Goal: Task Accomplishment & Management: Manage account settings

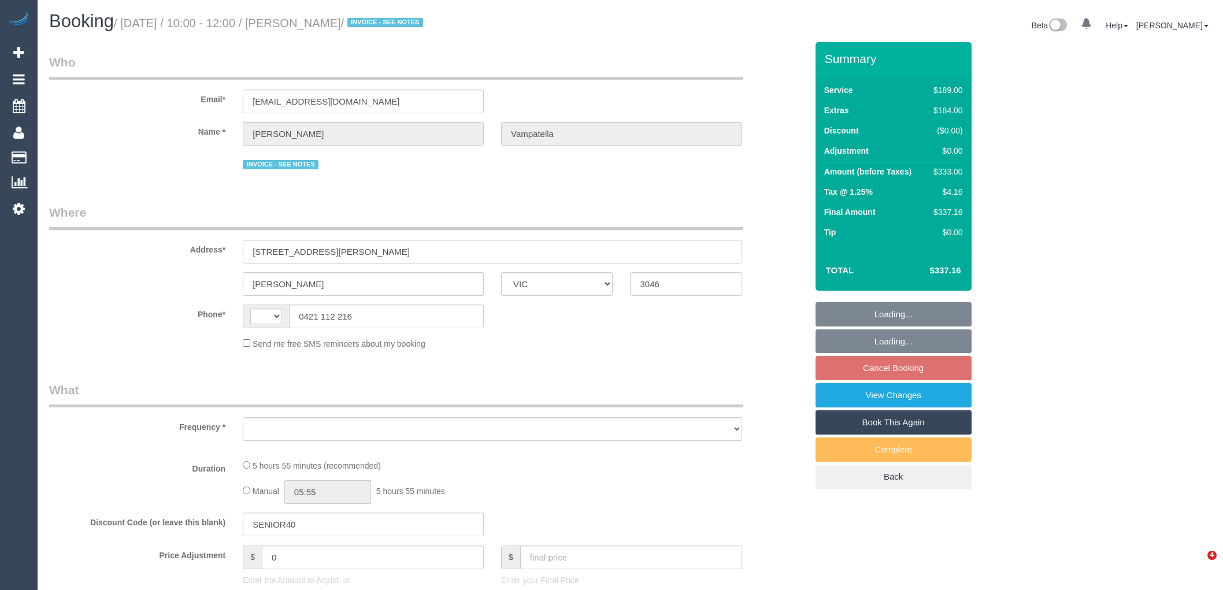
select select "VIC"
select select "string:AU"
select select "object:570"
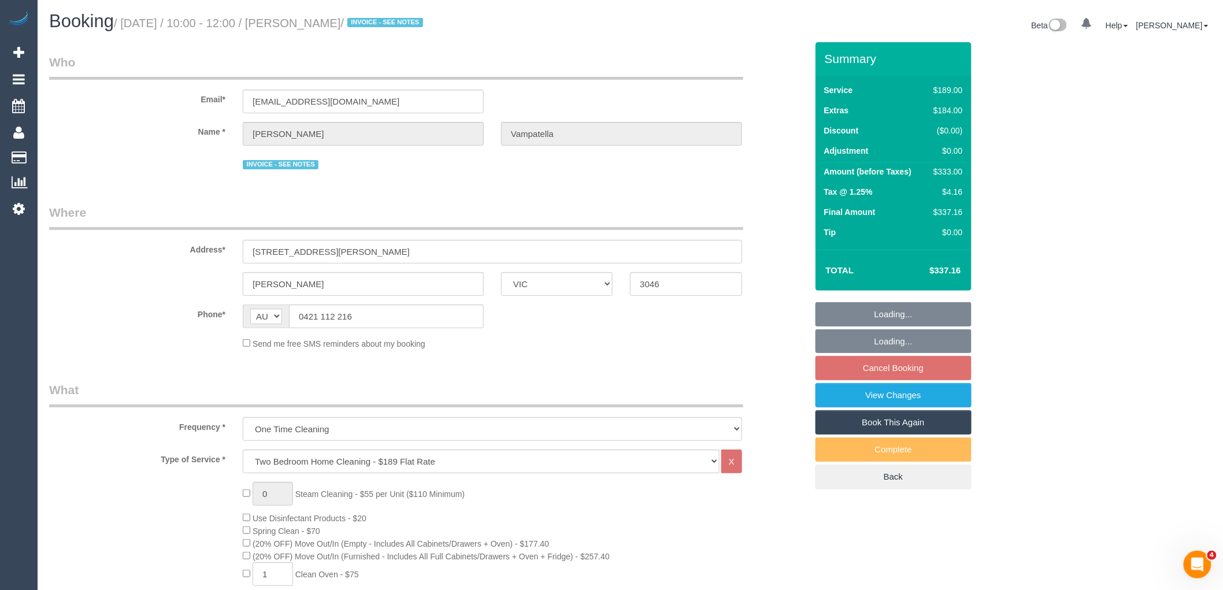
select select "string:stripe-pm_1Rv5cO2GScqysDRVRyq6nXlG"
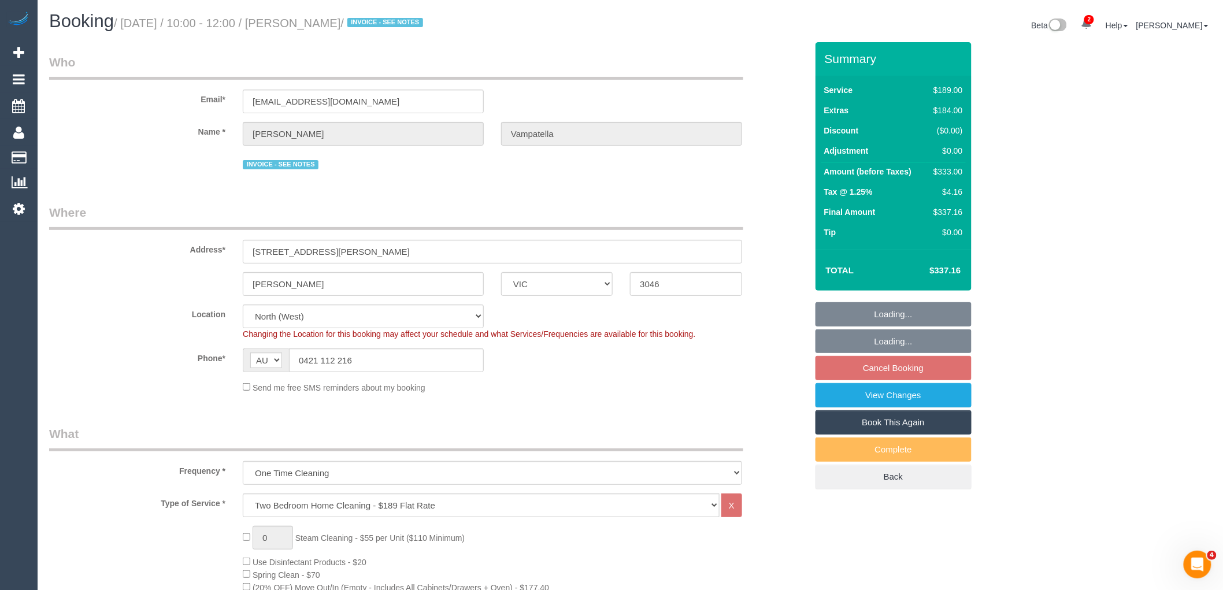
select select "object:673"
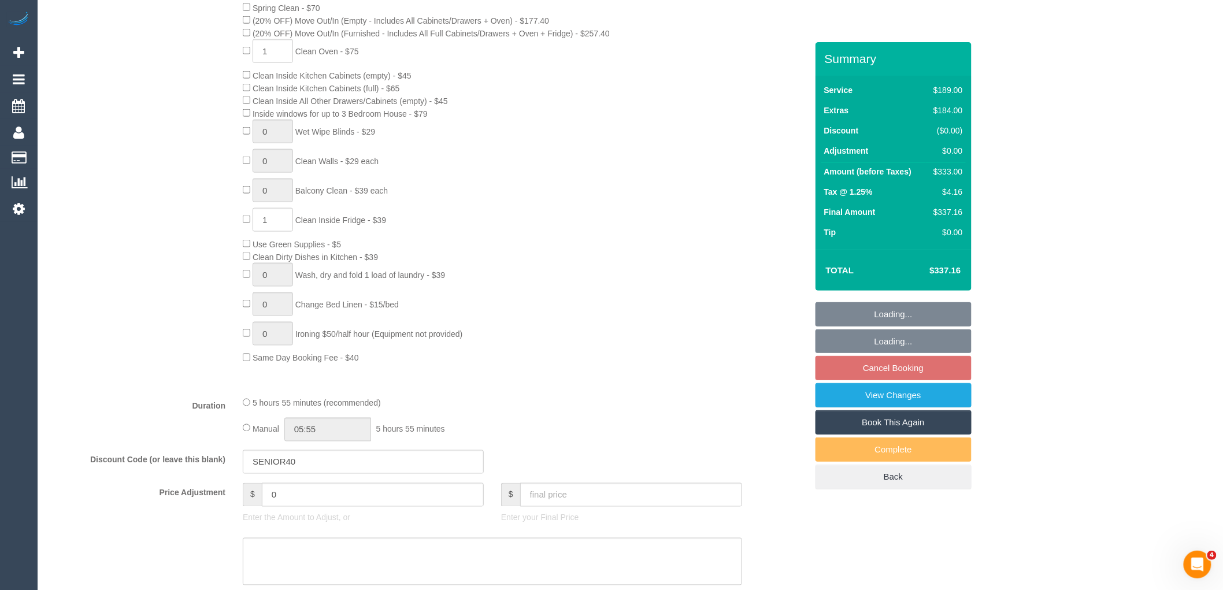
select select "number:28"
select select "number:14"
select select "number:19"
select select "number:36"
select select "number:13"
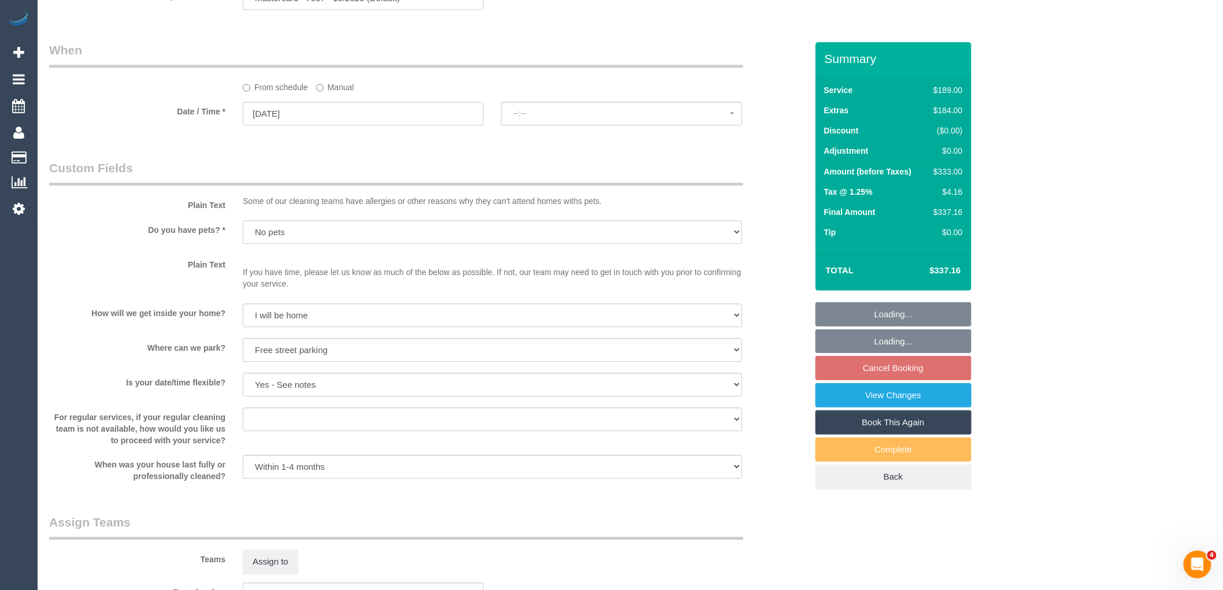
select select "spot3"
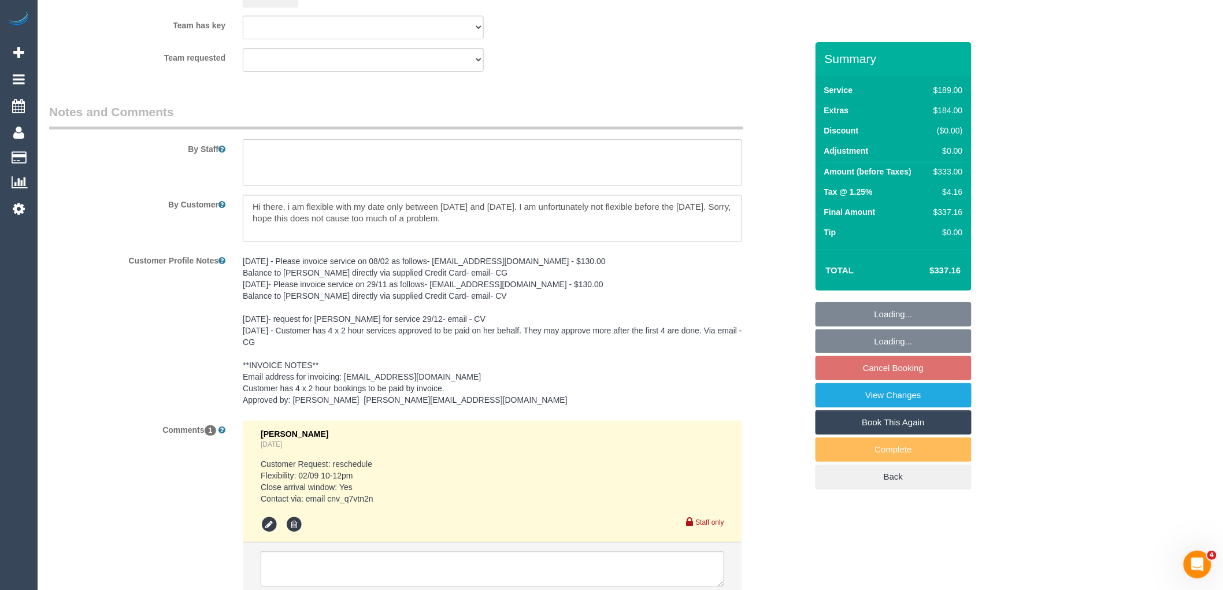
scroll to position [1900, 0]
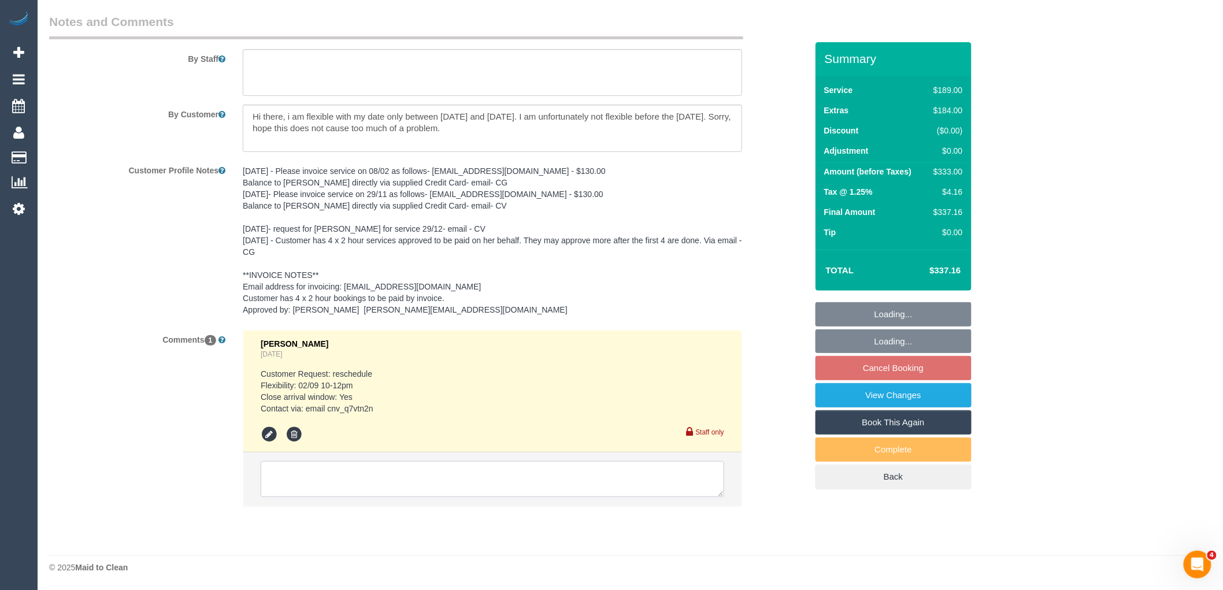
click at [336, 484] on textarea at bounding box center [493, 479] width 464 height 36
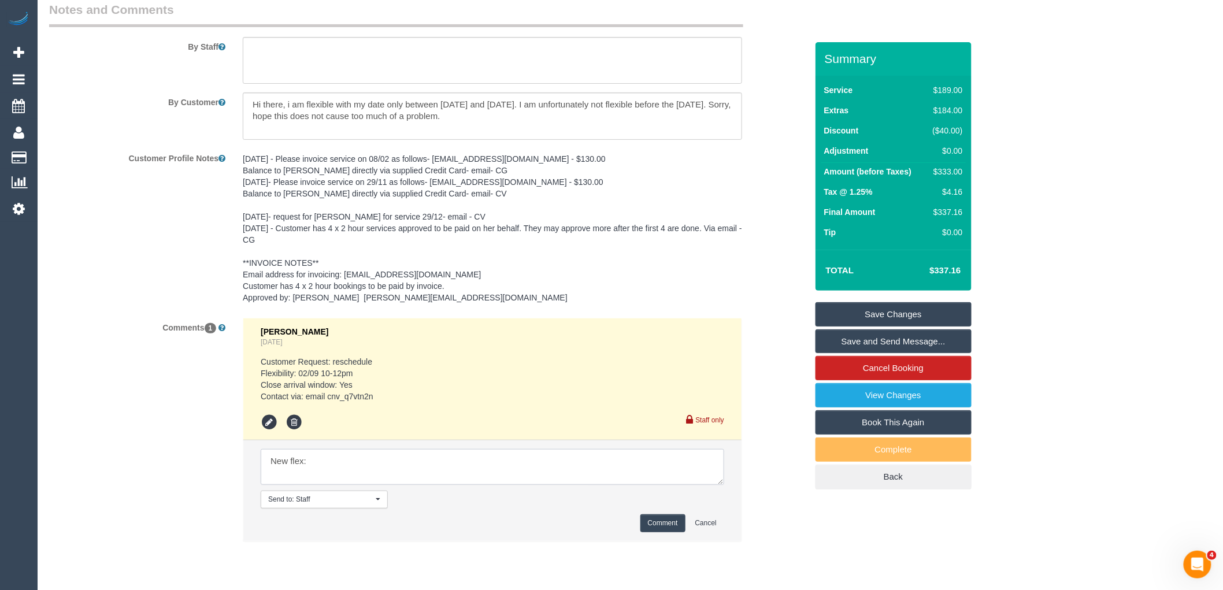
paste textarea "Monday 1st September."
click at [307, 471] on textarea at bounding box center [493, 467] width 464 height 36
click at [498, 463] on textarea at bounding box center [493, 467] width 464 height 36
type textarea "New flex: can also do Monday 1st September if needed via email VC"
click at [662, 532] on button "Comment" at bounding box center [662, 523] width 45 height 18
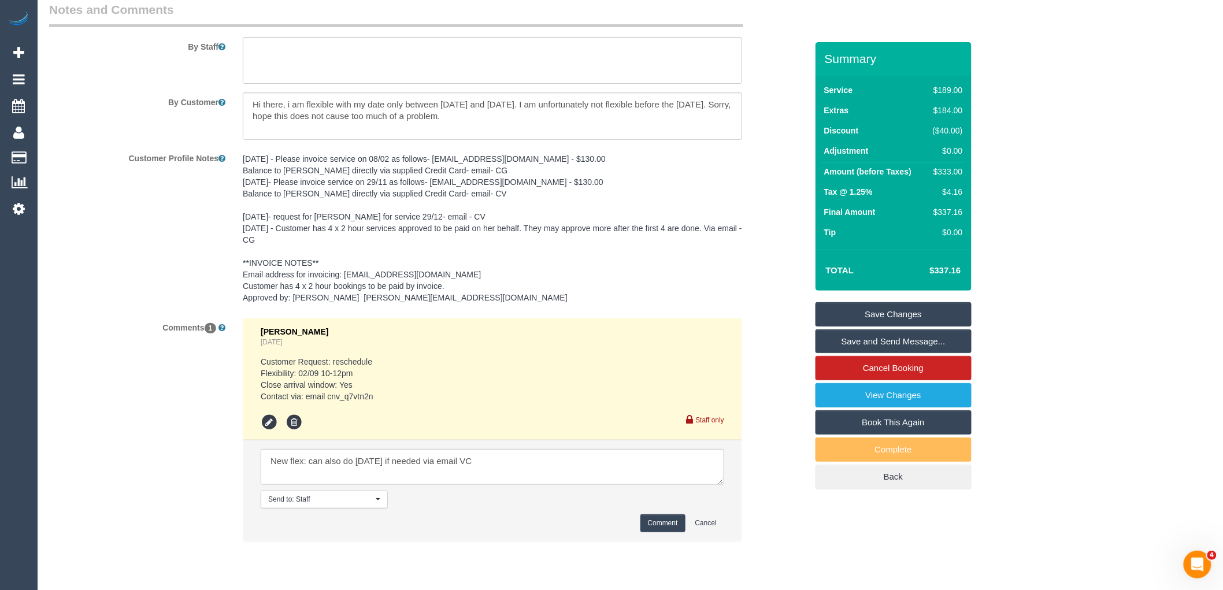
click at [932, 310] on link "Save Changes" at bounding box center [894, 314] width 156 height 24
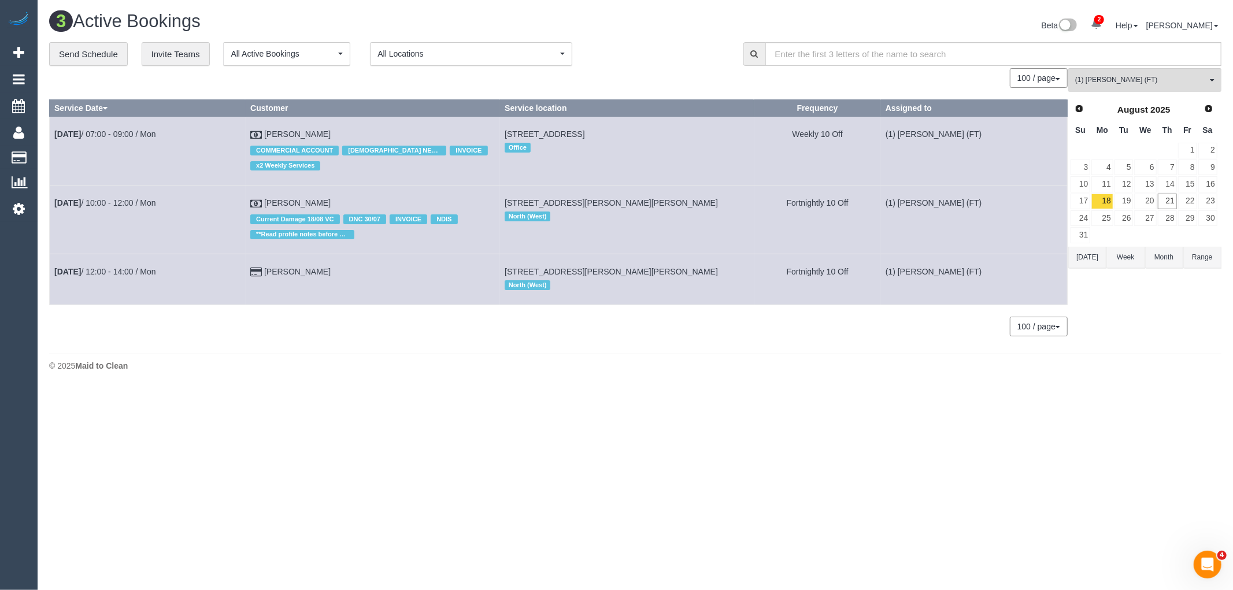
click at [1139, 383] on div "3 Active Bookings Beta 2 Your Notifications You have 0 alerts × You have 1 to c…" at bounding box center [635, 194] width 1195 height 388
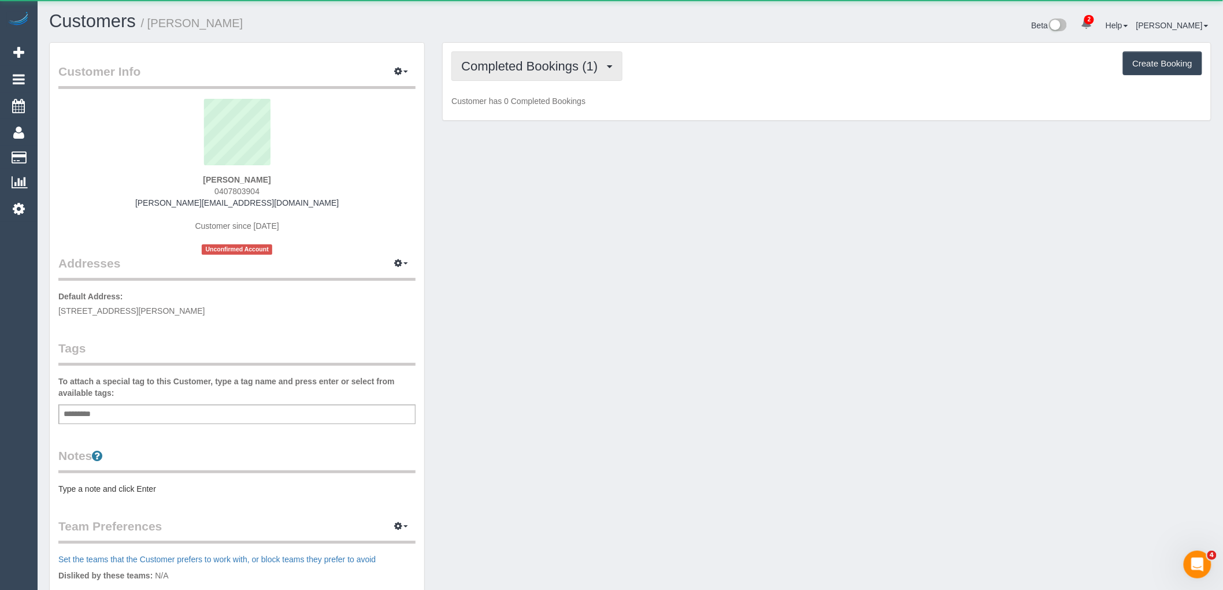
click at [575, 76] on button "Completed Bookings (1)" at bounding box center [536, 65] width 171 height 29
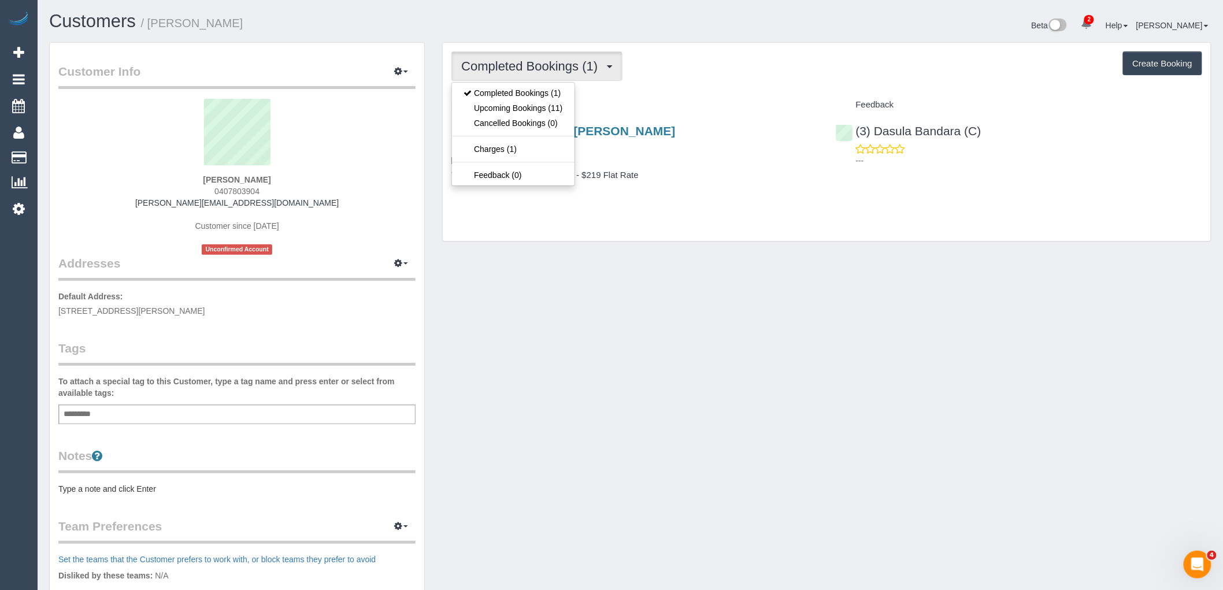
click at [686, 73] on div "Completed Bookings (1) Completed Bookings (1) Upcoming Bookings (11) Cancelled …" at bounding box center [826, 65] width 751 height 29
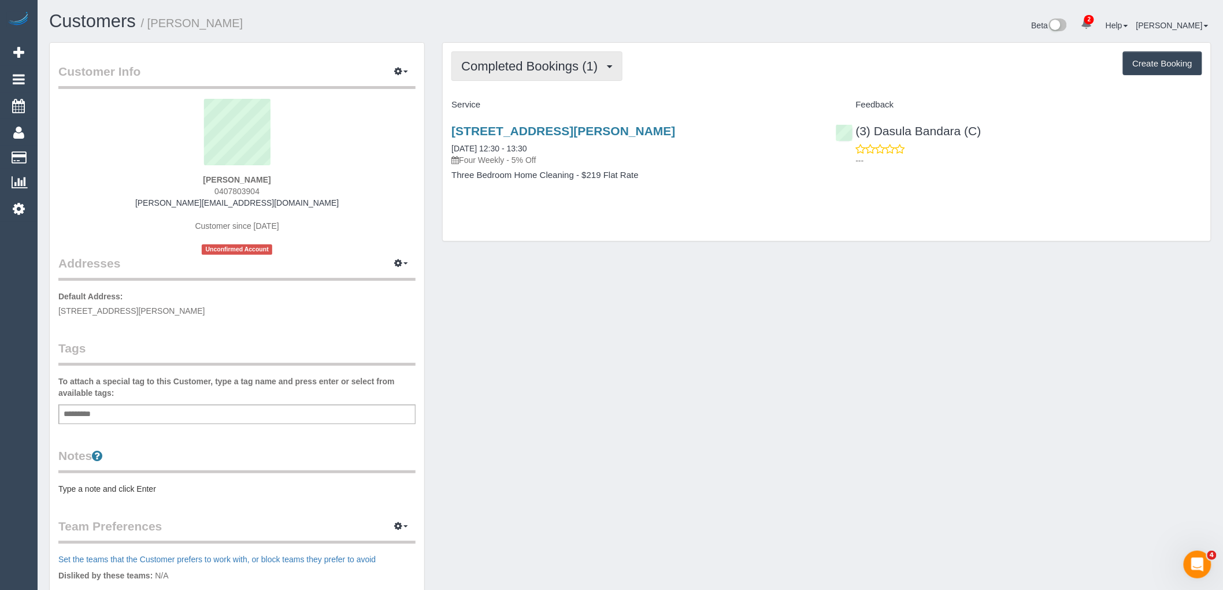
click at [527, 65] on span "Completed Bookings (1)" at bounding box center [532, 66] width 142 height 14
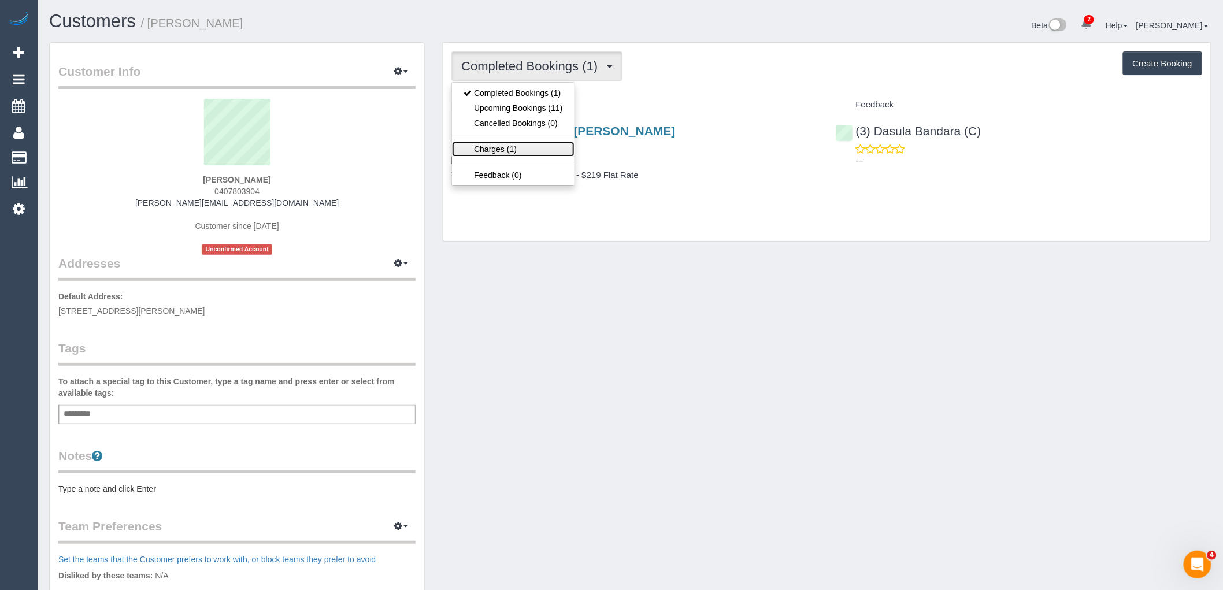
click at [539, 153] on link "Charges (1)" at bounding box center [513, 149] width 122 height 15
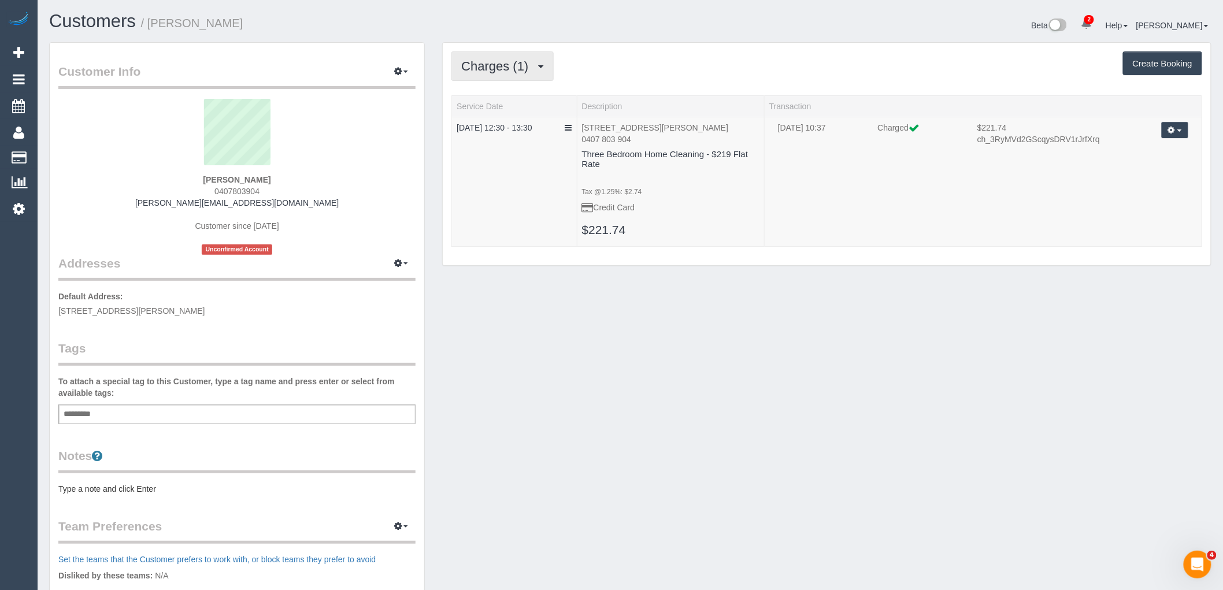
click at [501, 68] on span "Charges (1)" at bounding box center [497, 66] width 73 height 14
click at [501, 90] on link "Completed Bookings (1)" at bounding box center [513, 93] width 122 height 15
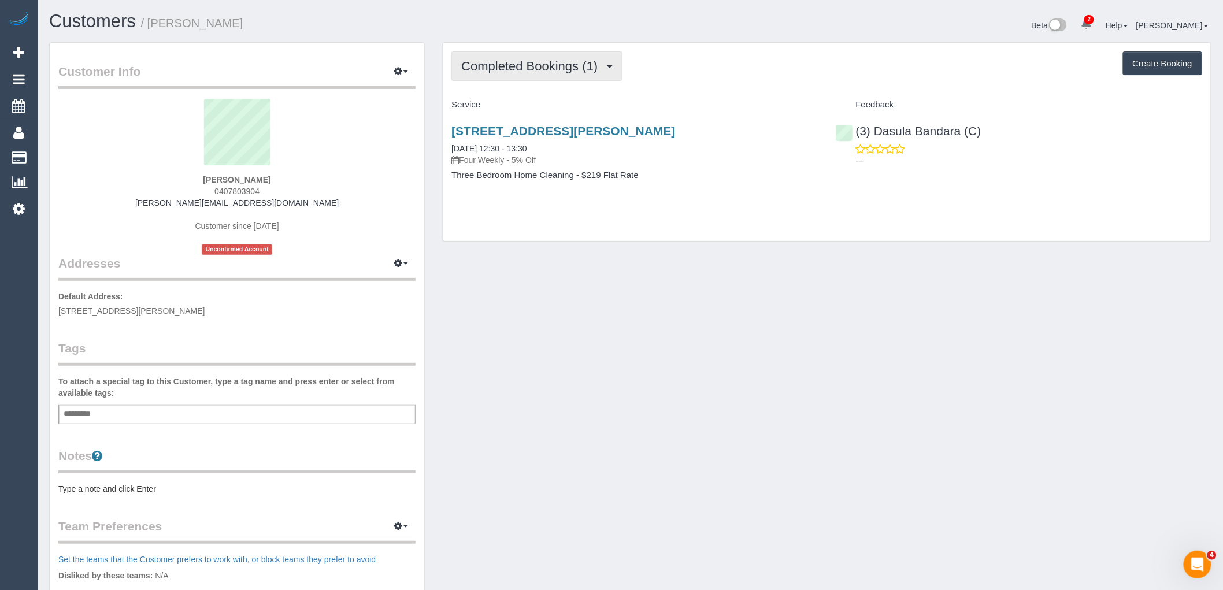
click at [535, 68] on span "Completed Bookings (1)" at bounding box center [532, 66] width 142 height 14
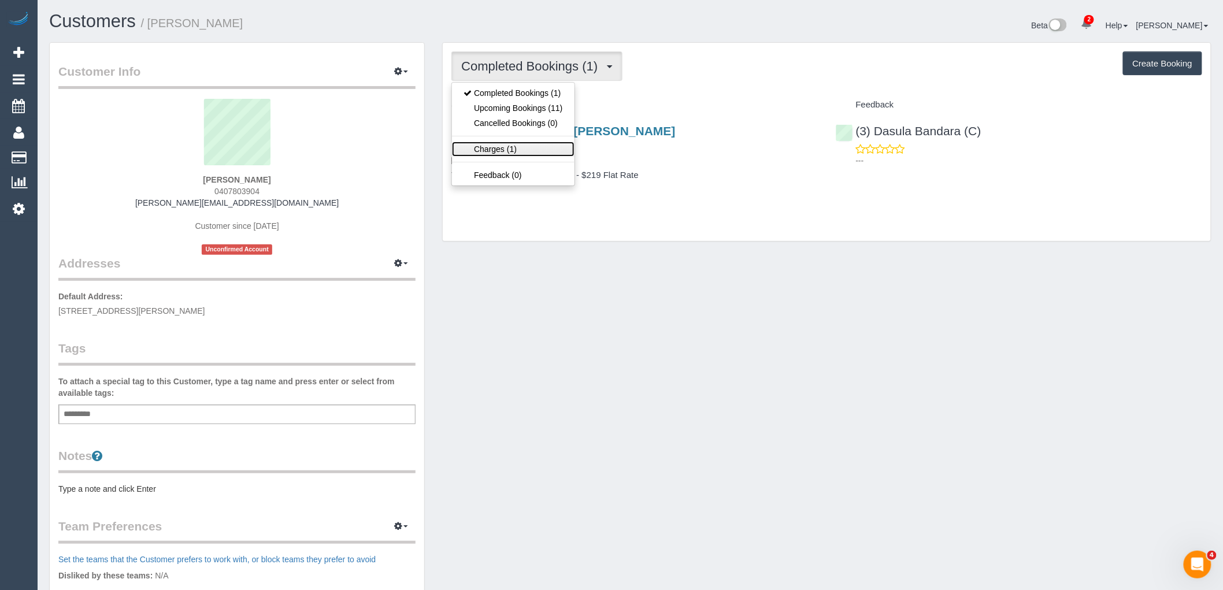
click at [533, 146] on link "Charges (1)" at bounding box center [513, 149] width 122 height 15
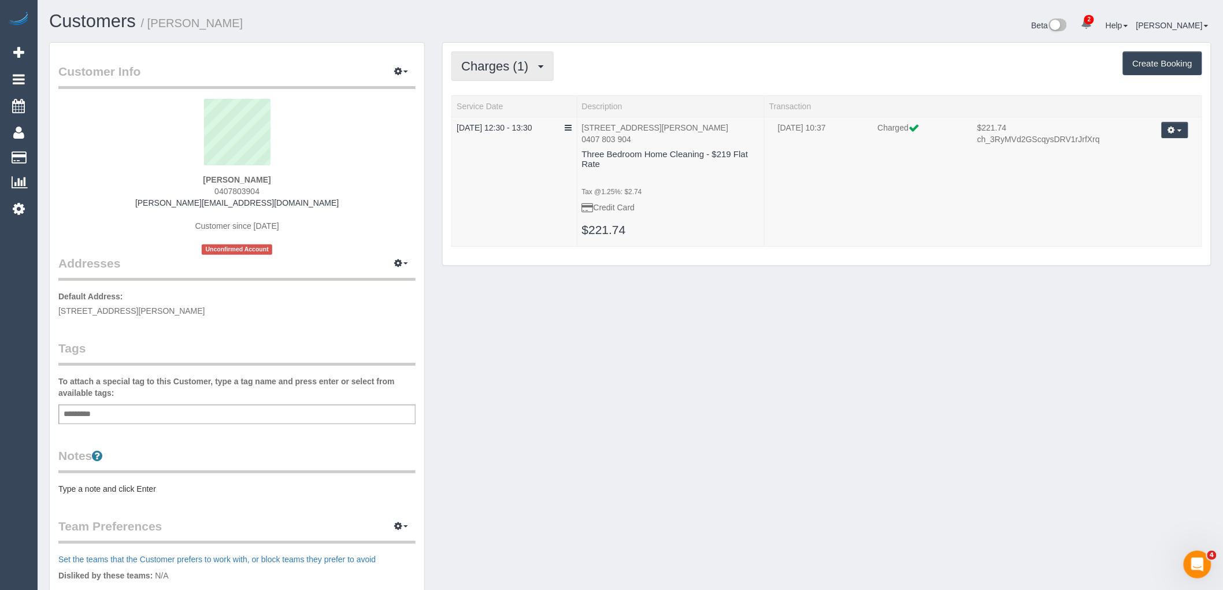
click at [521, 68] on span "Charges (1)" at bounding box center [497, 66] width 73 height 14
click at [718, 61] on div "Charges (1) Completed Bookings (1) Upcoming Bookings (11) Cancelled Bookings (0…" at bounding box center [826, 65] width 751 height 29
drag, startPoint x: 700, startPoint y: 153, endPoint x: 557, endPoint y: 99, distance: 153.3
click at [700, 153] on h4 "Three Bedroom Home Cleaning - $219 Flat Rate" at bounding box center [670, 159] width 177 height 19
click at [482, 75] on button "Charges (1)" at bounding box center [502, 65] width 102 height 29
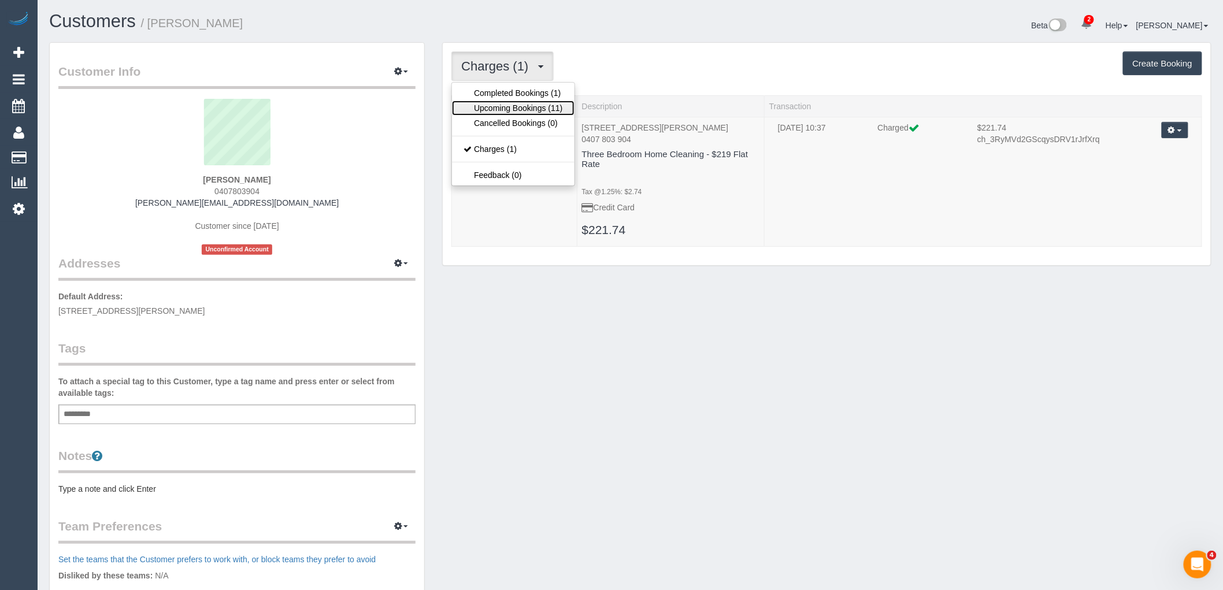
click at [484, 108] on link "Upcoming Bookings (11)" at bounding box center [513, 108] width 122 height 15
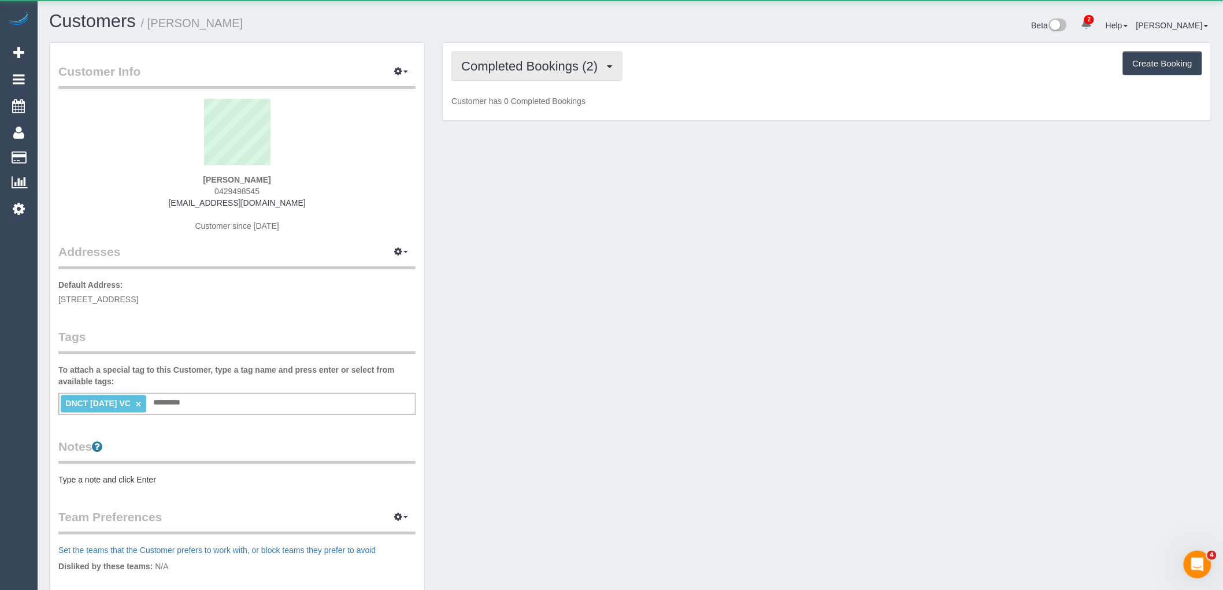
click at [562, 59] on button "Completed Bookings (2)" at bounding box center [536, 65] width 171 height 29
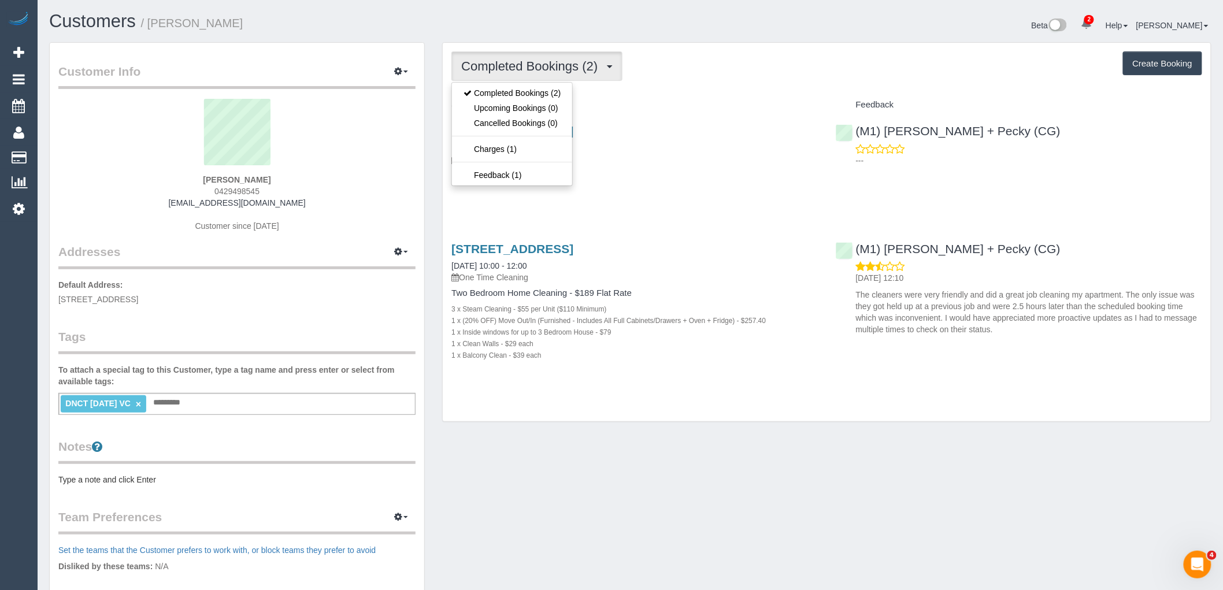
click at [720, 74] on div "Completed Bookings (2) Completed Bookings (2) Upcoming Bookings (0) Cancelled B…" at bounding box center [826, 65] width 751 height 29
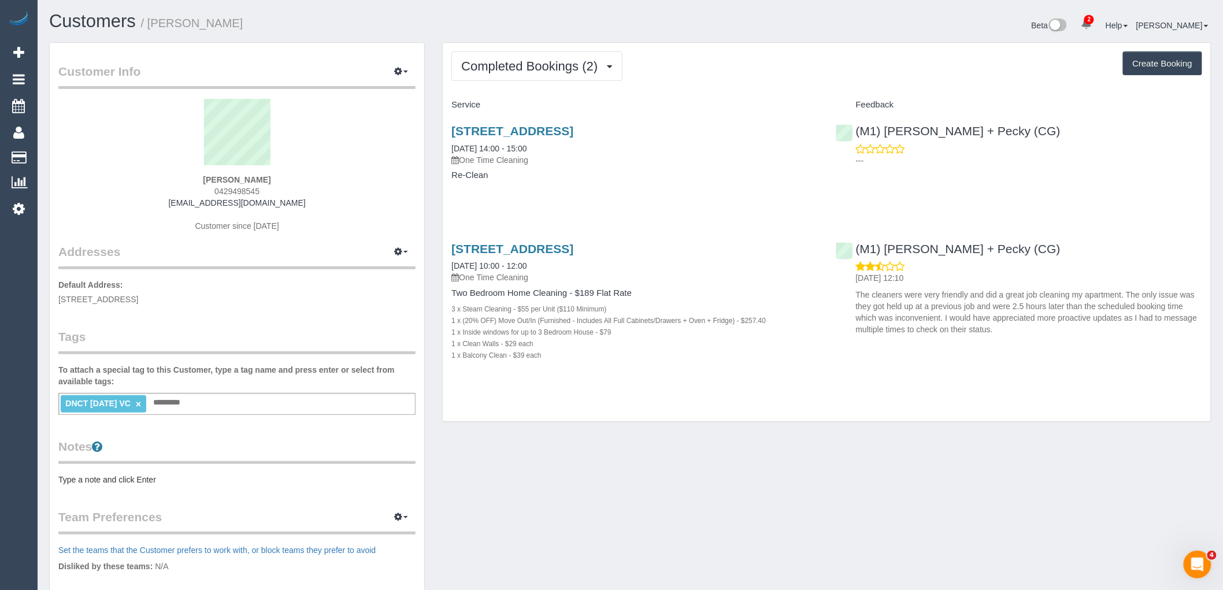
click at [141, 405] on link "×" at bounding box center [138, 404] width 5 height 10
drag, startPoint x: 268, startPoint y: 190, endPoint x: 194, endPoint y: 191, distance: 73.4
click at [200, 189] on div "sophie wolstenholme 0429498545 soph.wolst@gmail.com Customer since 2025" at bounding box center [236, 171] width 357 height 144
copy span "0429498545"
click at [1132, 372] on div "8 Elgin St, 603, Carlton, VIC 3053 09/08/2025 10:00 - 12:00 One Time Cleaning T…" at bounding box center [827, 307] width 768 height 151
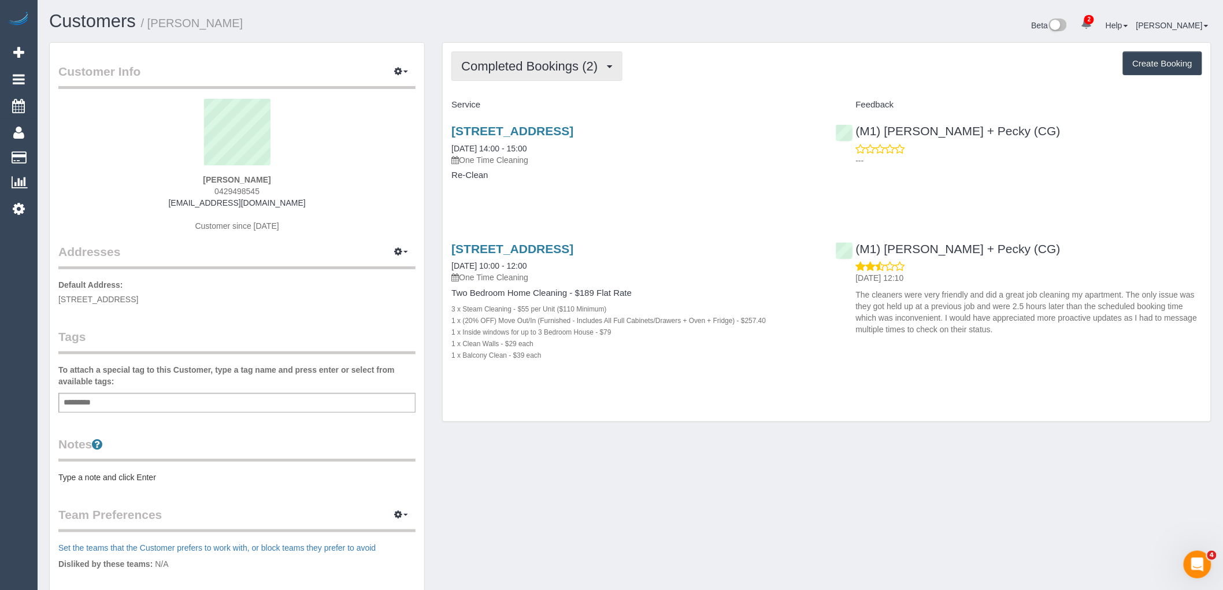
click at [555, 65] on span "Completed Bookings (2)" at bounding box center [532, 66] width 142 height 14
click at [763, 83] on div "Completed Bookings (2) Completed Bookings (2) Upcoming Bookings (0) Cancelled B…" at bounding box center [827, 232] width 768 height 379
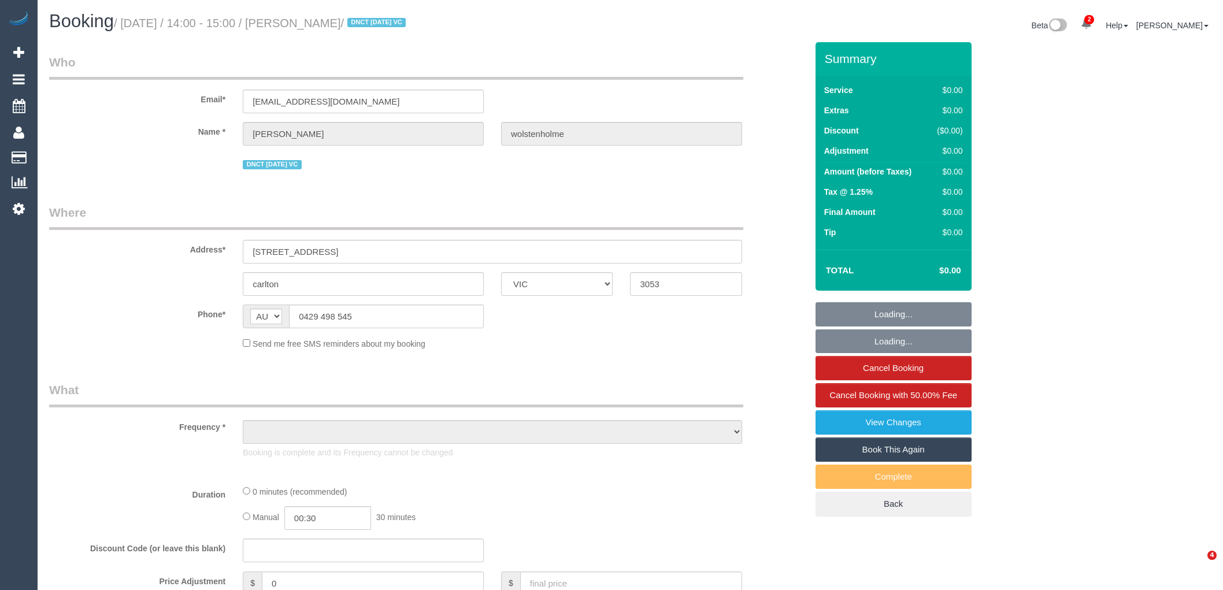
select select "VIC"
select select "number:28"
select select "number:14"
select select "number:18"
select select "number:24"
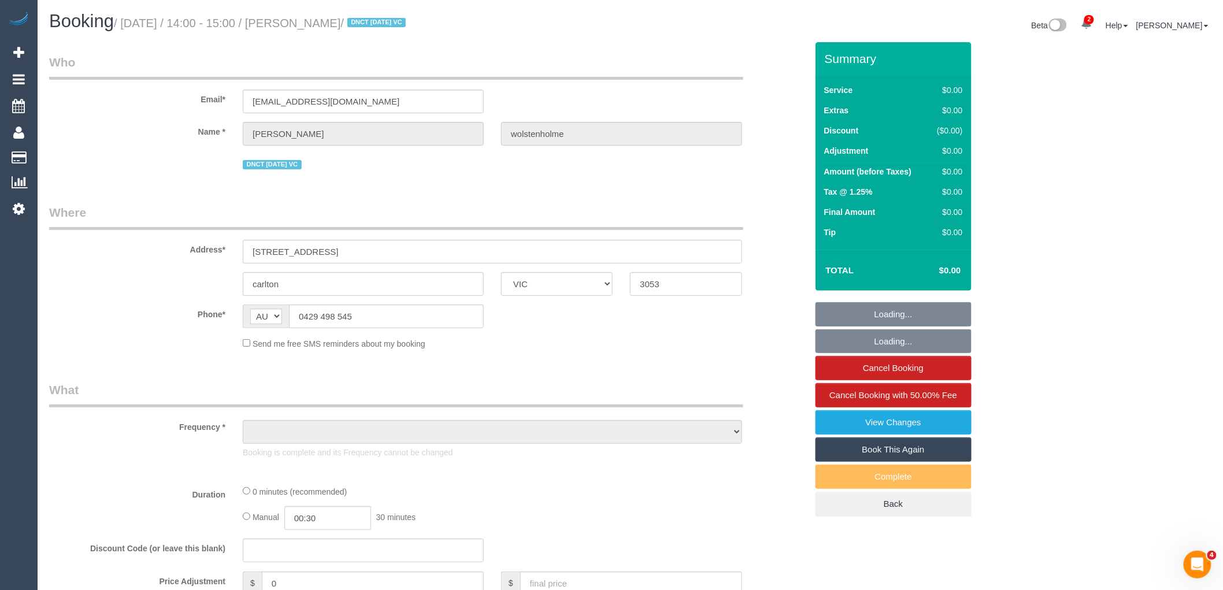
select select "number:35"
select select "number:26"
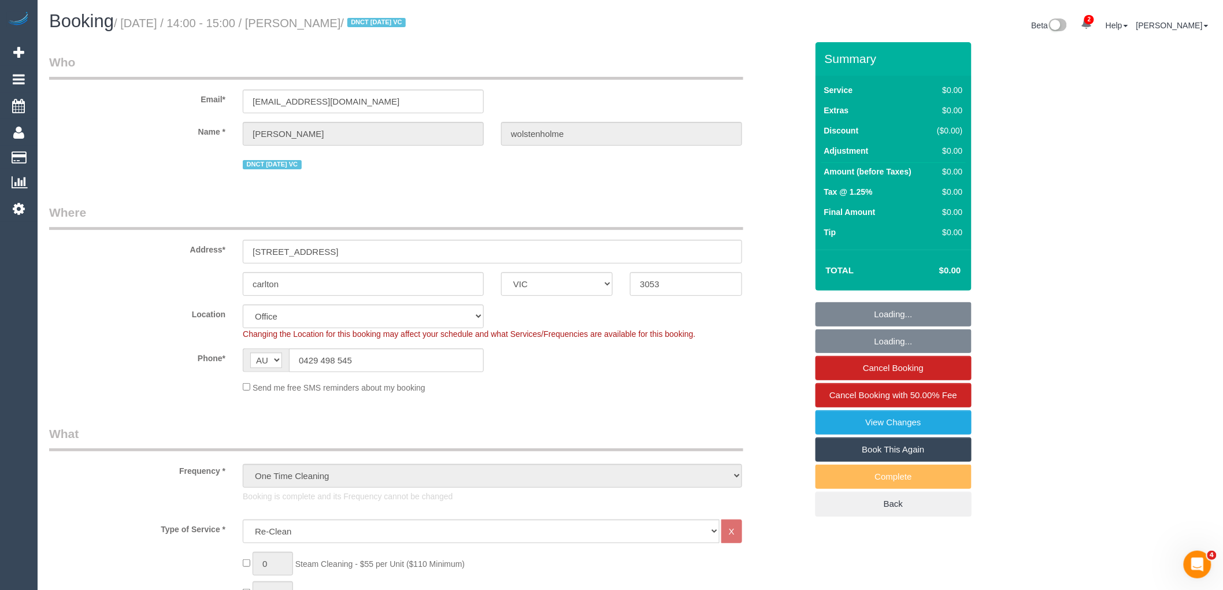
select select "object:2135"
select select "string:stripe-pm_1Rk2Is2GScqysDRVzAszKKJf"
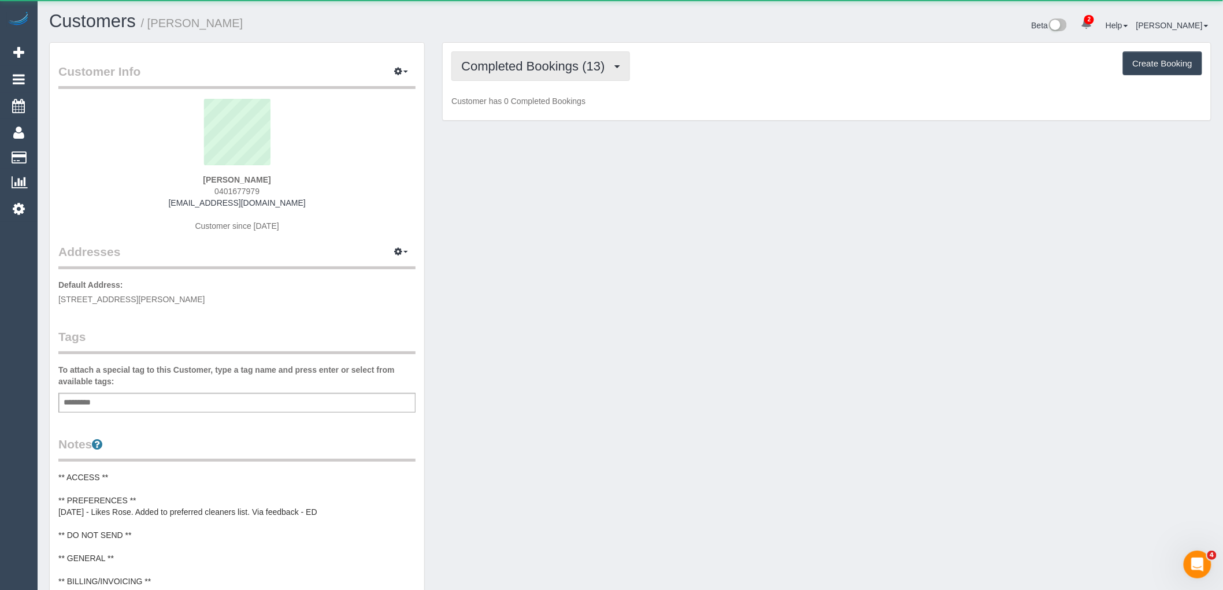
click at [553, 69] on span "Completed Bookings (13)" at bounding box center [535, 66] width 149 height 14
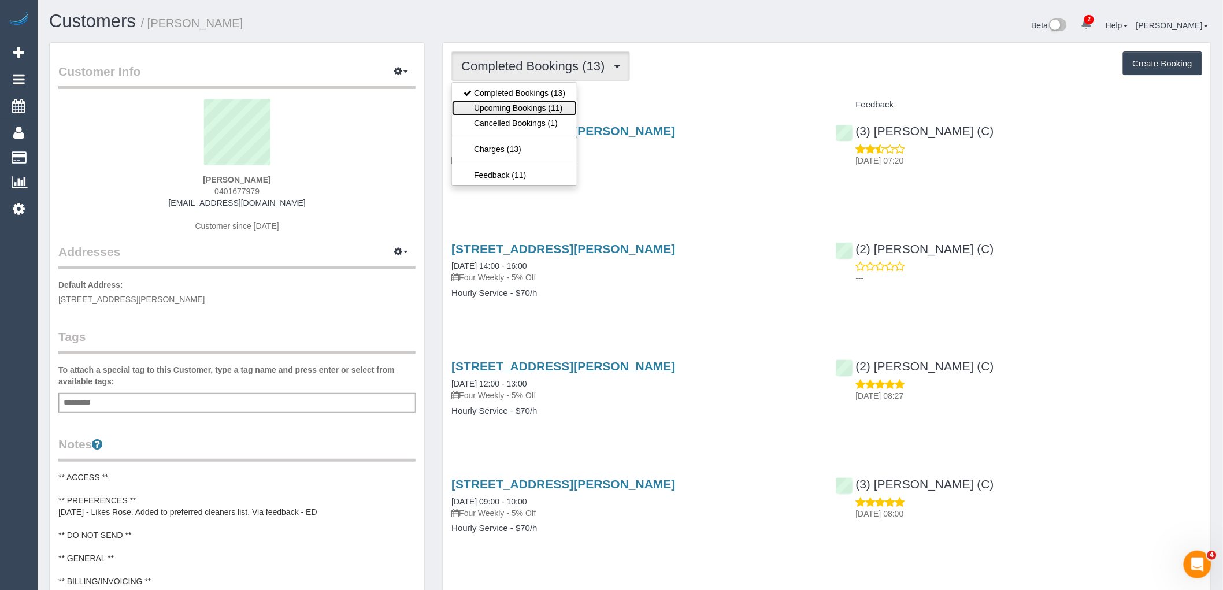
click at [553, 106] on link "Upcoming Bookings (11)" at bounding box center [514, 108] width 125 height 15
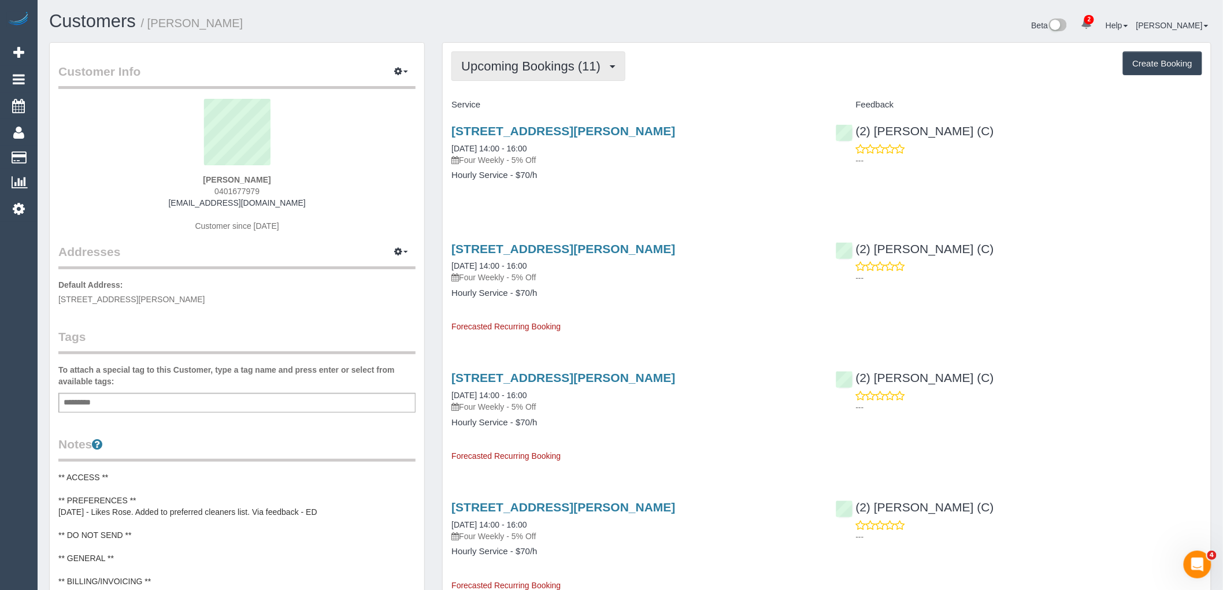
click at [547, 53] on button "Upcoming Bookings (11)" at bounding box center [538, 65] width 174 height 29
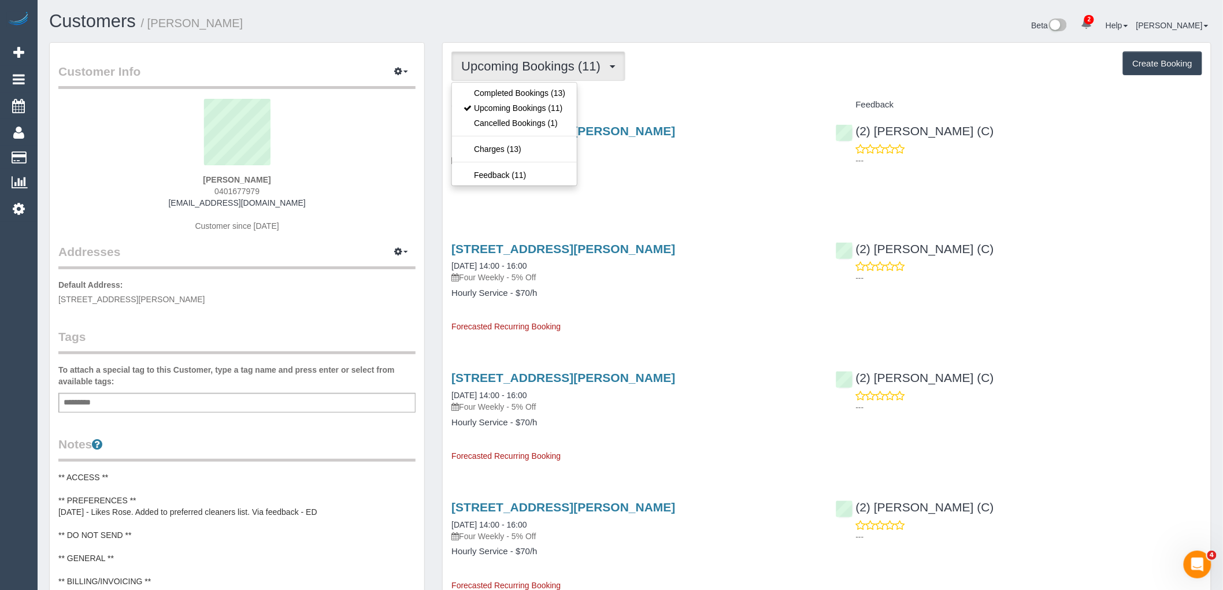
click at [682, 58] on div "Upcoming Bookings (11) Completed Bookings (13) Upcoming Bookings (11) Cancelled…" at bounding box center [826, 65] width 751 height 29
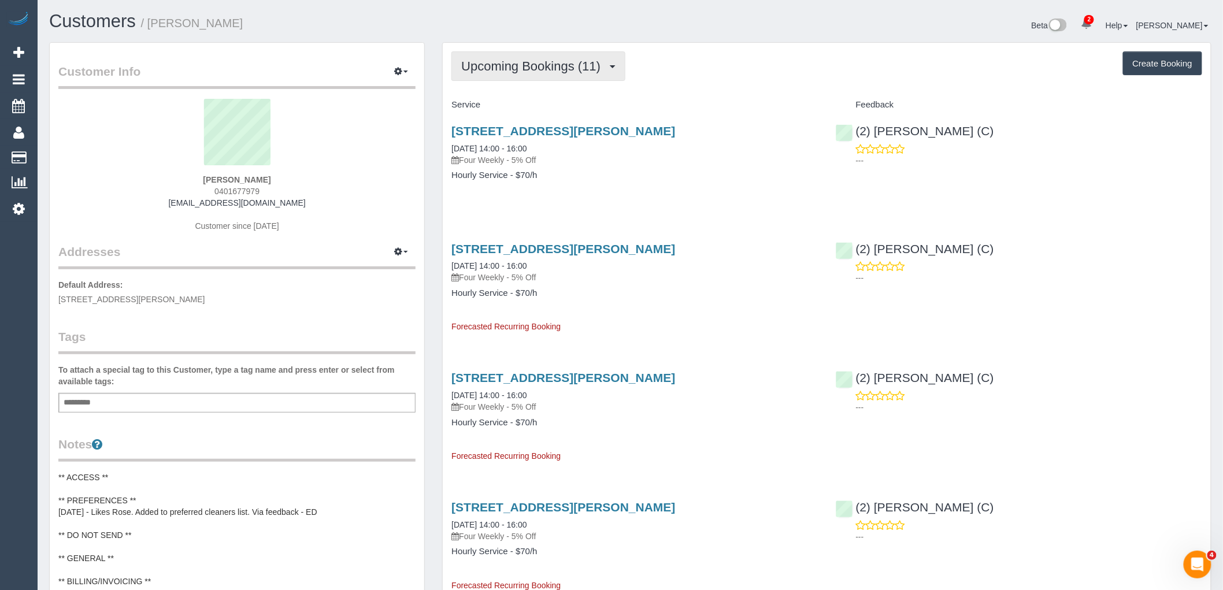
click at [574, 66] on span "Upcoming Bookings (11)" at bounding box center [533, 66] width 145 height 14
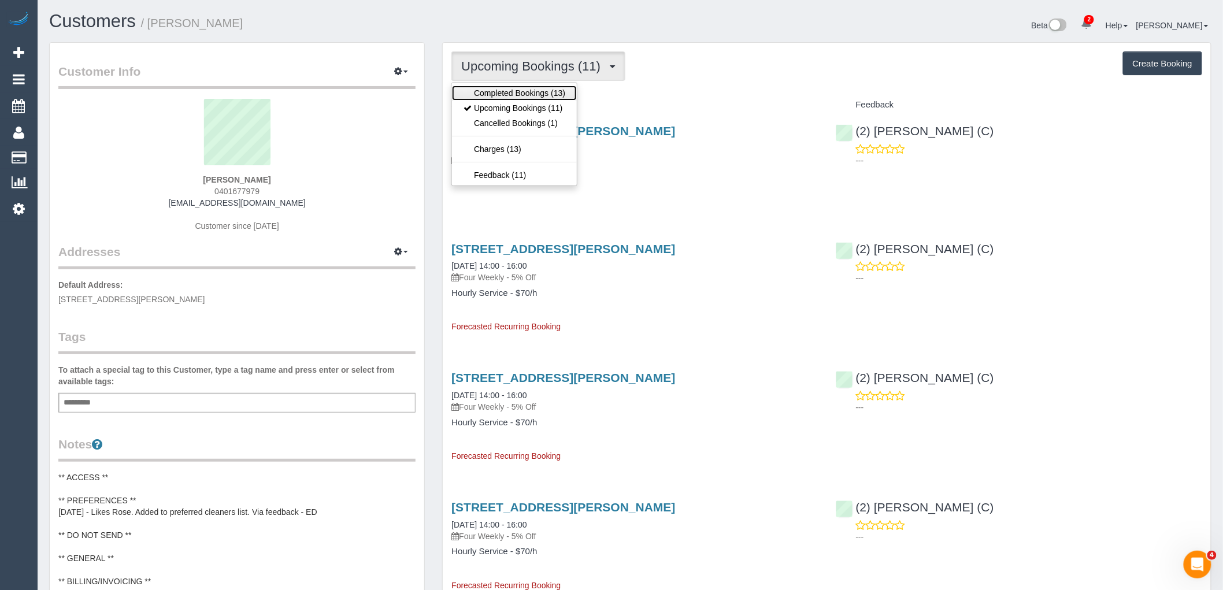
click at [548, 95] on link "Completed Bookings (13)" at bounding box center [514, 93] width 125 height 15
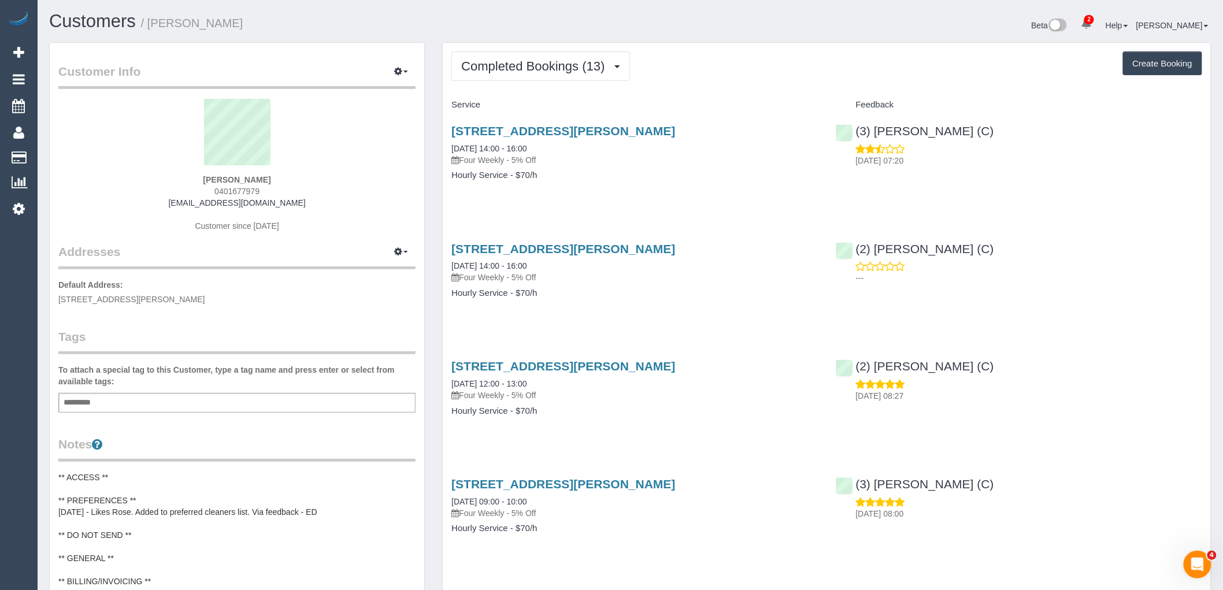
click at [581, 79] on button "Completed Bookings (13)" at bounding box center [540, 65] width 178 height 29
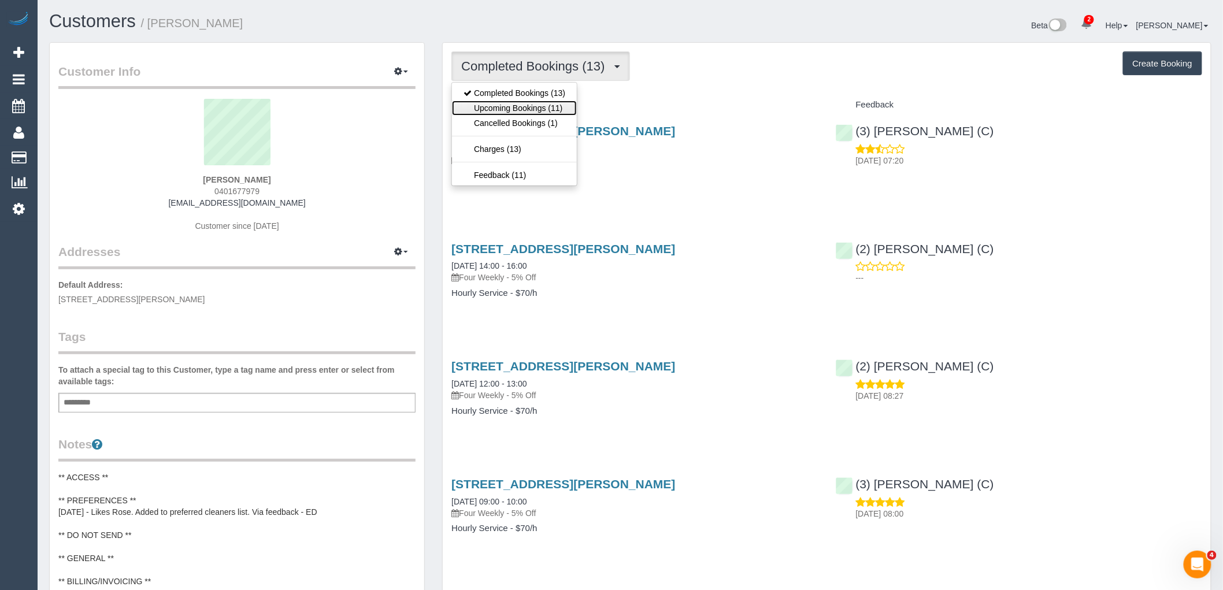
click at [563, 106] on link "Upcoming Bookings (11)" at bounding box center [514, 108] width 125 height 15
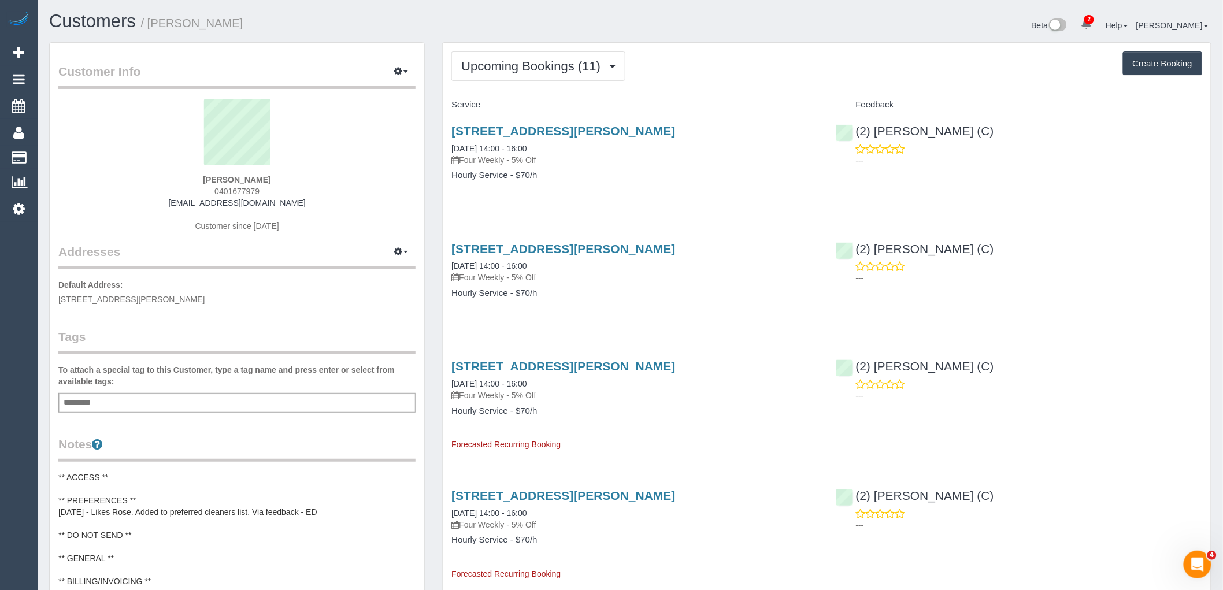
click at [1136, 238] on div "(2) Priyanshi Patel (C) ---" at bounding box center [1019, 260] width 384 height 57
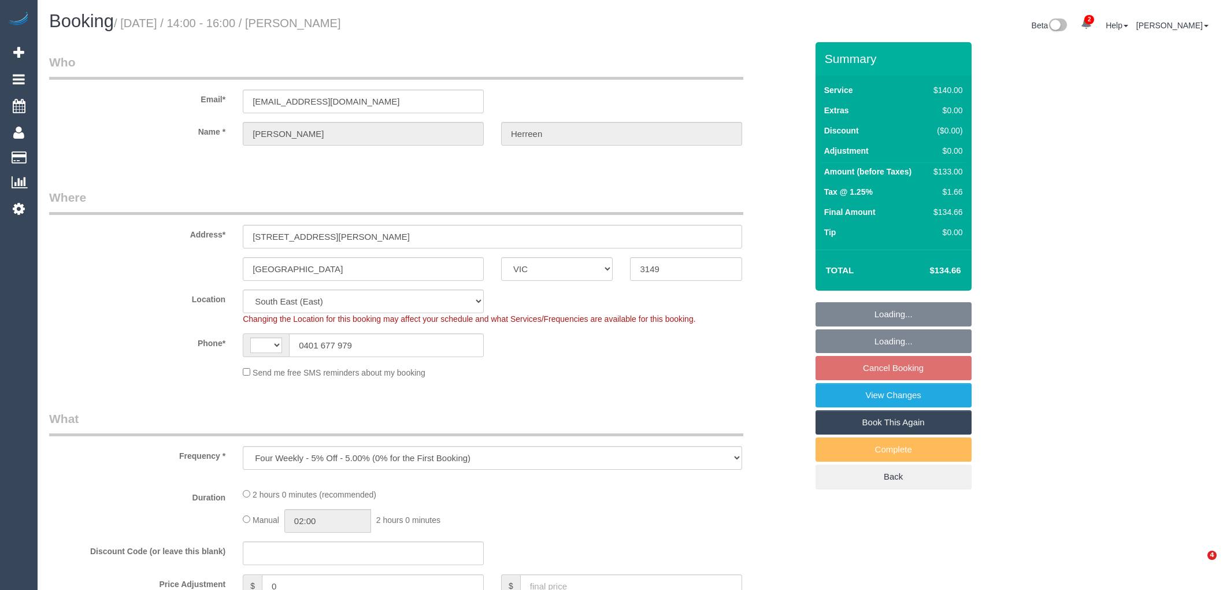
select select "VIC"
select select "object:1197"
select select "string:AU"
select select "number:29"
select select "number:14"
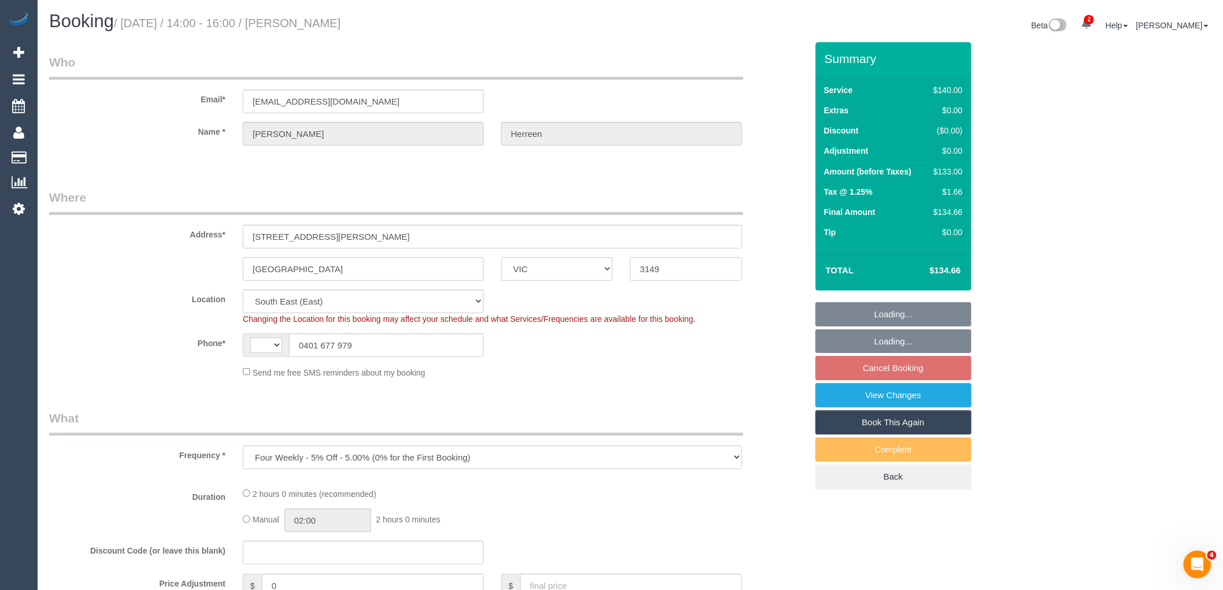
select select "number:19"
select select "number:24"
select select "number:12"
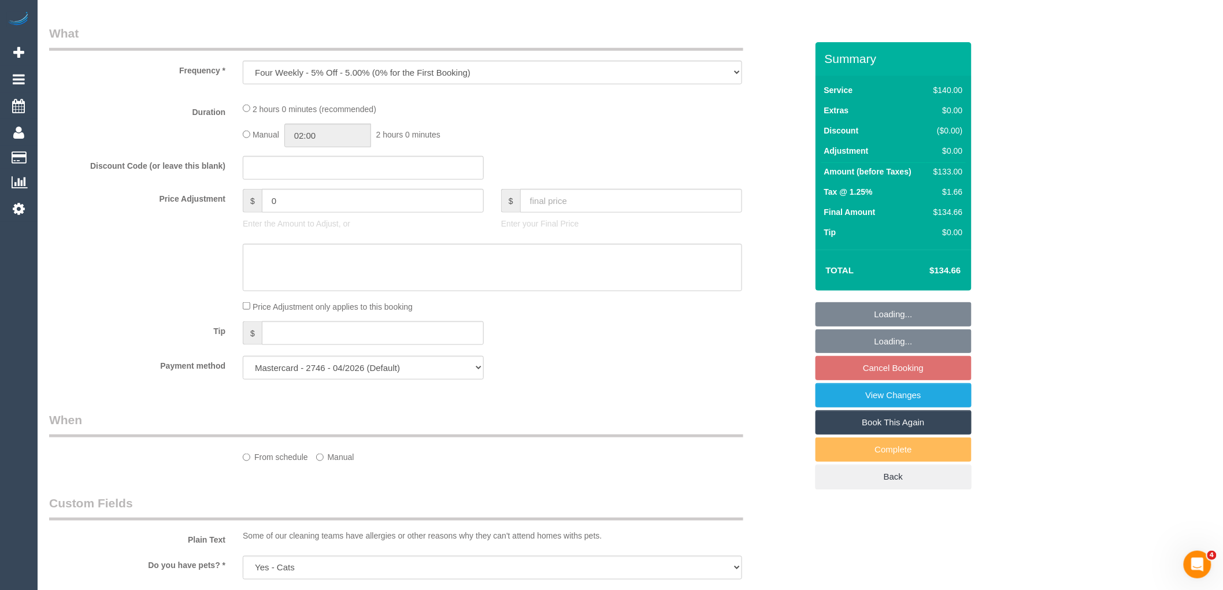
select select "spot5"
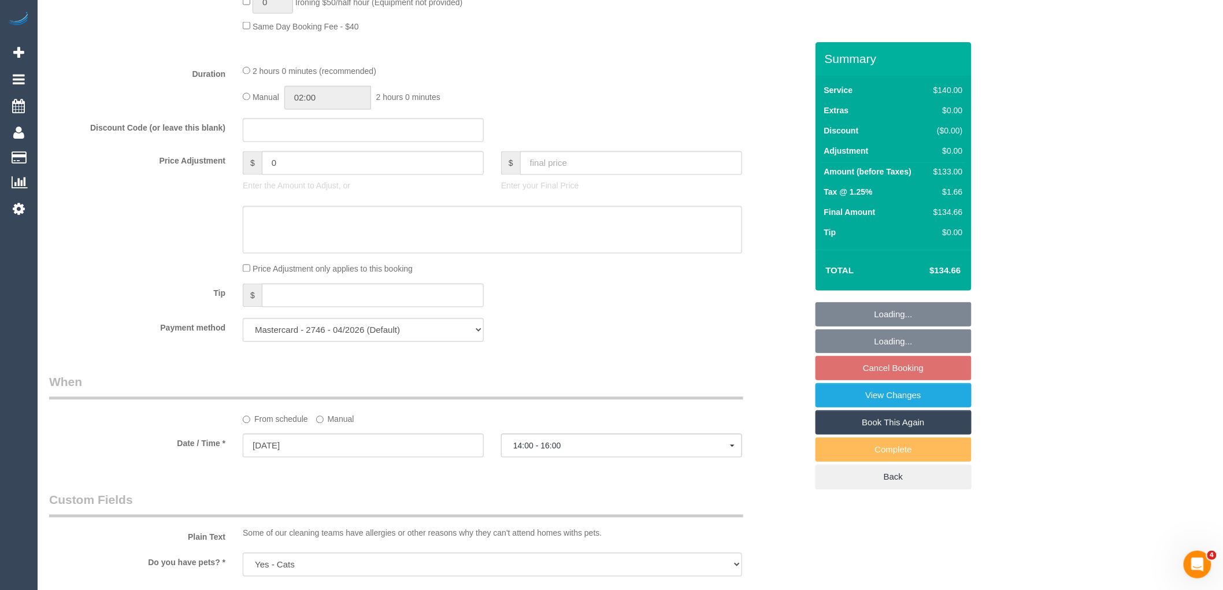
scroll to position [899, 0]
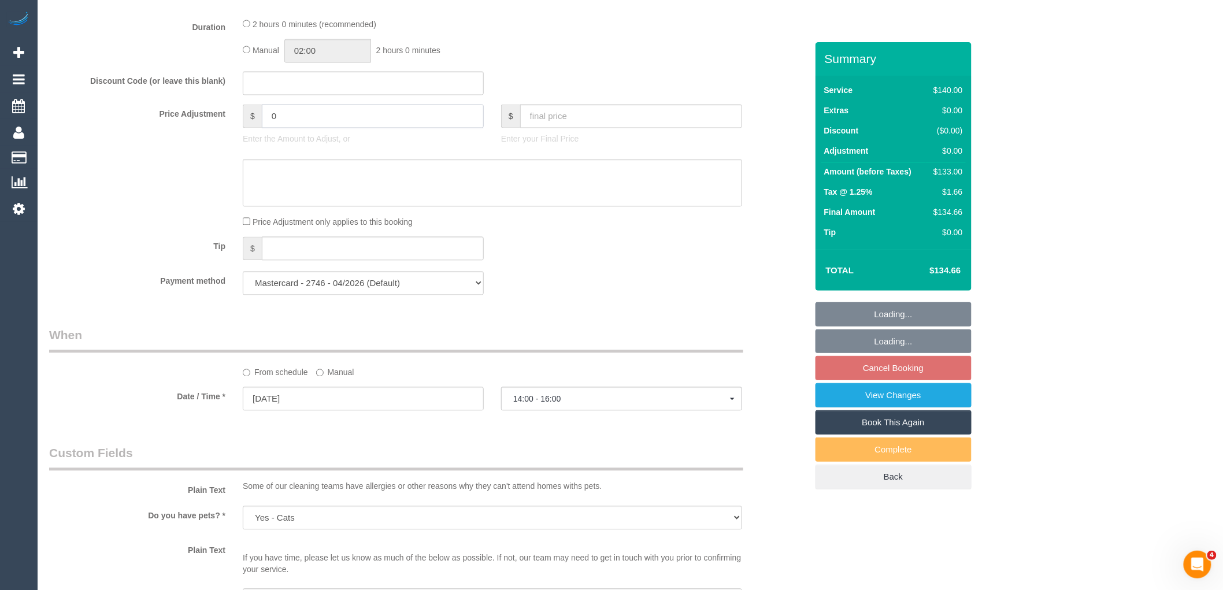
click at [305, 123] on input "0" at bounding box center [373, 117] width 222 height 24
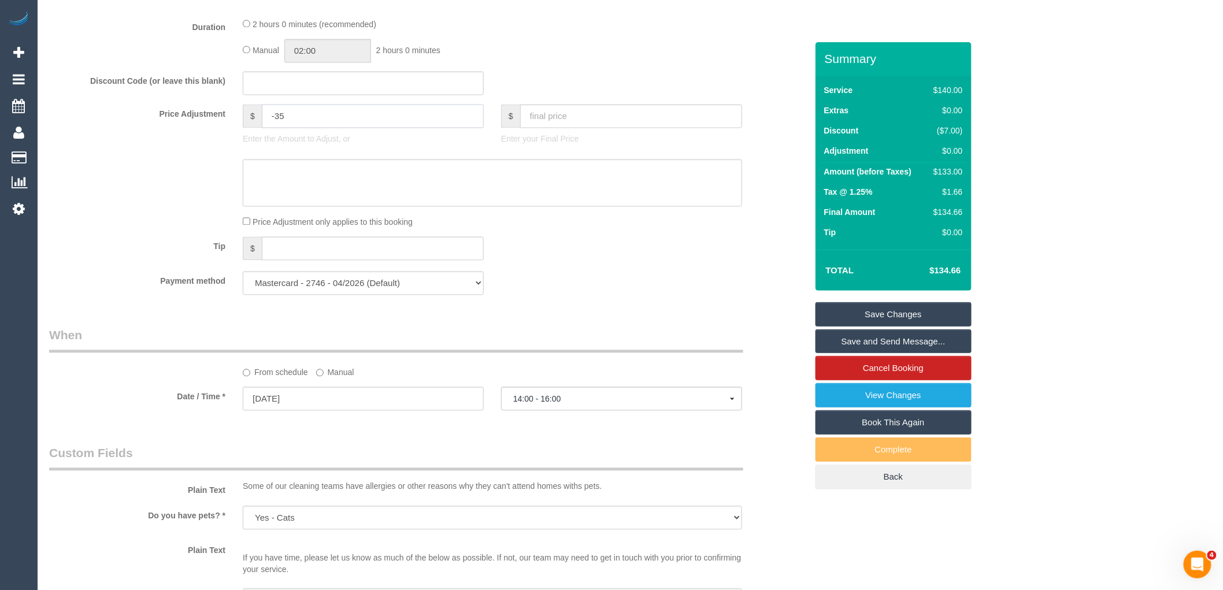
type input "-35"
click at [301, 175] on textarea at bounding box center [492, 183] width 499 height 47
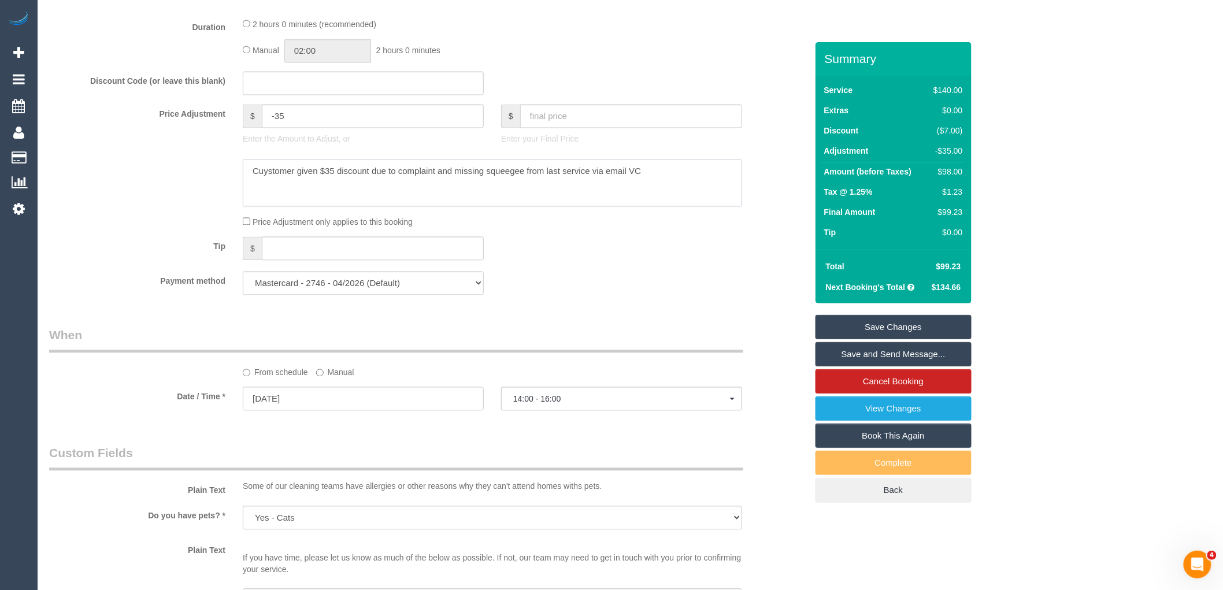
click at [295, 172] on textarea at bounding box center [492, 183] width 499 height 47
click at [267, 172] on textarea at bounding box center [492, 183] width 499 height 47
type textarea "Customer given $35 discount due to complaint and missing squeegee from last ser…"
click at [897, 333] on link "Save Changes" at bounding box center [894, 327] width 156 height 24
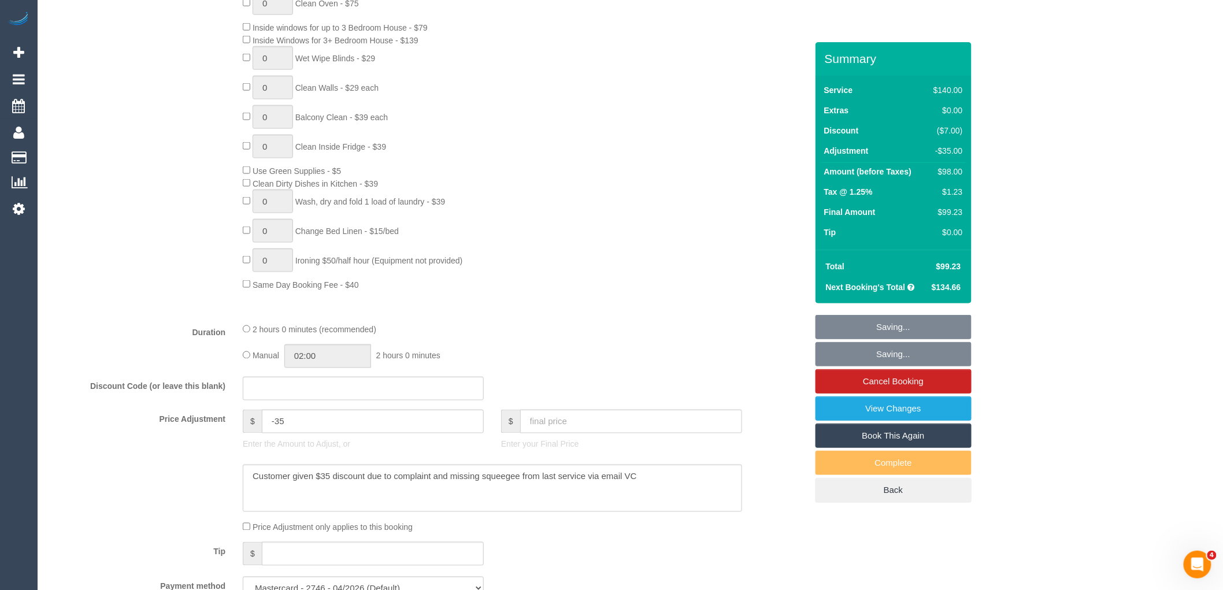
scroll to position [578, 0]
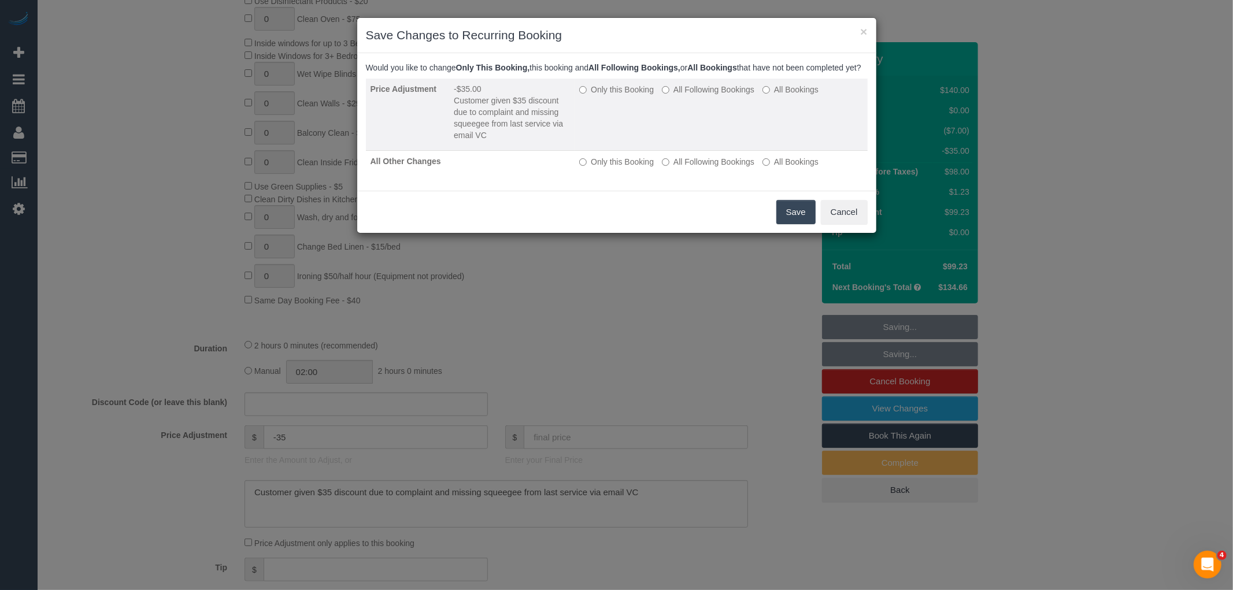
drag, startPoint x: 793, startPoint y: 218, endPoint x: 690, endPoint y: 125, distance: 139.2
click at [793, 218] on button "Save" at bounding box center [795, 212] width 39 height 24
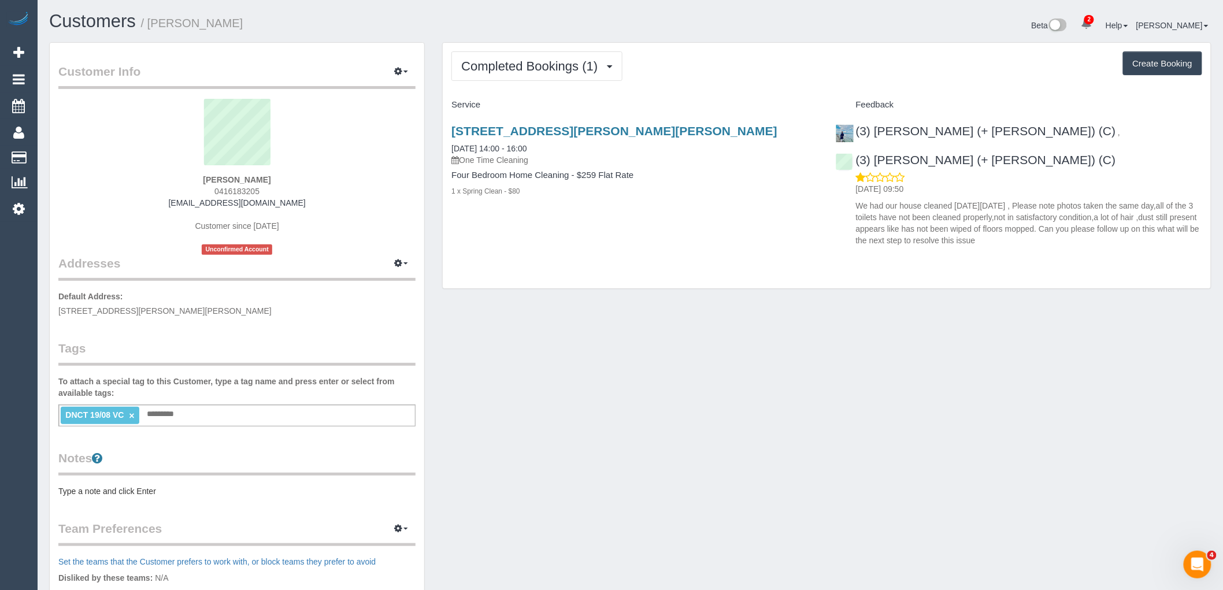
drag, startPoint x: 273, startPoint y: 188, endPoint x: 185, endPoint y: 188, distance: 87.9
click at [185, 188] on div "[PERSON_NAME] 0416183205 [EMAIL_ADDRESS][DOMAIN_NAME] Customer since [DATE] Unc…" at bounding box center [236, 177] width 357 height 156
copy span "0416183205"
click at [644, 129] on link "[STREET_ADDRESS][PERSON_NAME][PERSON_NAME]" at bounding box center [614, 130] width 326 height 13
click at [1012, 135] on div "(3) [PERSON_NAME] (+ [PERSON_NAME]) (C) , (3) [PERSON_NAME] (+ [PERSON_NAME]) (…" at bounding box center [1019, 182] width 384 height 136
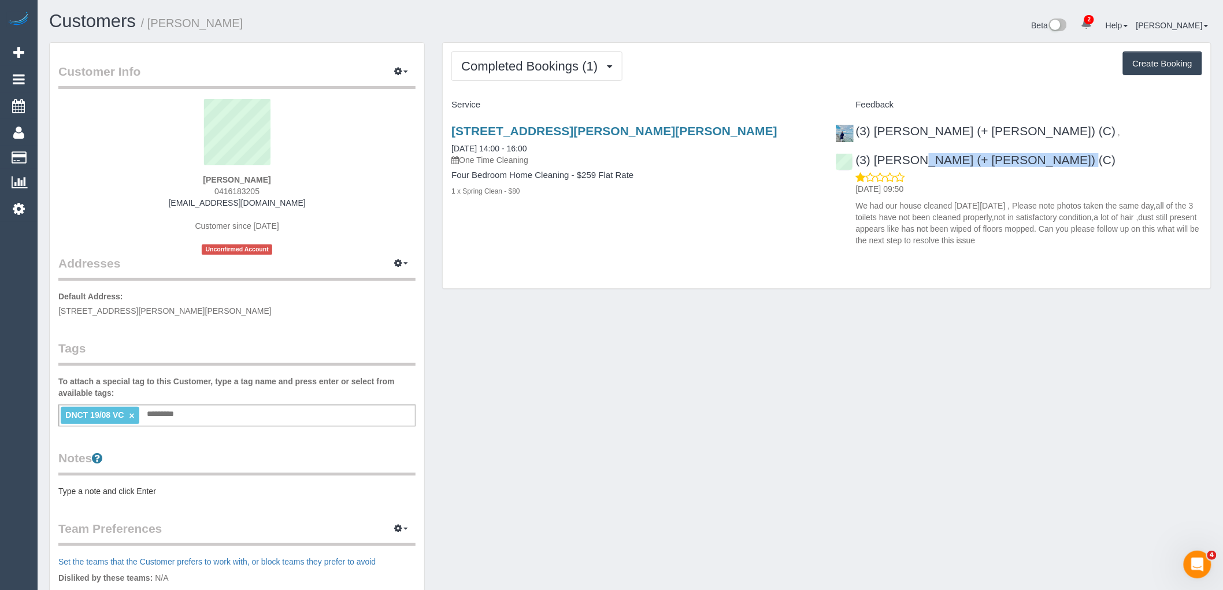
copy link "(3) [PERSON_NAME] (+ [PERSON_NAME]) (C)"
click at [570, 61] on span "Completed Bookings (1)" at bounding box center [532, 66] width 142 height 14
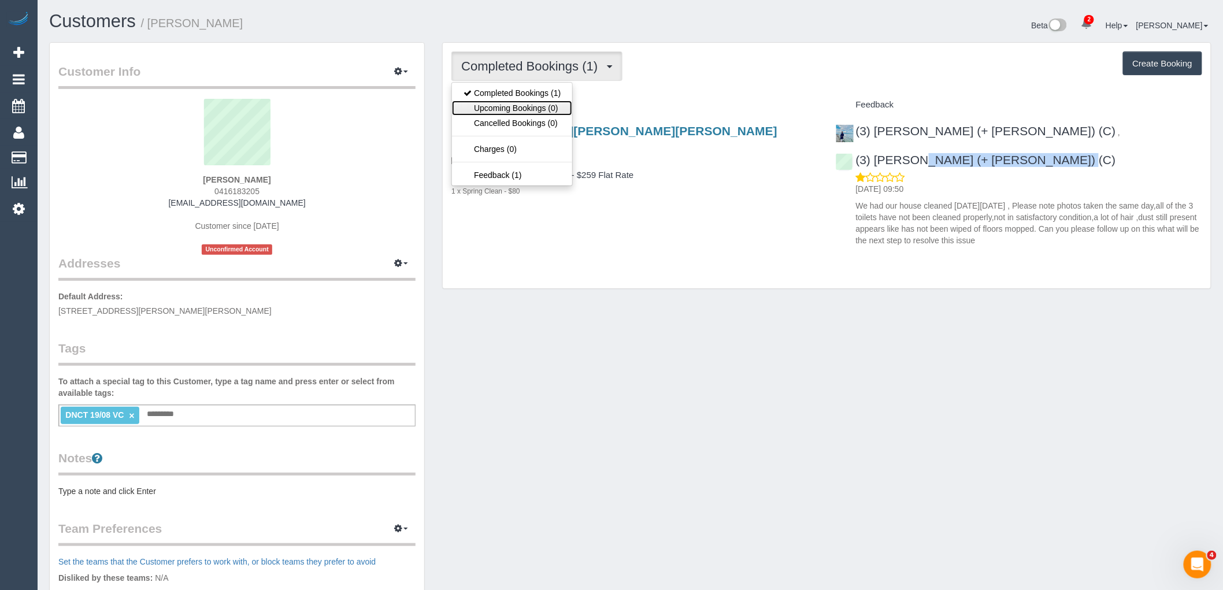
click at [551, 114] on link "Upcoming Bookings (0)" at bounding box center [512, 108] width 120 height 15
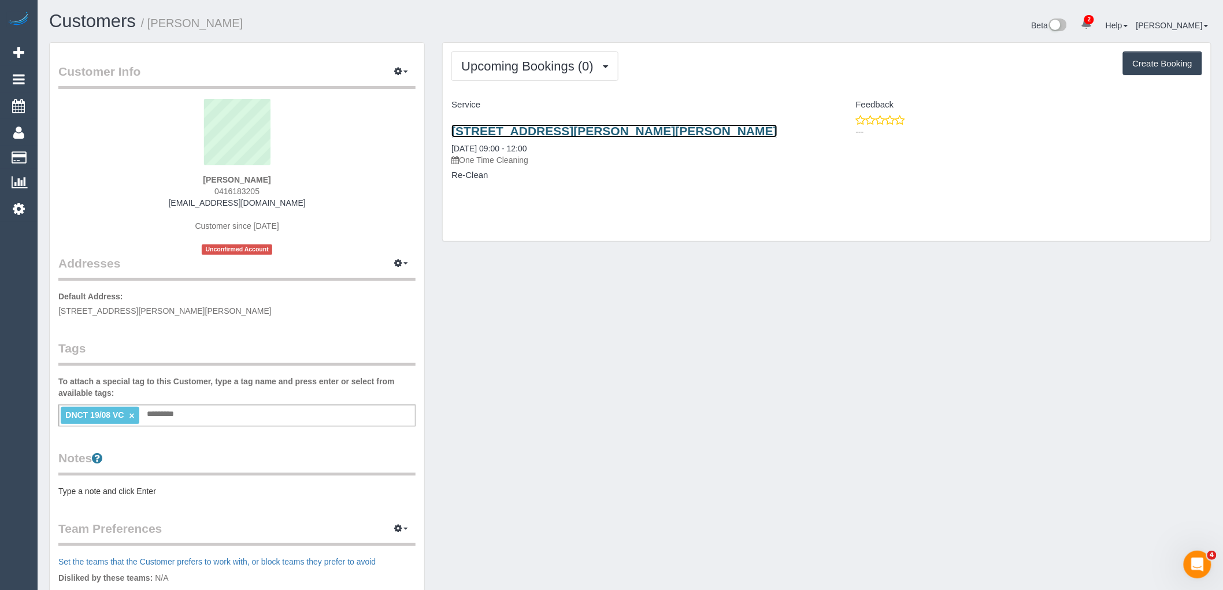
click at [550, 134] on link "12 Studley Park Way, Caroline Springs, VIC 3023" at bounding box center [614, 130] width 326 height 13
click at [553, 128] on link "12 Studley Park Way, Caroline Springs, VIC 3023" at bounding box center [614, 130] width 326 height 13
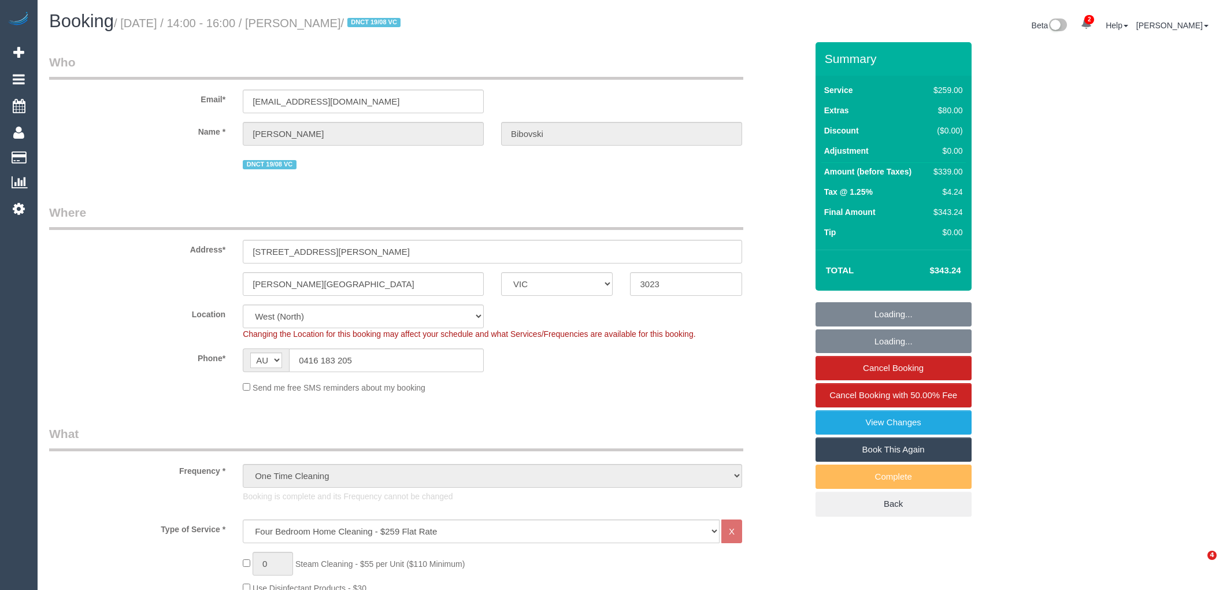
select select "VIC"
select select "spot1"
select select "number:28"
select select "number:14"
select select "number:19"
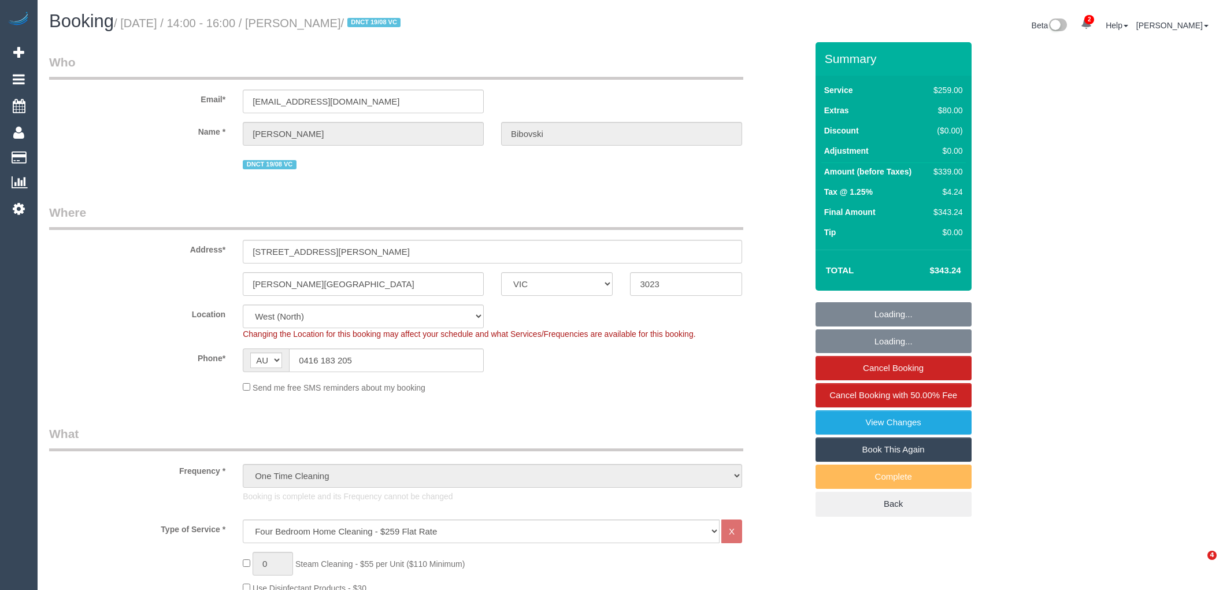
select select "number:23"
select select "number:13"
select select "VIC"
select select "string:AU"
select select "string:stripe-pm_1Rx8QM2GScqysDRVkavnNup3"
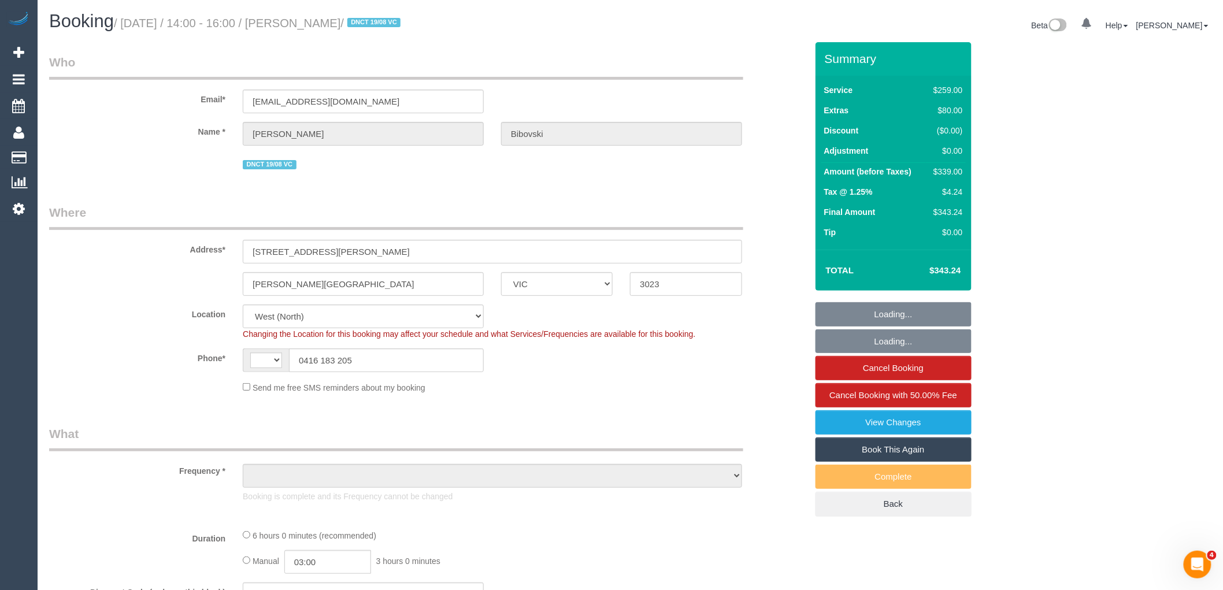
select select "number:28"
select select "number:14"
select select "number:19"
select select "number:23"
select select "number:13"
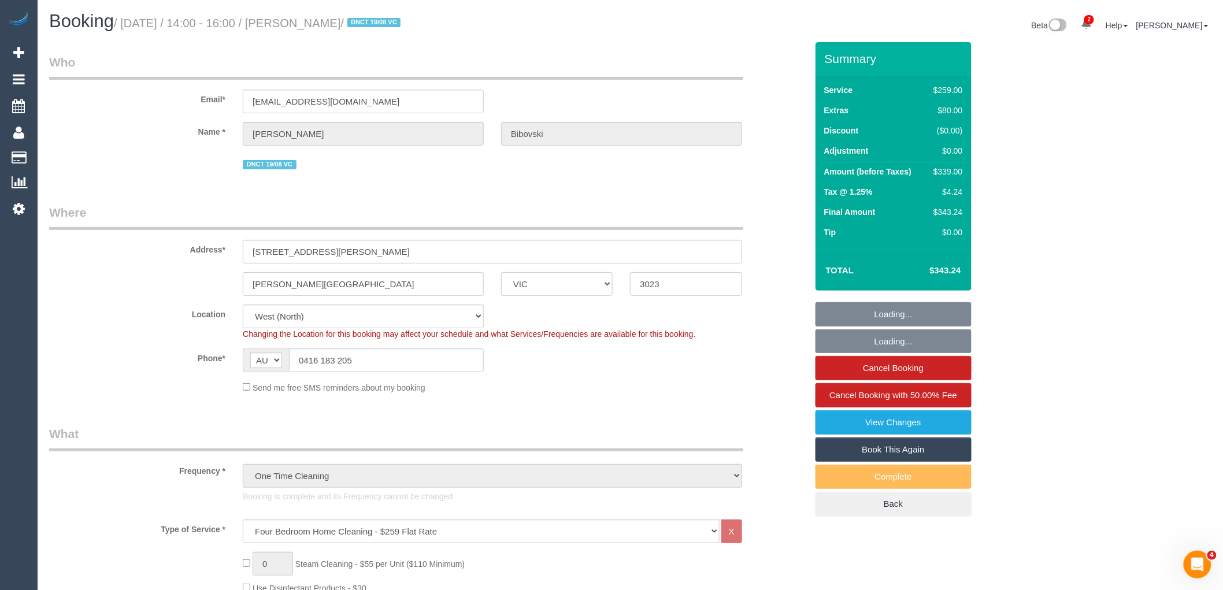
select select "object:1402"
select select "spot1"
click at [898, 449] on link "Book This Again" at bounding box center [894, 450] width 156 height 24
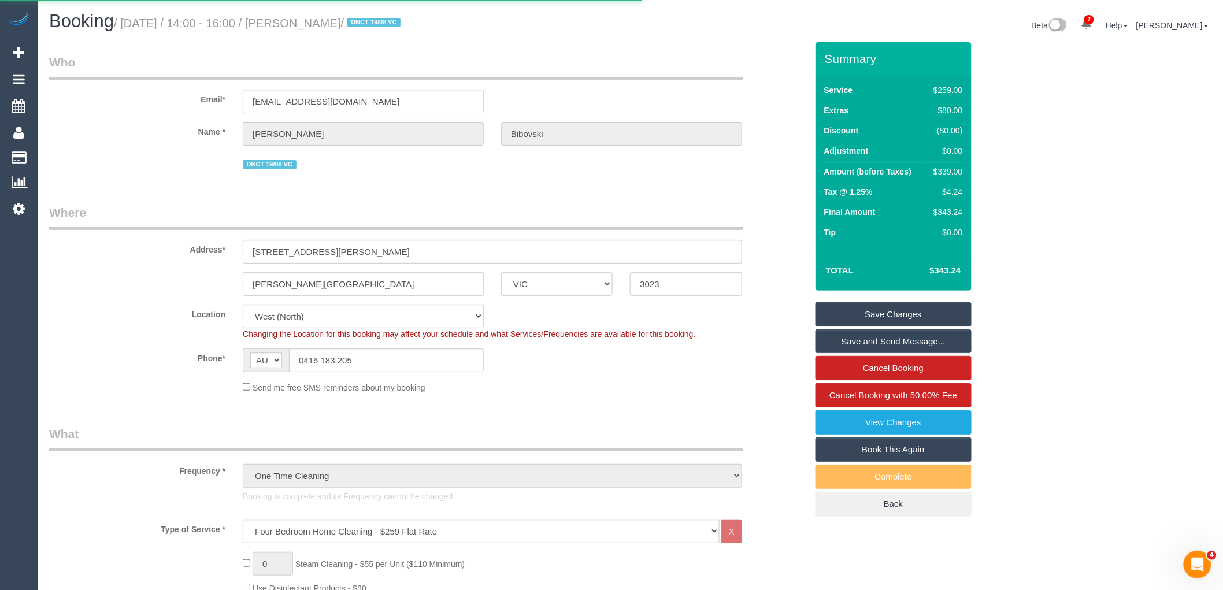
select select "VIC"
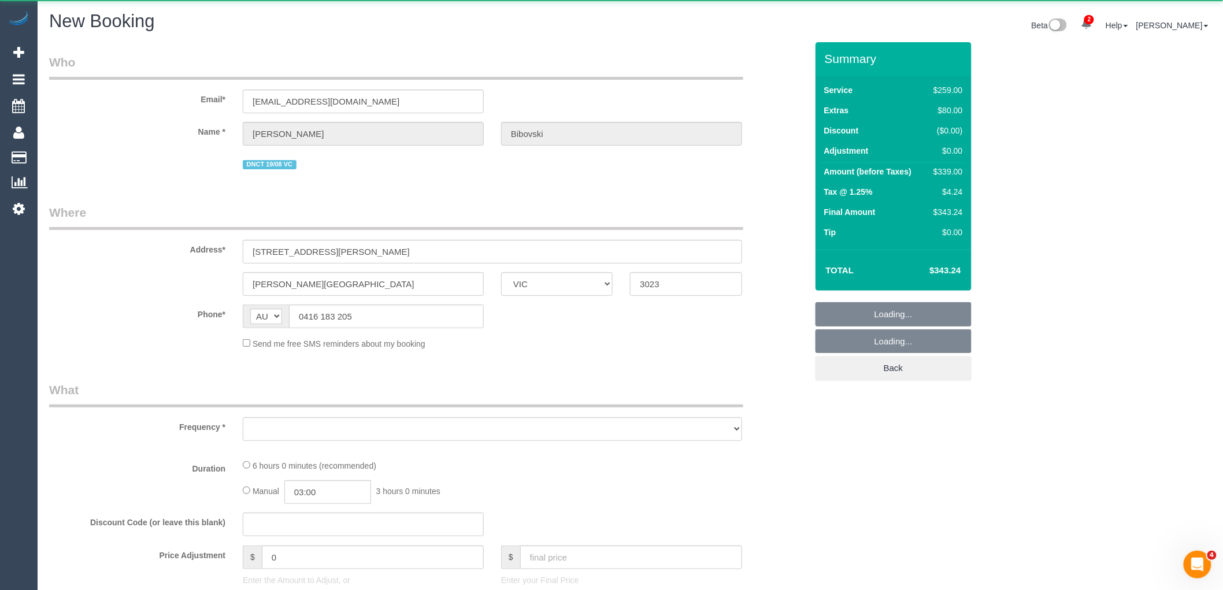
select select "number:28"
select select "number:14"
select select "number:19"
select select "number:23"
select select "number:13"
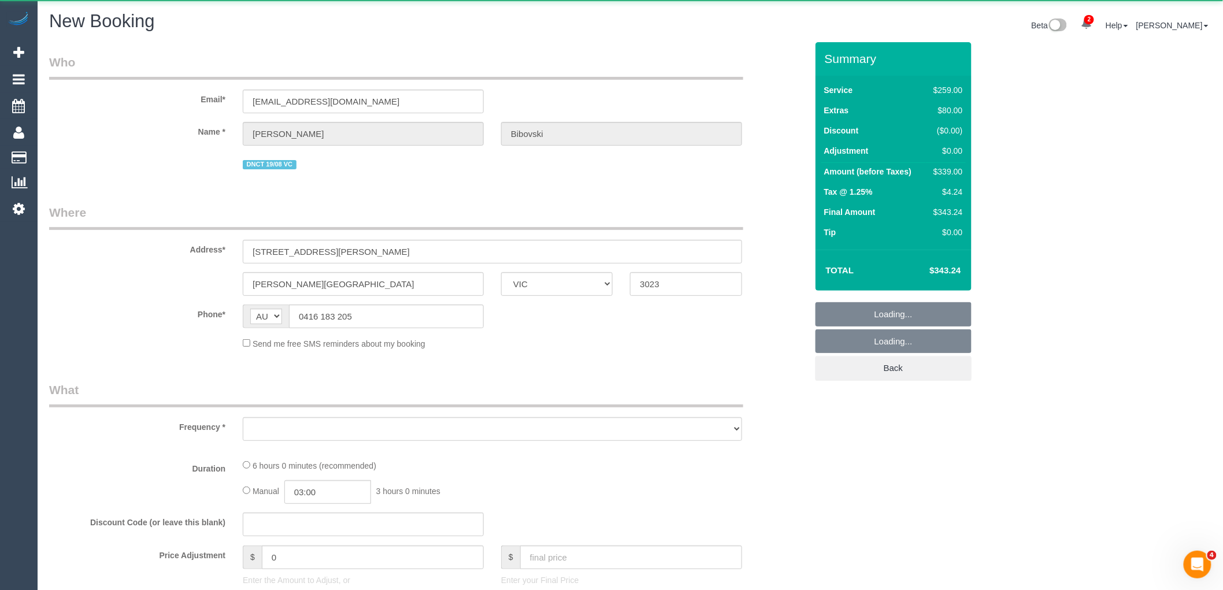
select select "string:stripe-pm_1Rx8QM2GScqysDRVkavnNup3"
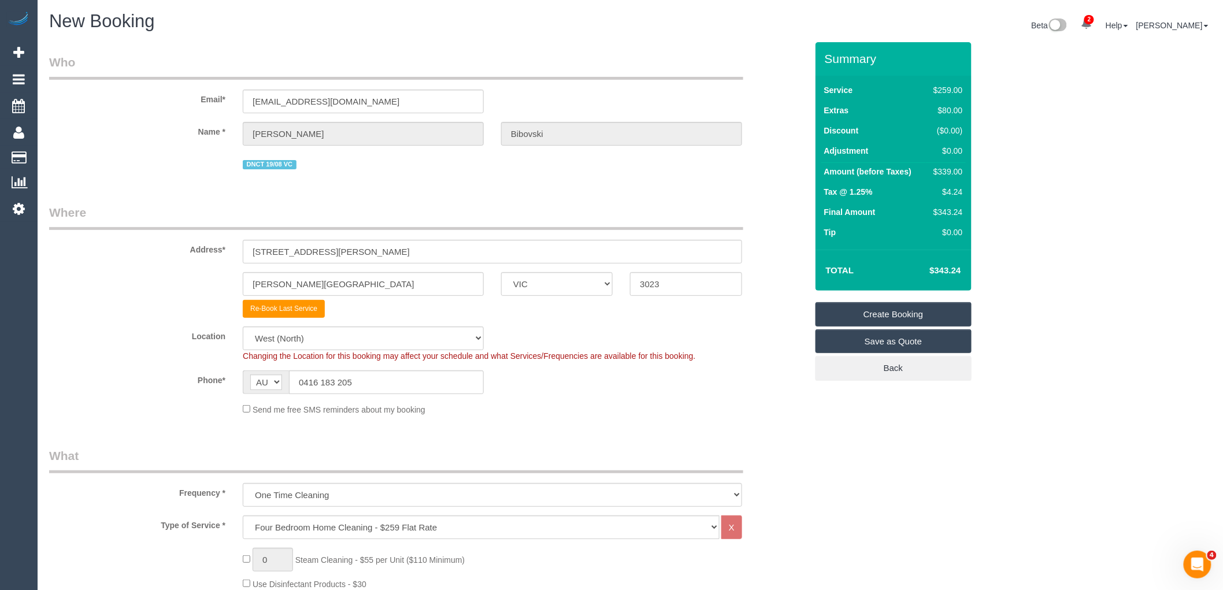
select select "object:3015"
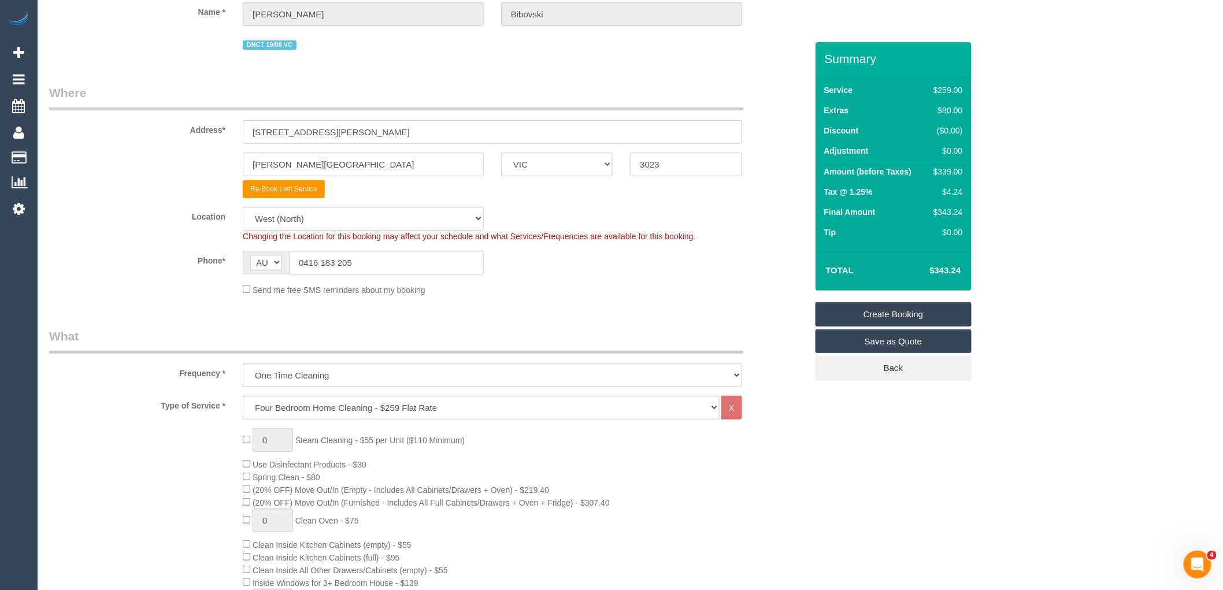
scroll to position [128, 0]
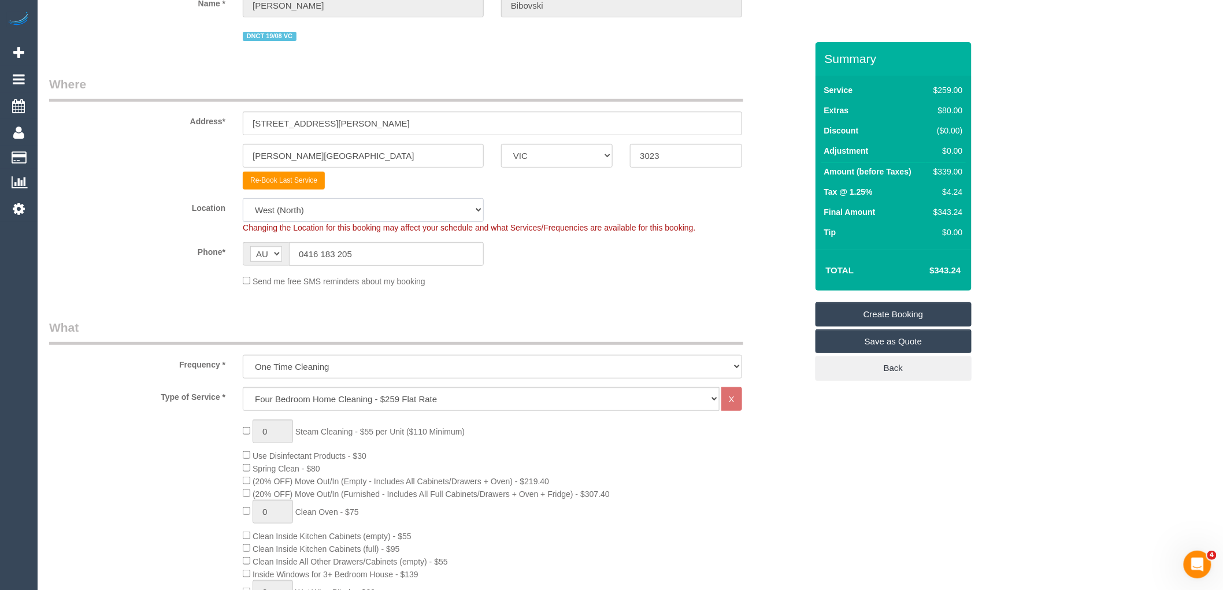
click at [372, 202] on select "Office [GEOGRAPHIC_DATA] (North) East (South) [GEOGRAPHIC_DATA] (East) [GEOGRAP…" at bounding box center [363, 210] width 241 height 24
select select "50"
click at [243, 199] on select "Office [GEOGRAPHIC_DATA] (North) East (South) [GEOGRAPHIC_DATA] (East) [GEOGRAP…" at bounding box center [363, 210] width 241 height 24
select select "object:3022"
click at [365, 411] on select "Hourly Service - $70/h Hourly Service - $65/h Hourly Service - $60/h Hourly Ser…" at bounding box center [481, 399] width 477 height 24
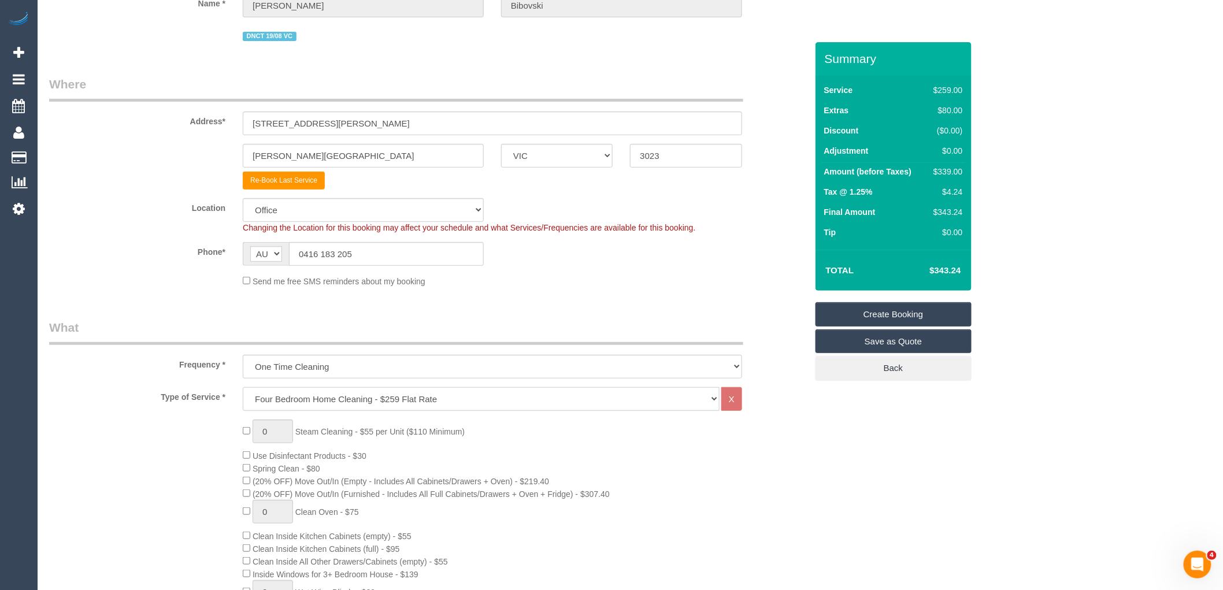
select select "28"
click at [243, 389] on select "Hourly Service - $70/h Hourly Service - $65/h Hourly Service - $60/h Hourly Ser…" at bounding box center [481, 399] width 477 height 24
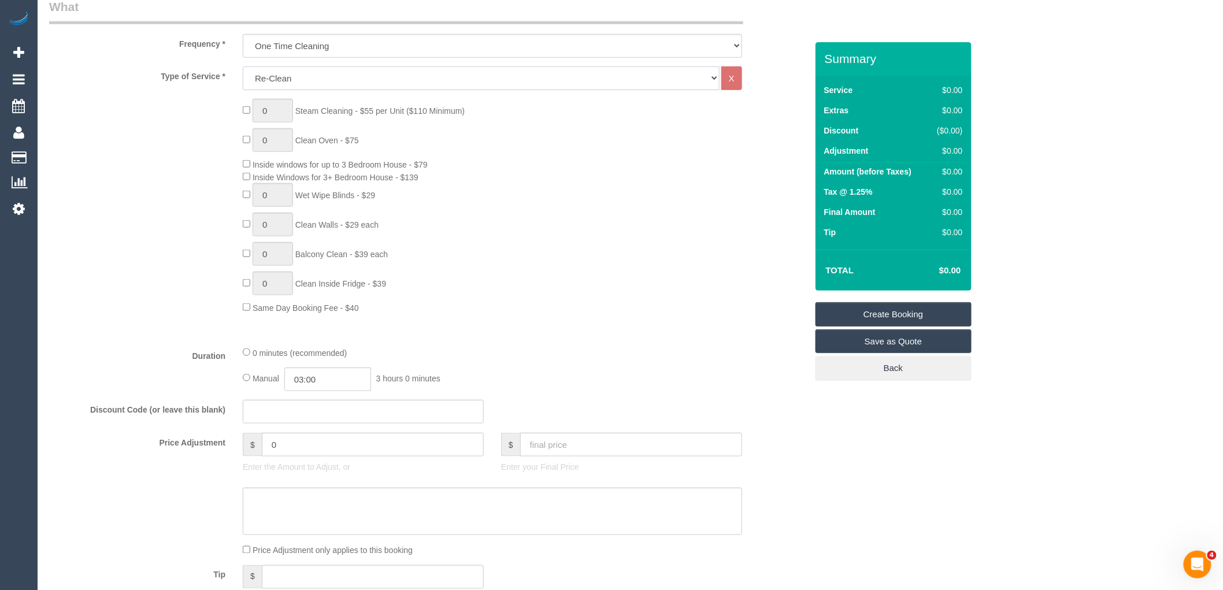
scroll to position [706, 0]
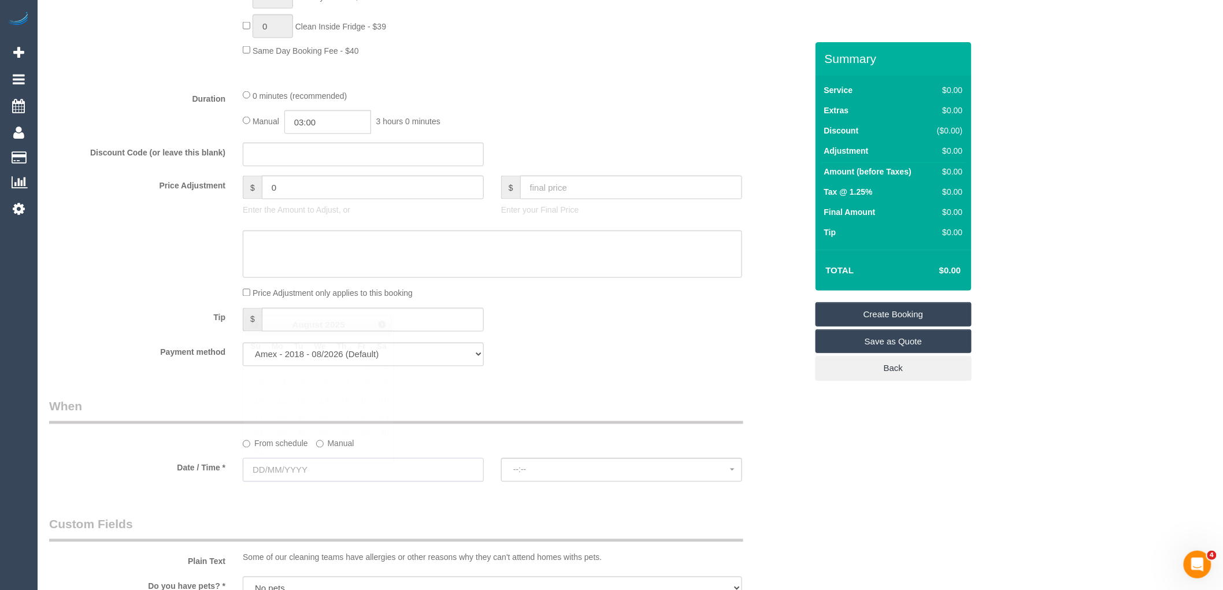
click at [344, 468] on input "text" at bounding box center [363, 470] width 241 height 24
click at [538, 366] on div "Payment method Amex - 2018 - 08/2026 (Default) Add Credit Card ─────────────── …" at bounding box center [427, 355] width 775 height 24
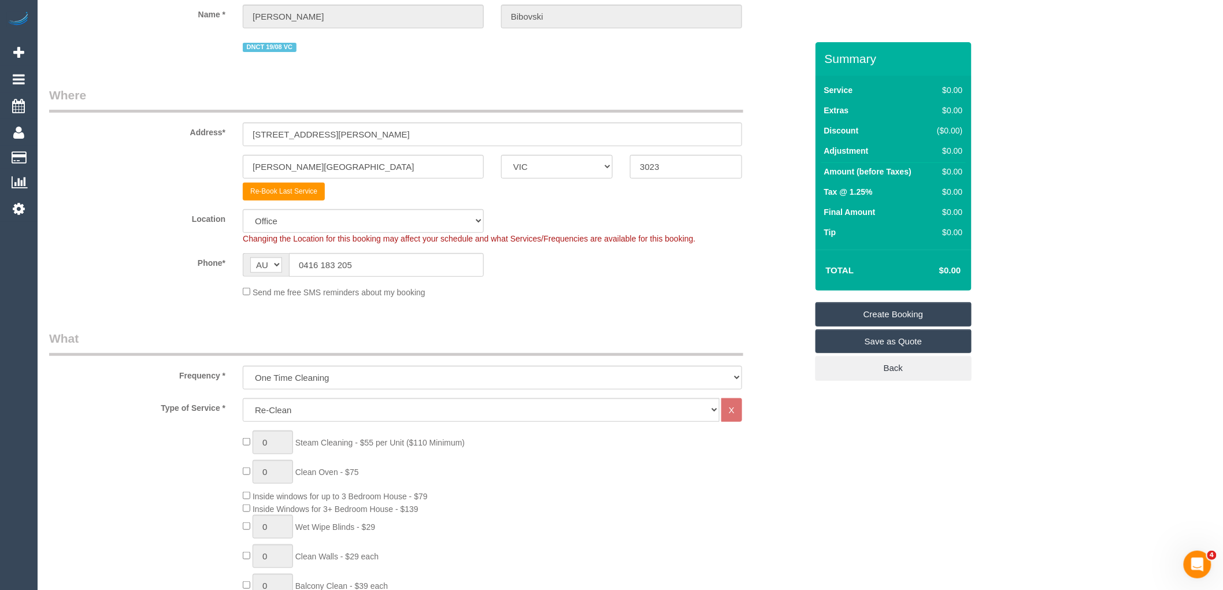
scroll to position [0, 0]
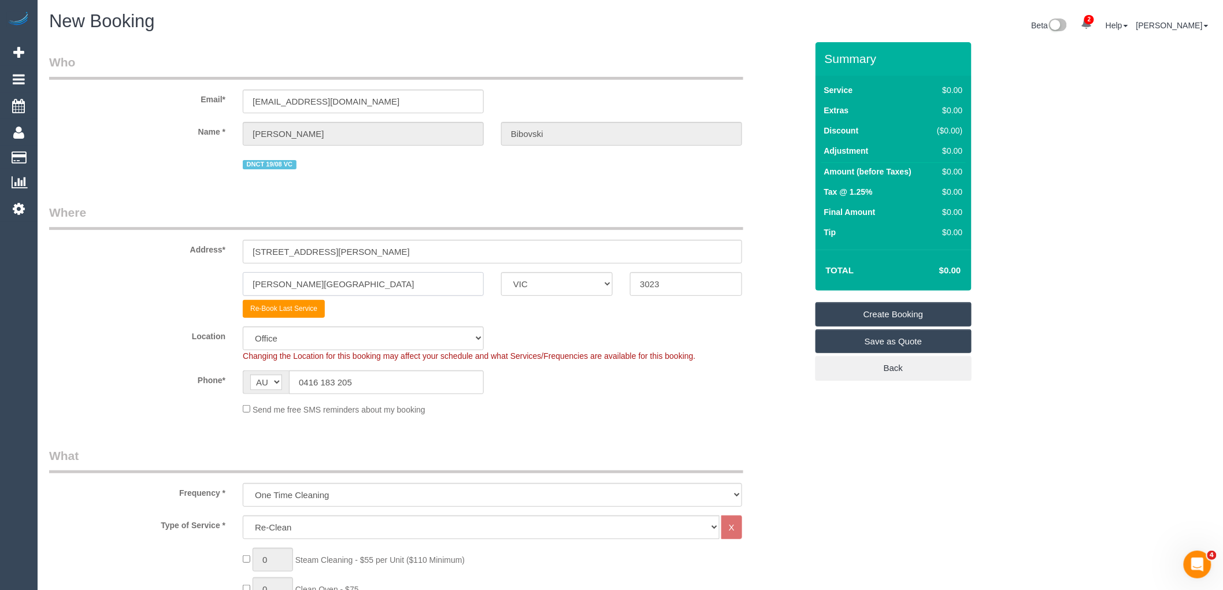
click at [350, 280] on input "[PERSON_NAME][GEOGRAPHIC_DATA]" at bounding box center [363, 284] width 241 height 24
click at [646, 365] on sui-booking-location "Location [GEOGRAPHIC_DATA] (North) East (South) [GEOGRAPHIC_DATA] (East) [GEOGR…" at bounding box center [428, 371] width 758 height 89
click at [419, 331] on select "Office City East (North) East (South) Inner East Inner North (East) Inner North…" at bounding box center [363, 339] width 241 height 24
click at [243, 328] on select "Office City East (North) East (South) Inner East Inner North (East) Inner North…" at bounding box center [363, 339] width 241 height 24
click at [567, 346] on div "Location Office City East (North) East (South) Inner East Inner North (East) In…" at bounding box center [427, 344] width 775 height 35
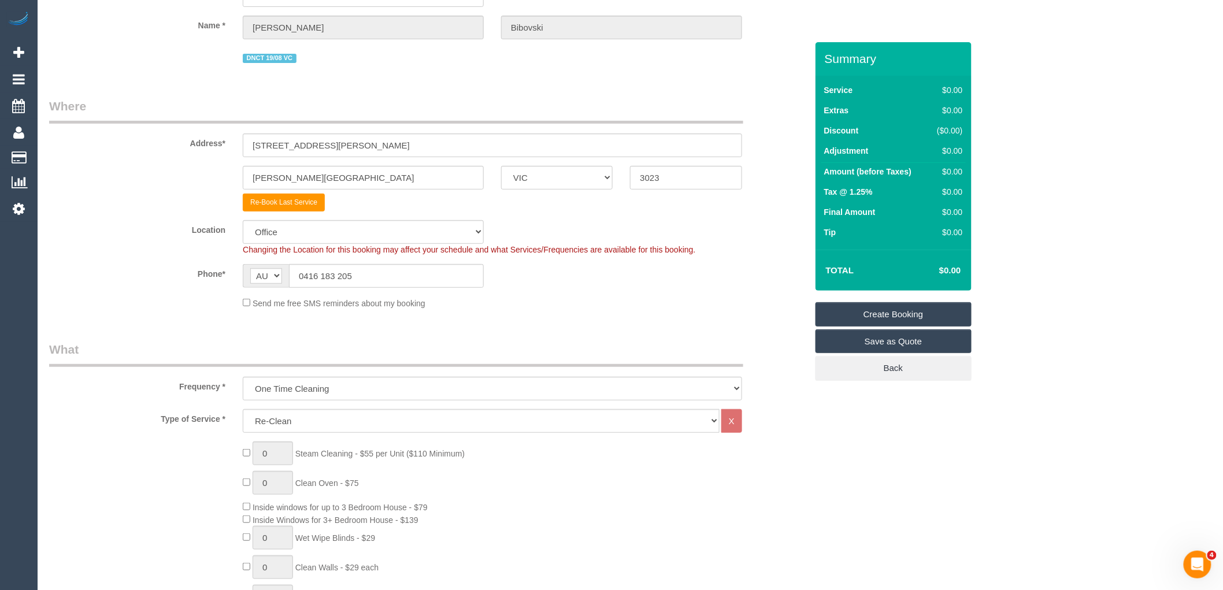
scroll to position [257, 0]
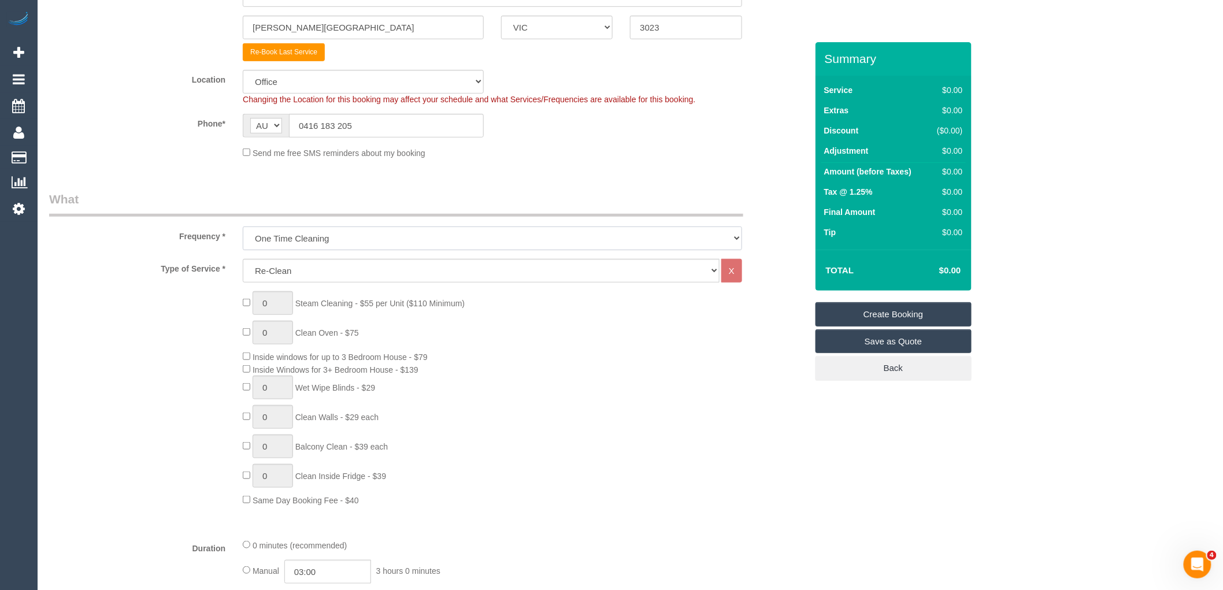
click at [362, 234] on select "One Time Cleaning Weekly - 10% Off - 10.00% (0% for the First Booking) Fortnigh…" at bounding box center [492, 239] width 499 height 24
click at [379, 228] on select "One Time Cleaning Weekly - 10% Off - 10.00% (0% for the First Booking) Fortnigh…" at bounding box center [492, 239] width 499 height 24
click at [366, 275] on select "Hourly Service - $70/h Hourly Service - $65/h Hourly Service - $60/h Hourly Ser…" at bounding box center [481, 271] width 477 height 24
click at [243, 261] on select "Hourly Service - $70/h Hourly Service - $65/h Hourly Service - $60/h Hourly Ser…" at bounding box center [481, 271] width 477 height 24
click at [549, 432] on div "0 Steam Cleaning - $55 per Unit ($110 Minimum) 0 Clean Oven - $75 Inside window…" at bounding box center [524, 398] width 581 height 215
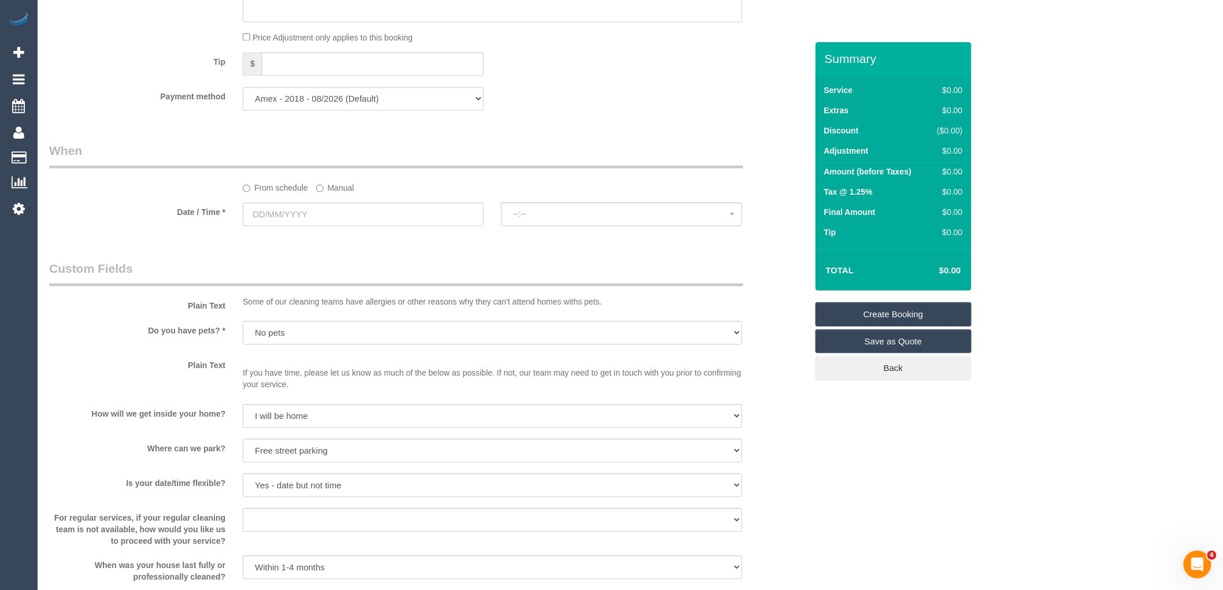
scroll to position [963, 0]
click at [344, 216] on input "text" at bounding box center [363, 214] width 241 height 24
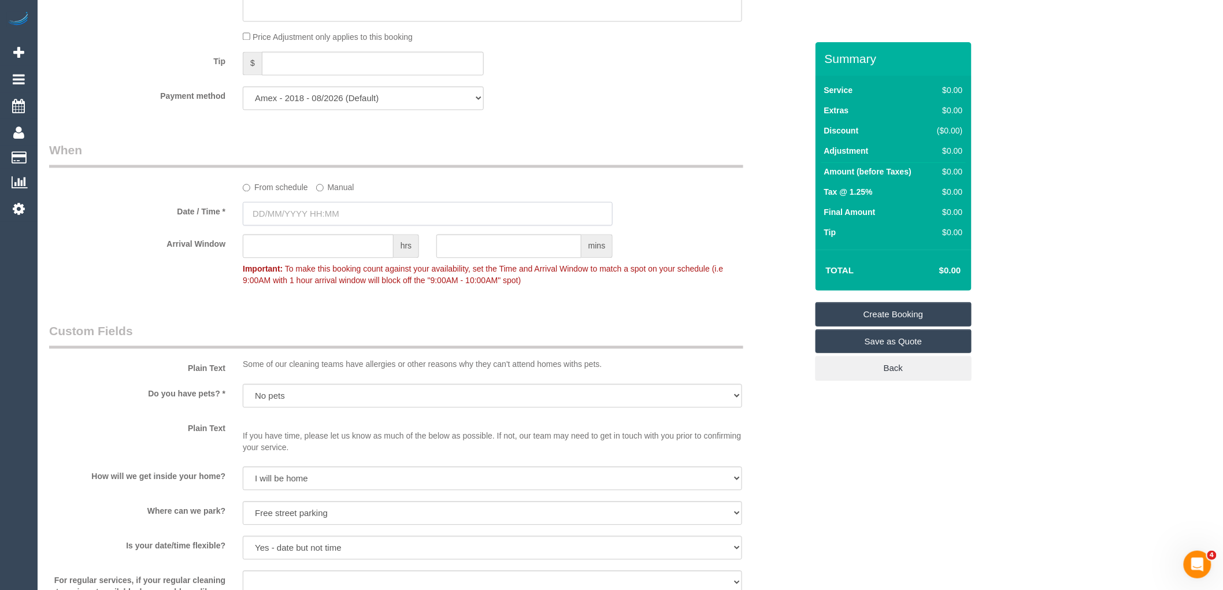
click at [324, 222] on input "text" at bounding box center [428, 214] width 370 height 24
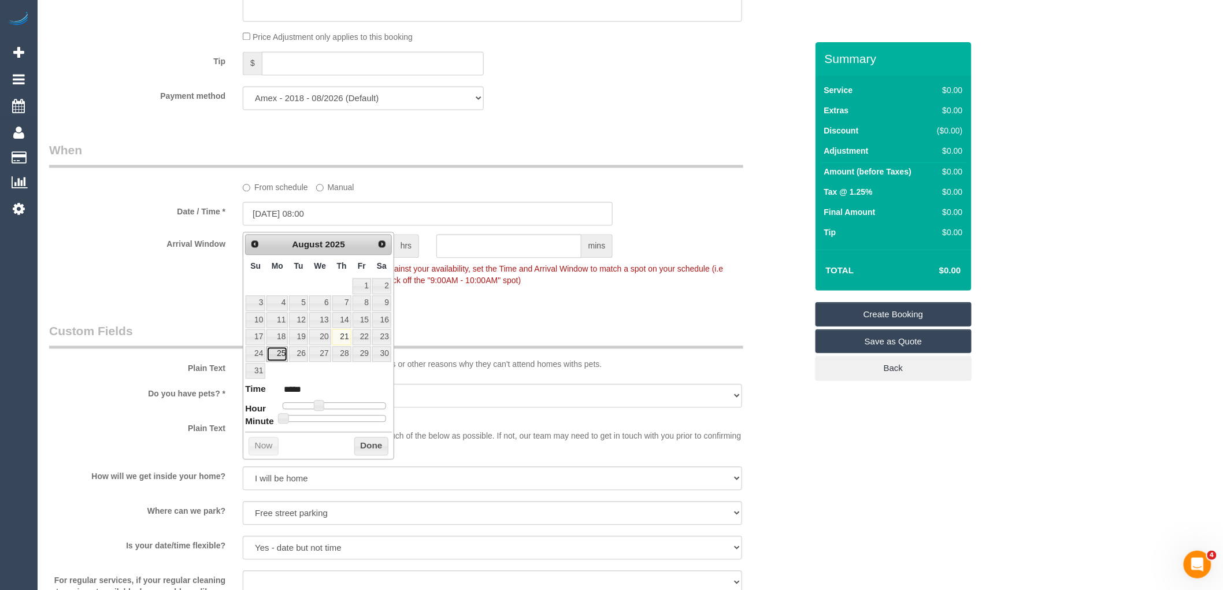
click at [282, 351] on link "25" at bounding box center [276, 354] width 21 height 16
type input "[DATE] 09:00"
type input "*****"
type input "25/08/2025 10:00"
type input "*****"
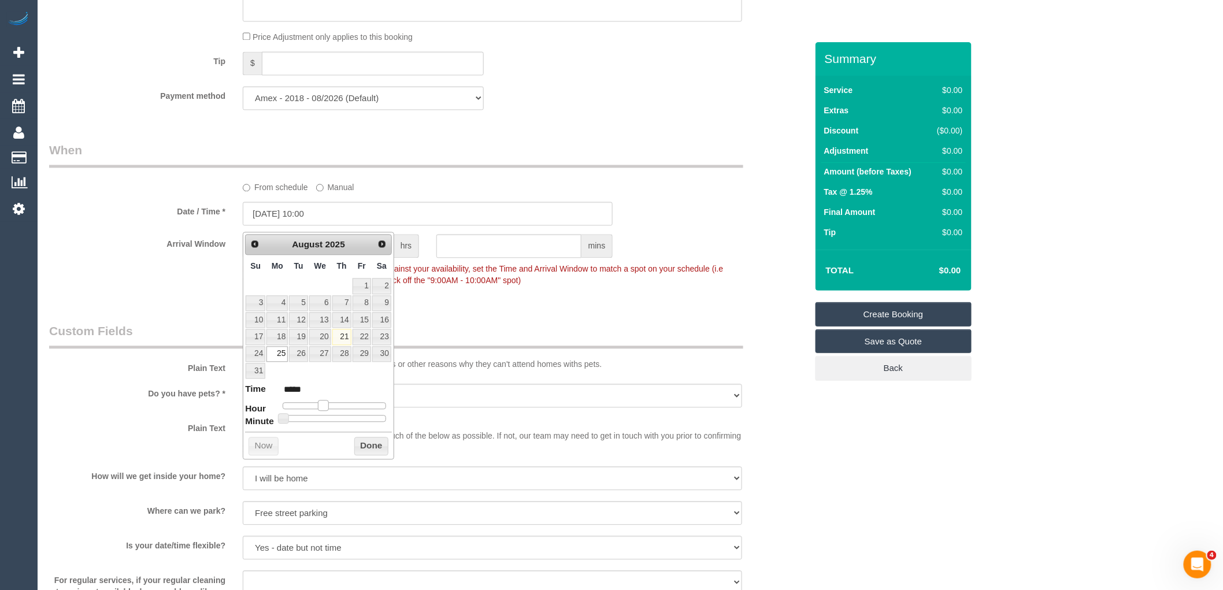
drag, startPoint x: 318, startPoint y: 403, endPoint x: 324, endPoint y: 406, distance: 6.2
click at [325, 402] on span at bounding box center [323, 405] width 10 height 10
type input "[DATE] 09:00"
type input "*****"
click at [323, 406] on span at bounding box center [323, 405] width 10 height 10
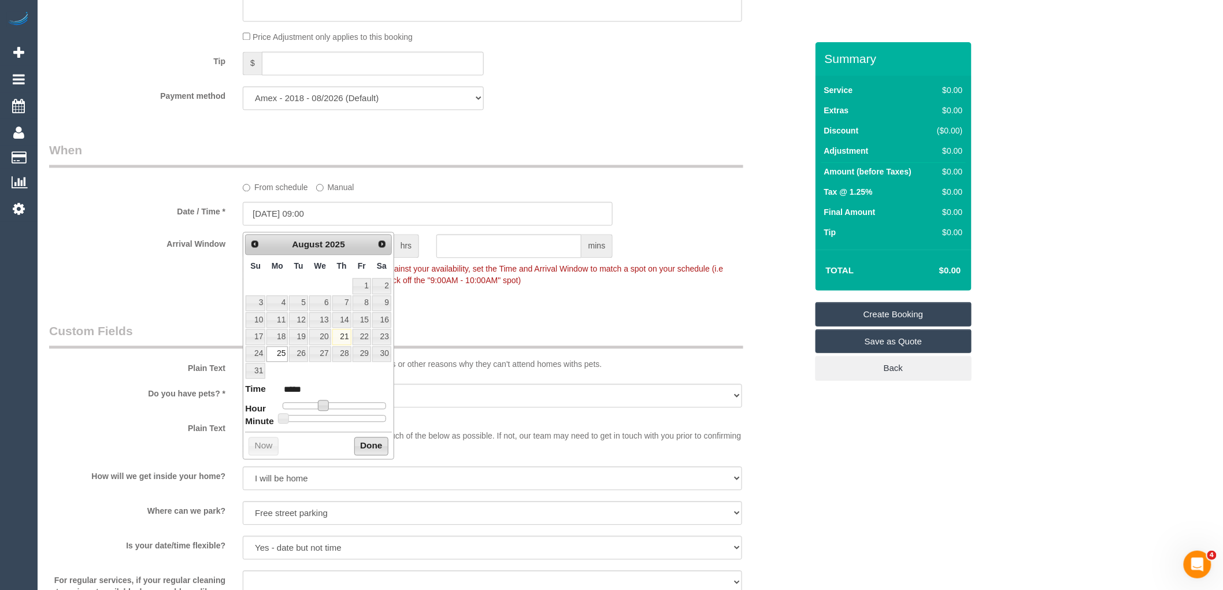
click at [374, 444] on button "Done" at bounding box center [371, 446] width 34 height 18
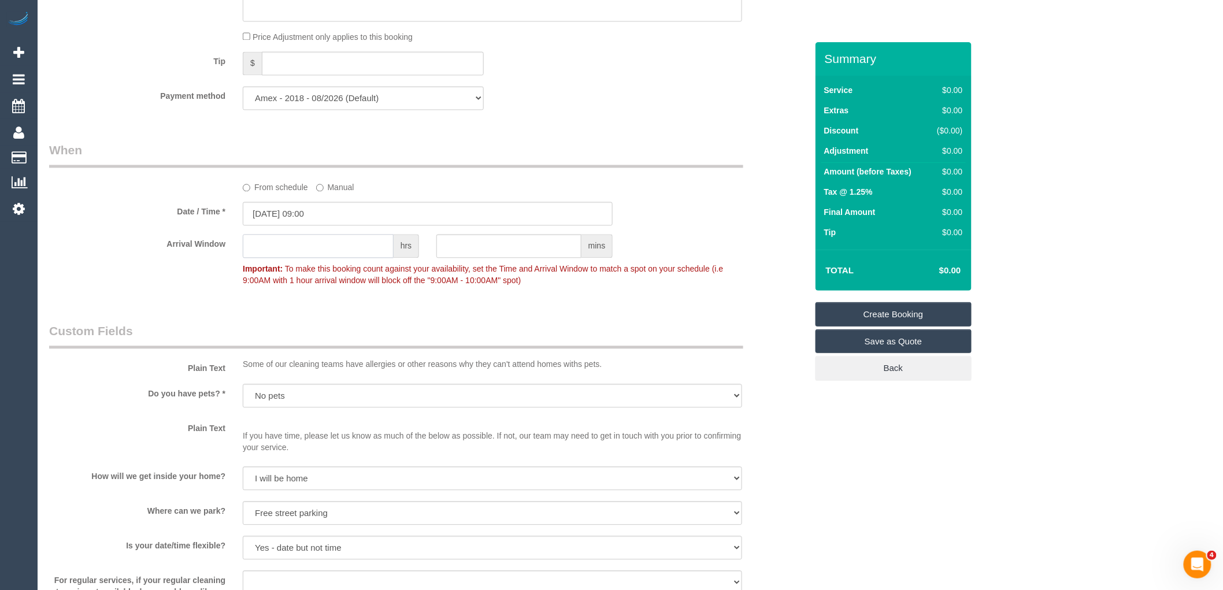
click at [347, 247] on input "text" at bounding box center [318, 246] width 151 height 24
type input "4"
click at [309, 246] on input "4" at bounding box center [318, 246] width 151 height 24
type input "3"
click at [314, 306] on div "Who Email* danibt1108@yahoo.com.au Name * Daniela Bibovski DNCT 19/08 VC Where …" at bounding box center [427, 54] width 775 height 1950
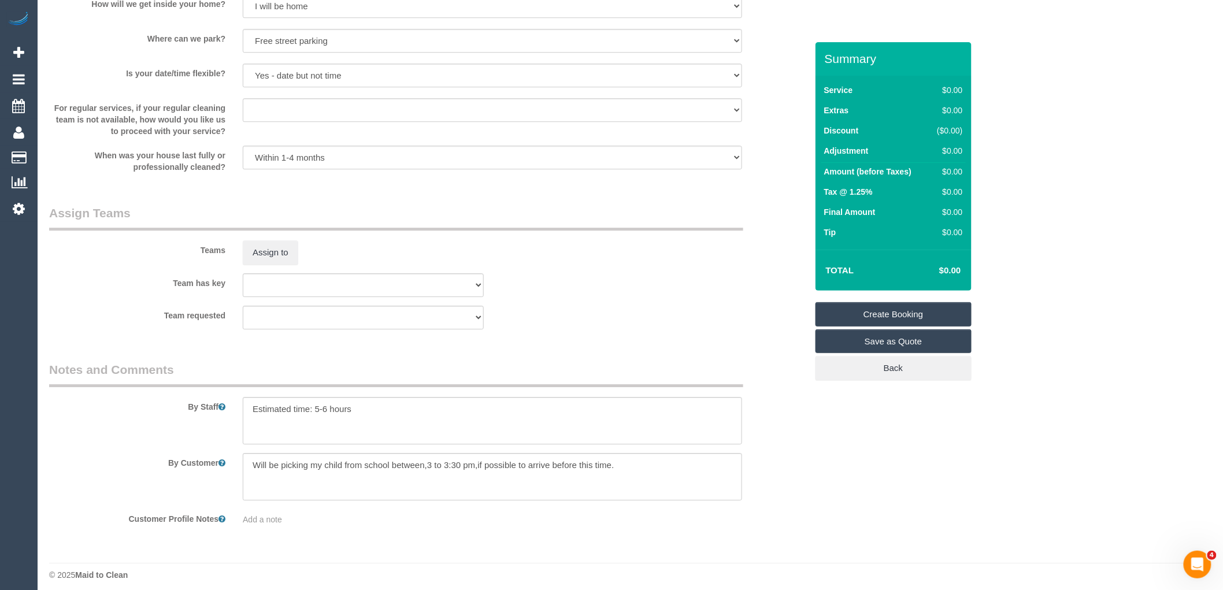
scroll to position [1448, 0]
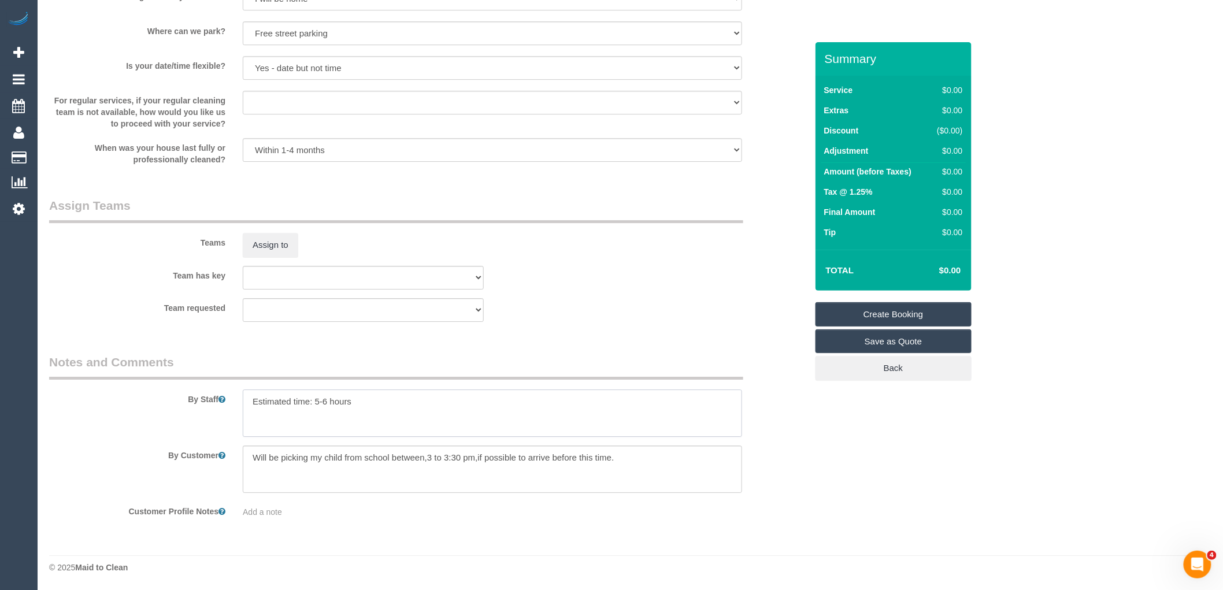
click at [190, 407] on div "By Staff" at bounding box center [427, 395] width 775 height 83
drag, startPoint x: 646, startPoint y: 454, endPoint x: 151, endPoint y: 454, distance: 494.2
click at [151, 454] on div "By Customer" at bounding box center [427, 469] width 775 height 47
click at [283, 393] on textarea at bounding box center [492, 413] width 499 height 47
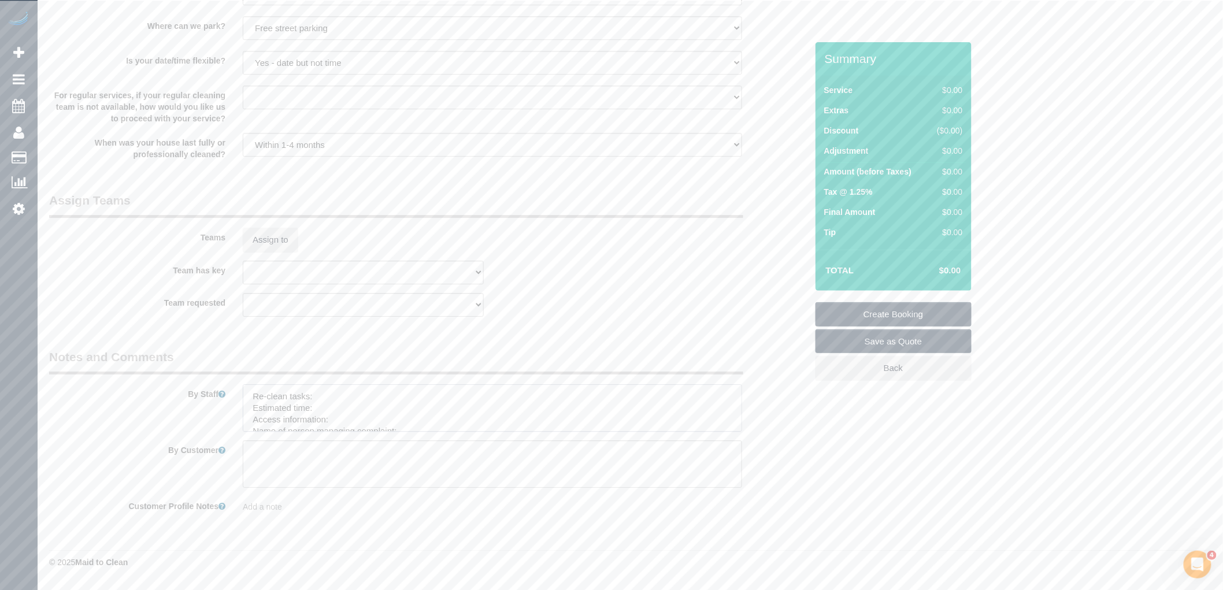
click at [321, 394] on textarea at bounding box center [492, 407] width 499 height 47
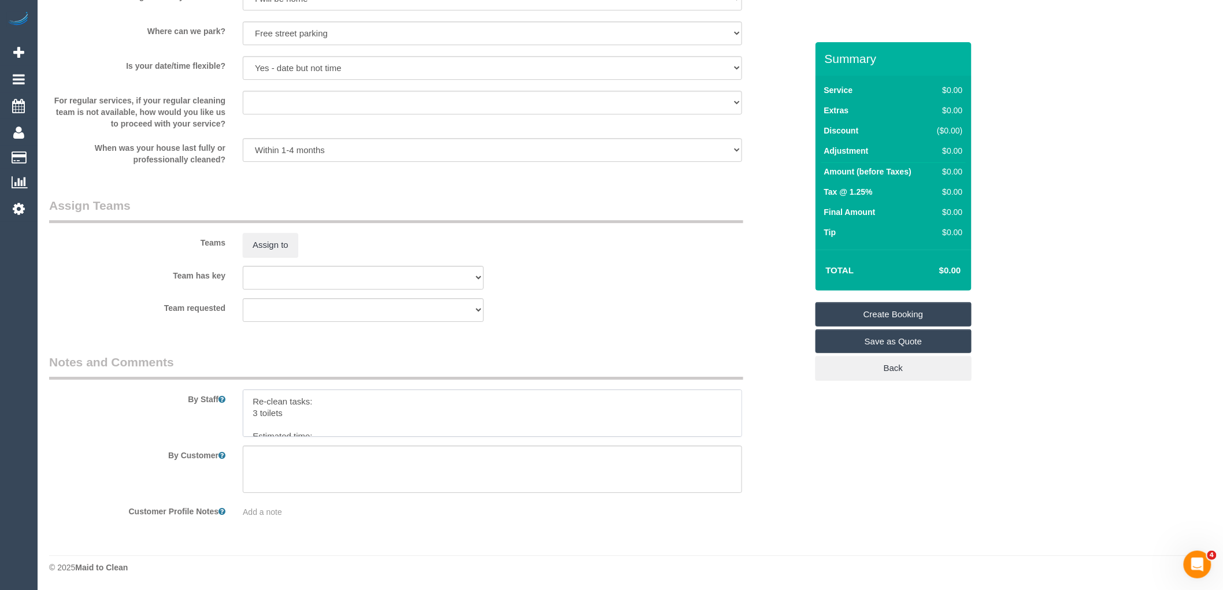
click at [336, 412] on textarea at bounding box center [492, 413] width 499 height 47
click at [263, 425] on textarea at bounding box center [492, 413] width 499 height 47
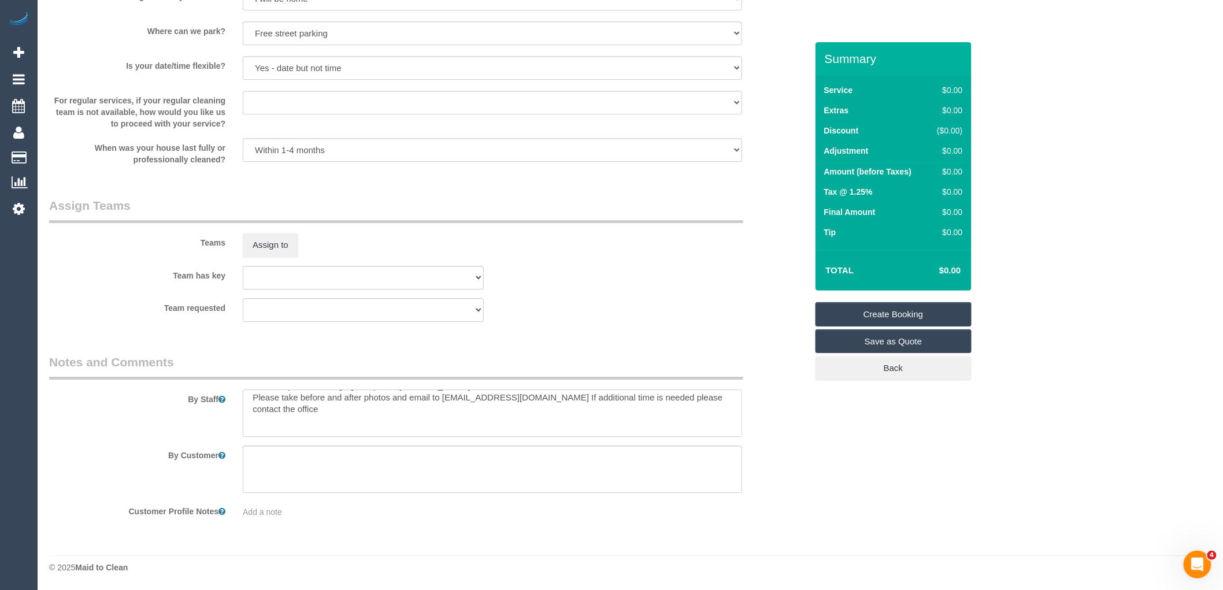
scroll to position [97, 0]
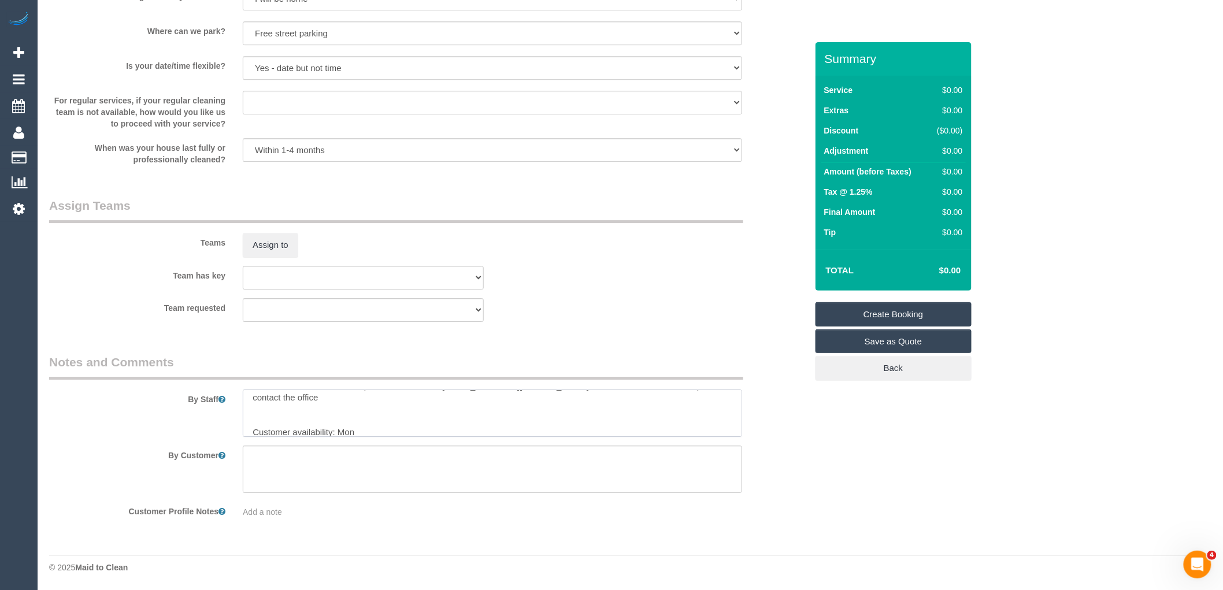
click at [355, 425] on textarea at bounding box center [492, 413] width 499 height 47
click at [372, 437] on sui-booking-comments "By Staff By Customer Customer Profile Notes Add a note" at bounding box center [428, 436] width 758 height 164
click at [372, 430] on textarea at bounding box center [492, 413] width 499 height 47
paste textarea "(3) [PERSON_NAME] (+ [PERSON_NAME]) (C)"
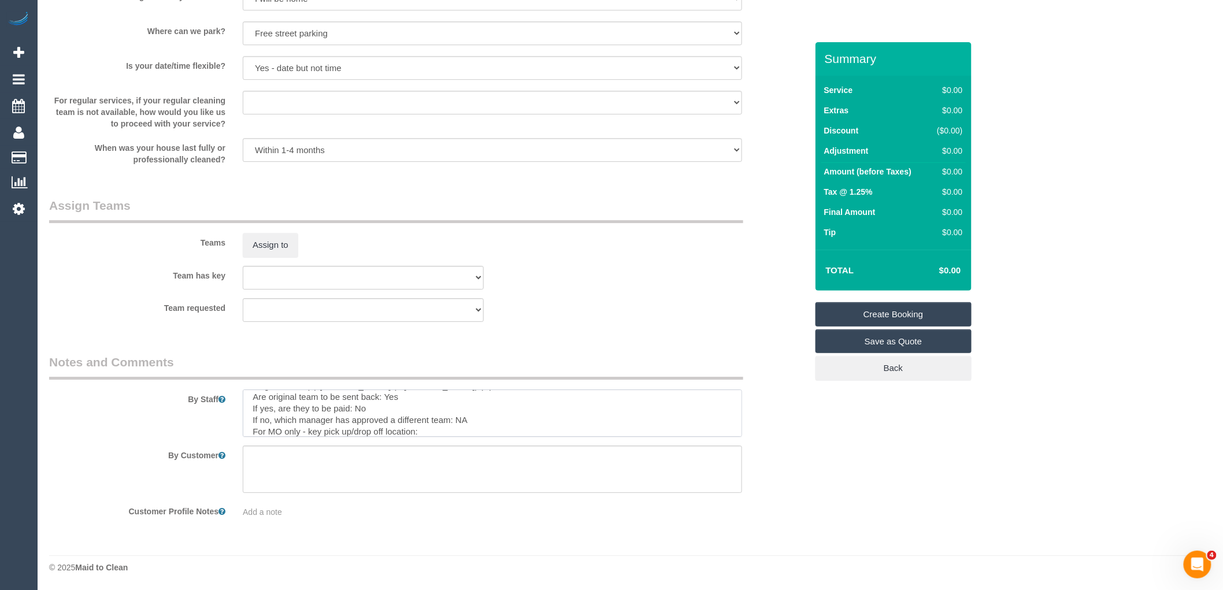
scroll to position [166, 0]
click at [450, 414] on textarea at bounding box center [492, 413] width 499 height 47
click at [355, 425] on textarea at bounding box center [492, 413] width 499 height 47
click at [339, 433] on textarea at bounding box center [492, 413] width 499 height 47
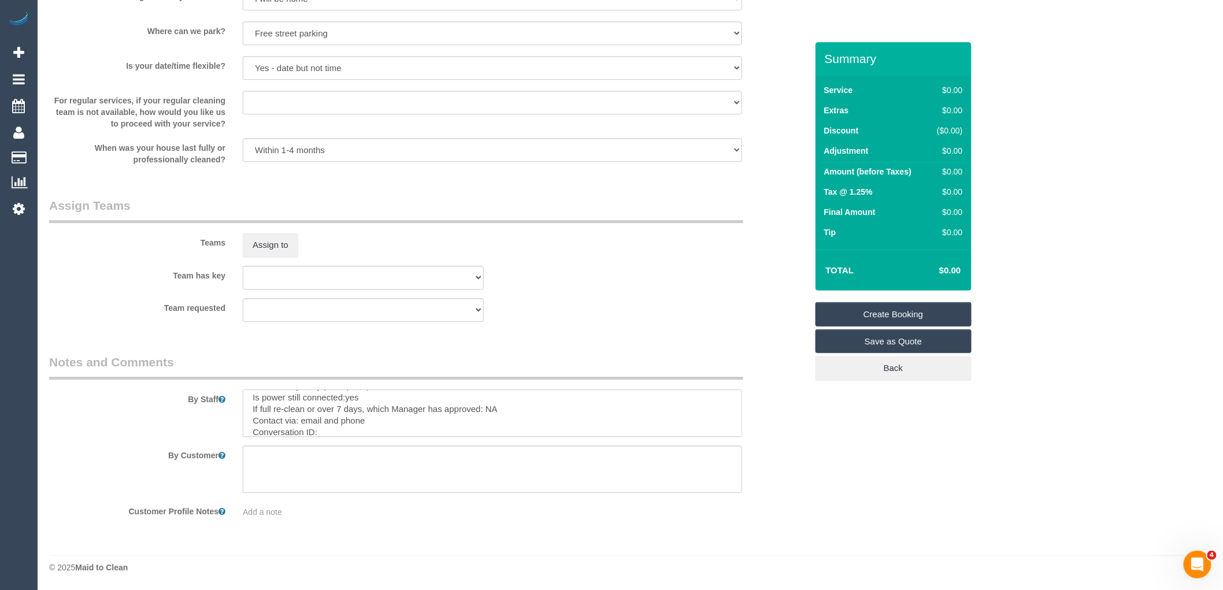
paste textarea "cnv_q7m3yz3"
type textarea "Re-clean tasks: 3 toilets bowl, seat, sisten, pipes behind toilet, flooring bat…"
click at [917, 311] on link "Create Booking" at bounding box center [894, 314] width 156 height 24
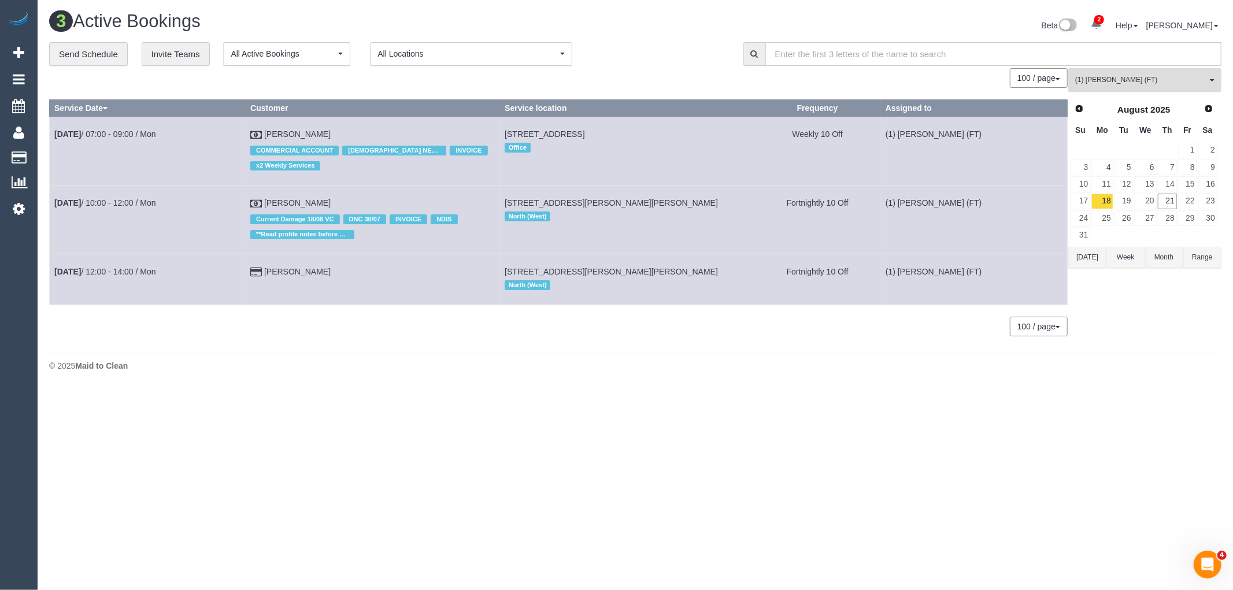
click at [1146, 84] on span "(1) [PERSON_NAME] (FT)" at bounding box center [1141, 80] width 132 height 10
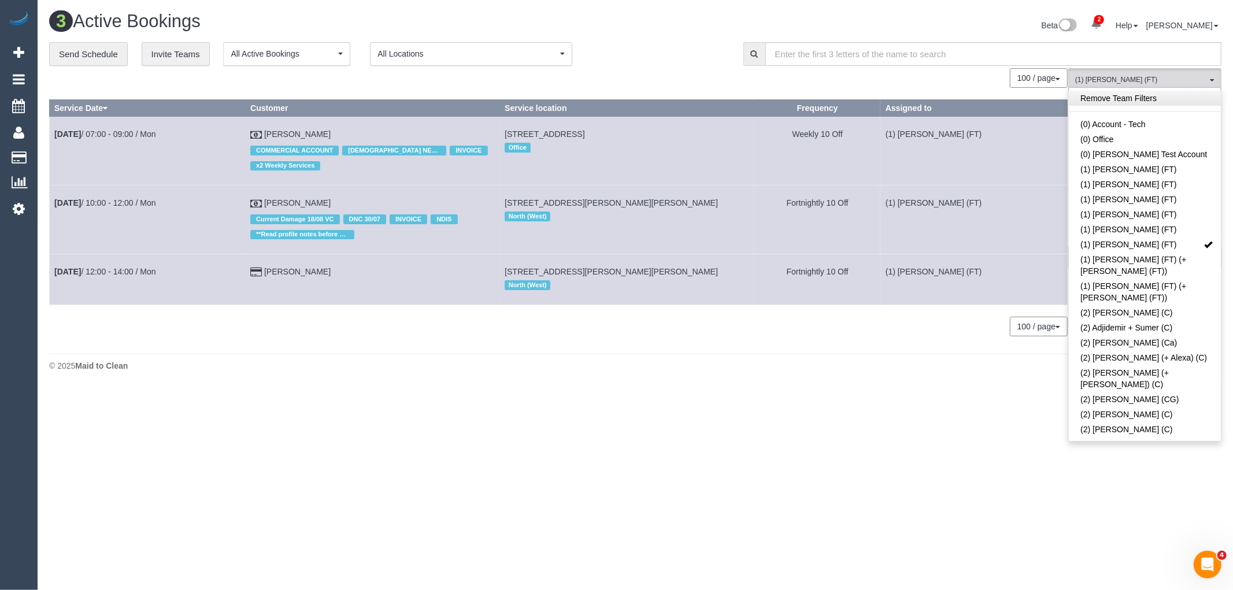
click at [1151, 105] on link "Remove Team Filters" at bounding box center [1145, 98] width 152 height 15
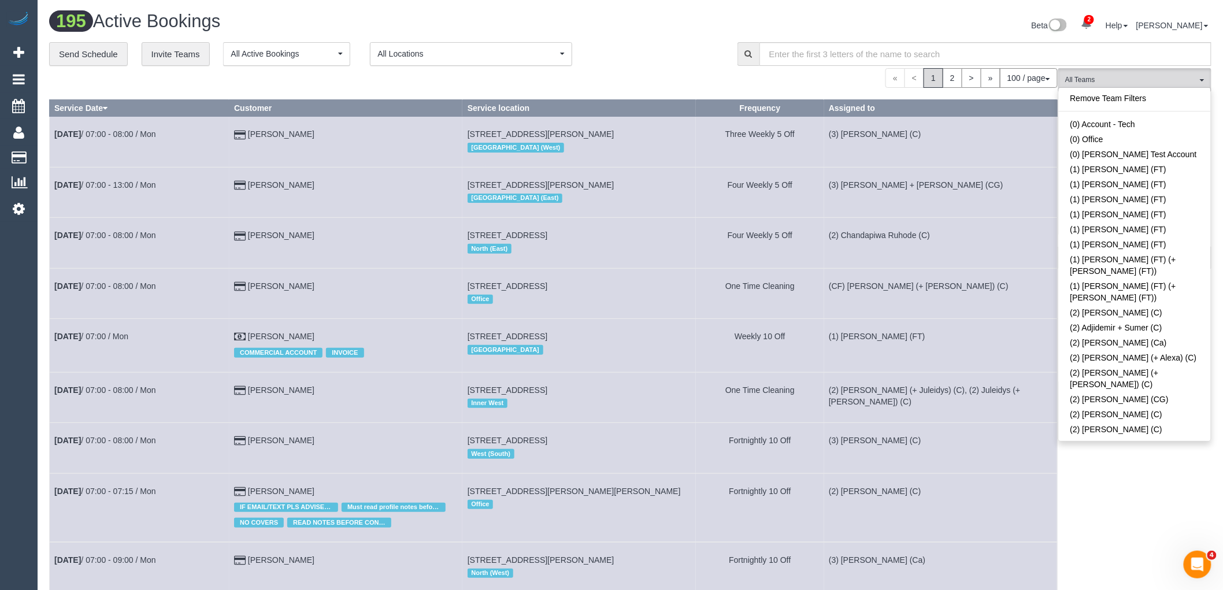
click at [809, 86] on div "« < 1 2 > » 100 / page 10 / page 20 / page 30 / page 40 / page 50 / page 100 / …" at bounding box center [553, 78] width 1009 height 20
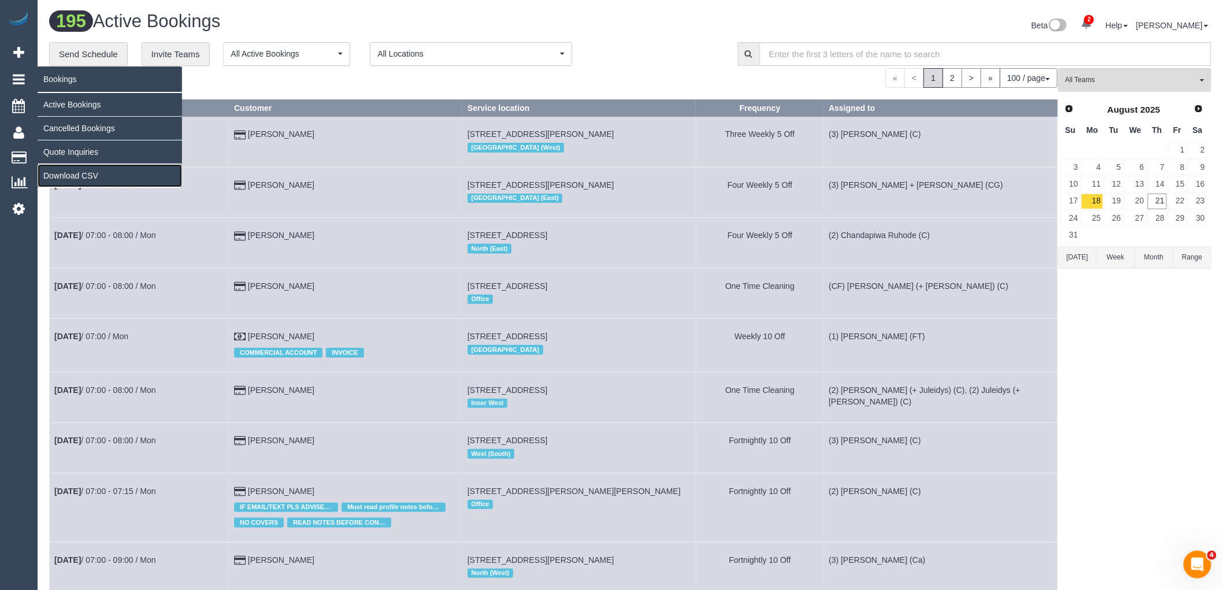
click at [73, 179] on link "Download CSV" at bounding box center [110, 175] width 144 height 23
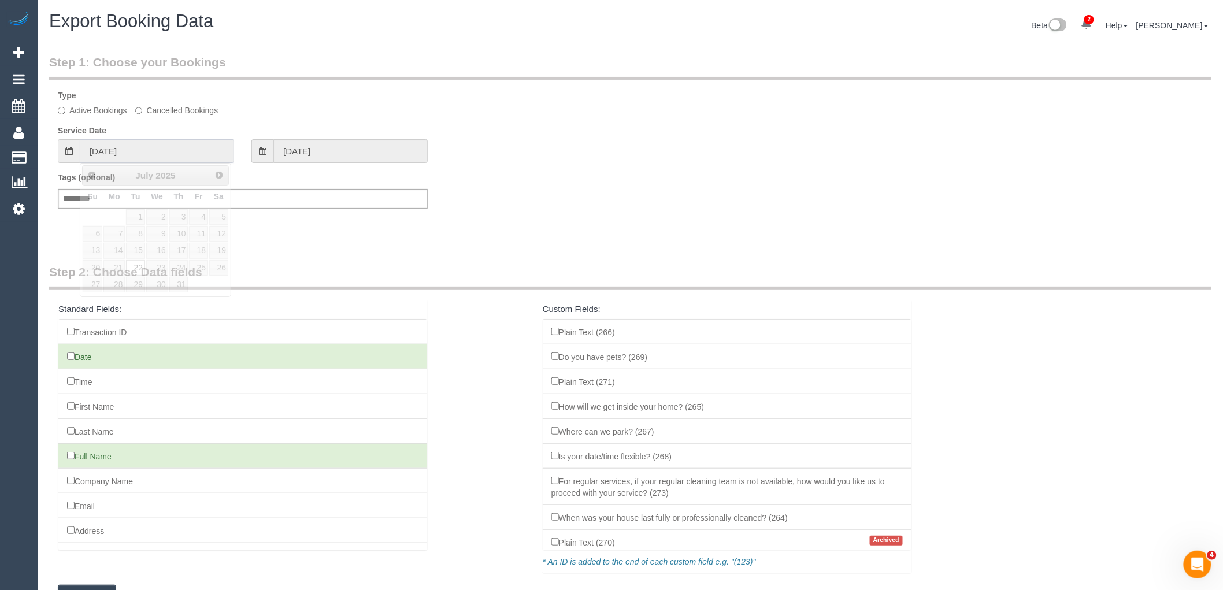
click at [143, 143] on input "22/07/2025" at bounding box center [157, 151] width 154 height 24
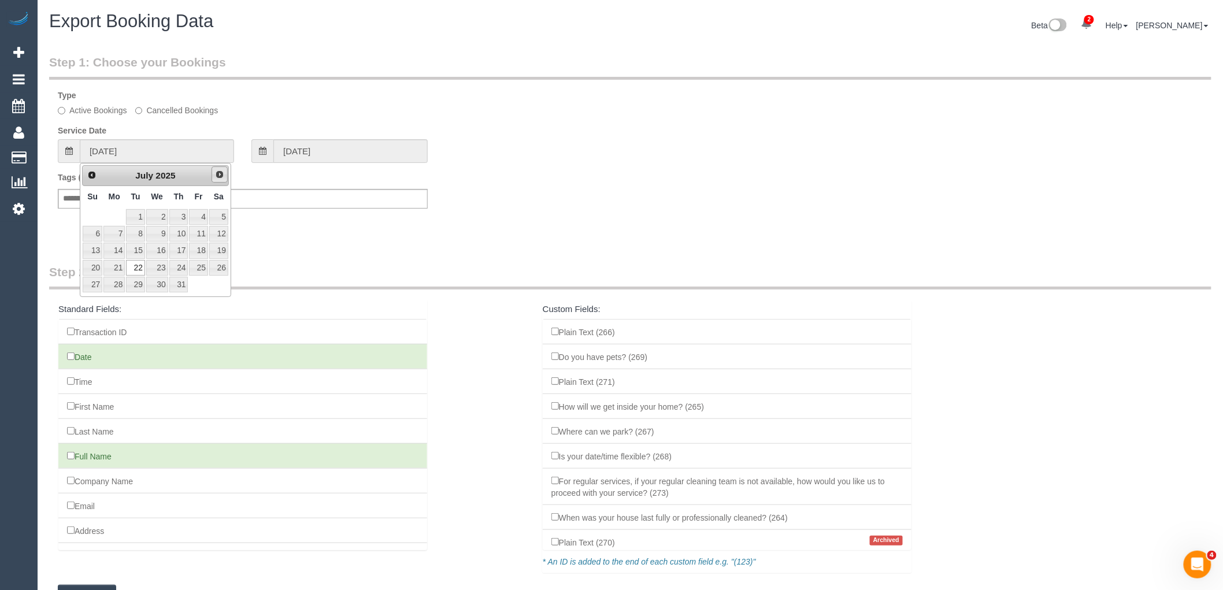
click at [218, 171] on span "Next" at bounding box center [219, 174] width 9 height 9
click at [88, 172] on span "Prev" at bounding box center [91, 174] width 9 height 9
click at [113, 270] on link "21" at bounding box center [113, 268] width 21 height 16
type input "21/07/2025"
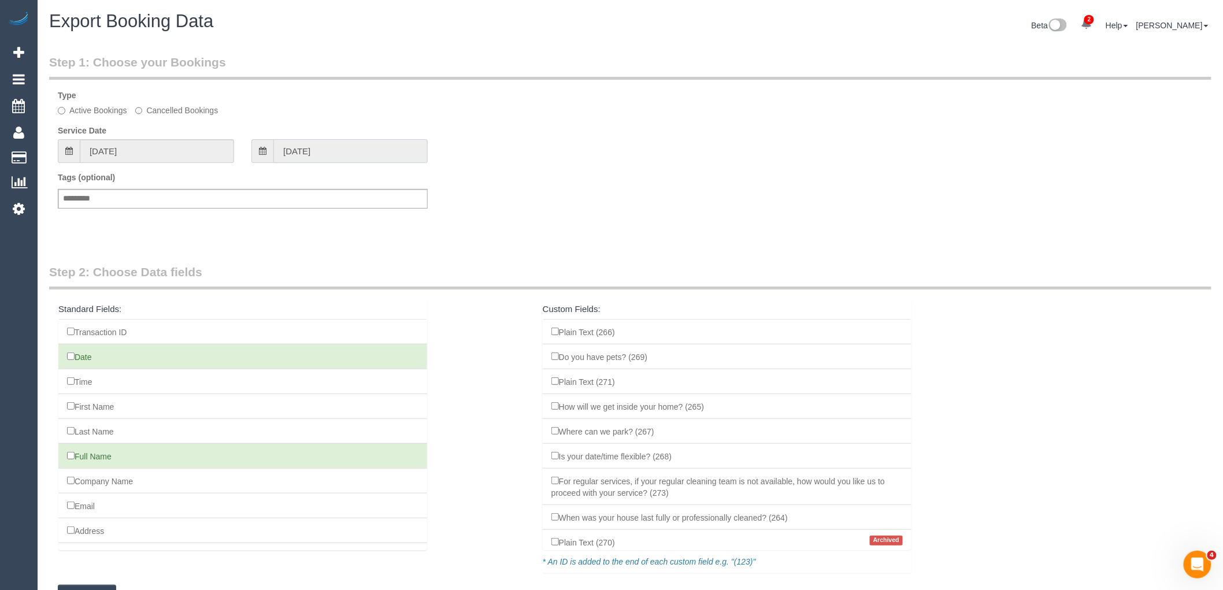
click at [359, 154] on input "21/07/2025" at bounding box center [350, 151] width 154 height 24
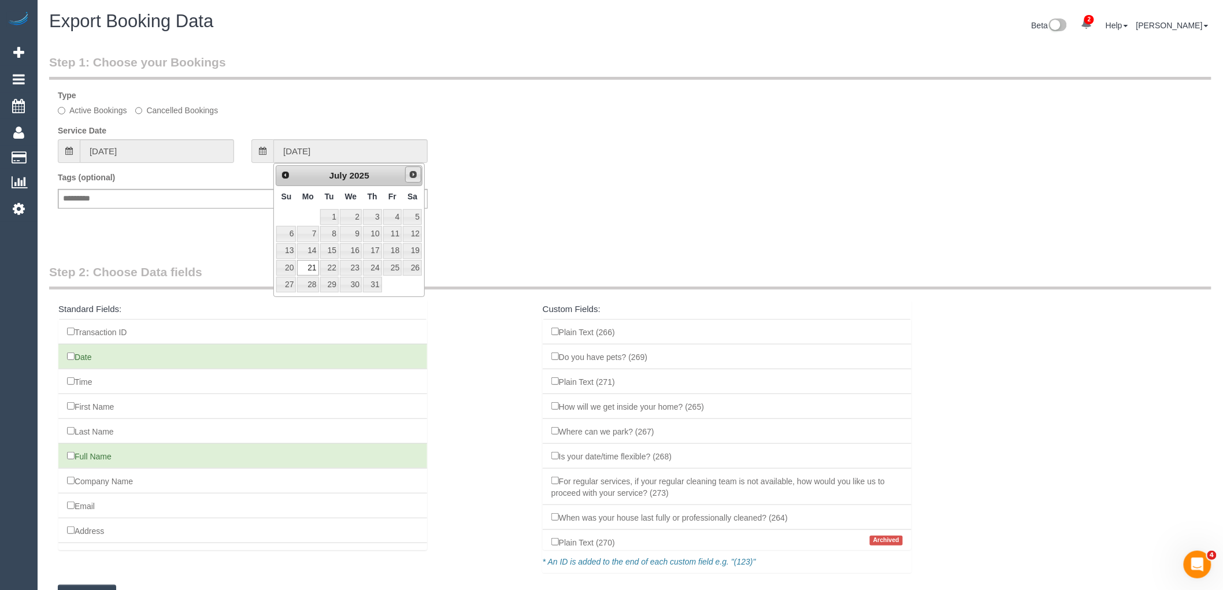
click at [410, 166] on link "Next" at bounding box center [413, 174] width 16 height 16
click at [378, 266] on link "21" at bounding box center [372, 268] width 19 height 16
type input "21/08/2025"
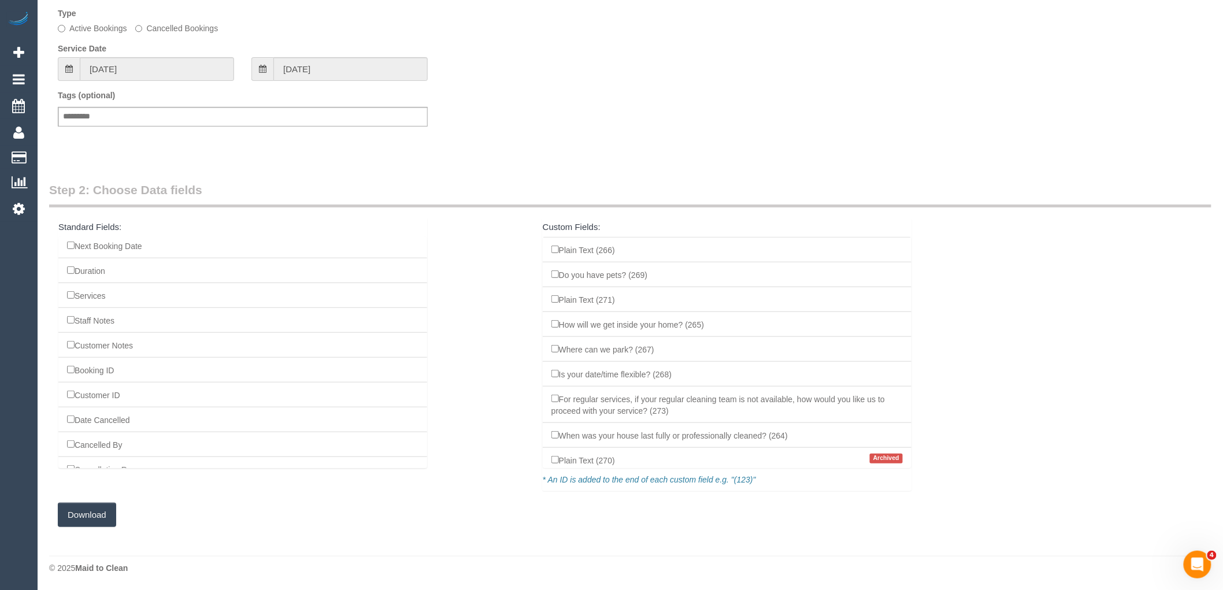
scroll to position [1091, 0]
click at [95, 516] on button "Download" at bounding box center [87, 515] width 58 height 24
drag, startPoint x: 518, startPoint y: 538, endPoint x: 518, endPoint y: 524, distance: 13.3
click at [518, 538] on div "Step 2: Choose Data fields Standard Fields: Transaction ID Date Time First Name…" at bounding box center [630, 360] width 1180 height 380
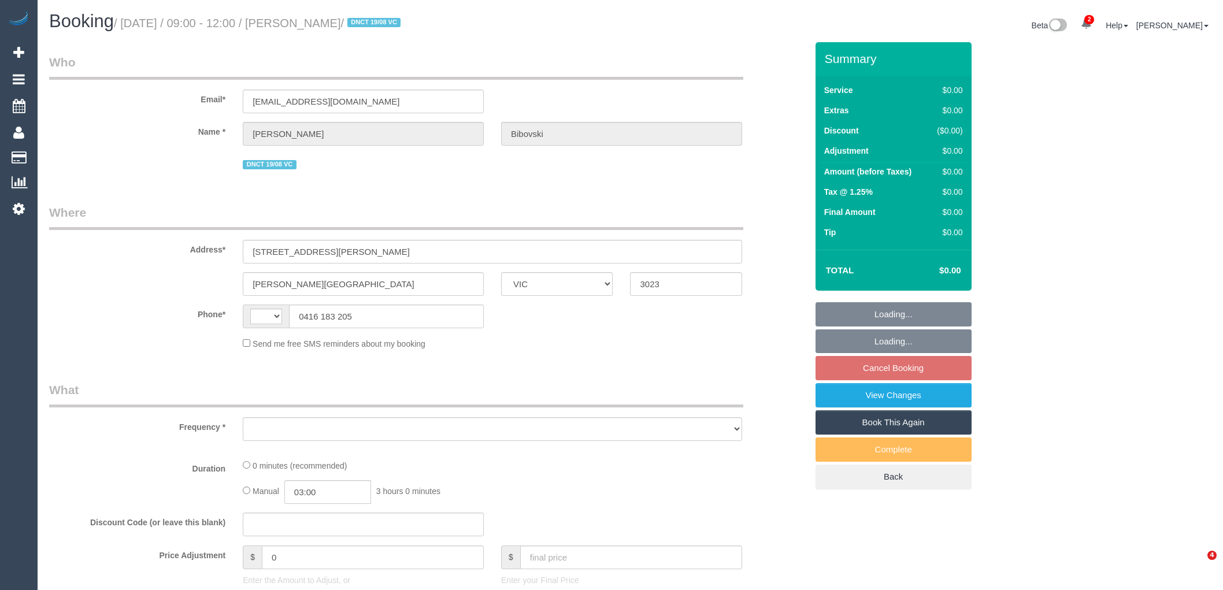
select select "VIC"
select select "object:302"
select select "string:stripe-pm_1Rx8QM2GScqysDRVkavnNup3"
select select "number:28"
select select "number:14"
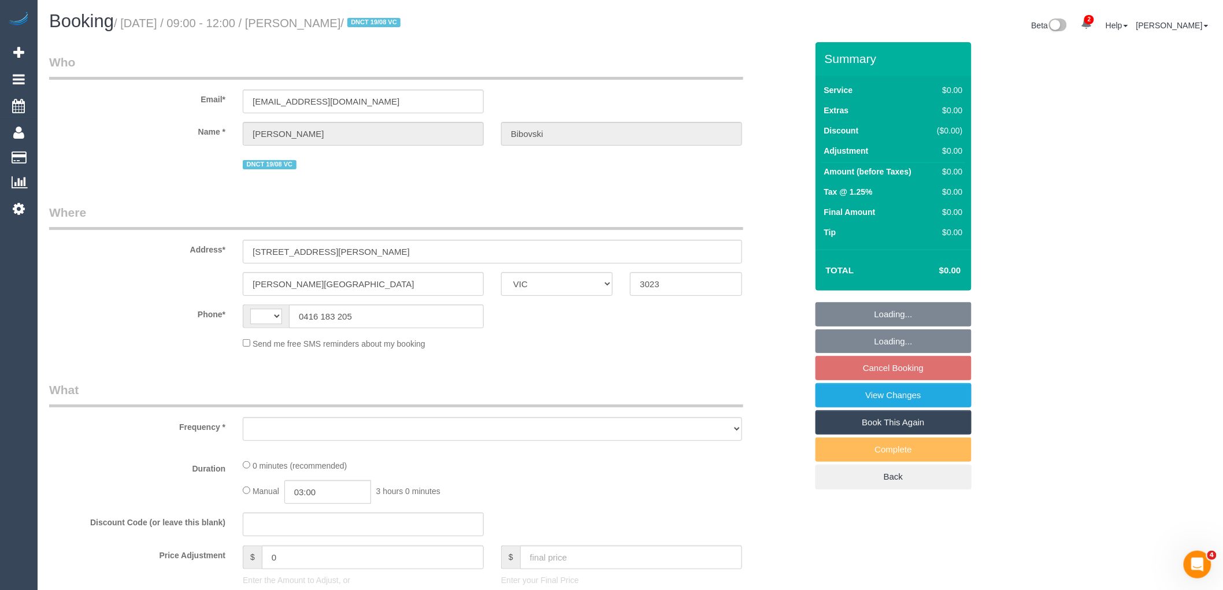
select select "number:19"
select select "number:23"
select select "number:13"
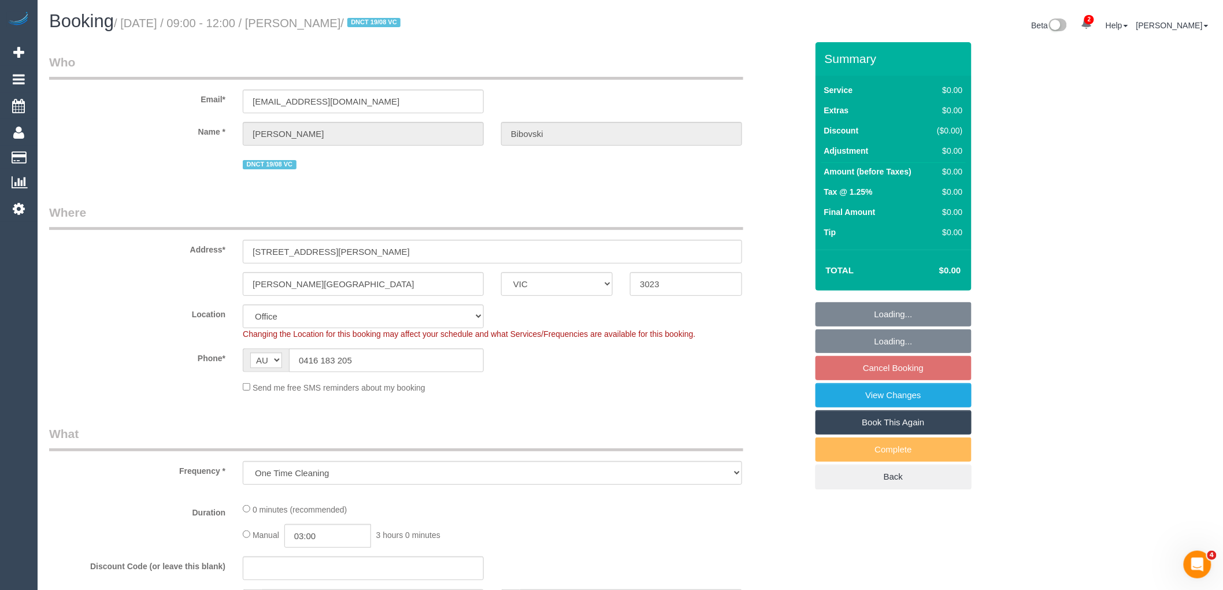
select select "string:AU"
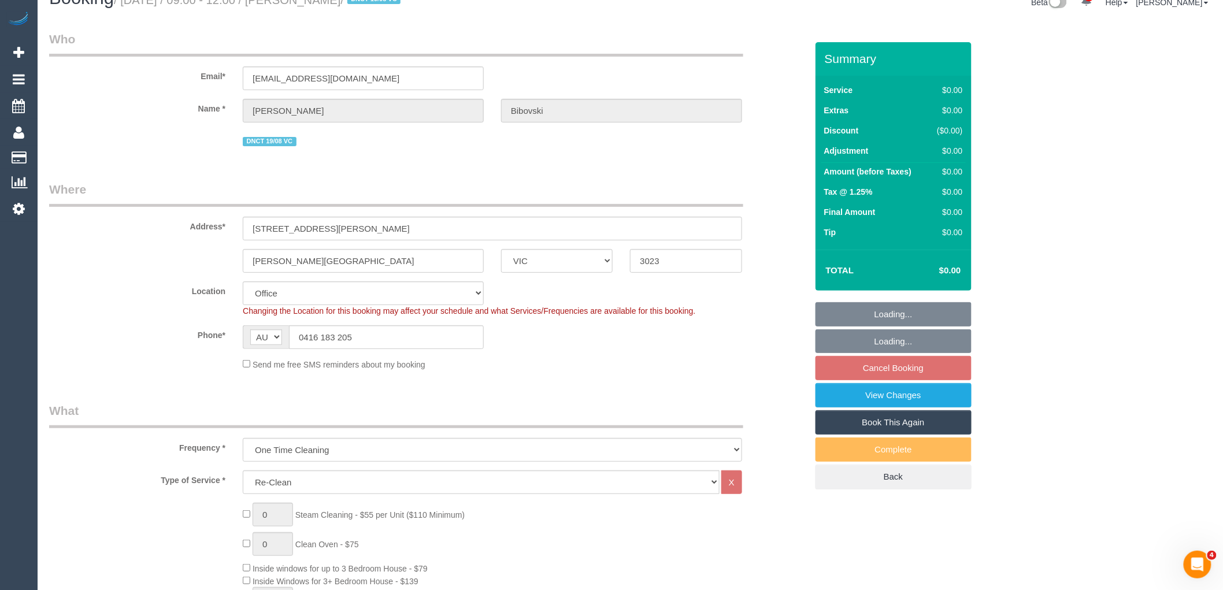
select select "object:2045"
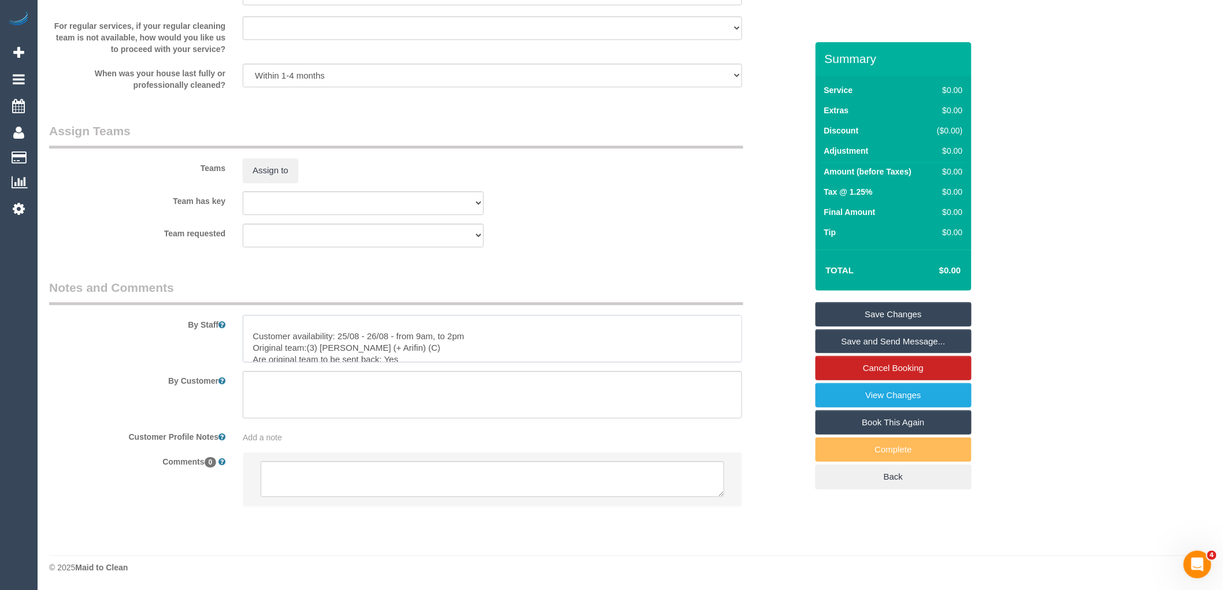
scroll to position [207, 0]
drag, startPoint x: 251, startPoint y: 320, endPoint x: 463, endPoint y: 418, distance: 233.2
click at [463, 418] on sui-booking-comments "By Staff By Customer Customer Profile Notes Add a note Comments 0" at bounding box center [428, 398] width 758 height 239
type textarea "Re-clean tasks: 3 toilets bowl, seat, sisten, pipes behind toilet, flooring bat…"
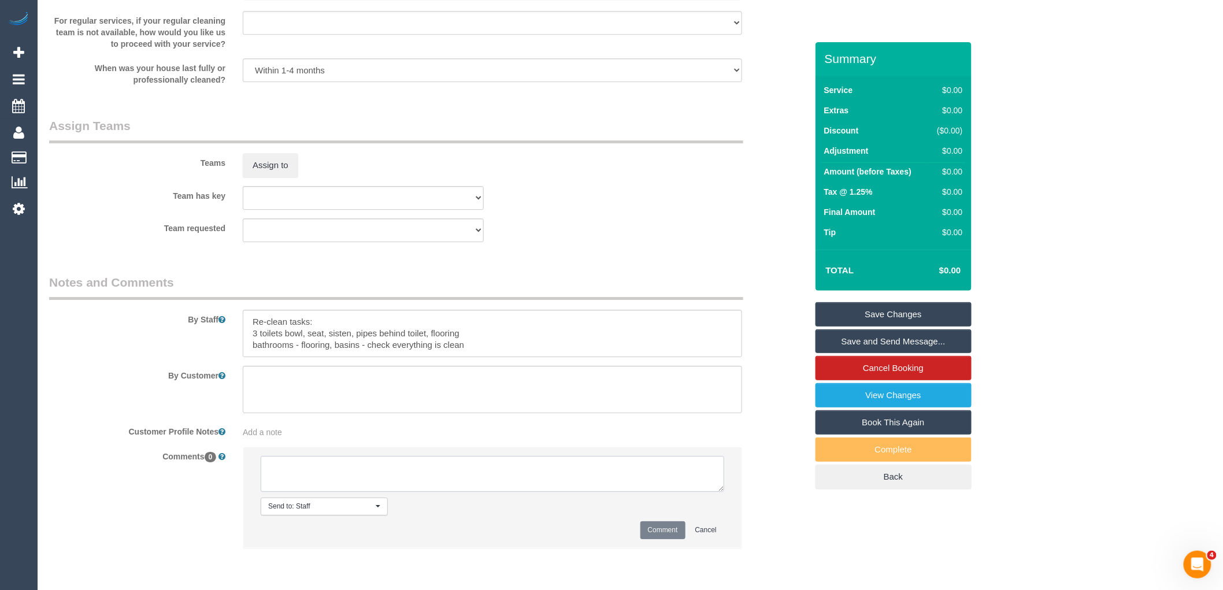
click at [417, 487] on textarea at bounding box center [493, 474] width 464 height 36
paste textarea "Estimated time:1.5 hours Access information: customer will be home Name of pers…"
type textarea "Estimated time:1.5 hours Access information: customer will be home Name of pers…"
click at [651, 532] on button "Comment" at bounding box center [662, 530] width 45 height 18
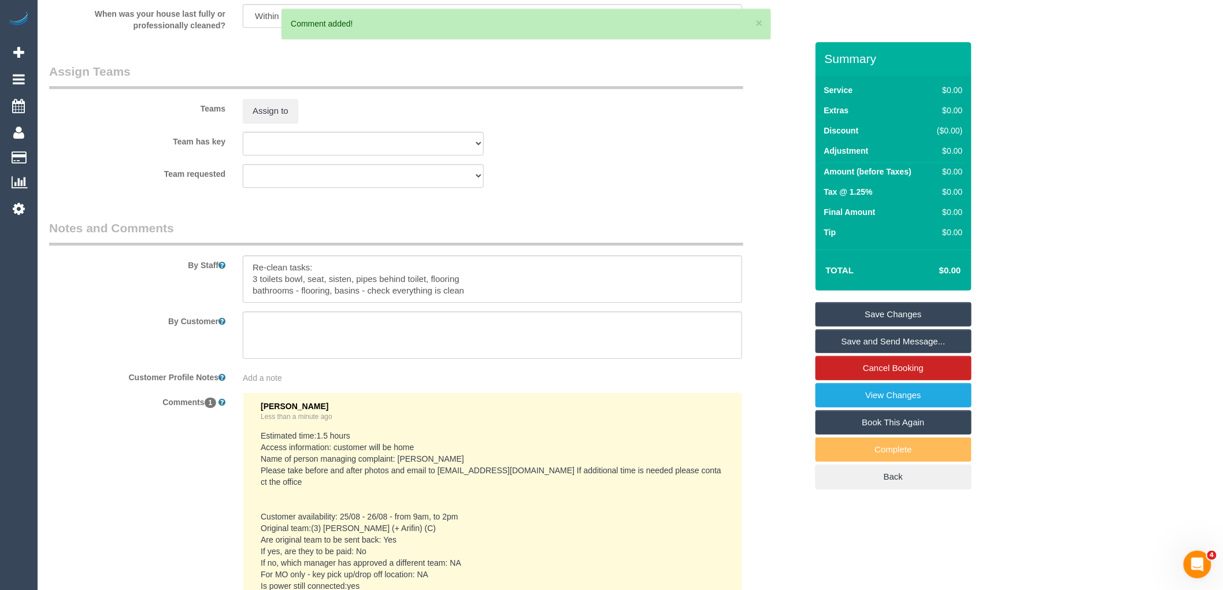
scroll to position [1772, 0]
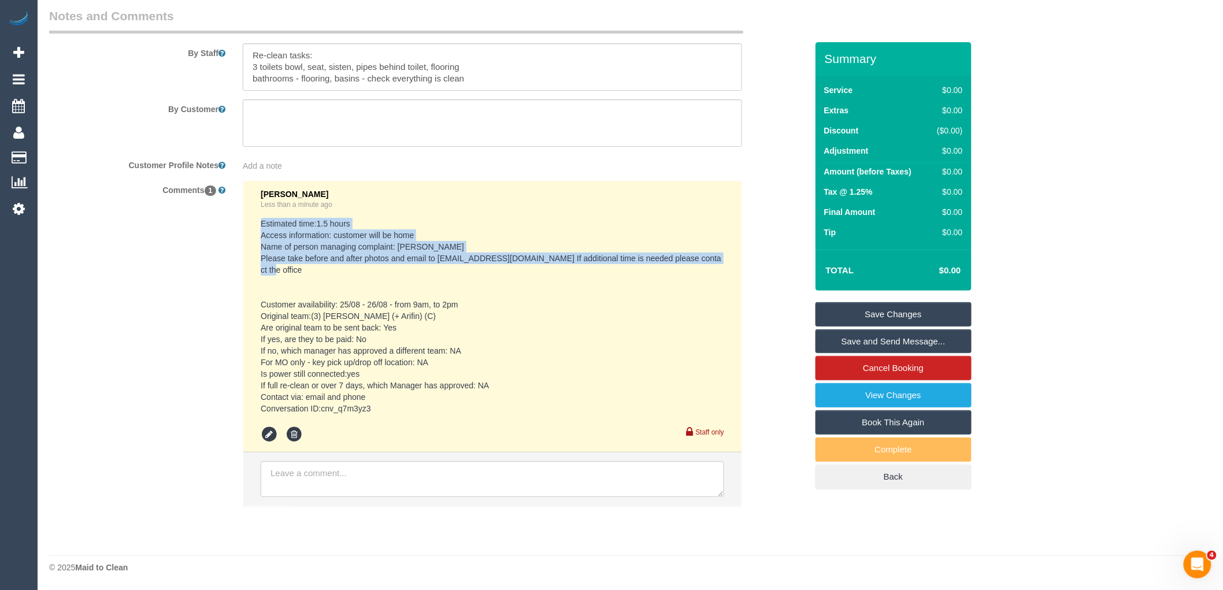
drag, startPoint x: 284, startPoint y: 270, endPoint x: 249, endPoint y: 220, distance: 60.6
click at [249, 220] on li "Vanessa Christou Less than a minute ago Estimated time:1.5 hours Access informa…" at bounding box center [492, 317] width 498 height 272
copy pre "Estimated time:1.5 hours Access information: customer will be home Name of pers…"
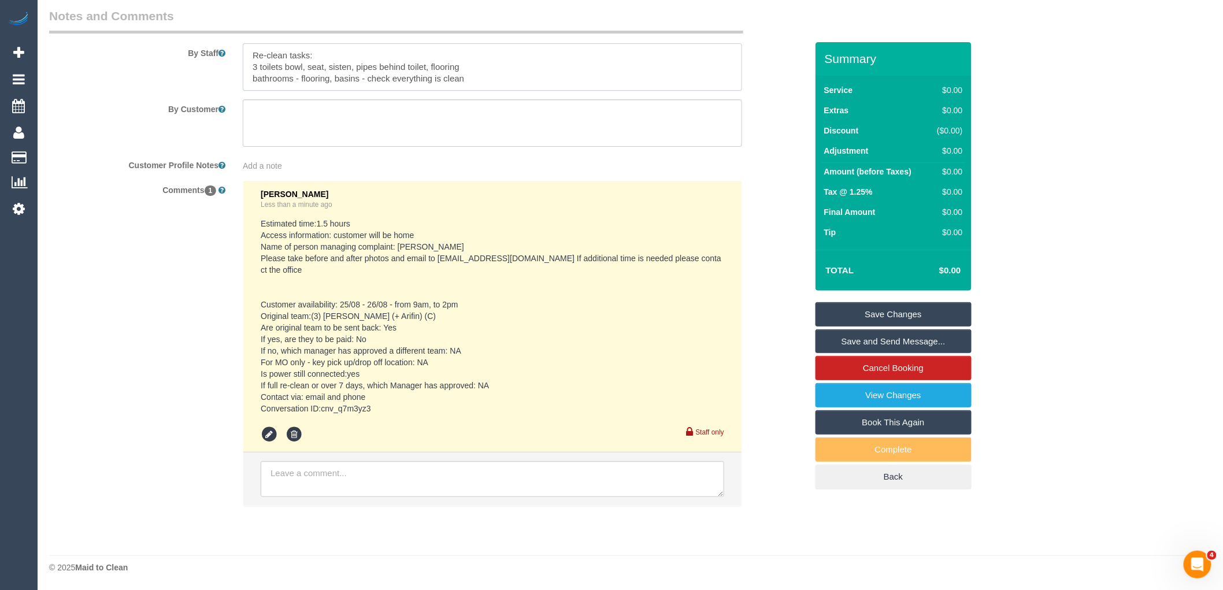
click at [313, 82] on textarea at bounding box center [492, 66] width 499 height 47
paste textarea "Estimated time:1.5 hours Access information: customer will be home Name of pers…"
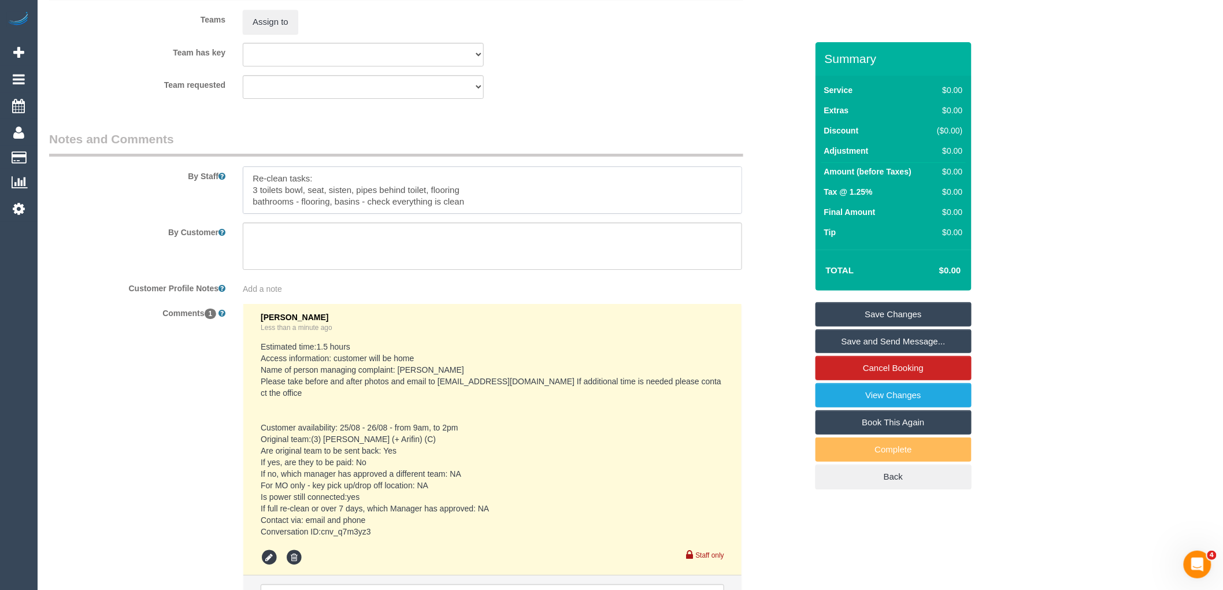
scroll to position [69, 0]
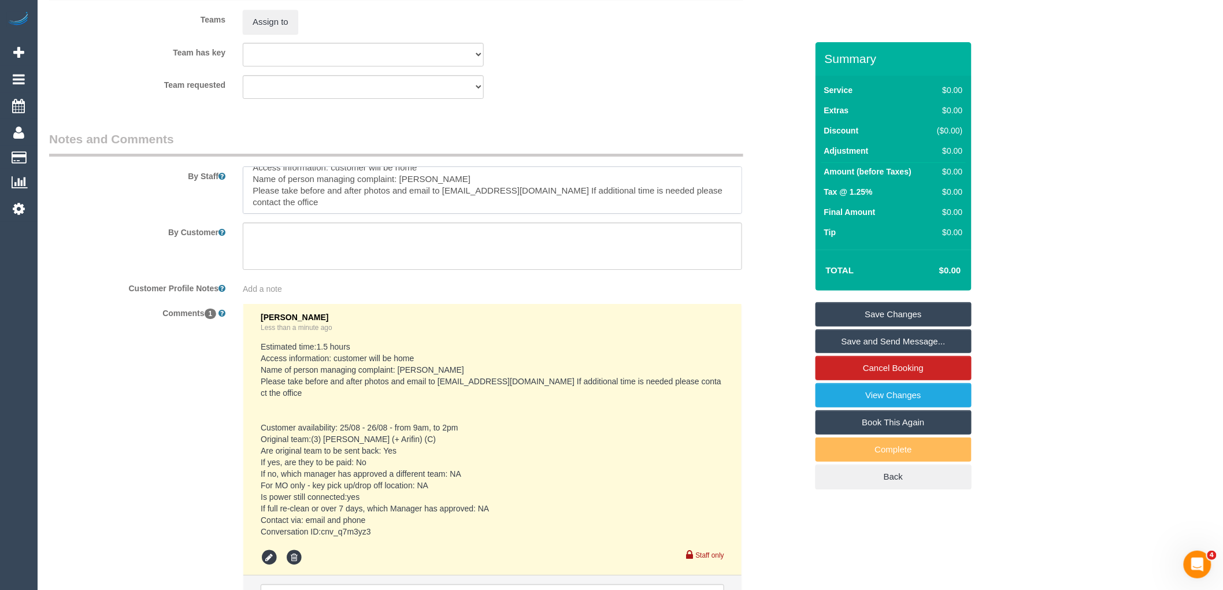
type textarea "Re-clean tasks: 3 toilets bowl, seat, sisten, pipes behind toilet, flooring bat…"
click at [939, 313] on link "Save Changes" at bounding box center [894, 314] width 156 height 24
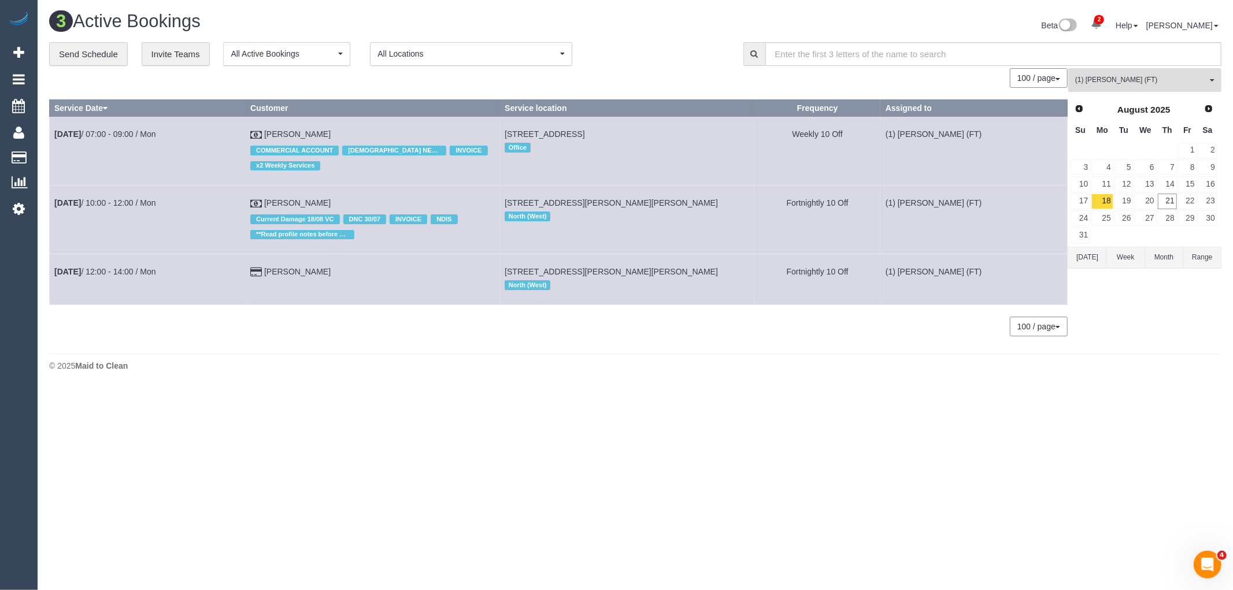
click at [1145, 82] on span "(1) [PERSON_NAME] (FT)" at bounding box center [1141, 80] width 132 height 10
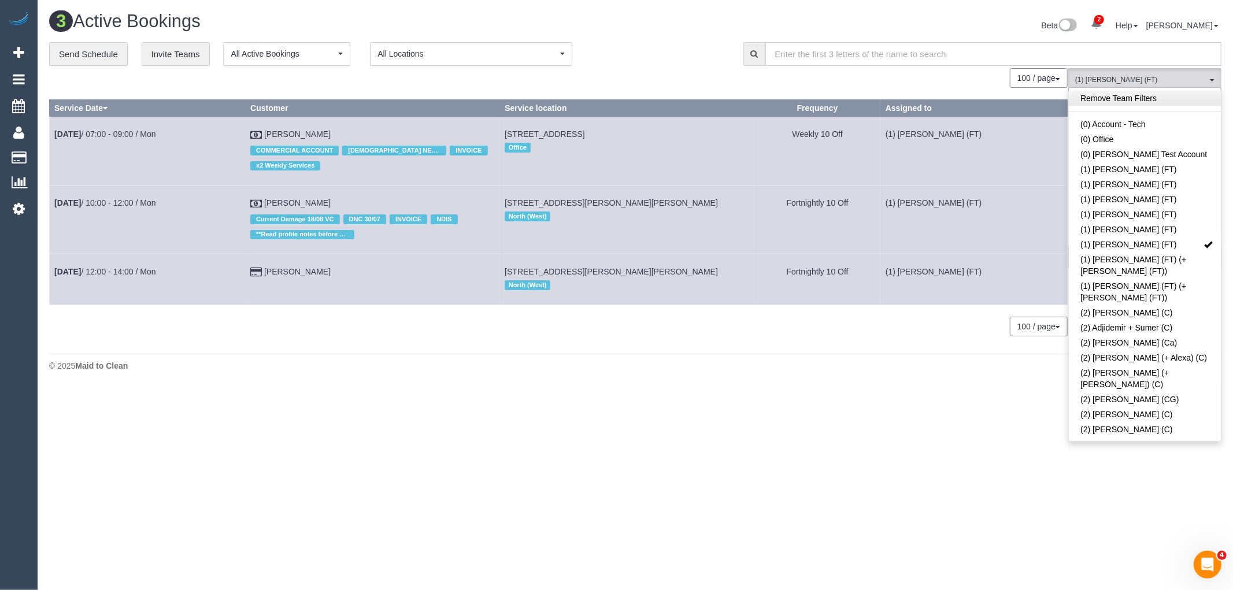
click at [1135, 100] on link "Remove Team Filters" at bounding box center [1145, 98] width 152 height 15
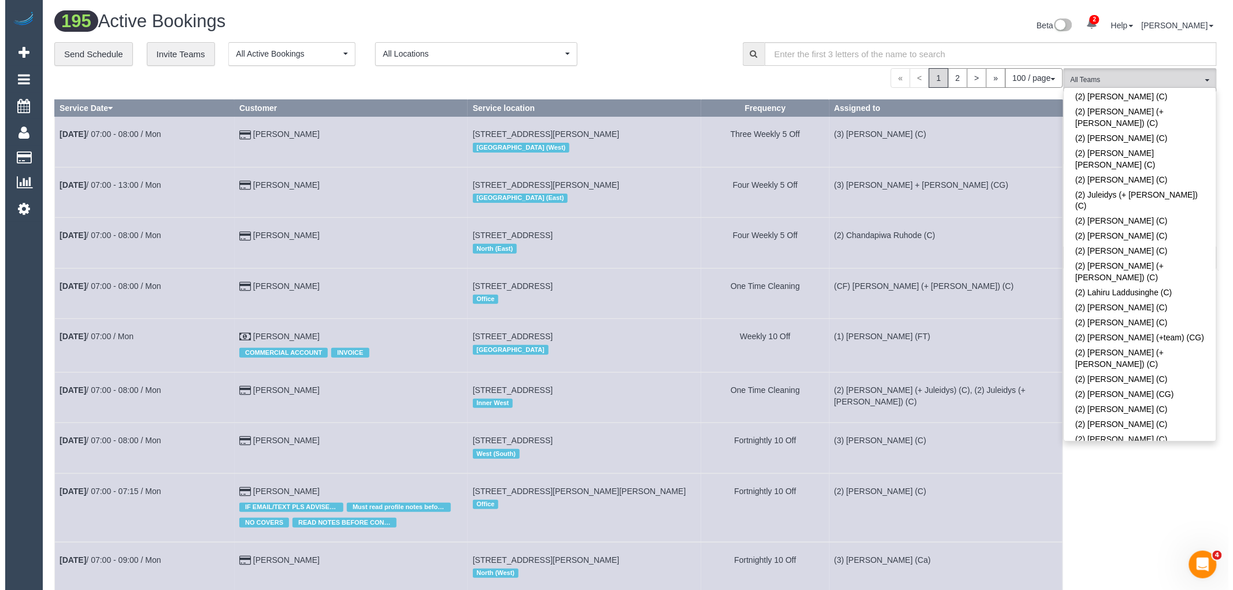
scroll to position [3530, 0]
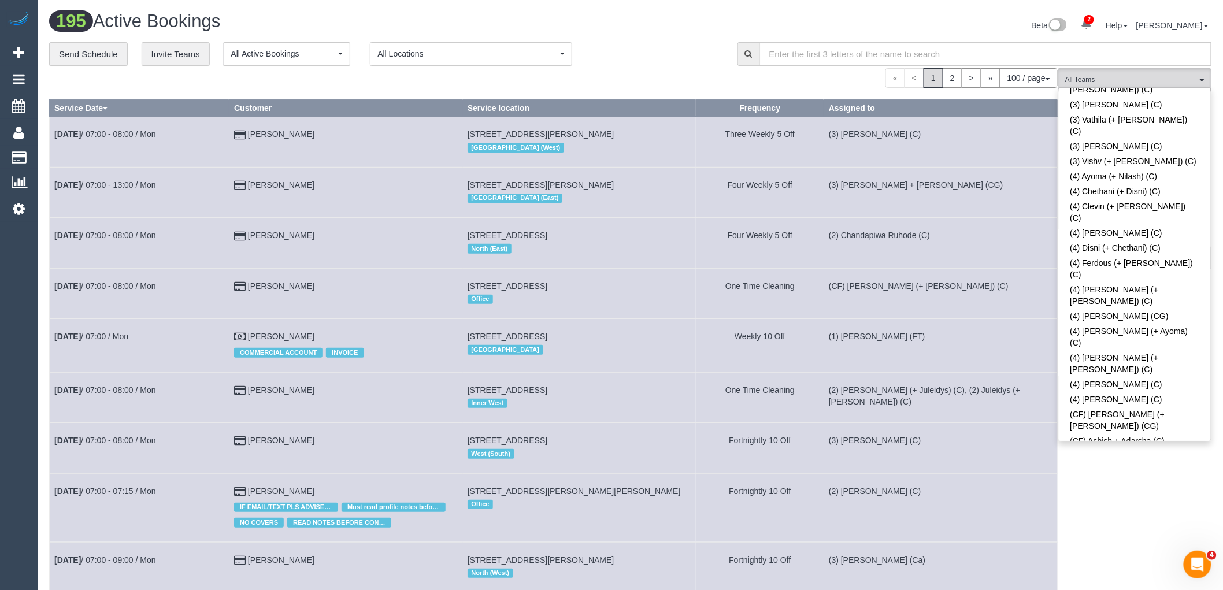
click at [646, 52] on div "**********" at bounding box center [387, 54] width 677 height 24
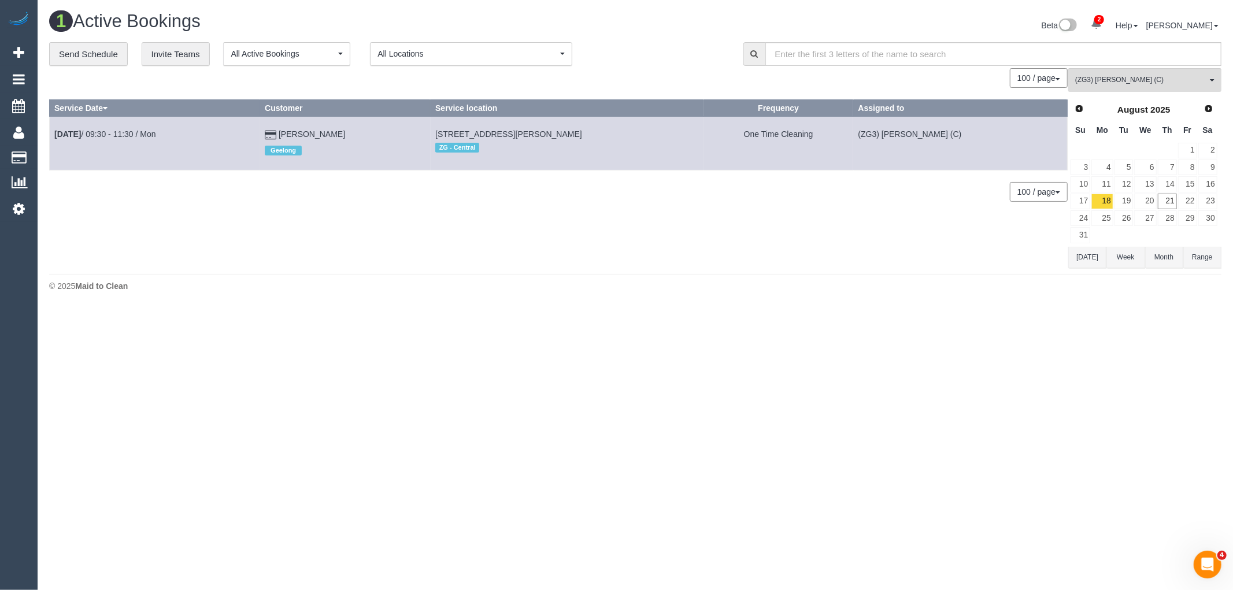
click at [1089, 251] on button "Today" at bounding box center [1087, 257] width 38 height 21
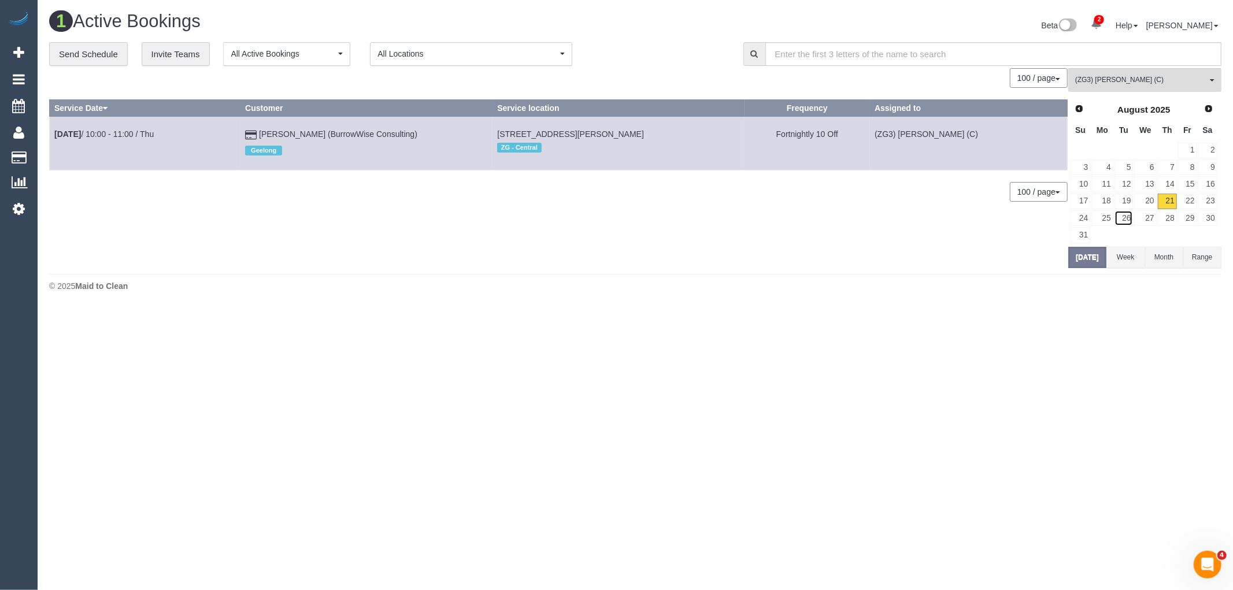
click at [1125, 218] on link "26" at bounding box center [1123, 218] width 19 height 16
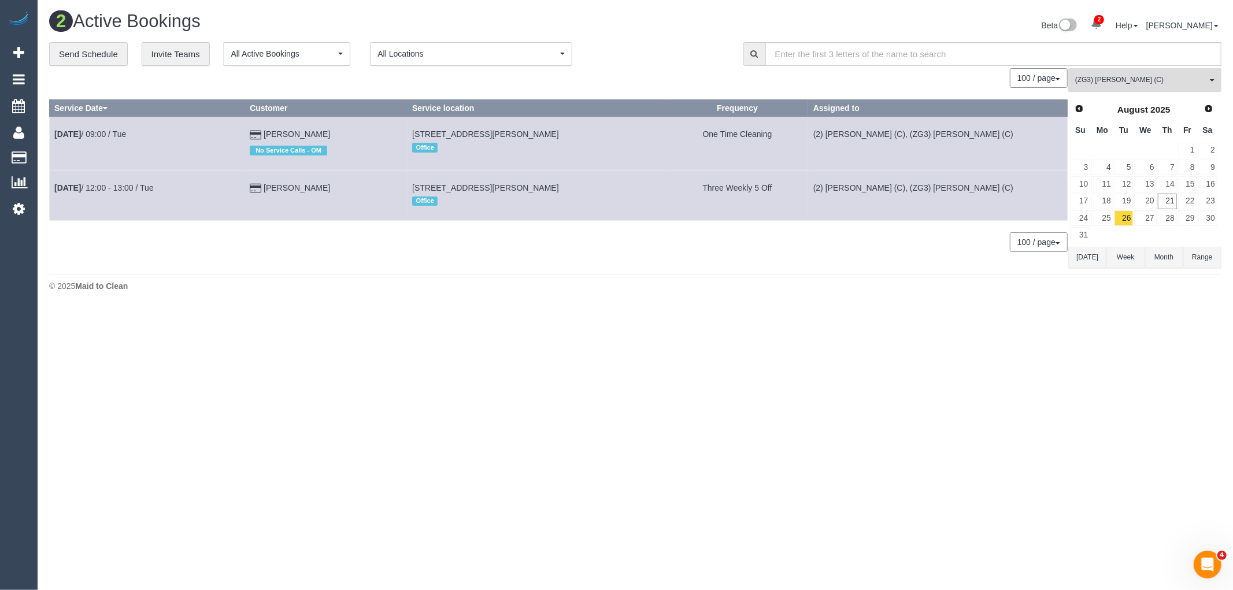
click at [1163, 84] on span "(ZG3) [PERSON_NAME] (C)" at bounding box center [1141, 80] width 132 height 10
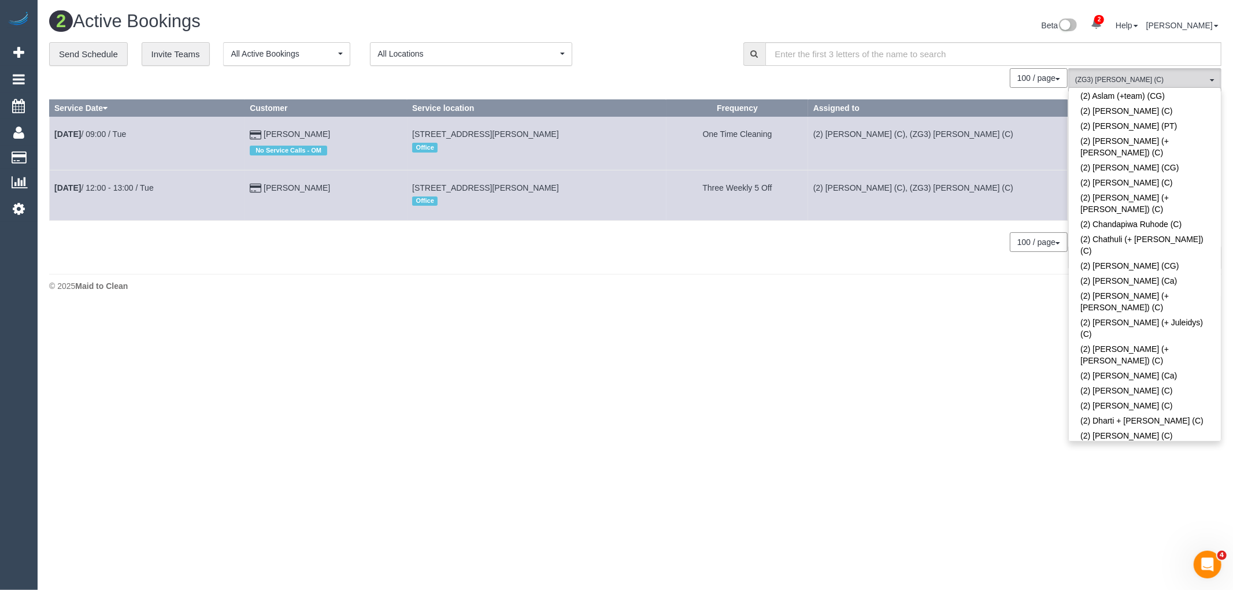
scroll to position [0, 0]
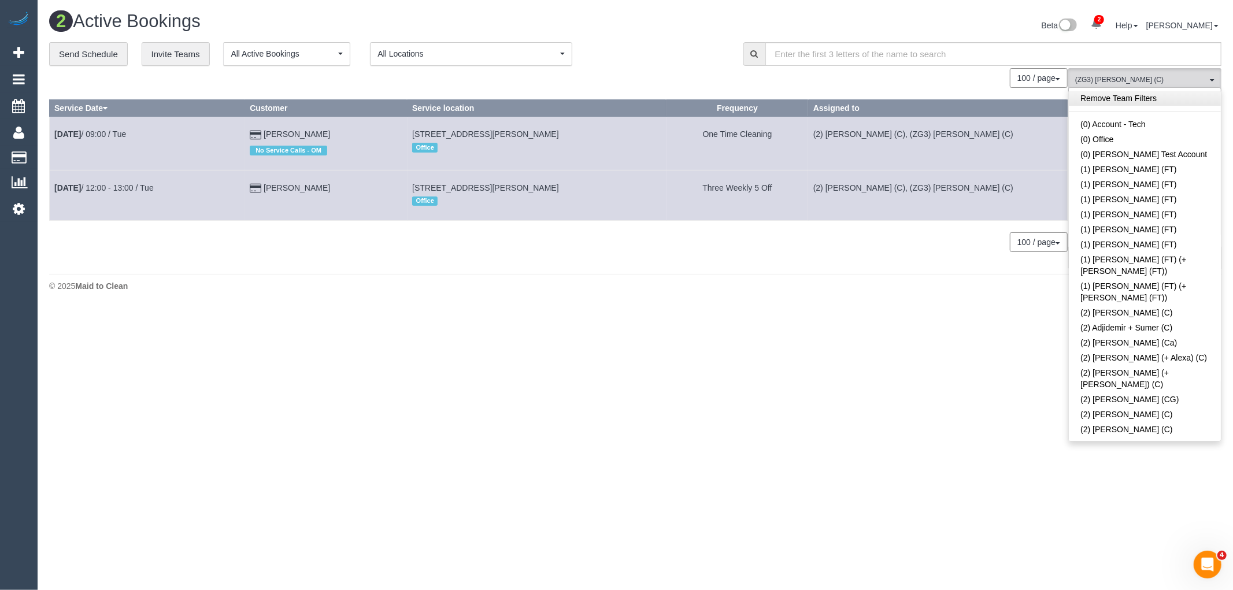
click at [1142, 95] on link "Remove Team Filters" at bounding box center [1145, 98] width 152 height 15
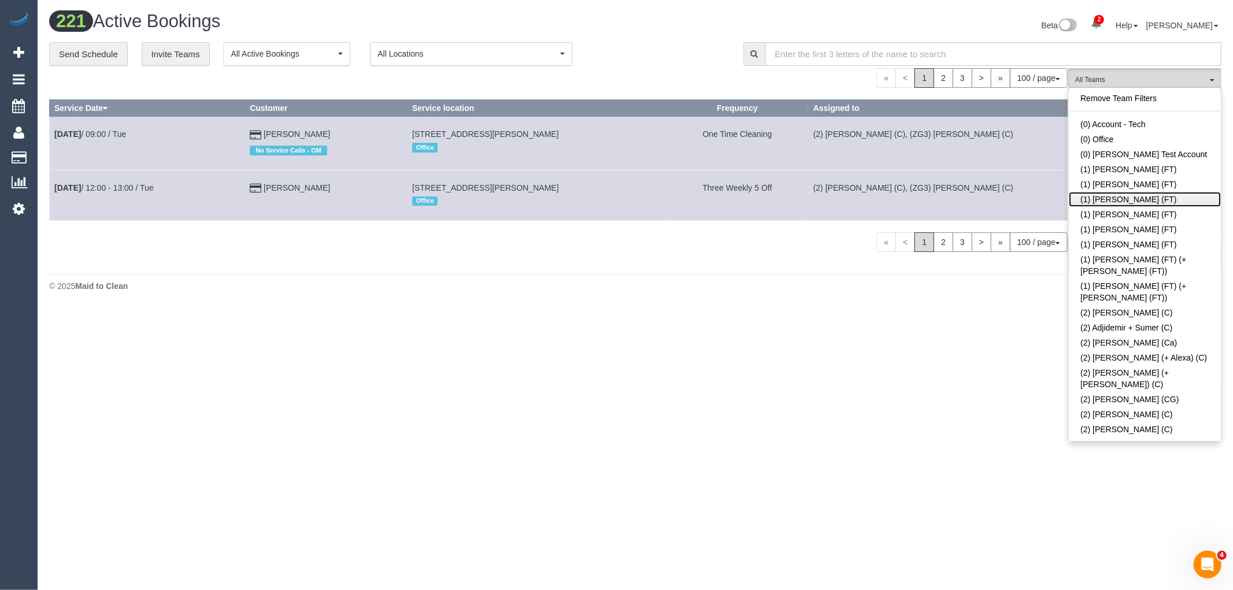
click at [1129, 197] on link "(1) [PERSON_NAME] (FT)" at bounding box center [1145, 199] width 152 height 15
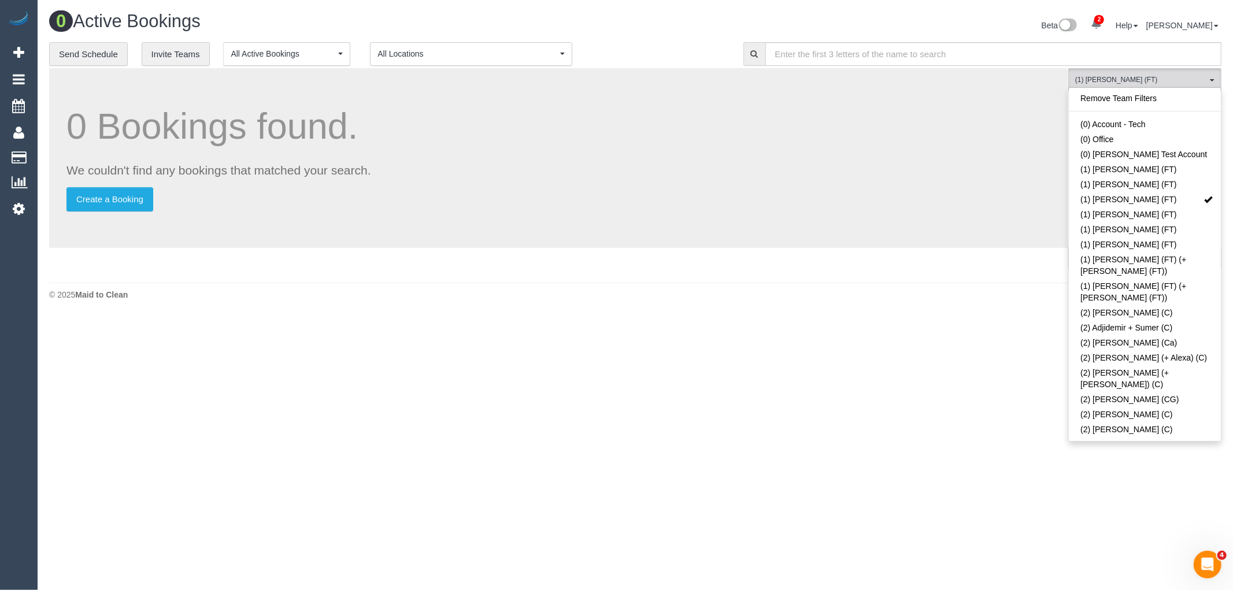
click at [695, 47] on div "**********" at bounding box center [387, 54] width 677 height 24
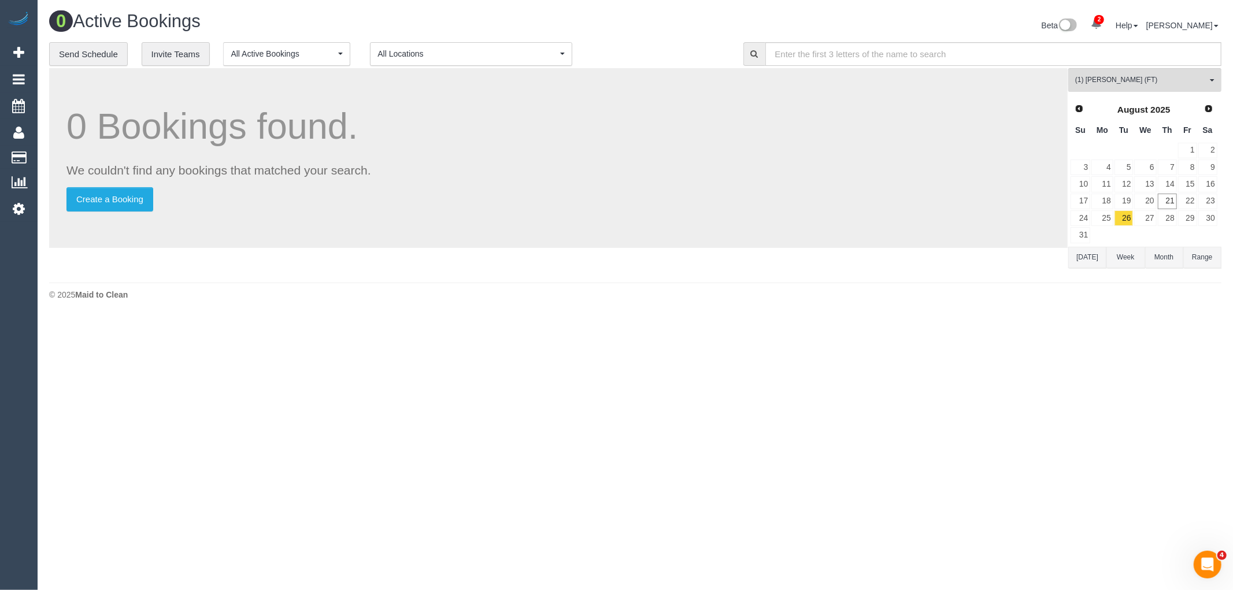
click at [1091, 255] on button "Today" at bounding box center [1087, 257] width 38 height 21
click at [1148, 221] on link "27" at bounding box center [1145, 218] width 22 height 16
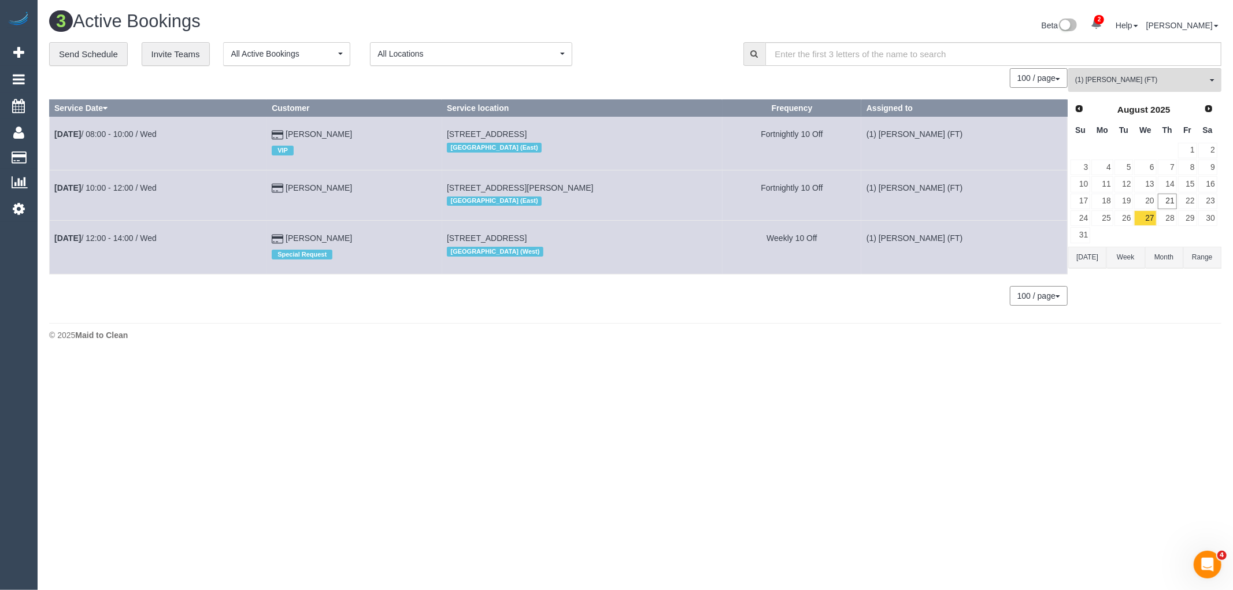
click at [325, 316] on div "0 Bookings found. We couldn't find any bookings that matched your search. Creat…" at bounding box center [558, 192] width 1019 height 249
click at [1168, 224] on link "28" at bounding box center [1167, 218] width 19 height 16
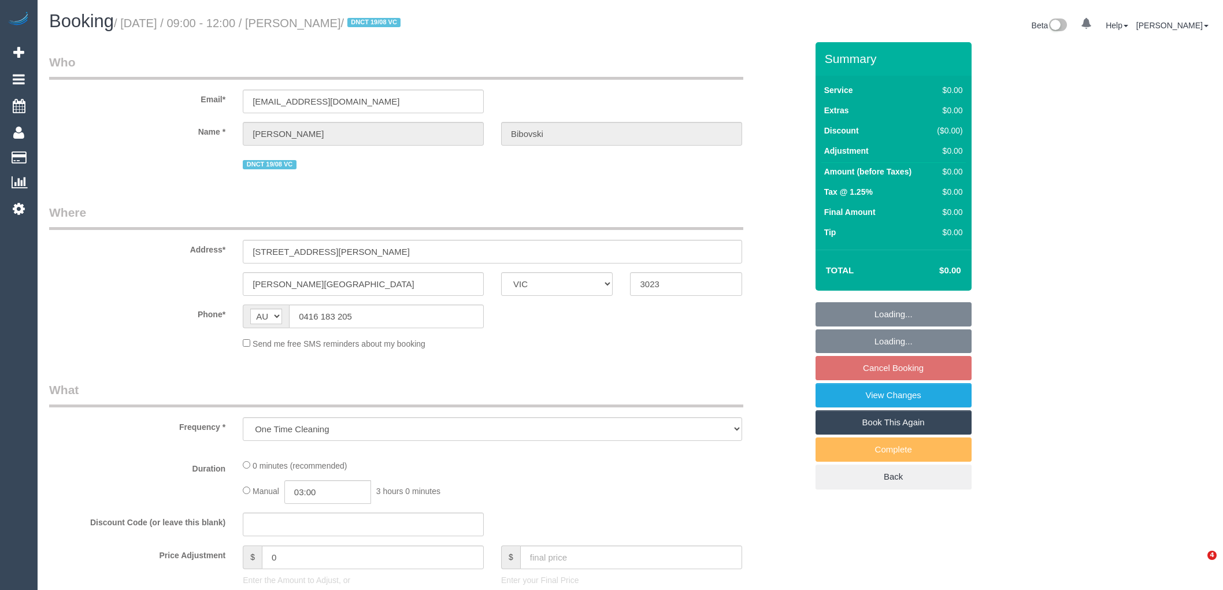
select select "VIC"
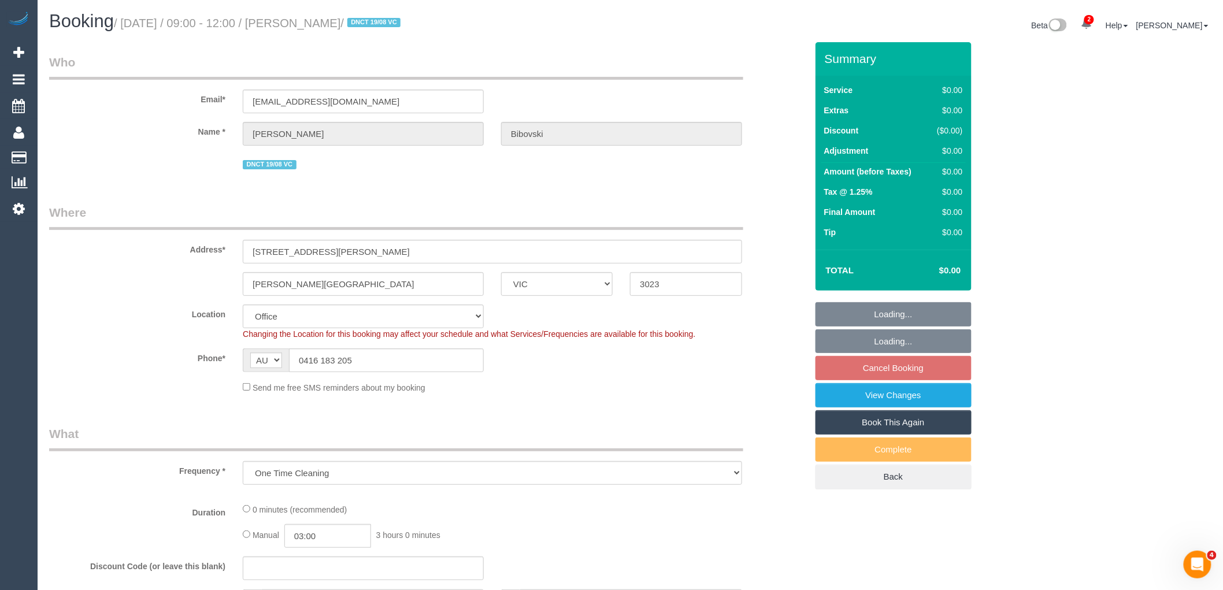
select select "object:577"
select select "string:stripe-pm_1Rx8QM2GScqysDRVkavnNup3"
select select "number:28"
select select "number:14"
select select "number:19"
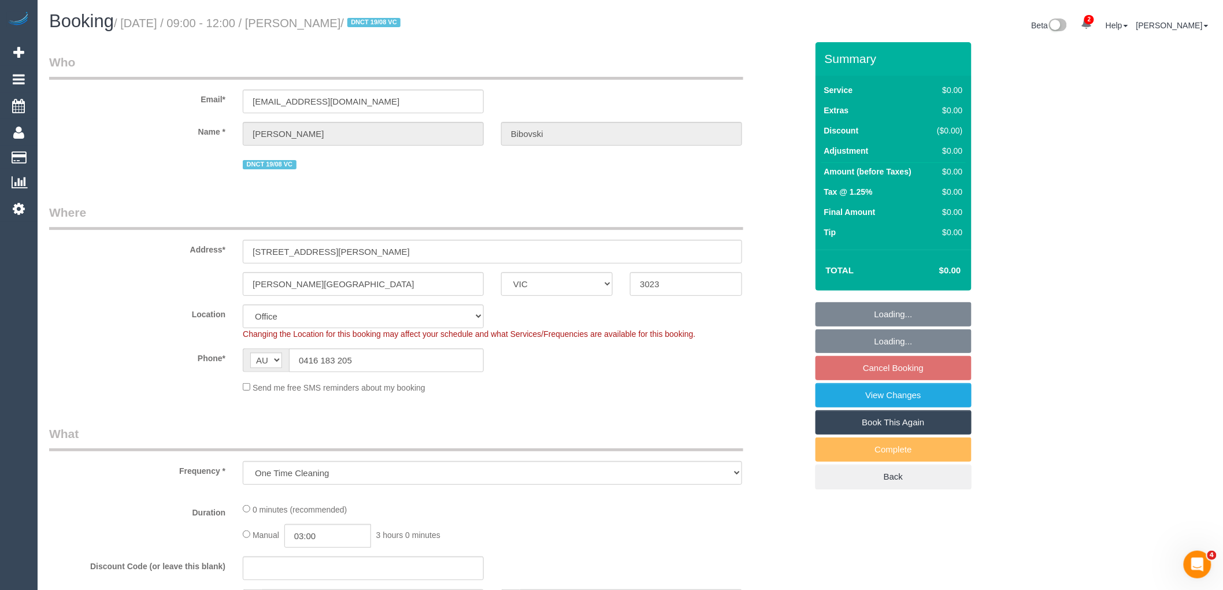
select select "number:23"
select select "number:13"
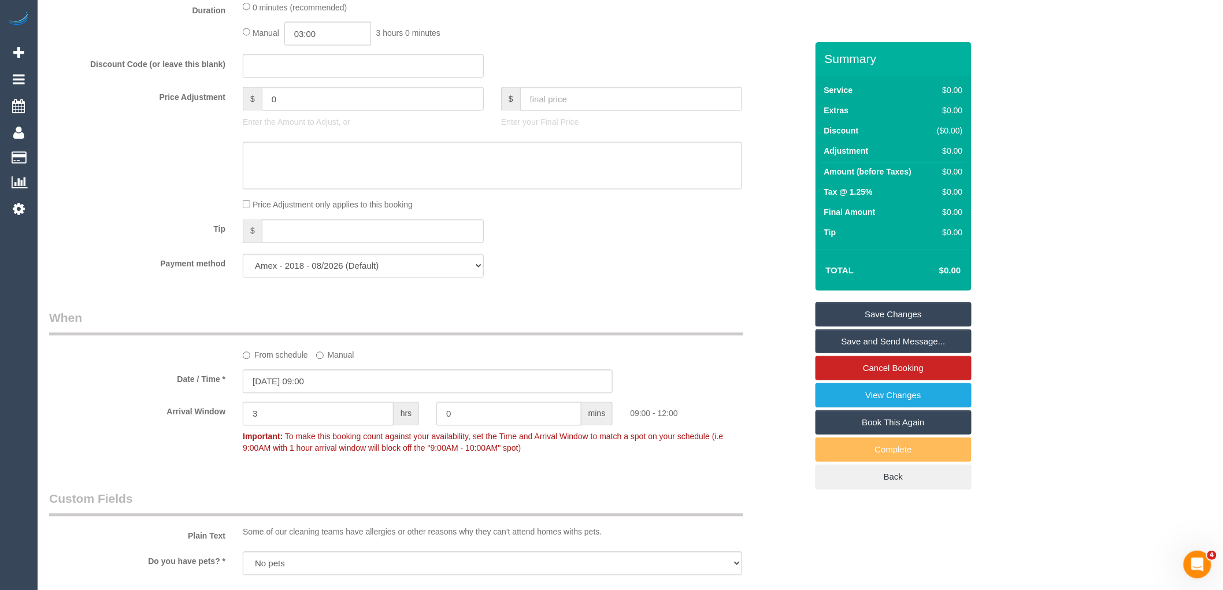
scroll to position [1734, 0]
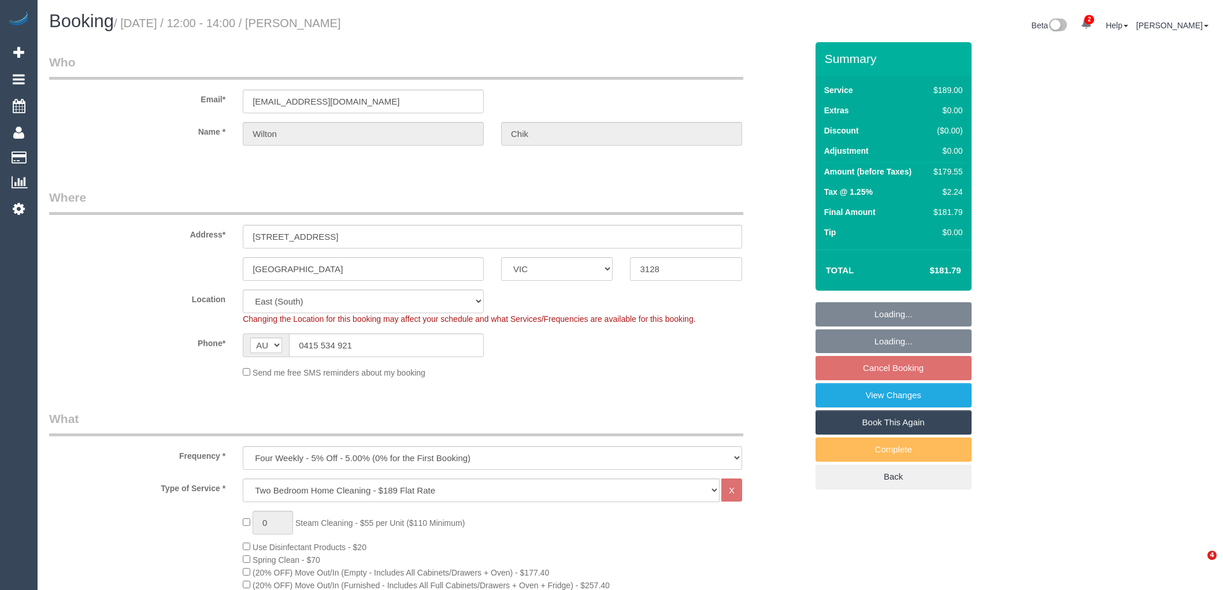
select select "VIC"
select select "number:28"
select select "number:14"
select select "number:21"
select select "number:24"
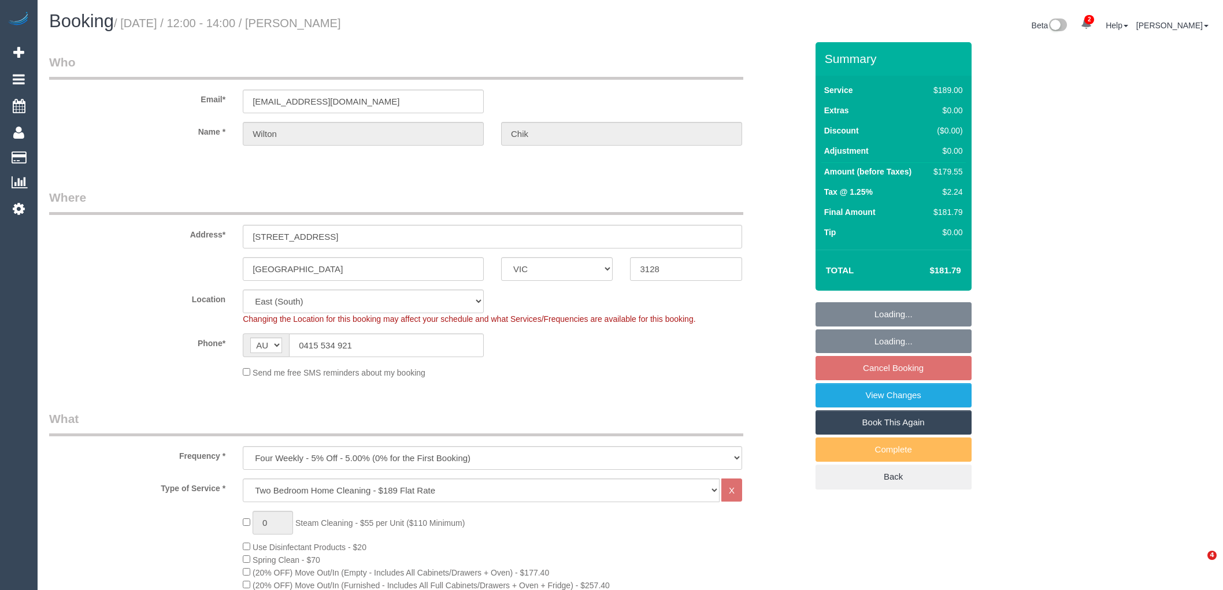
select select "number:34"
select select "number:13"
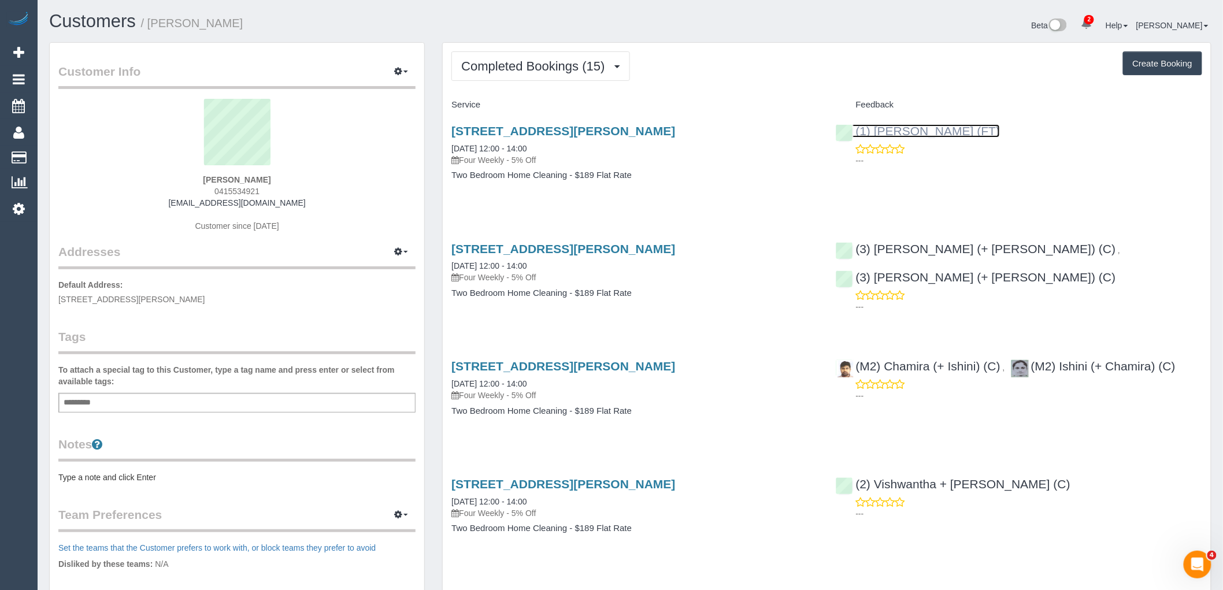
click at [919, 129] on link "(1) [PERSON_NAME] (FT)" at bounding box center [918, 130] width 165 height 13
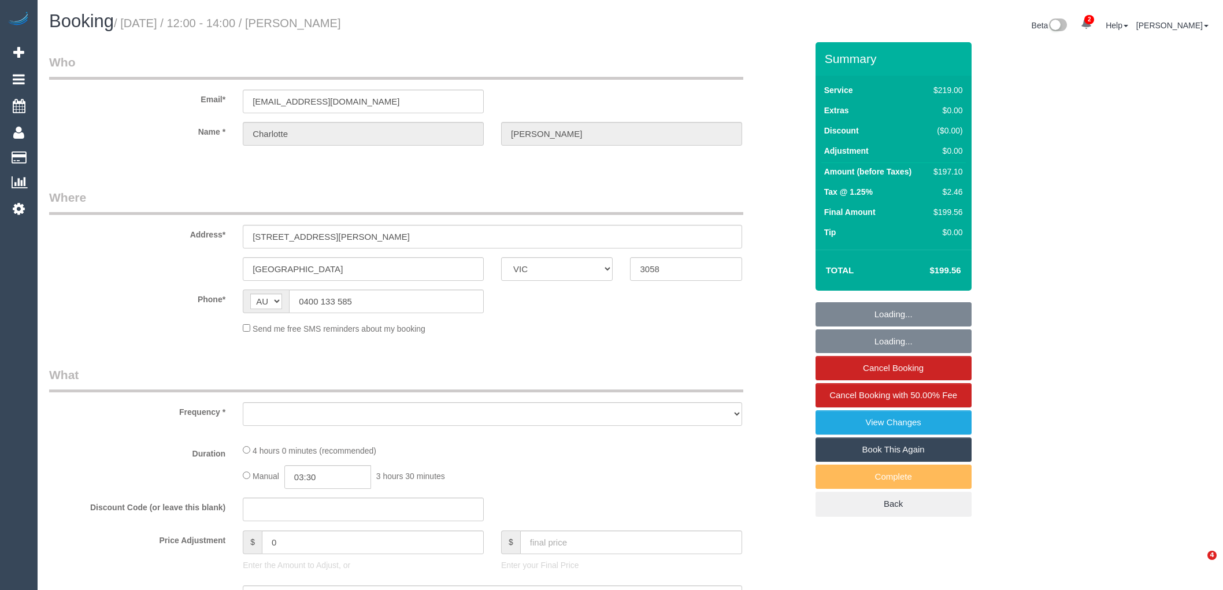
select select "VIC"
select select "object:4191"
select select "number:27"
select select "number:16"
select select "number:18"
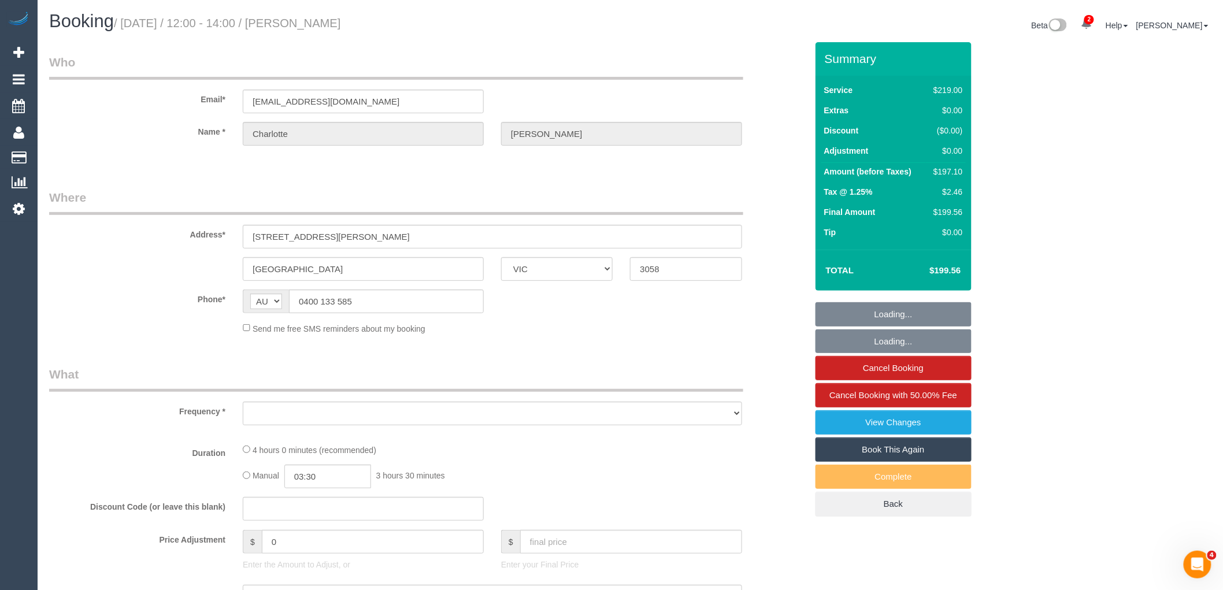
select select "number:22"
select select "number:13"
select select "string:stripe-pm_1Lr6rK2GScqysDRVXSFMJh2Z"
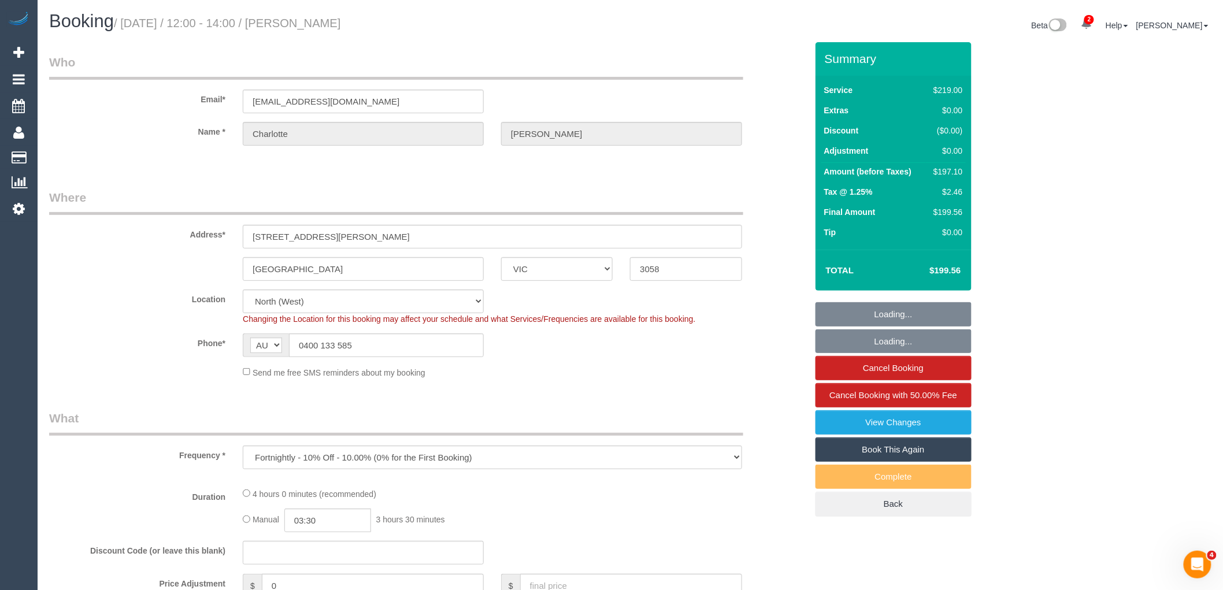
select select "object:4294"
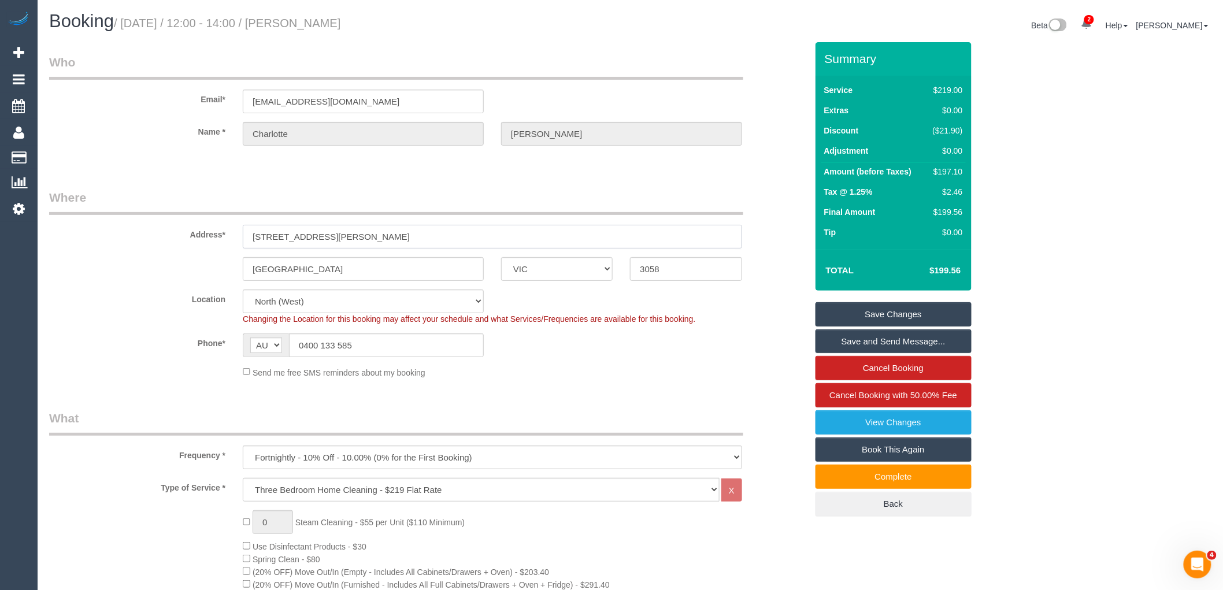
drag, startPoint x: 328, startPoint y: 234, endPoint x: 151, endPoint y: 229, distance: 177.5
click at [151, 229] on div "Address* 67 Ross Street" at bounding box center [427, 219] width 775 height 60
drag, startPoint x: 306, startPoint y: 258, endPoint x: 182, endPoint y: 258, distance: 124.3
click at [182, 258] on div "Coburg ACT NSW NT QLD SA TAS VIC WA 3058" at bounding box center [427, 269] width 775 height 24
click at [327, 194] on legend "Where" at bounding box center [396, 202] width 694 height 26
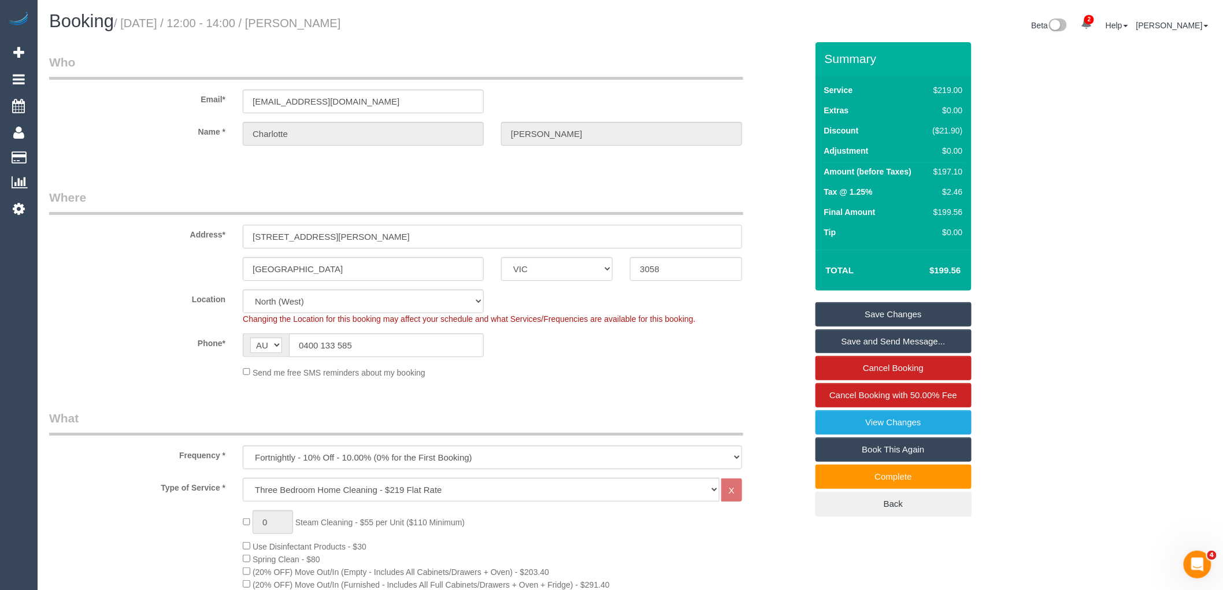
drag, startPoint x: 334, startPoint y: 234, endPoint x: 235, endPoint y: 234, distance: 98.8
click at [235, 234] on div "67 Ross Street" at bounding box center [492, 237] width 517 height 24
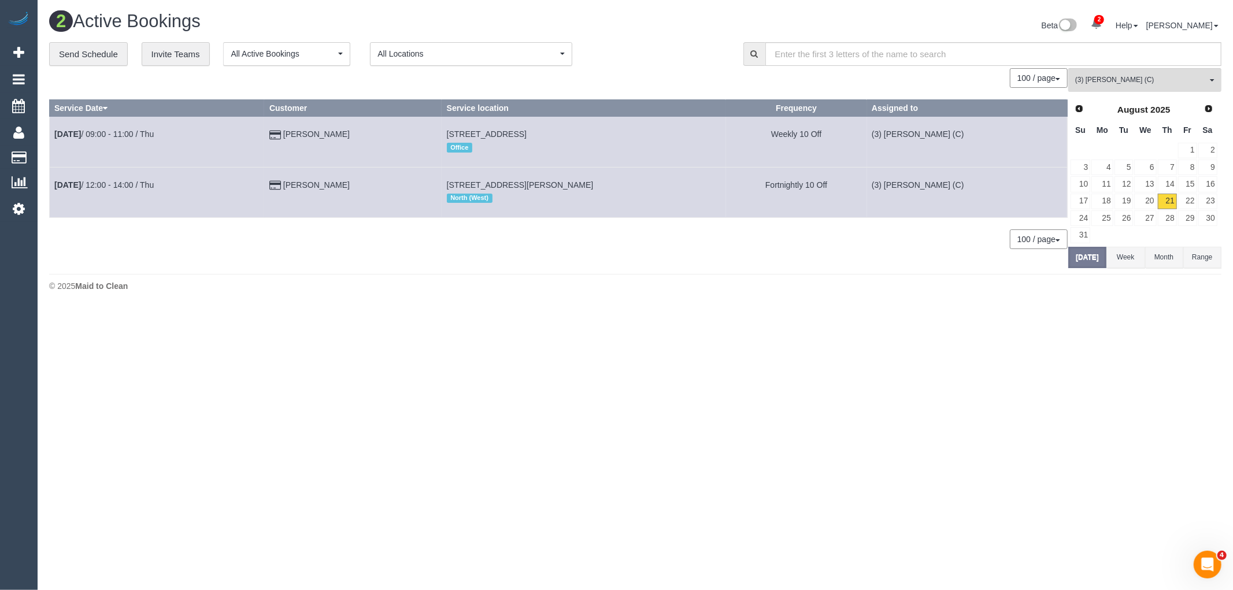
drag, startPoint x: 652, startPoint y: 181, endPoint x: 437, endPoint y: 181, distance: 215.0
click at [437, 181] on tr "Aug 21st / 12:00 - 14:00 / Thu Charlotte McArthur 67 Ross Street, Coburg, VIC 3…" at bounding box center [559, 192] width 1018 height 50
copy tr "67 Ross Street, Coburg, VIC 3058"
click at [637, 249] on div "100 / page 10 / page 20 / page 30 / page 40 / page 50 / page 100 / page" at bounding box center [558, 239] width 1018 height 20
drag, startPoint x: 613, startPoint y: 184, endPoint x: 454, endPoint y: 183, distance: 158.9
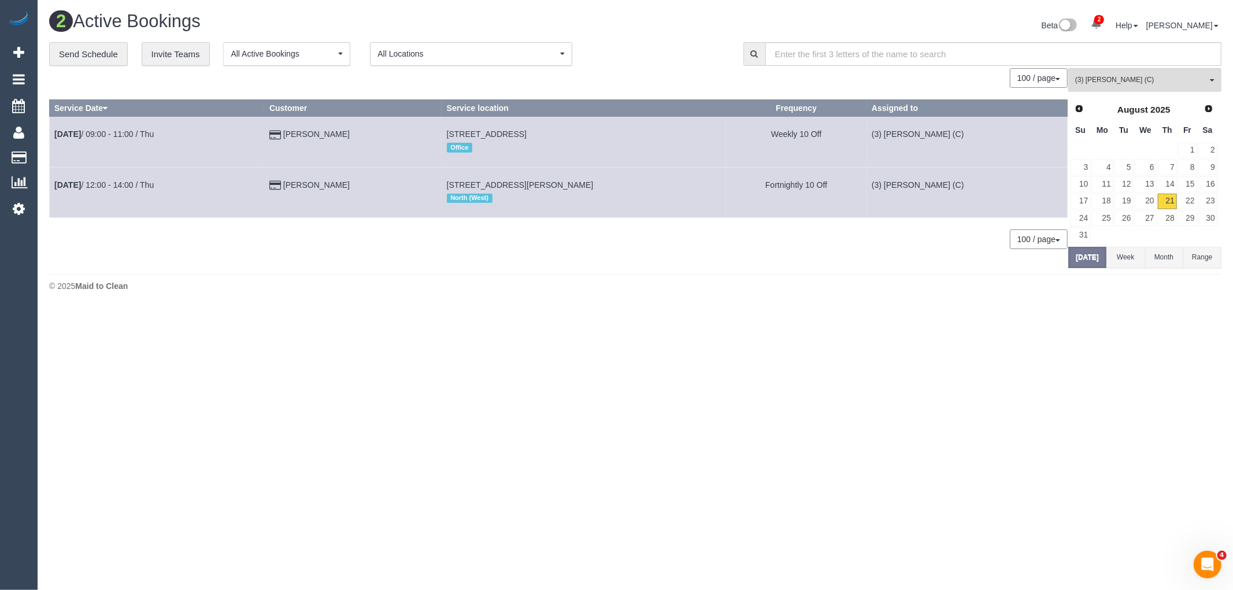
click at [454, 183] on tr "Aug 21st / 12:00 - 14:00 / Thu Charlotte McArthur 67 Ross Street, Coburg, VIC 3…" at bounding box center [559, 192] width 1018 height 50
copy tr "67 Ross Street, Coburg, VIC 3058"
click at [1169, 83] on span "(3) [PERSON_NAME] (C)" at bounding box center [1141, 80] width 132 height 10
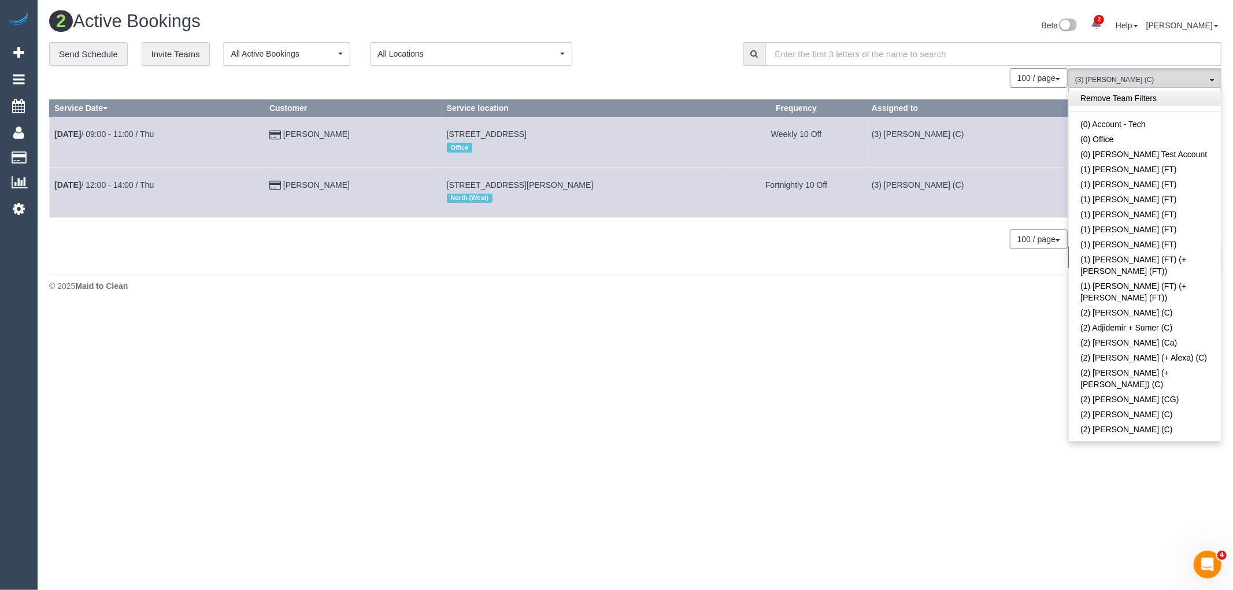
click at [1170, 94] on link "Remove Team Filters" at bounding box center [1145, 98] width 152 height 15
click at [1145, 171] on link "(1) [PERSON_NAME] (FT)" at bounding box center [1145, 169] width 152 height 15
drag, startPoint x: 900, startPoint y: 412, endPoint x: 1091, endPoint y: 265, distance: 240.2
click at [900, 412] on body "2 Beta Your Notifications You have 0 alerts × You have 3 to charge for 21/08/20…" at bounding box center [616, 295] width 1233 height 590
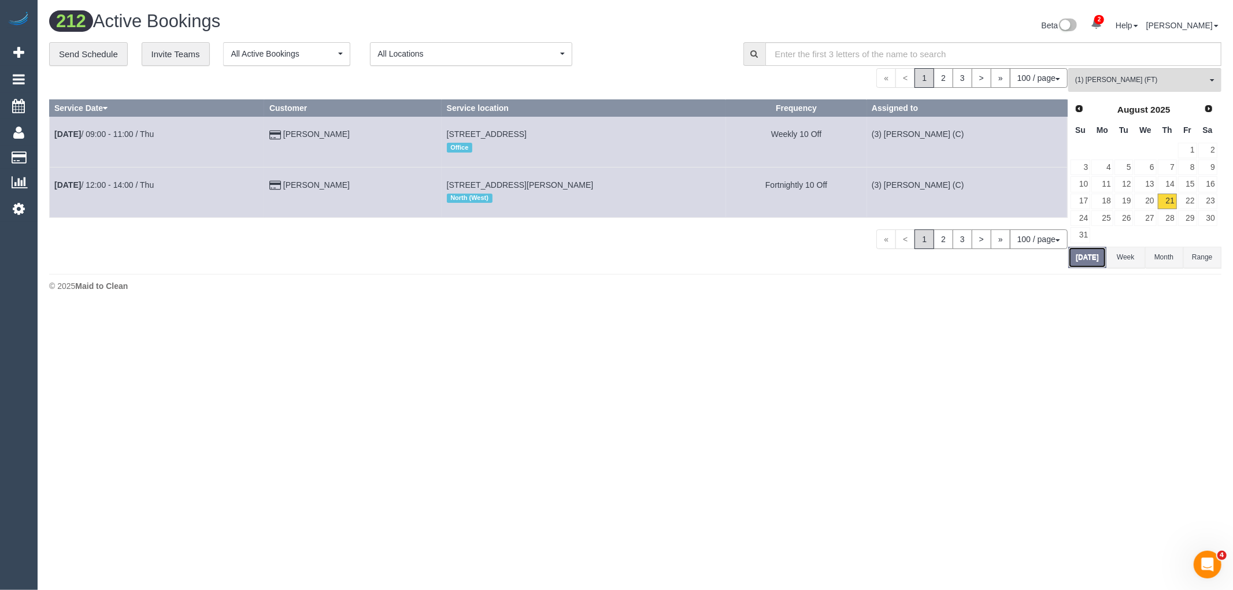
click at [1088, 260] on button "Today" at bounding box center [1087, 257] width 38 height 21
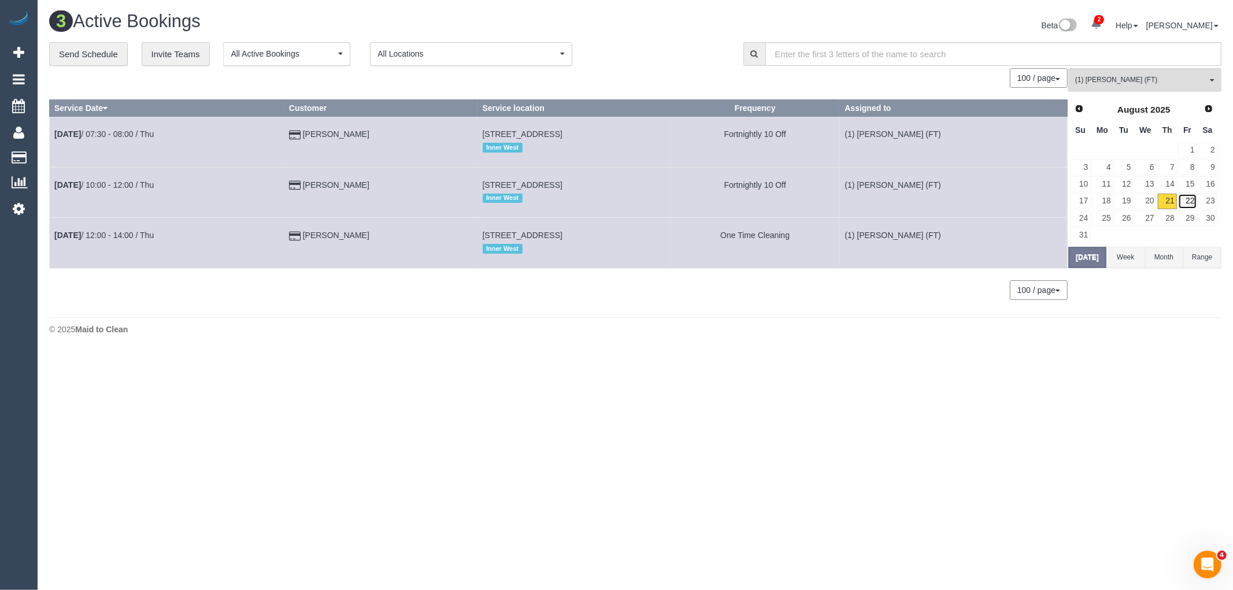
click at [1180, 204] on link "22" at bounding box center [1187, 202] width 19 height 16
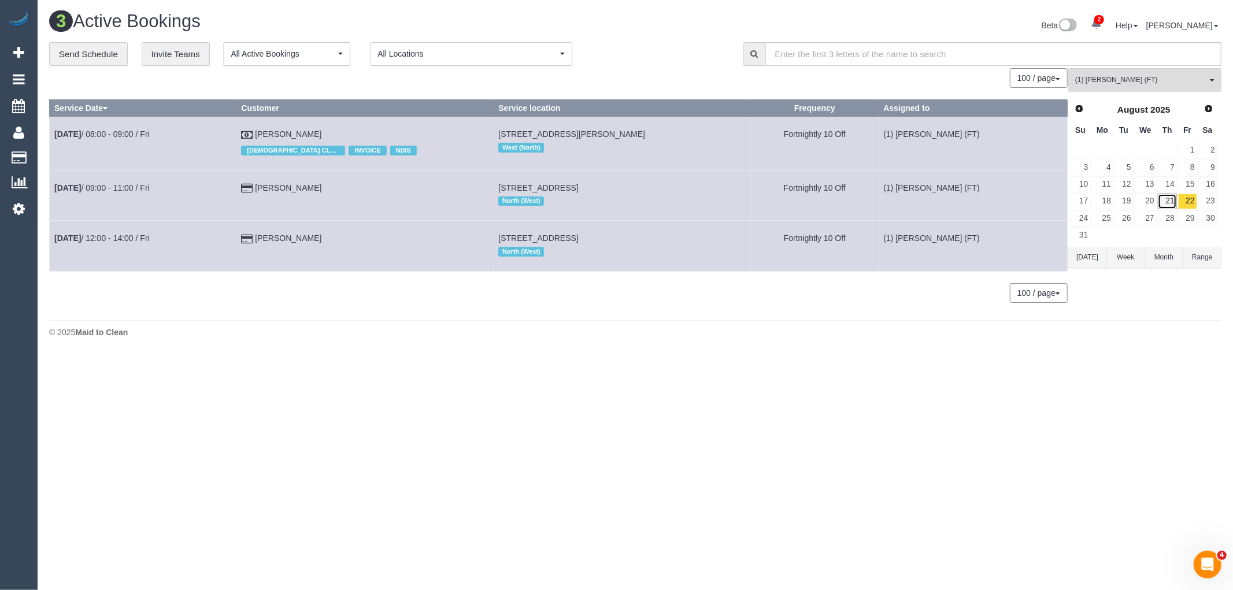
click at [1168, 199] on link "21" at bounding box center [1167, 202] width 19 height 16
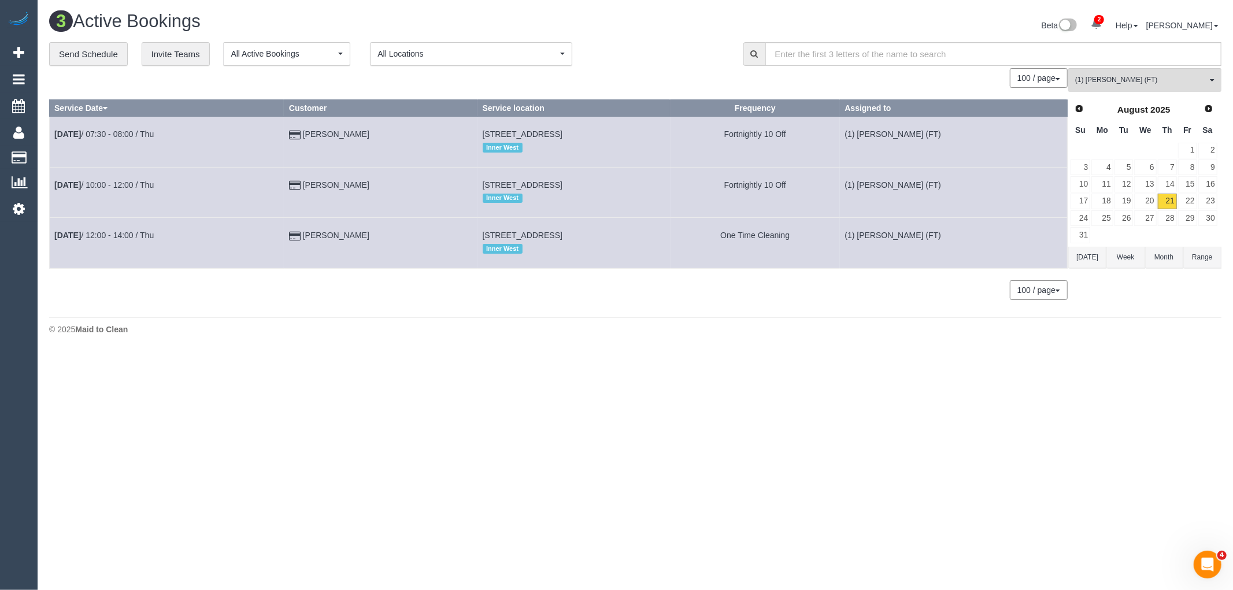
drag, startPoint x: 634, startPoint y: 240, endPoint x: 512, endPoint y: 236, distance: 122.6
click at [512, 236] on td "23 Huntly Street, Moonee Ponds, VIC 3039 Inner West" at bounding box center [573, 243] width 192 height 50
copy span "Moonee Ponds, VIC 3039"
click at [1139, 84] on span "(1) [PERSON_NAME] (FT)" at bounding box center [1141, 80] width 132 height 10
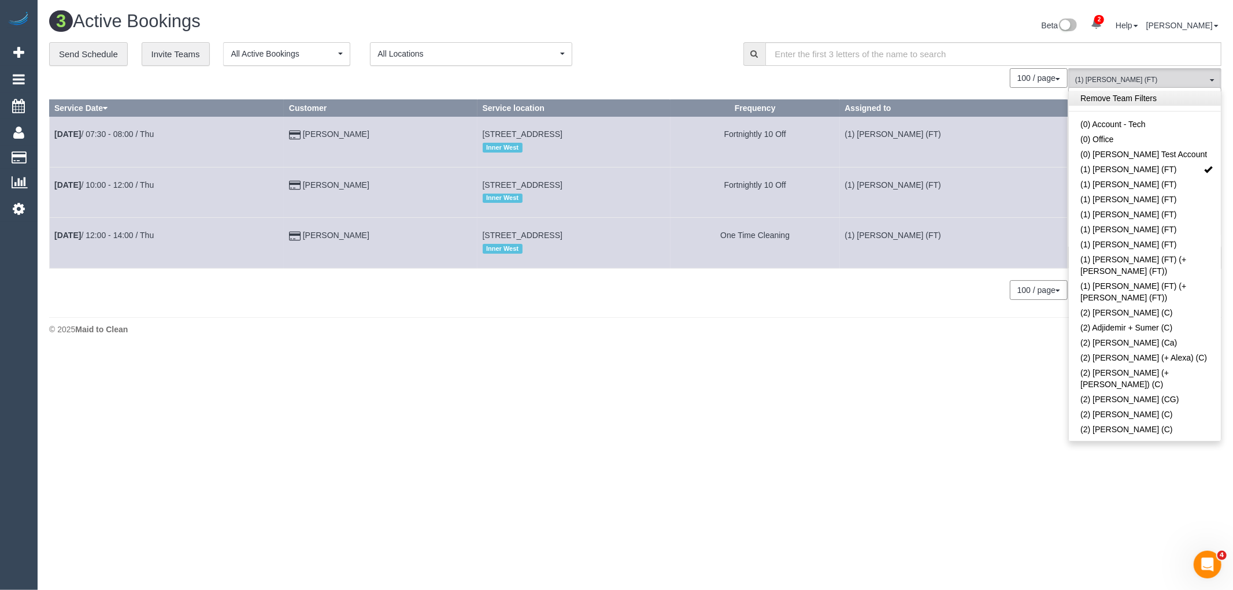
click at [1135, 99] on link "Remove Team Filters" at bounding box center [1145, 98] width 152 height 15
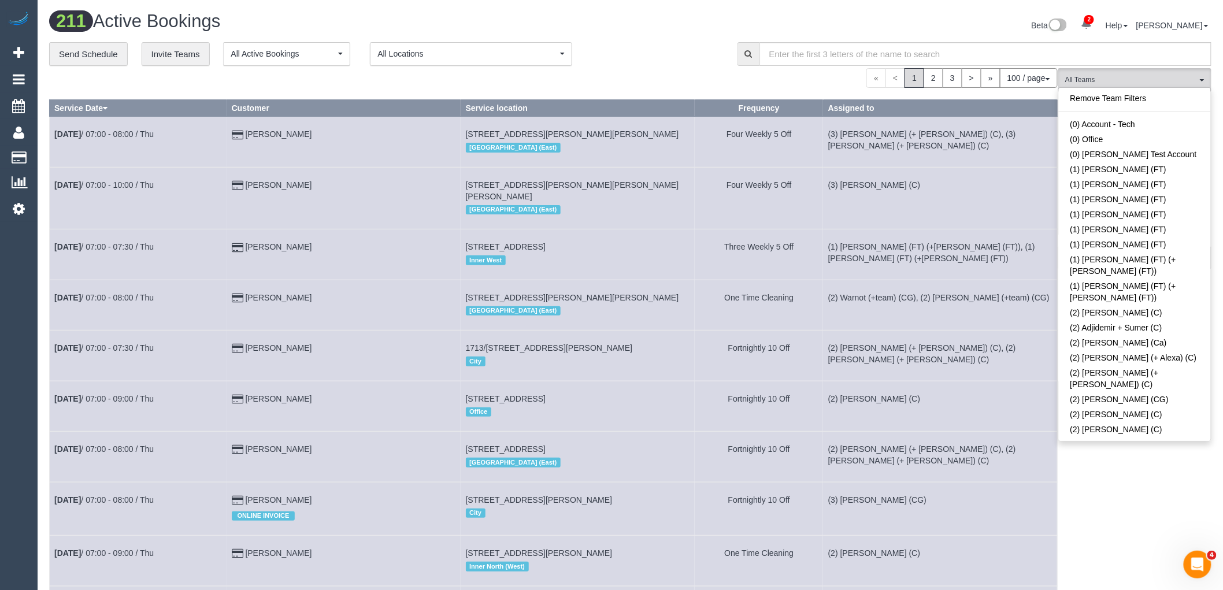
scroll to position [1731, 0]
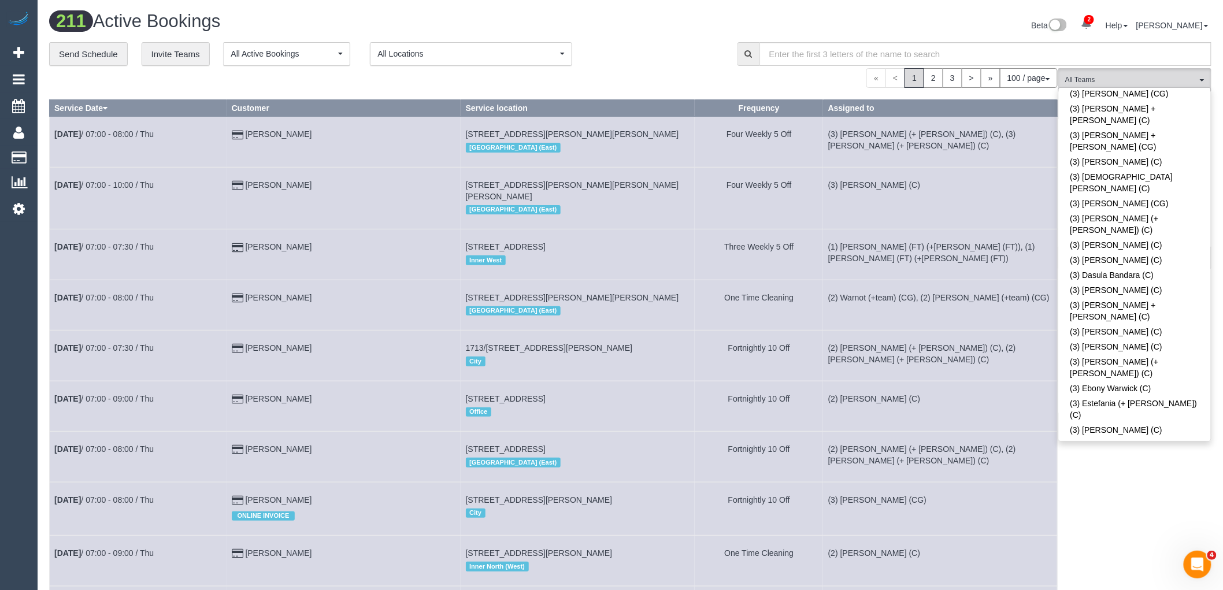
click at [676, 80] on div "« < 1 2 3 > » 100 / page 10 / page 20 / page 30 / page 40 / page 50 / page 100 …" at bounding box center [553, 78] width 1009 height 20
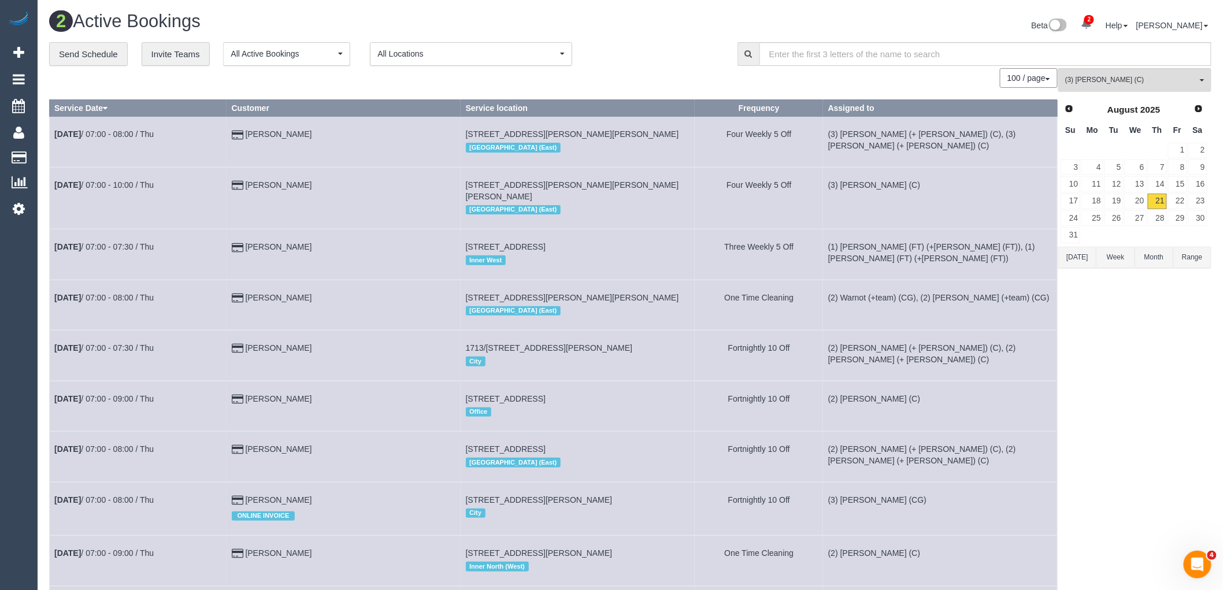
click at [1077, 262] on button "Today" at bounding box center [1077, 257] width 38 height 21
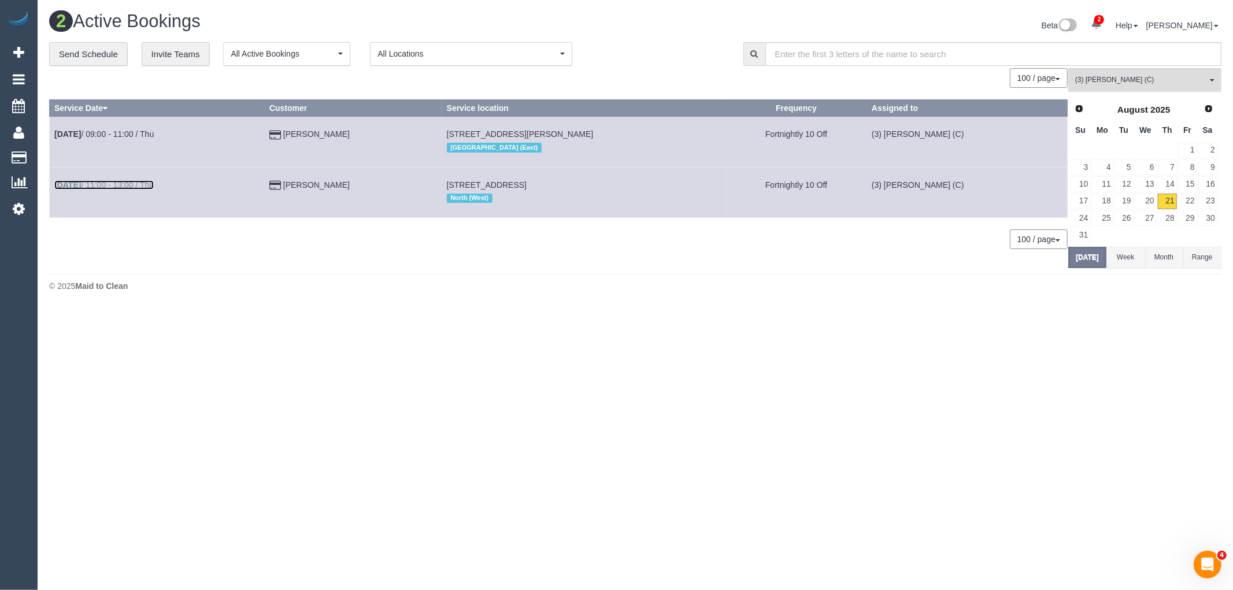
click at [117, 190] on link "Aug 21st / 11:00 - 13:00 / Thu" at bounding box center [103, 184] width 99 height 9
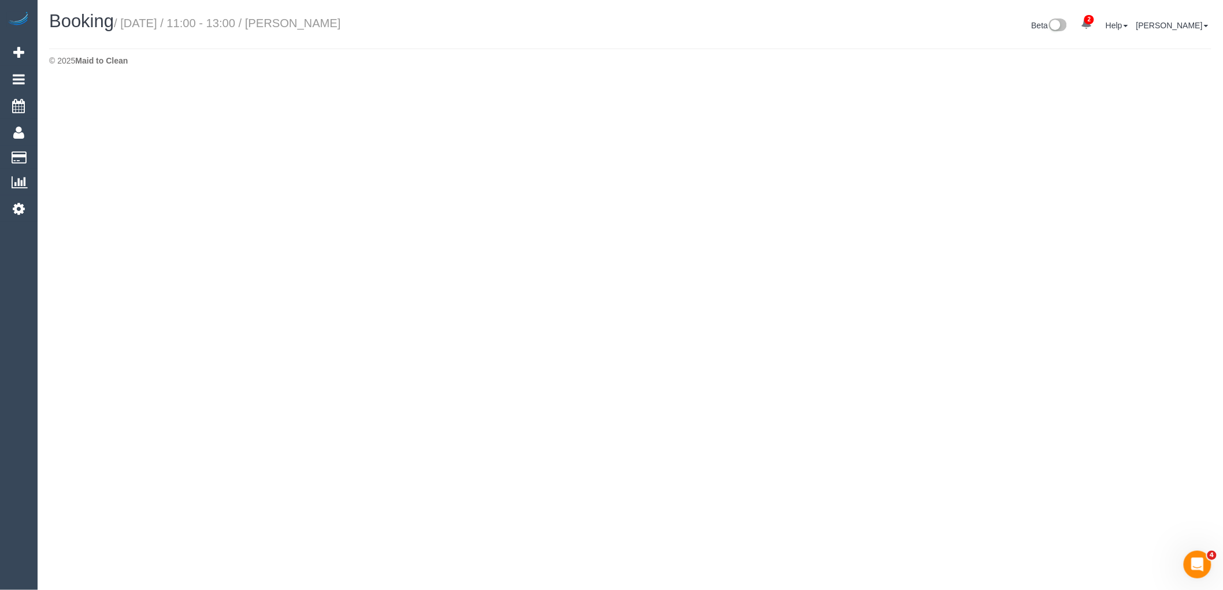
select select "VIC"
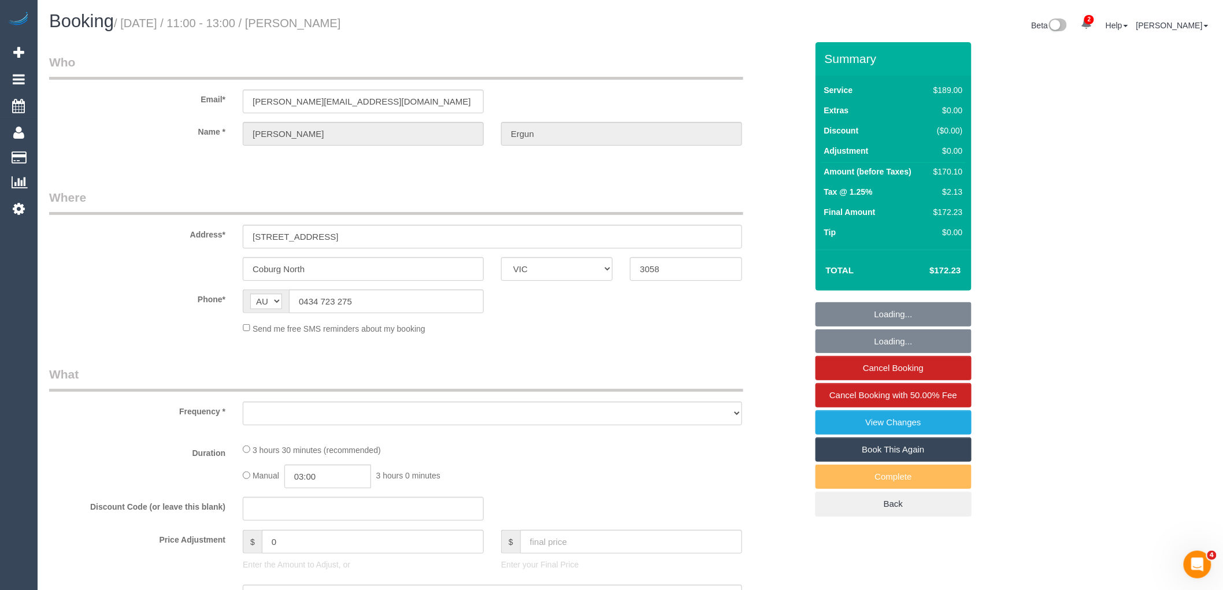
select select "object:9093"
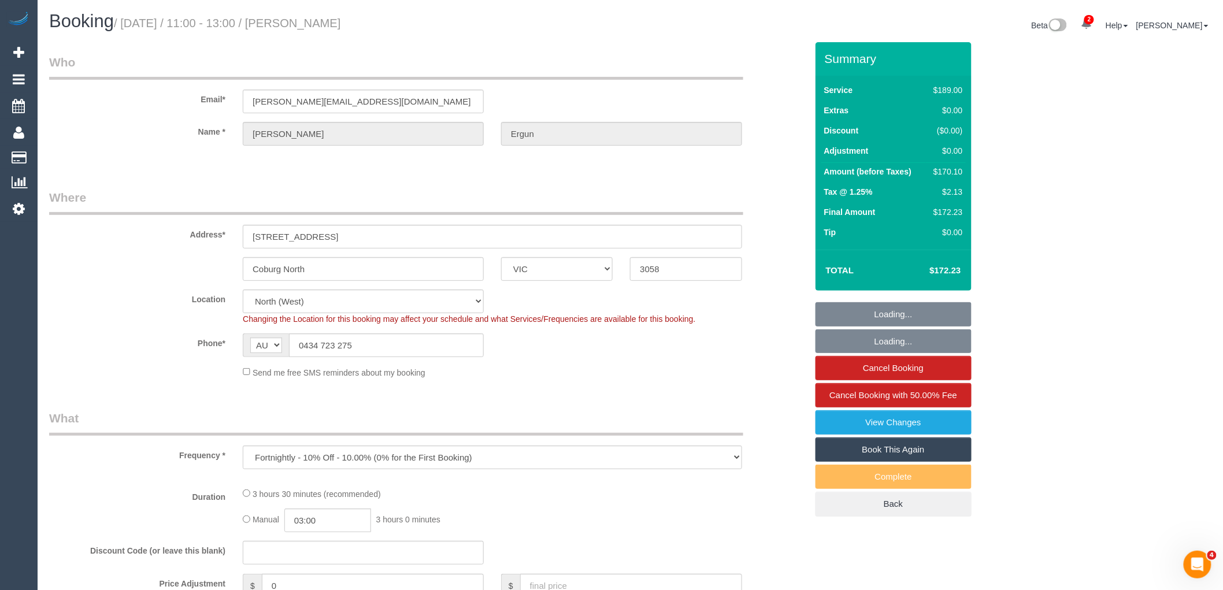
select select "string:stripe-pm_1RUFtE2GScqysDRVtYGwXJA0"
select select "number:28"
select select "number:14"
select select "number:19"
select select "number:25"
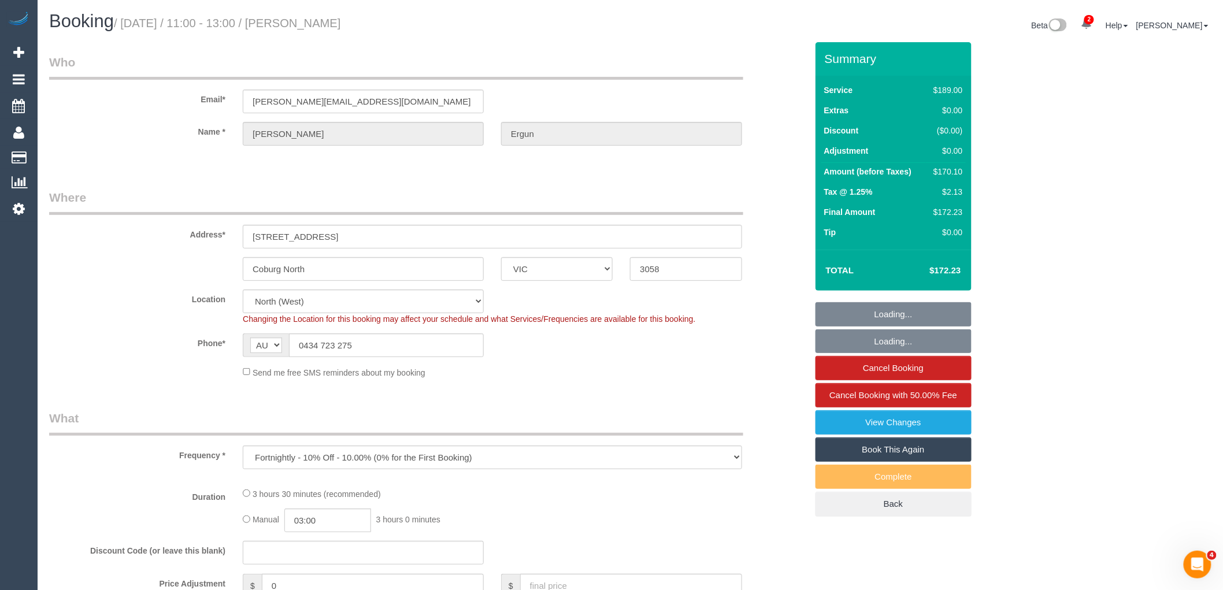
select select "number:33"
select select "number:13"
select select "object:9246"
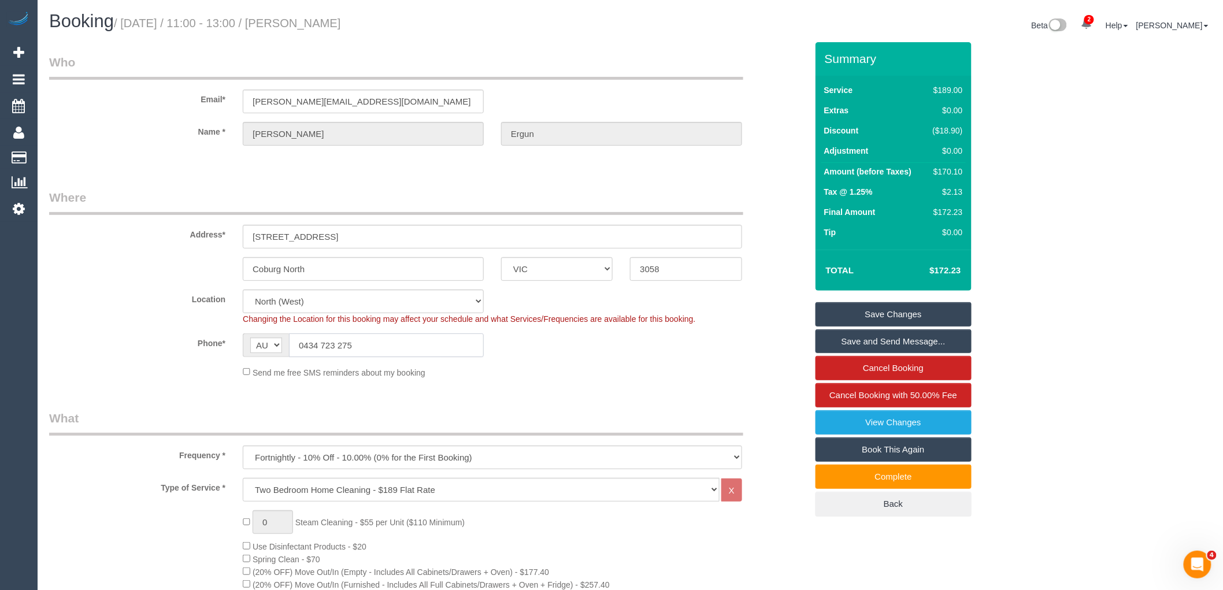
drag, startPoint x: 295, startPoint y: 347, endPoint x: 142, endPoint y: 354, distance: 153.3
click at [192, 347] on div "Phone* AF AL DZ AD AO AI AQ AG AR AM AW AU AT AZ BS BH BD BB BY BE BZ BJ BM BT …" at bounding box center [427, 345] width 775 height 24
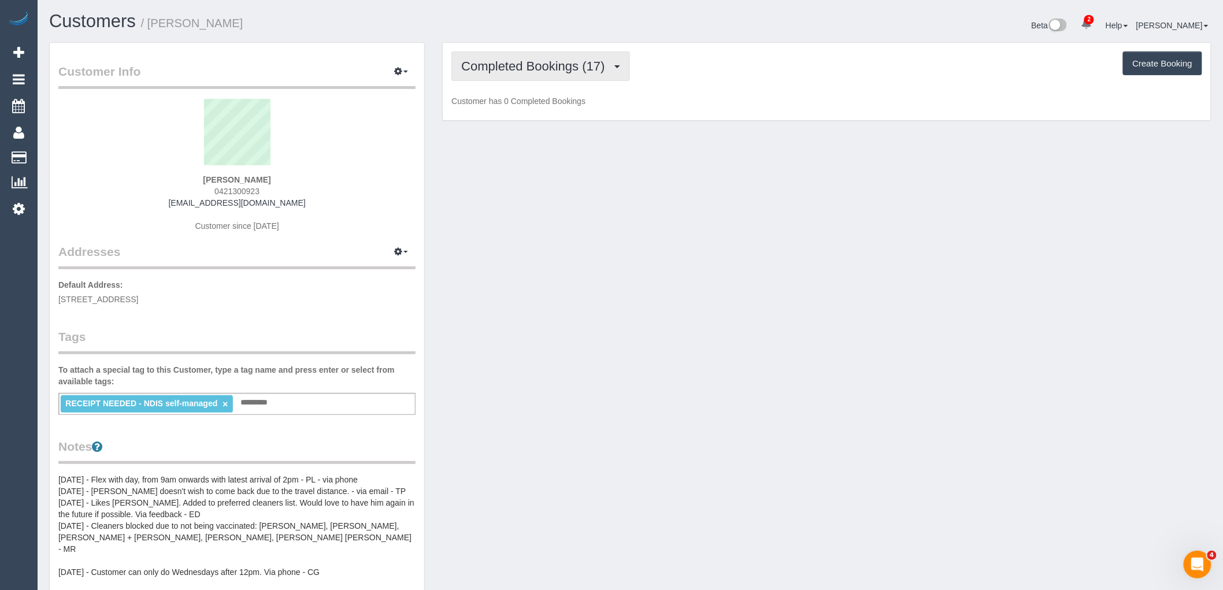
click at [543, 64] on span "Completed Bookings (17)" at bounding box center [535, 66] width 149 height 14
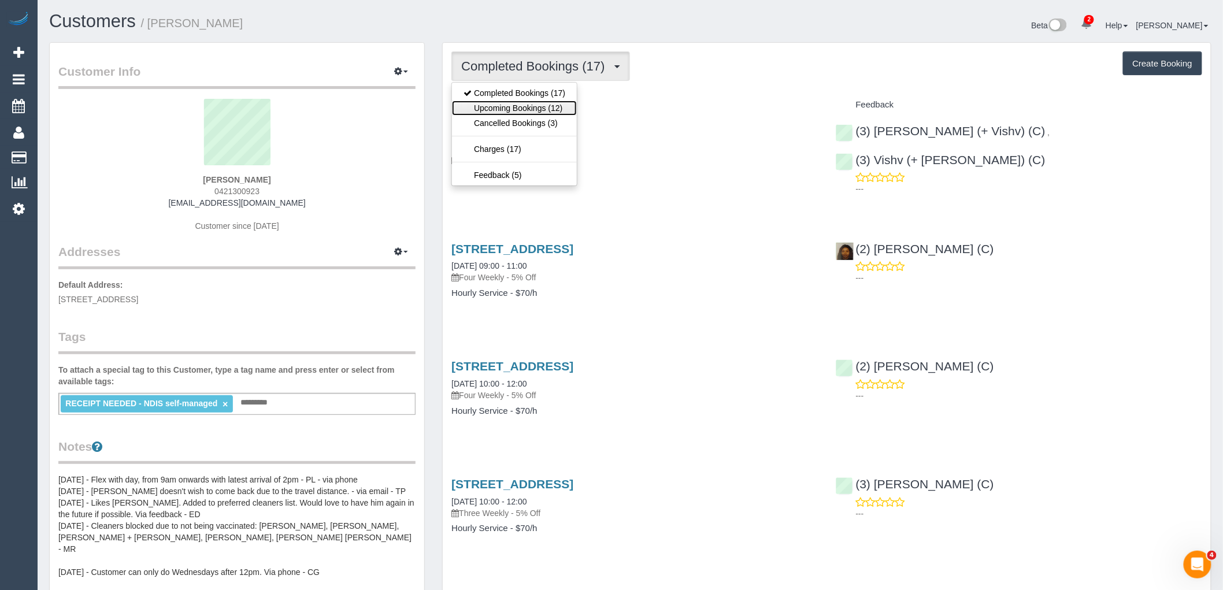
click at [536, 107] on link "Upcoming Bookings (12)" at bounding box center [514, 108] width 125 height 15
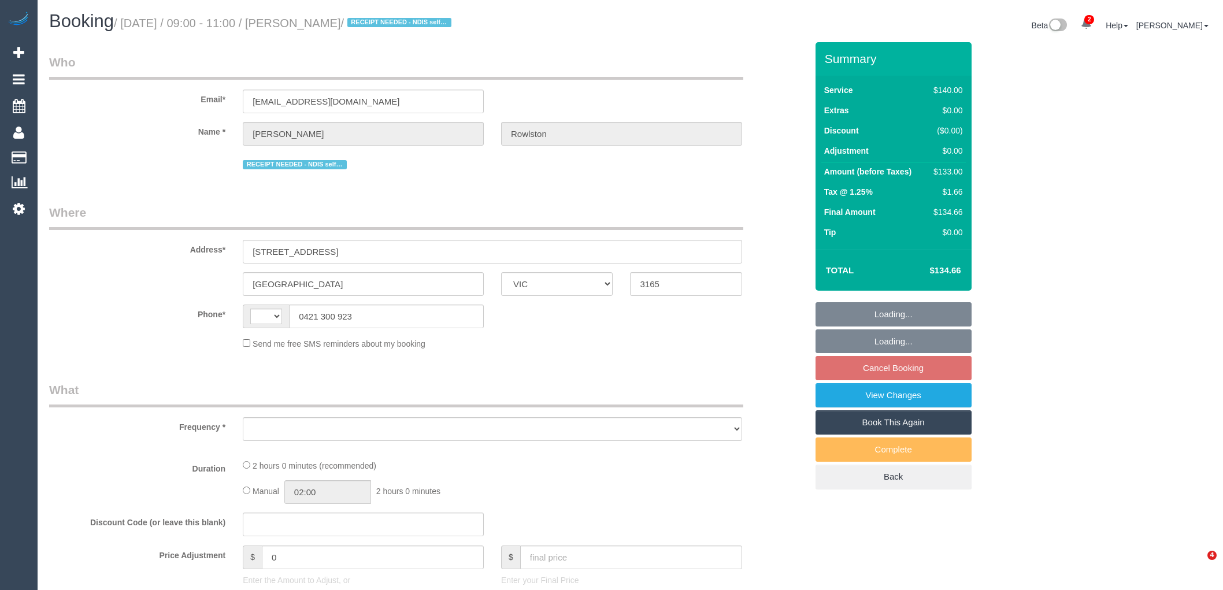
select select "VIC"
select select "number:28"
select select "number:14"
select select "number:19"
select select "number:36"
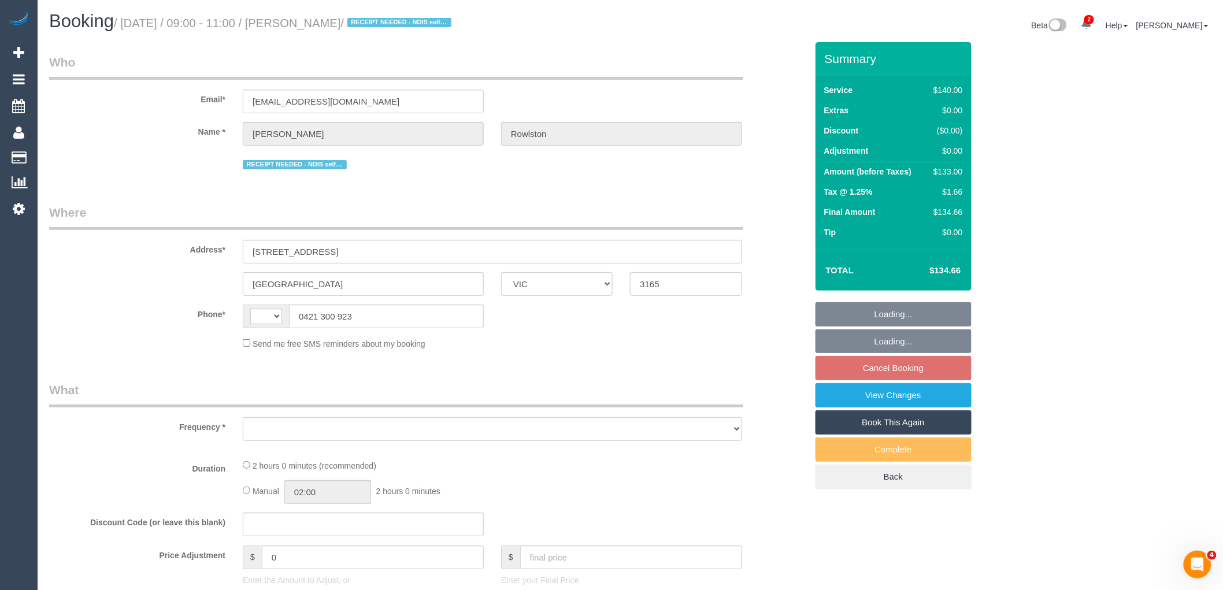
select select "number:34"
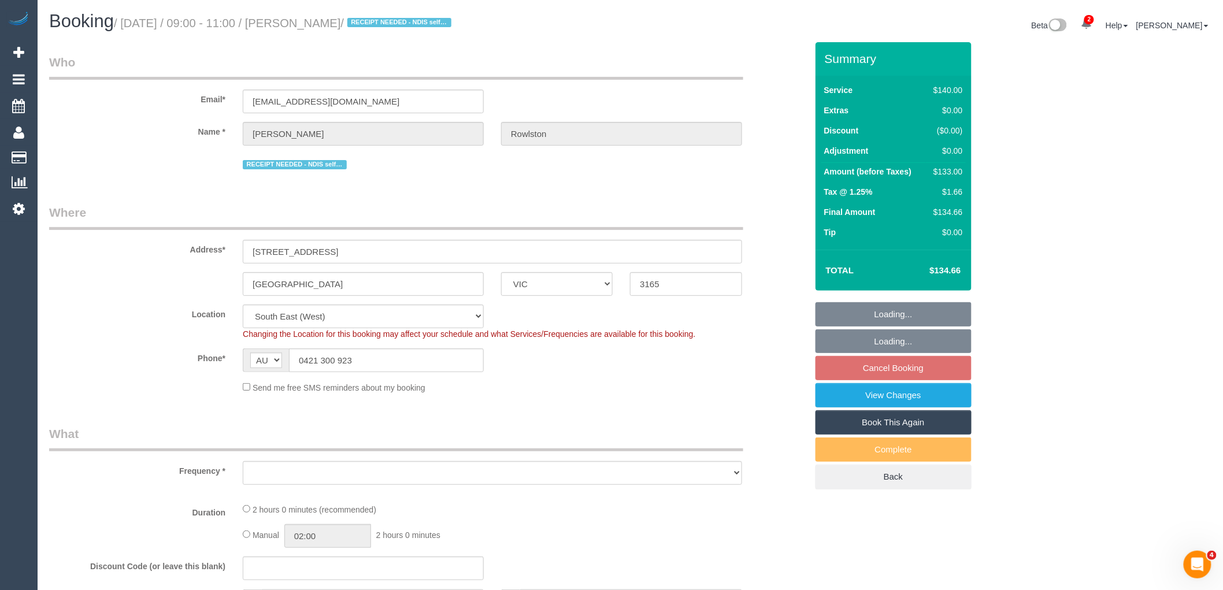
select select "string:AU"
select select "object:897"
select select "string:stripe-pm_1PJRZQ2GScqysDRV5w2iSAKG"
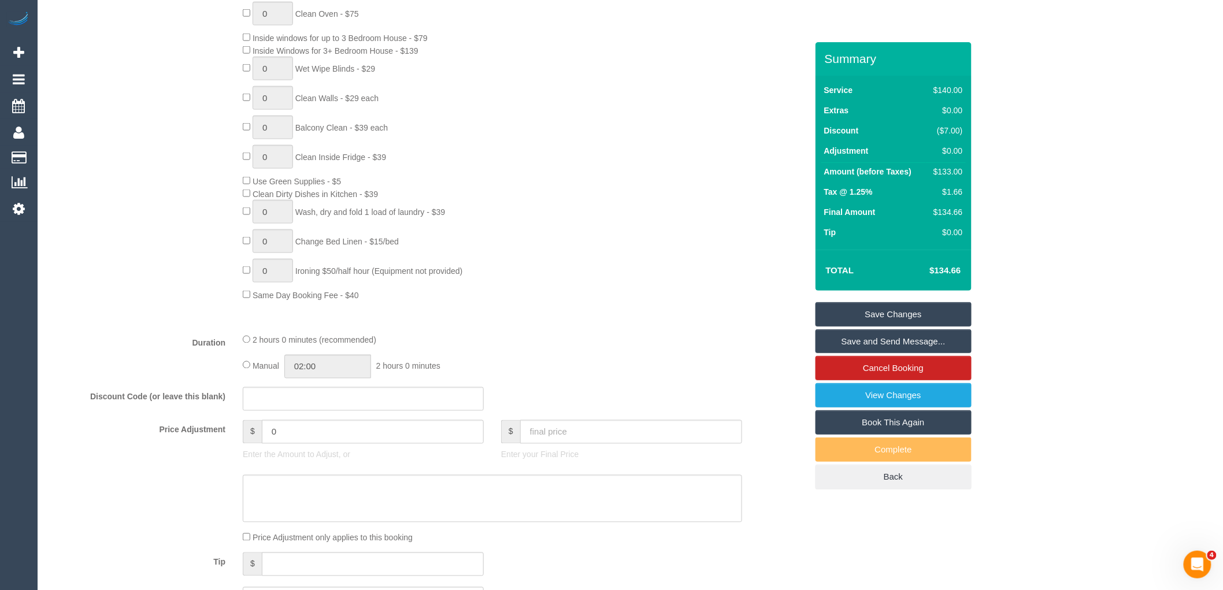
scroll to position [1284, 0]
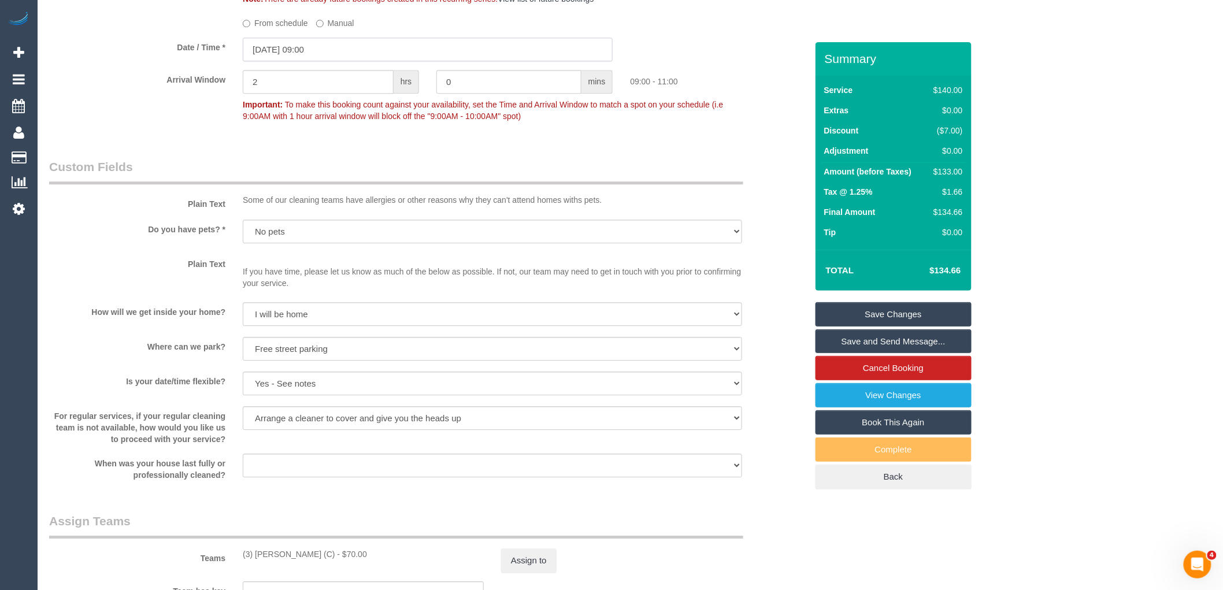
click at [365, 53] on input "[DATE] 09:00" at bounding box center [428, 50] width 370 height 24
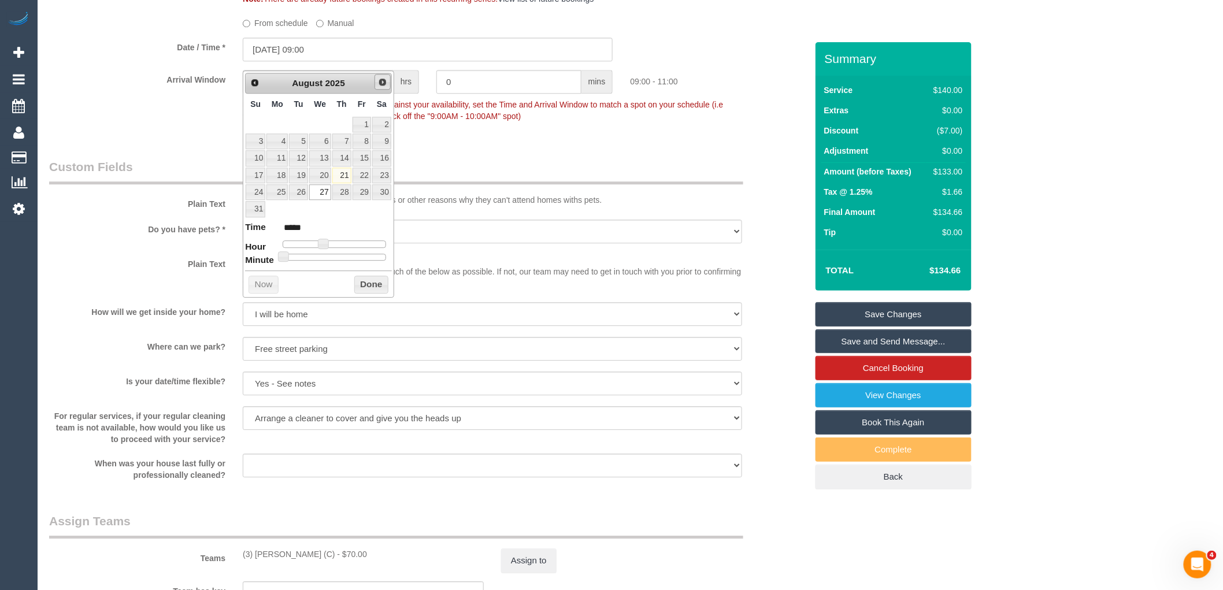
click at [383, 79] on span "Next" at bounding box center [382, 81] width 9 height 9
click at [324, 143] on link "10" at bounding box center [320, 142] width 22 height 16
type input "[DATE] 09:00"
click at [376, 265] on button "Done" at bounding box center [371, 267] width 34 height 18
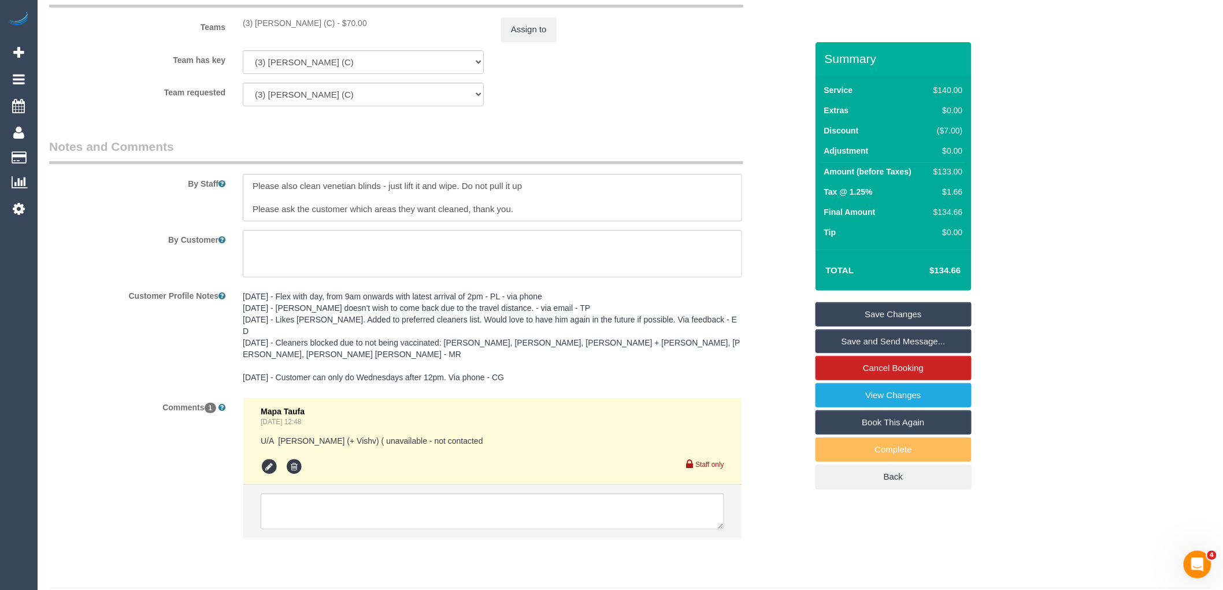
scroll to position [1833, 0]
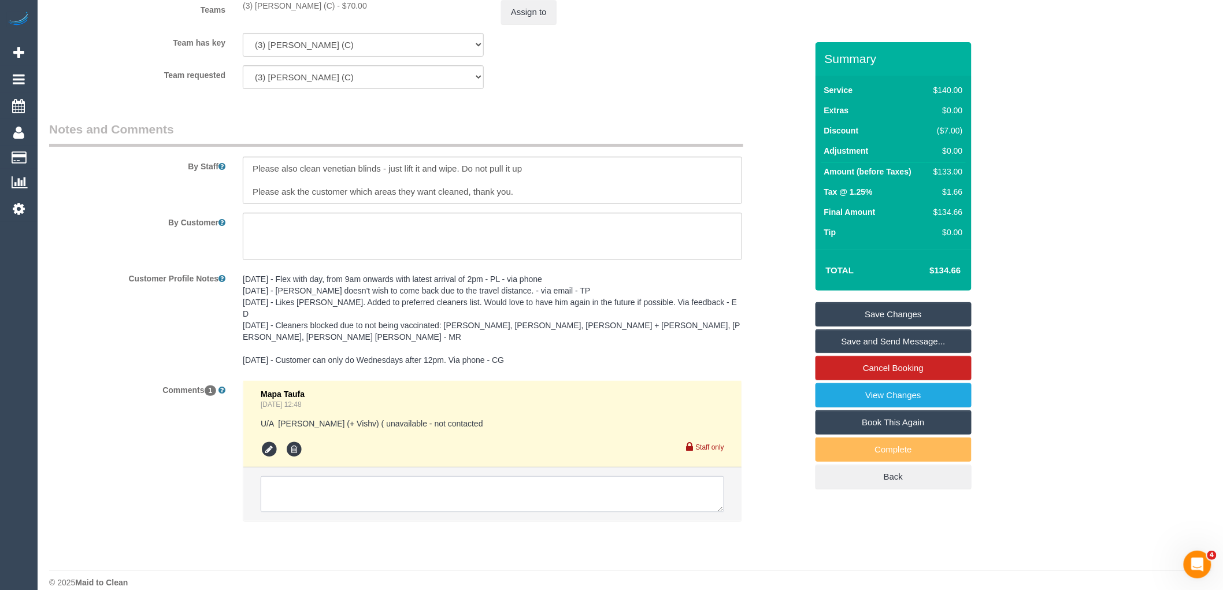
click at [353, 476] on textarea at bounding box center [493, 494] width 464 height 36
drag, startPoint x: 718, startPoint y: 493, endPoint x: 533, endPoint y: 343, distance: 237.9
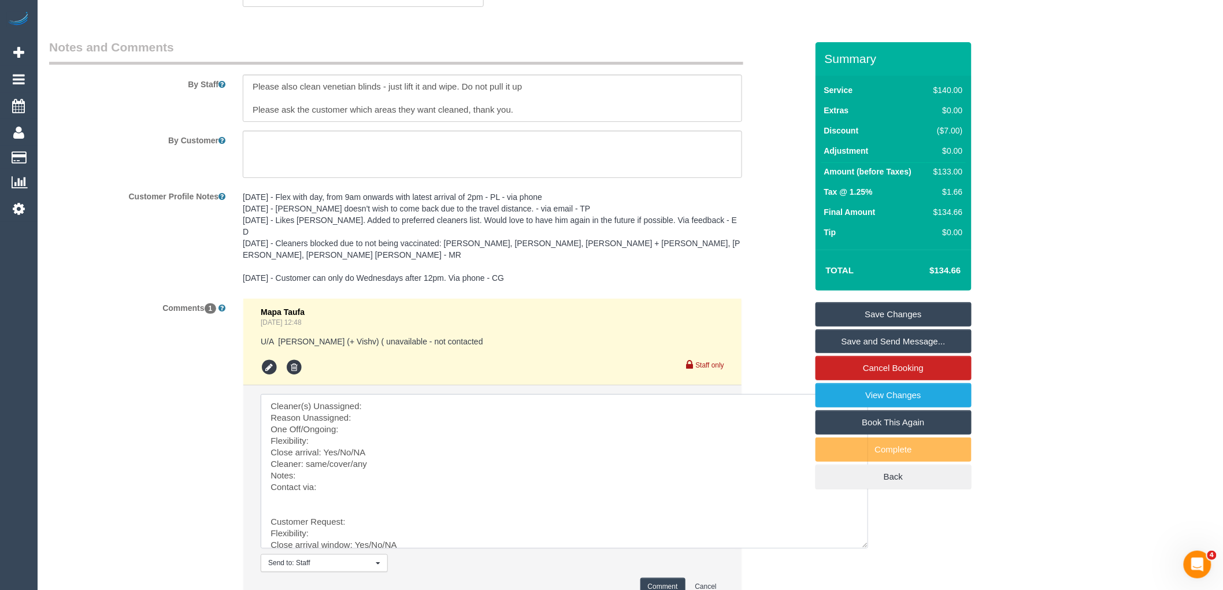
scroll to position [1999, 0]
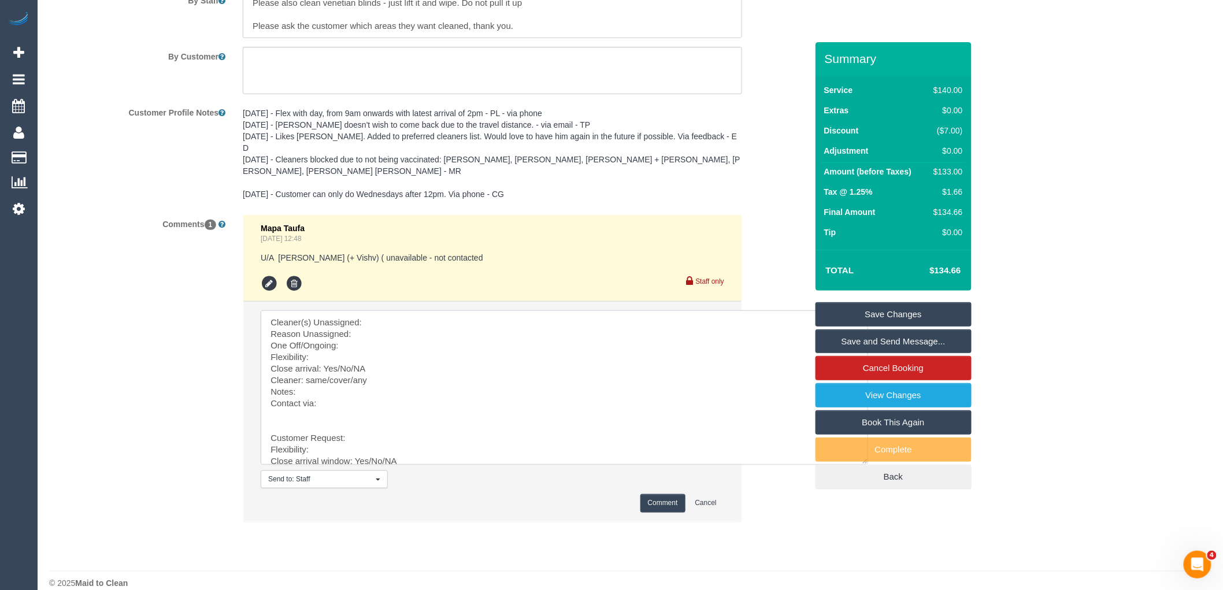
click at [269, 420] on textarea at bounding box center [564, 387] width 607 height 154
drag, startPoint x: 275, startPoint y: 395, endPoint x: 401, endPoint y: 540, distance: 192.2
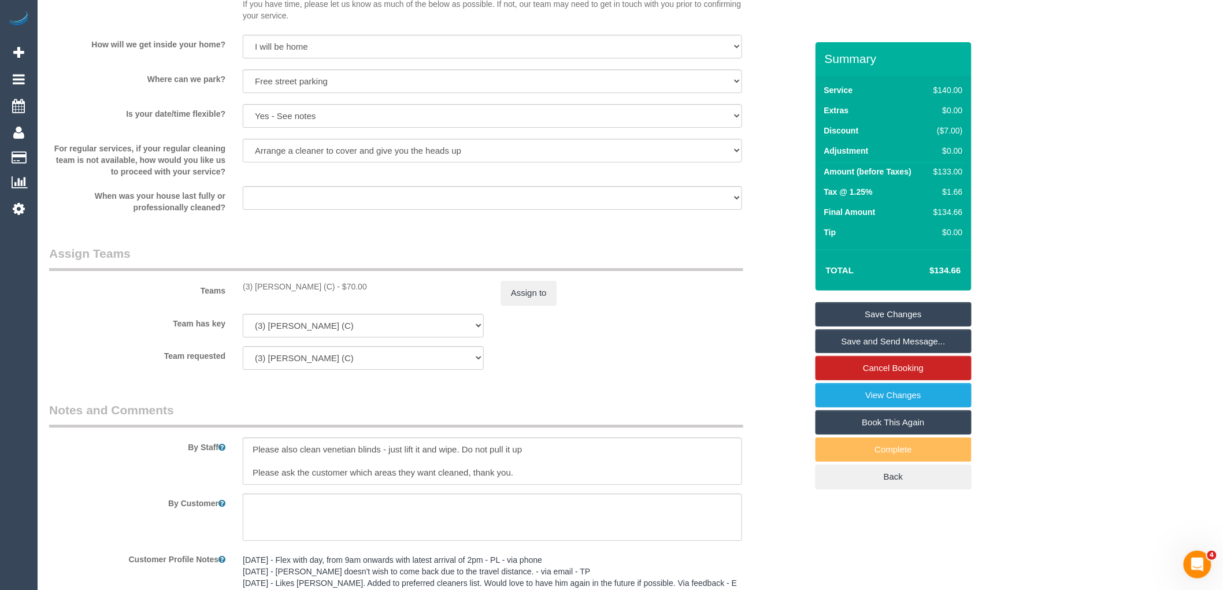
scroll to position [1550, 0]
drag, startPoint x: 346, startPoint y: 292, endPoint x: 234, endPoint y: 294, distance: 112.1
click at [234, 294] on div "(3) [PERSON_NAME] (C) - $70.00" at bounding box center [363, 289] width 258 height 12
copy div "(3) [PERSON_NAME] (C)"
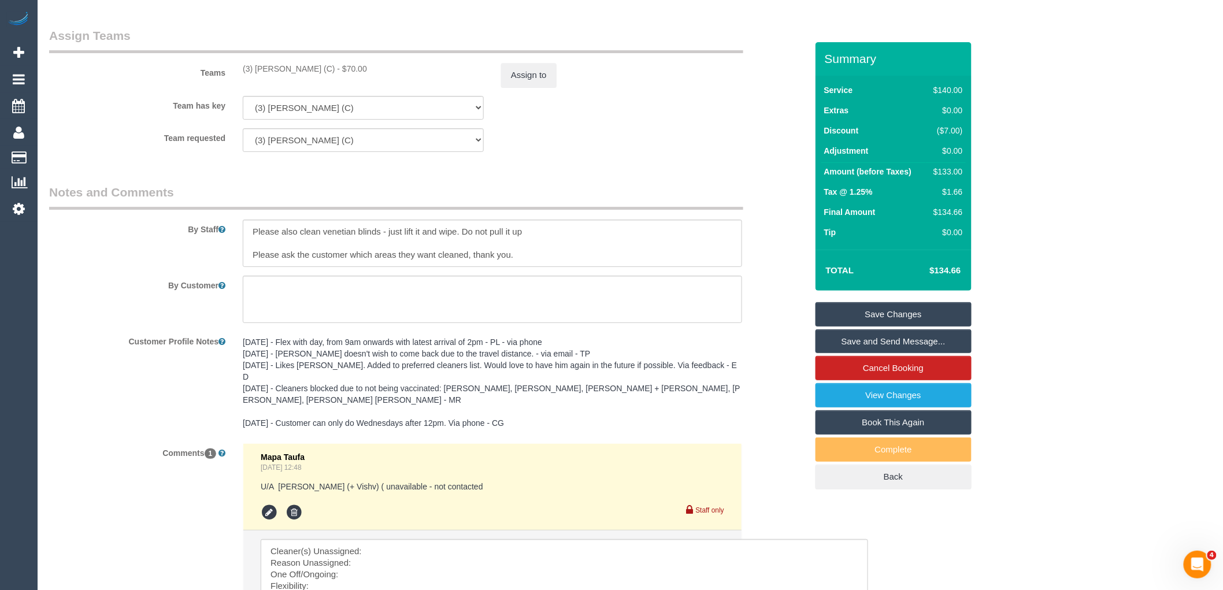
scroll to position [1999, 0]
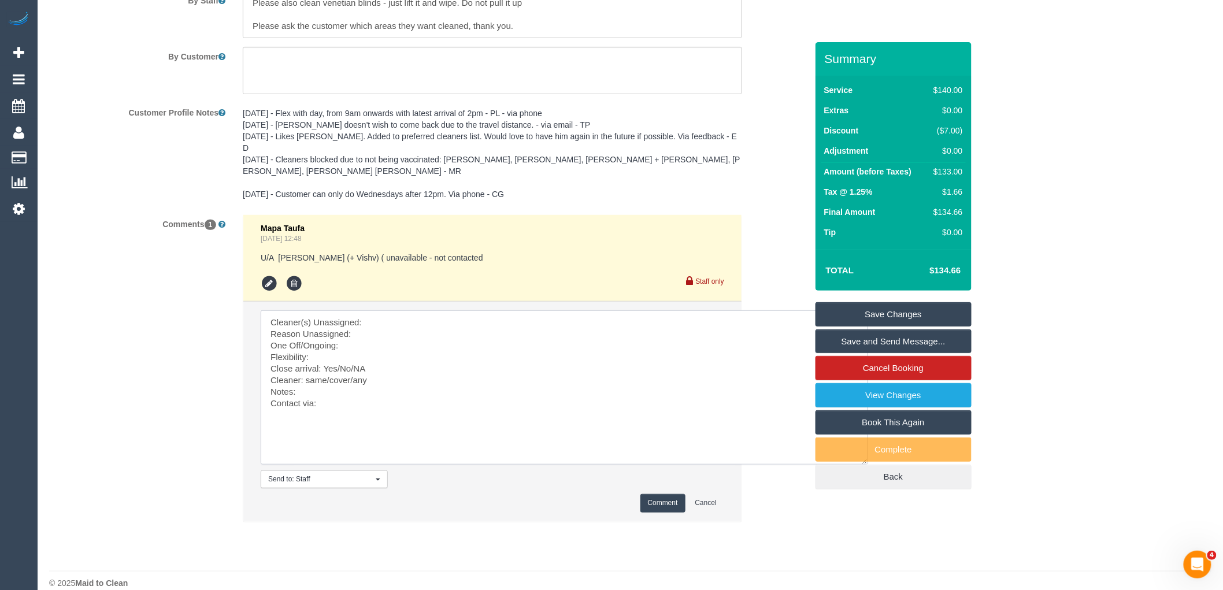
click at [396, 310] on textarea at bounding box center [564, 387] width 607 height 154
paste textarea "(3) [PERSON_NAME] (C)"
click at [382, 318] on textarea at bounding box center [564, 387] width 607 height 154
click at [358, 334] on textarea at bounding box center [564, 387] width 607 height 154
click at [415, 331] on textarea at bounding box center [564, 387] width 607 height 154
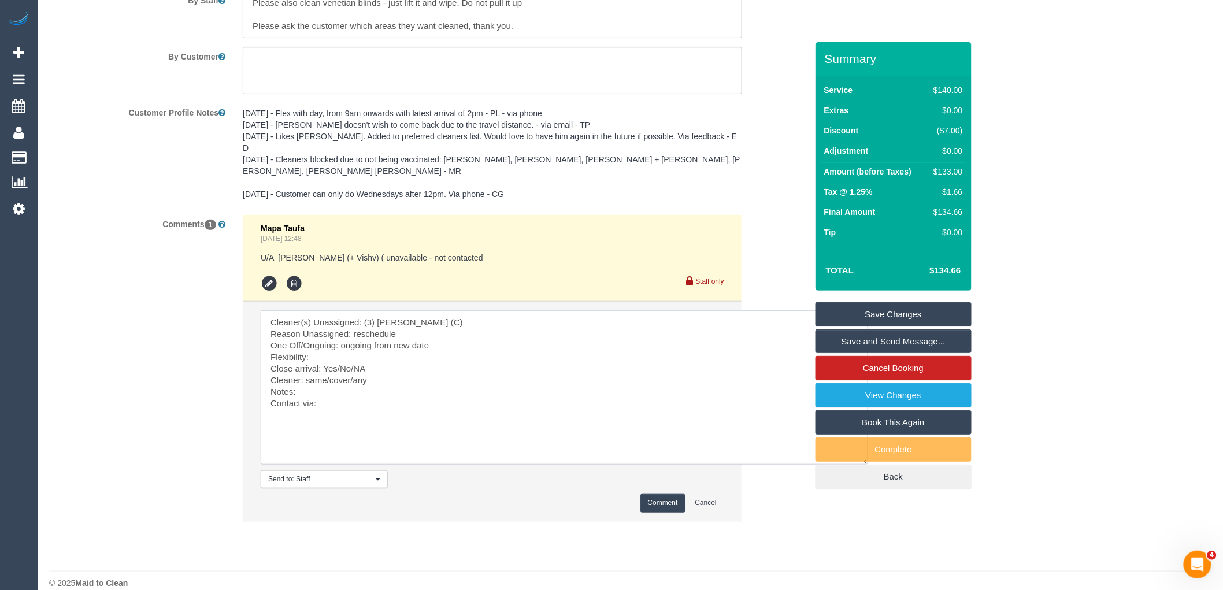
click at [335, 344] on textarea at bounding box center [564, 387] width 607 height 154
drag, startPoint x: 377, startPoint y: 354, endPoint x: 337, endPoint y: 351, distance: 39.9
click at [337, 351] on textarea at bounding box center [564, 387] width 607 height 154
drag, startPoint x: 354, startPoint y: 363, endPoint x: 305, endPoint y: 361, distance: 49.2
click at [305, 361] on textarea at bounding box center [564, 387] width 607 height 154
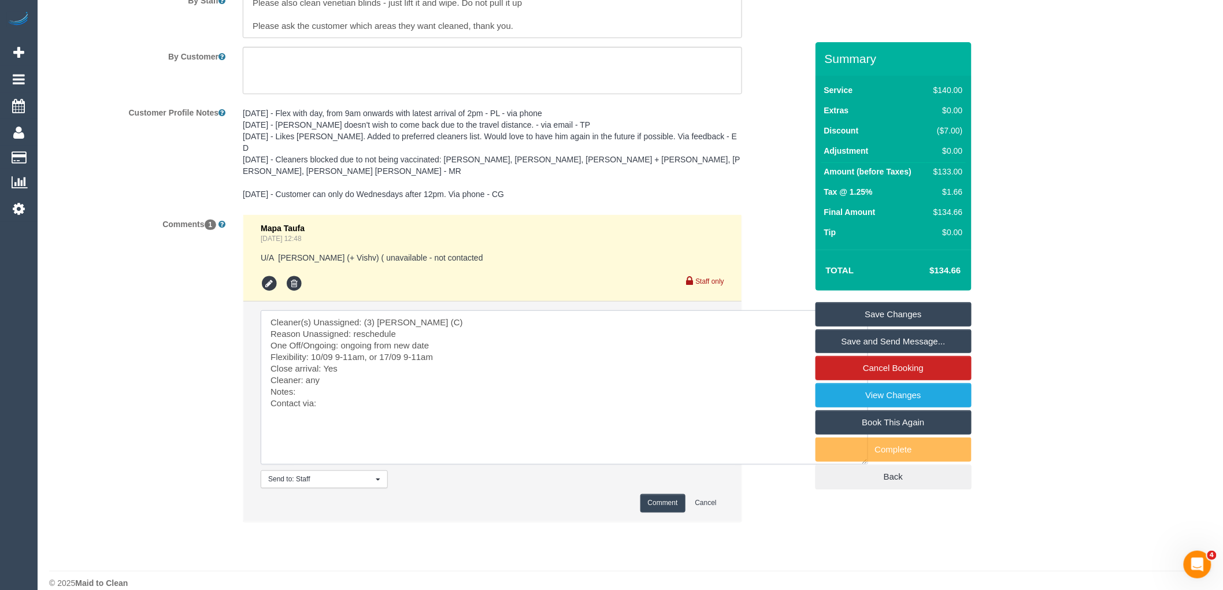
click at [342, 384] on textarea at bounding box center [564, 387] width 607 height 154
type textarea "Cleaner(s) Unassigned: (3) [PERSON_NAME] (C) Reason Unassigned: reschedule One …"
click at [665, 494] on button "Comment" at bounding box center [662, 503] width 45 height 18
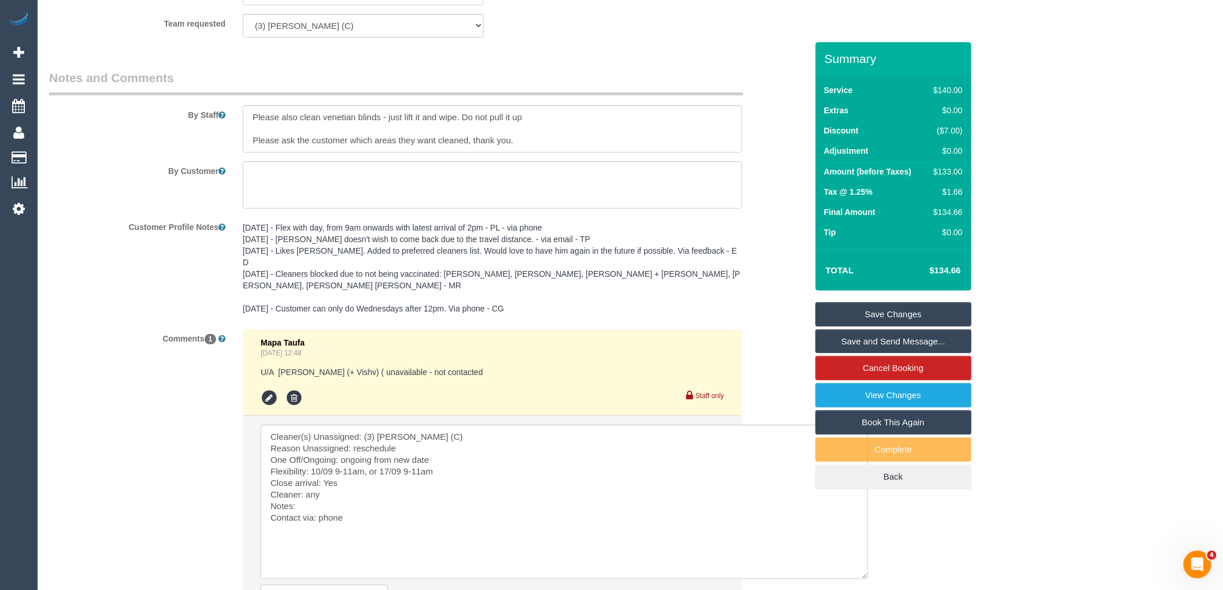
scroll to position [1550, 0]
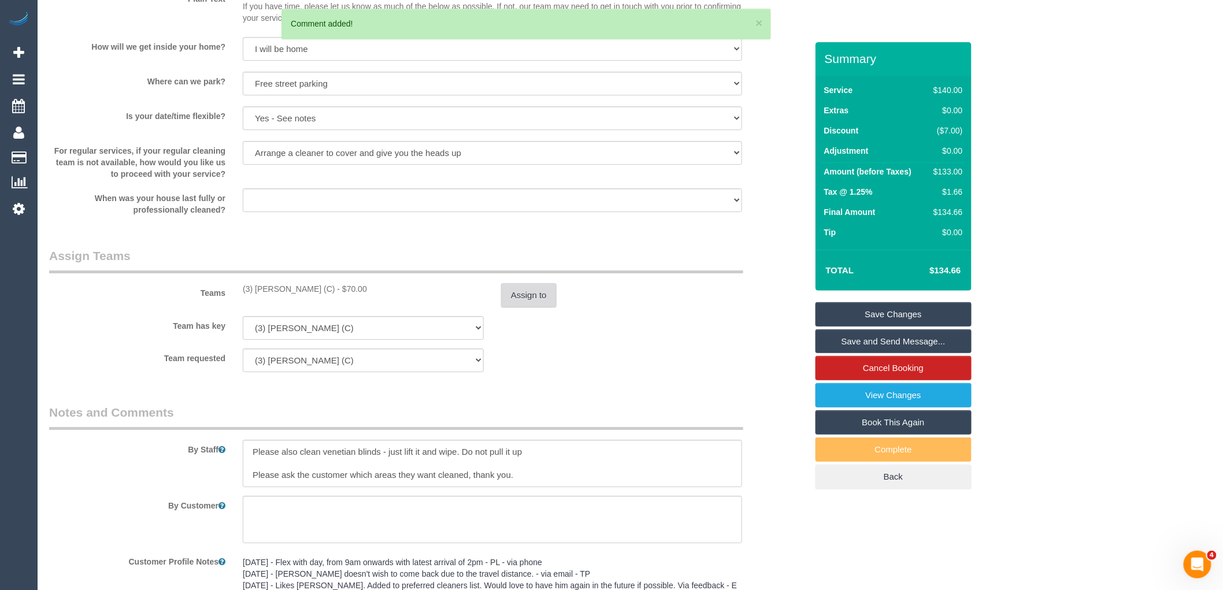
click at [551, 303] on button "Assign to" at bounding box center [528, 295] width 55 height 24
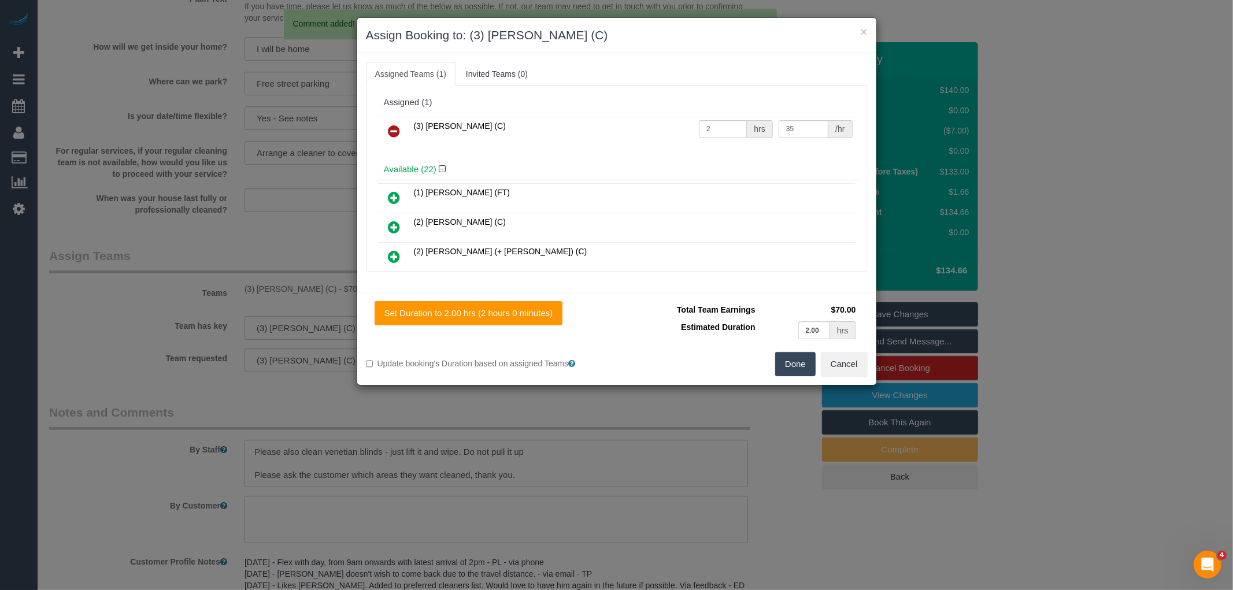
click at [388, 128] on icon at bounding box center [394, 131] width 12 height 14
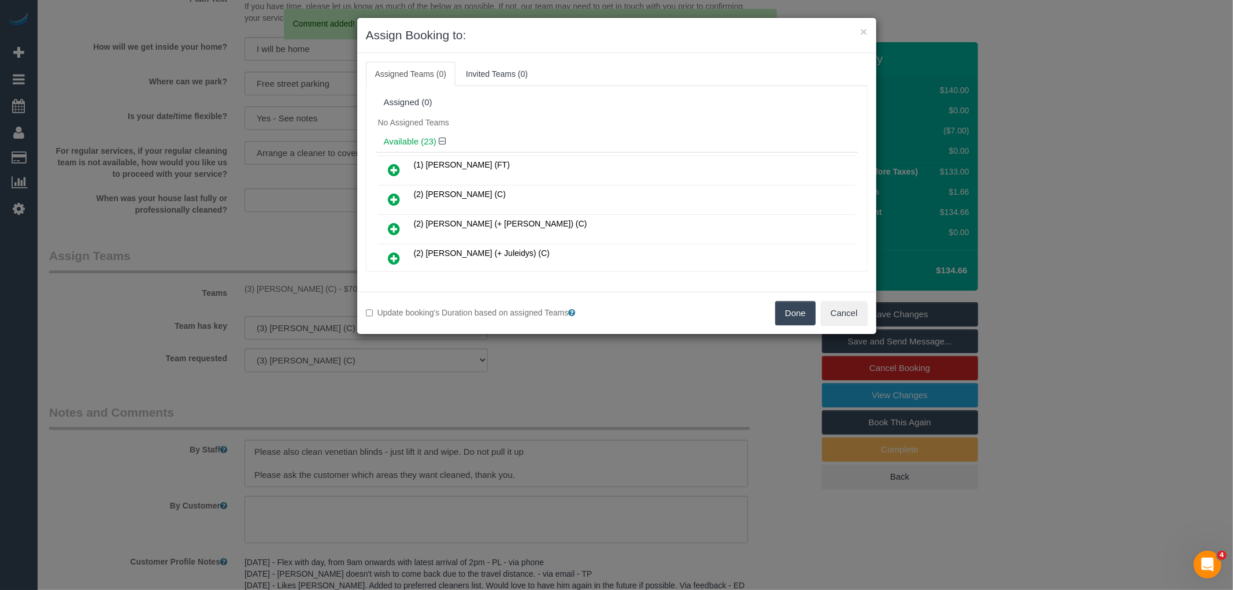
click at [798, 316] on button "Done" at bounding box center [795, 313] width 40 height 24
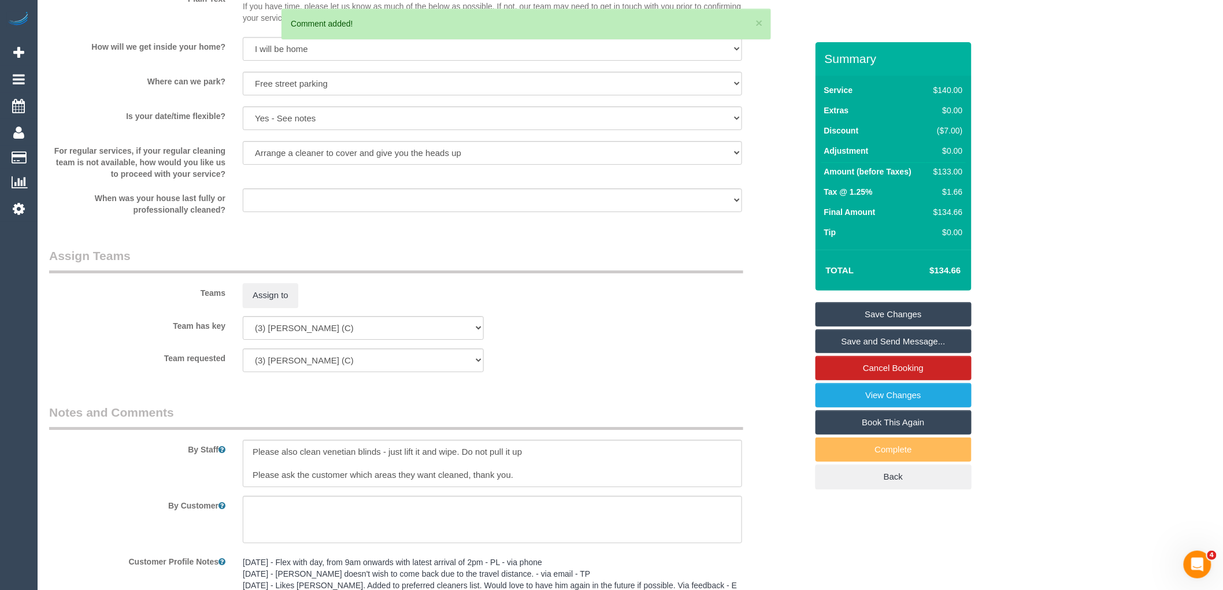
click at [905, 314] on link "Save Changes" at bounding box center [894, 314] width 156 height 24
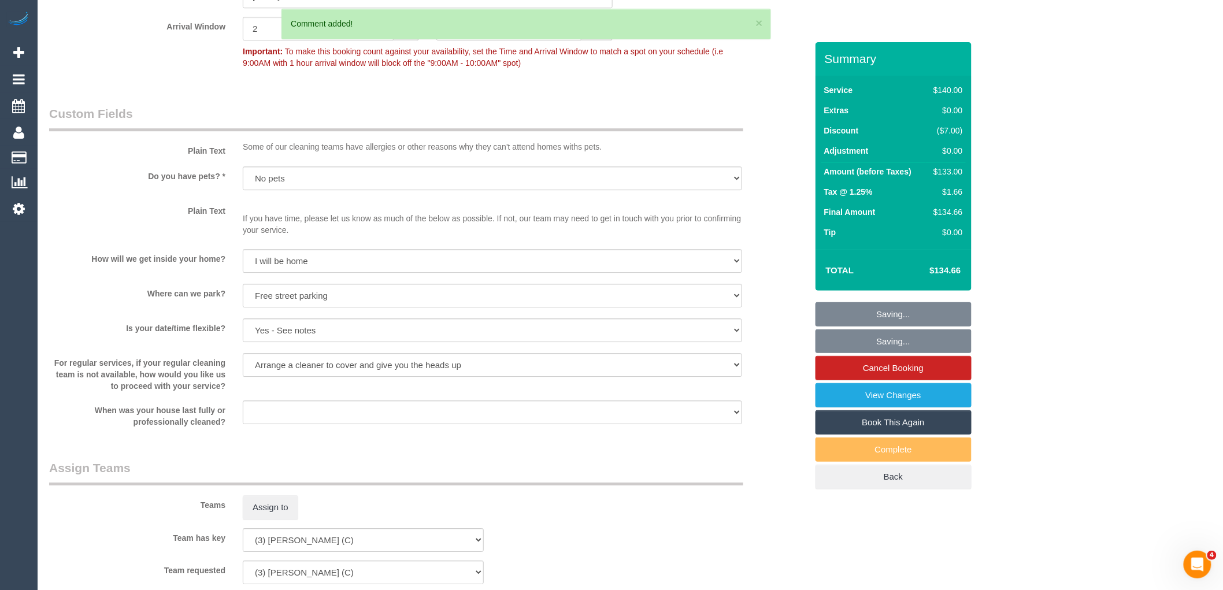
scroll to position [1164, 0]
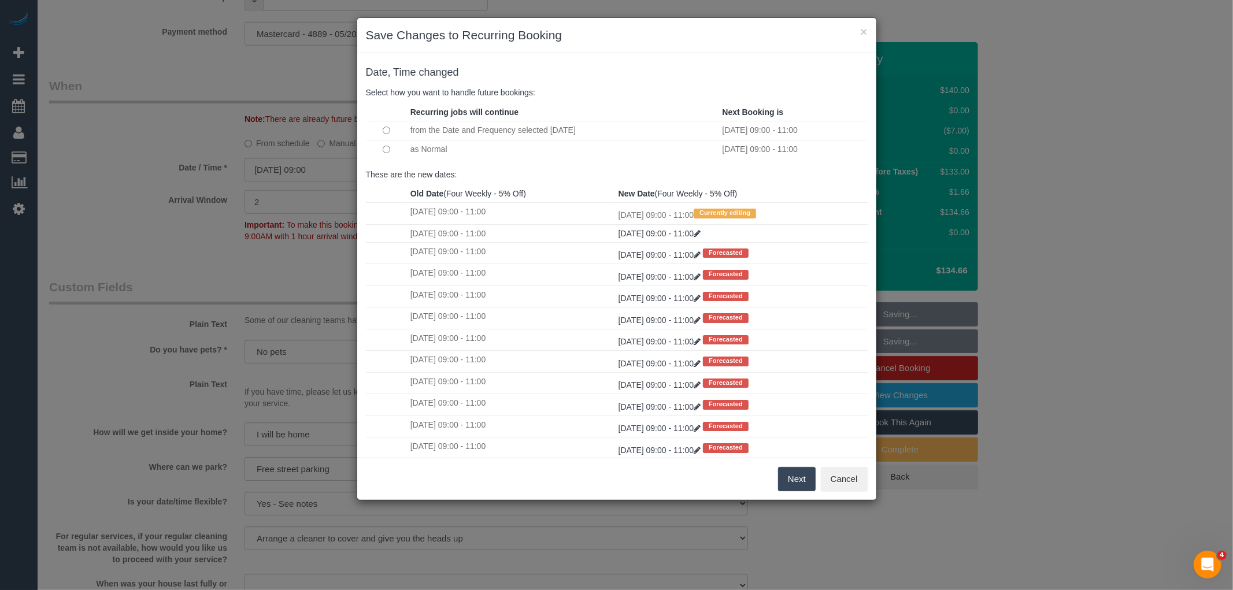
click at [802, 481] on button "Next" at bounding box center [797, 479] width 38 height 24
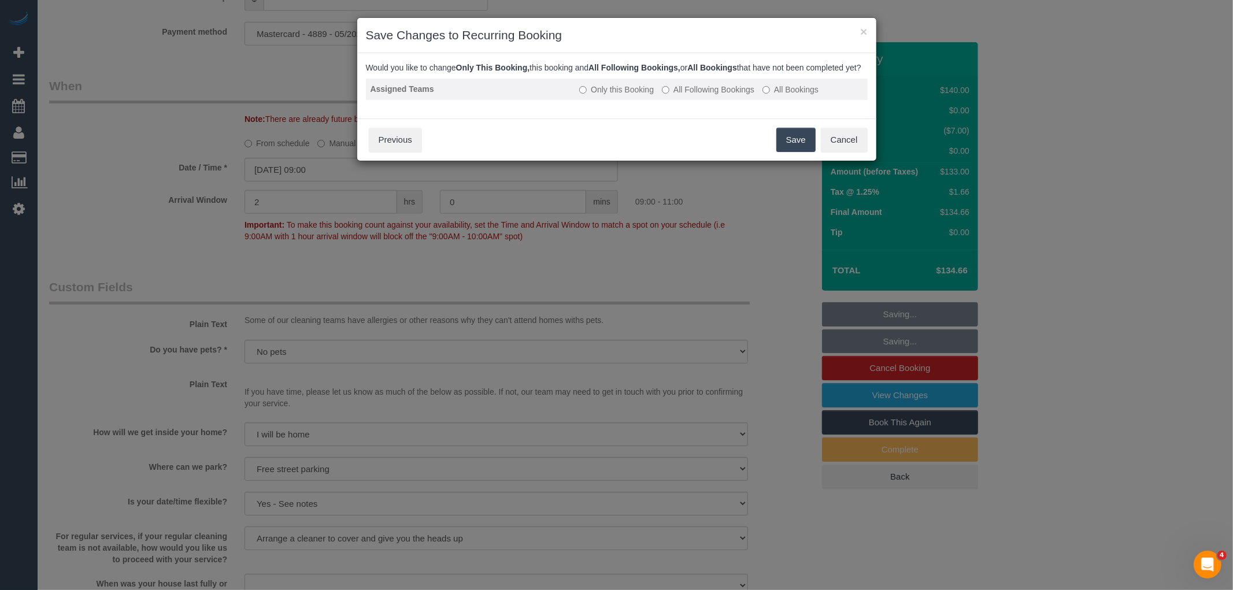
click at [714, 95] on label "All Following Bookings" at bounding box center [708, 90] width 92 height 12
click at [806, 150] on button "Save" at bounding box center [795, 140] width 39 height 24
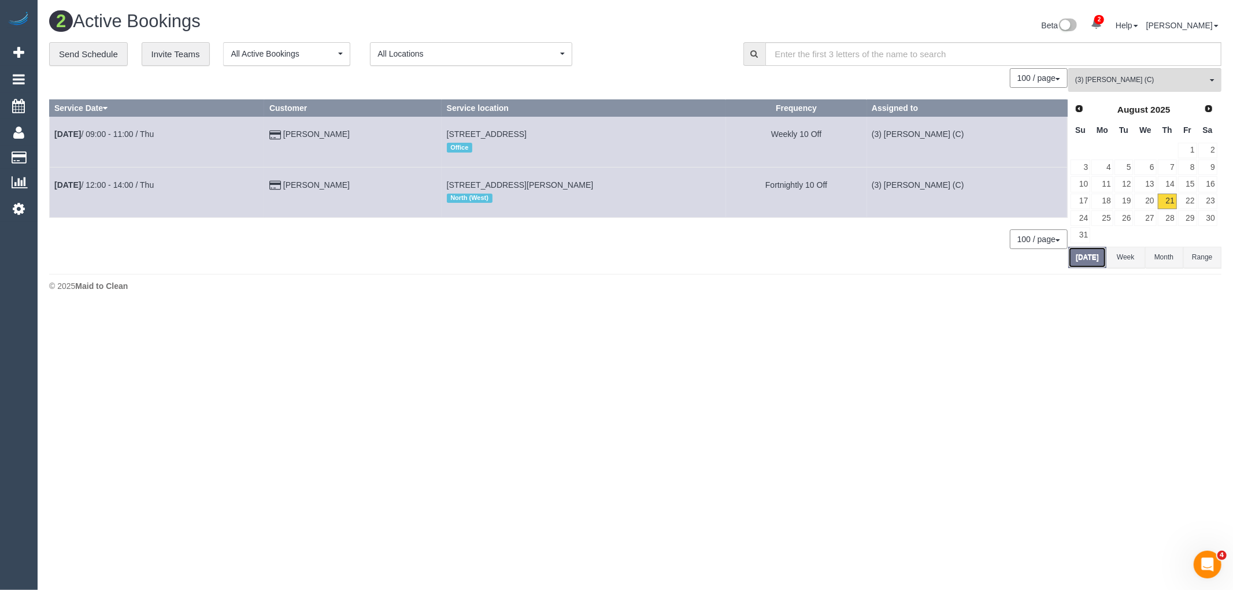
click at [1097, 257] on button "[DATE]" at bounding box center [1087, 257] width 38 height 21
click at [1159, 68] on div "**********" at bounding box center [635, 155] width 1172 height 227
click at [1163, 82] on span "(3) [PERSON_NAME] (C)" at bounding box center [1141, 80] width 132 height 10
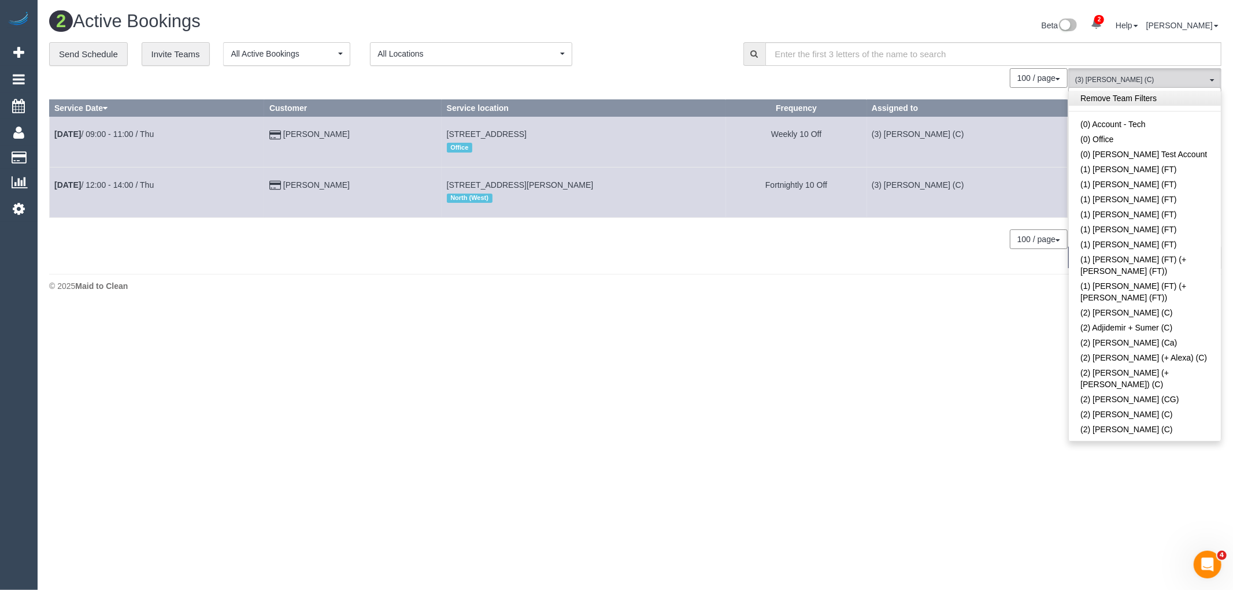
click at [1142, 103] on link "Remove Team Filters" at bounding box center [1145, 98] width 152 height 15
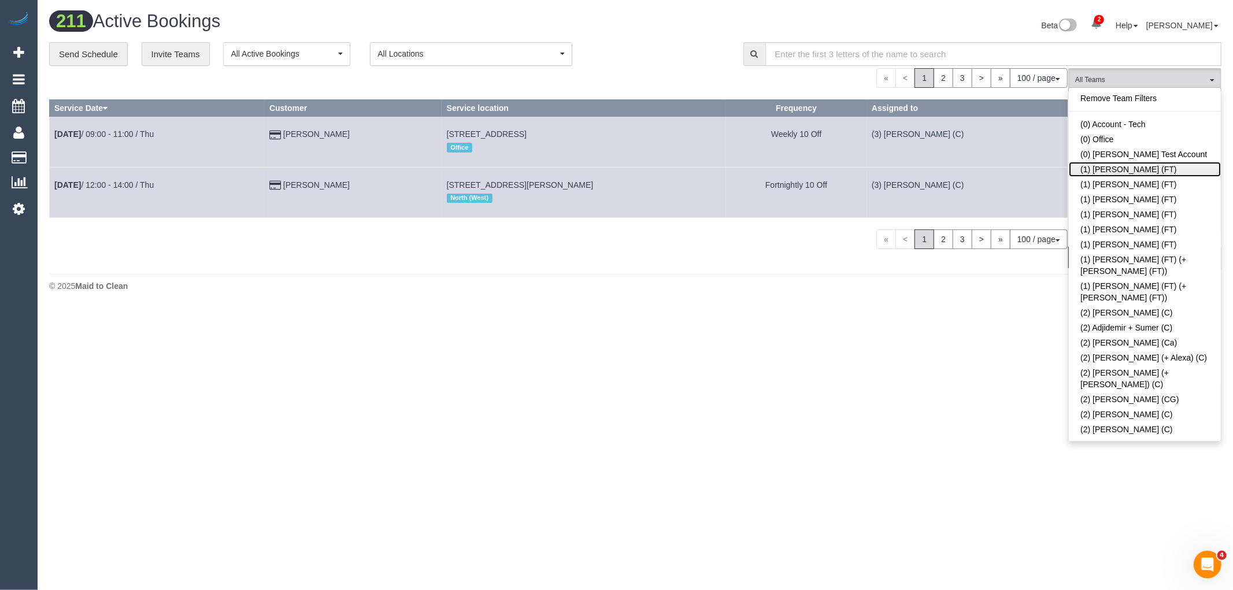
click at [1117, 165] on link "(1) [PERSON_NAME] (FT)" at bounding box center [1145, 169] width 152 height 15
click at [644, 68] on div "**********" at bounding box center [635, 155] width 1172 height 227
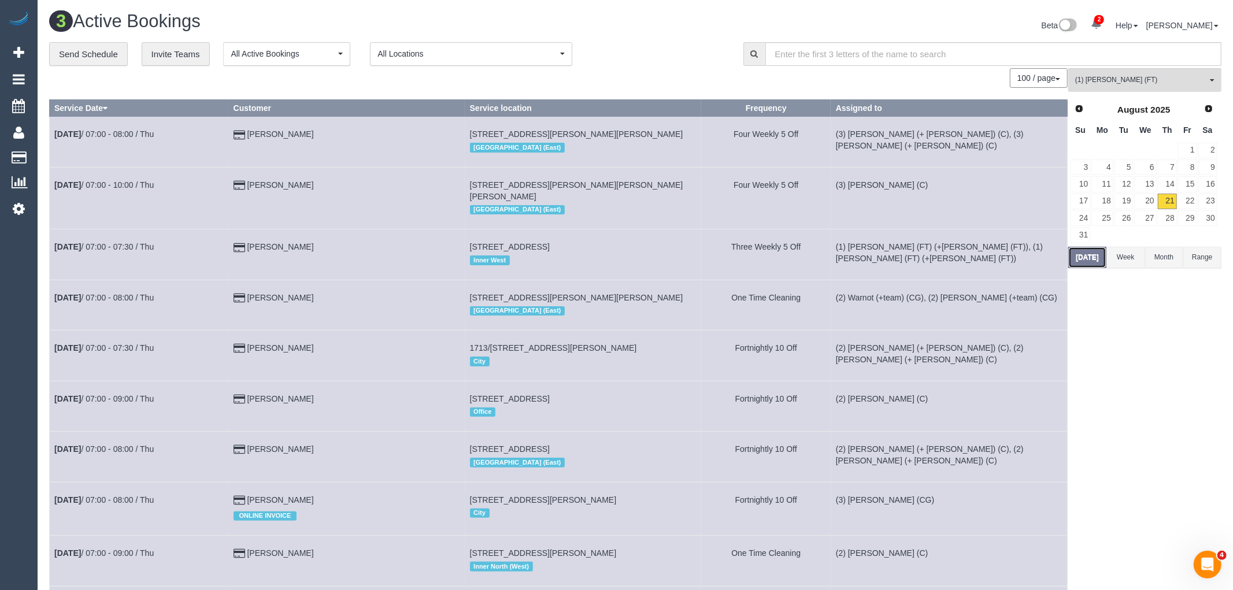
click at [1093, 261] on button "[DATE]" at bounding box center [1087, 257] width 38 height 21
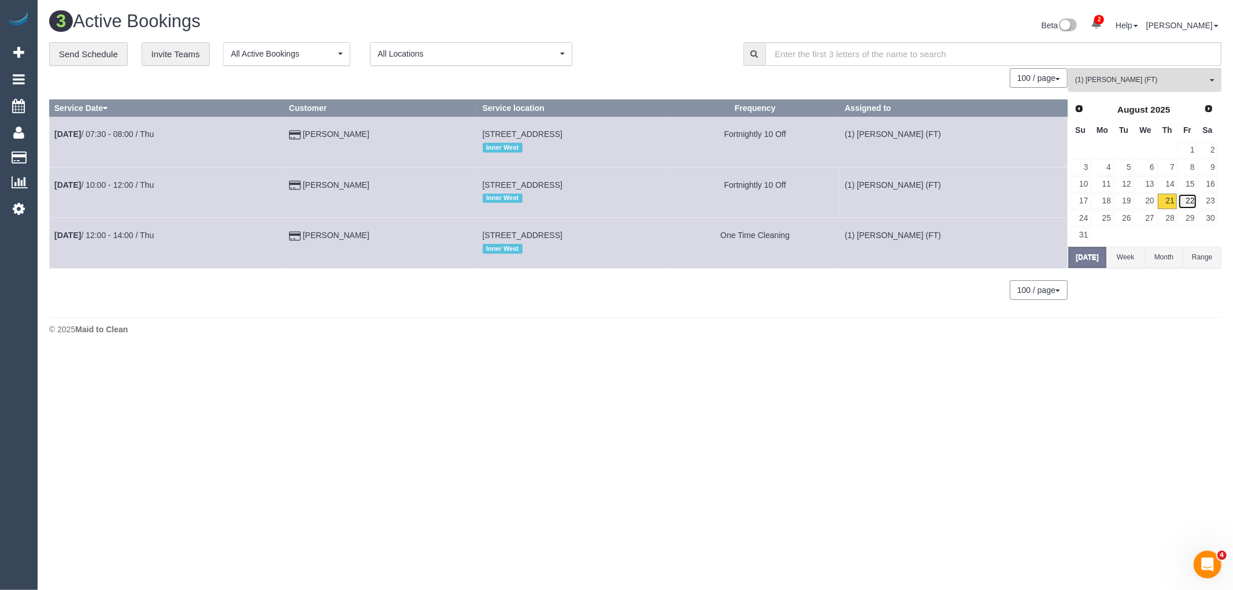
click at [1181, 201] on link "22" at bounding box center [1187, 202] width 19 height 16
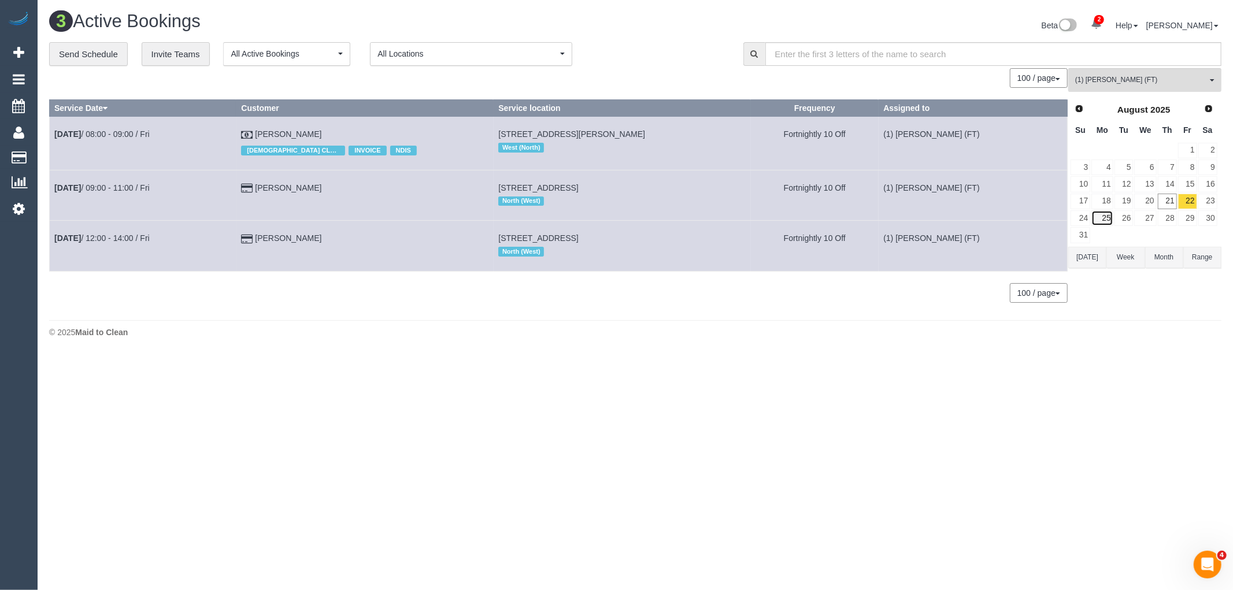
click at [1104, 217] on link "25" at bounding box center [1101, 218] width 21 height 16
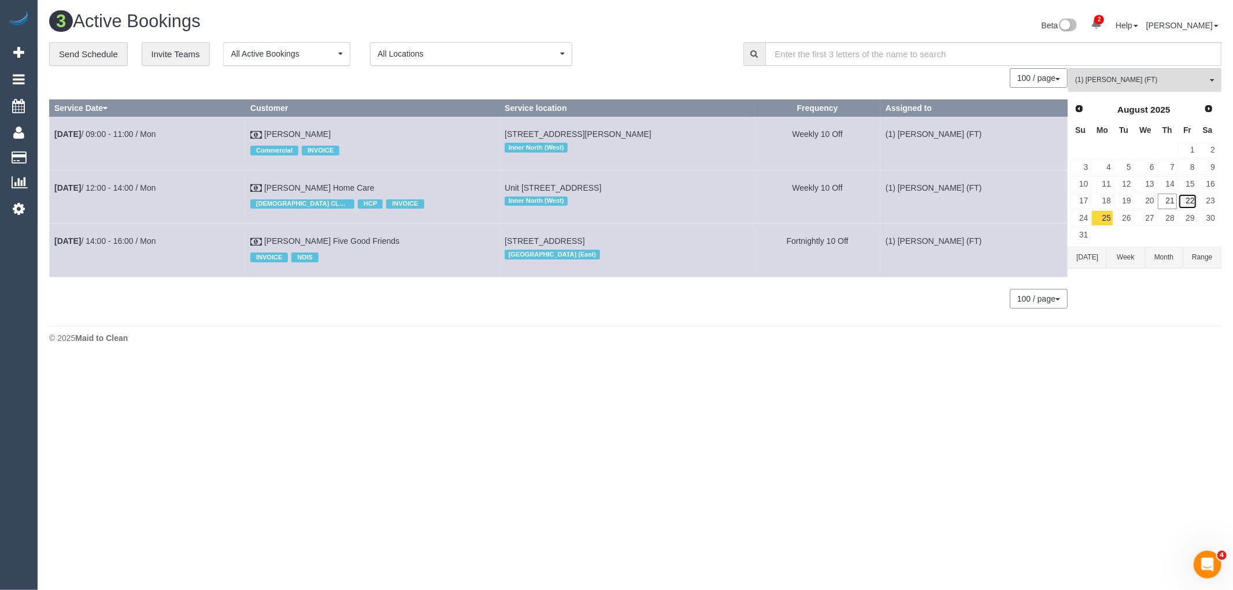
click at [1186, 206] on link "22" at bounding box center [1187, 202] width 19 height 16
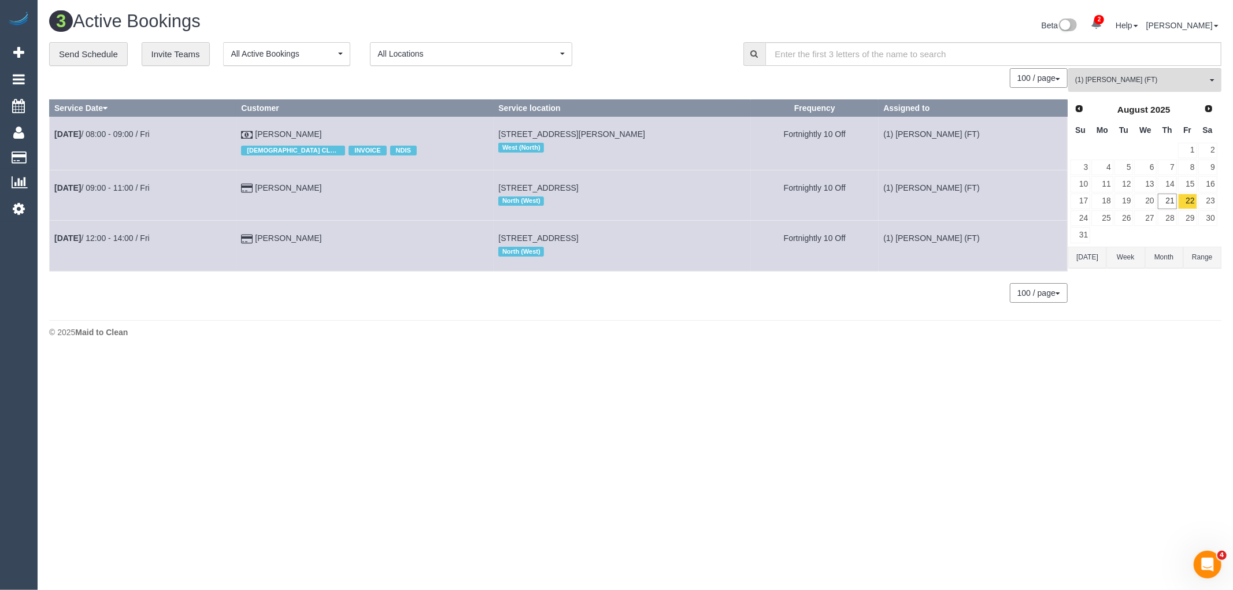
drag, startPoint x: 672, startPoint y: 133, endPoint x: 512, endPoint y: 132, distance: 160.7
click at [512, 132] on td "[STREET_ADDRESS][PERSON_NAME] West (North)" at bounding box center [622, 143] width 257 height 53
copy span "[STREET_ADDRESS][PERSON_NAME]"
drag, startPoint x: 659, startPoint y: 187, endPoint x: 502, endPoint y: 179, distance: 157.4
click at [501, 184] on tr "[DATE] 09:00 - 11:00 / Fri [PERSON_NAME] [STREET_ADDRESS] North (West) Fortnigh…" at bounding box center [559, 195] width 1018 height 50
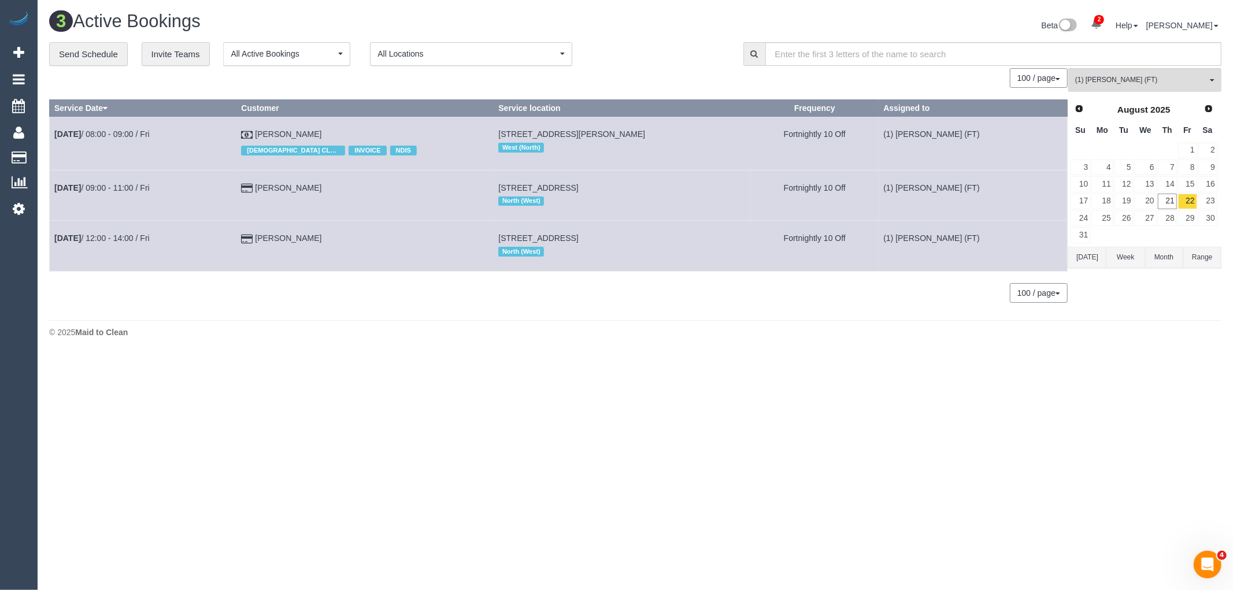
copy tr "[STREET_ADDRESS]"
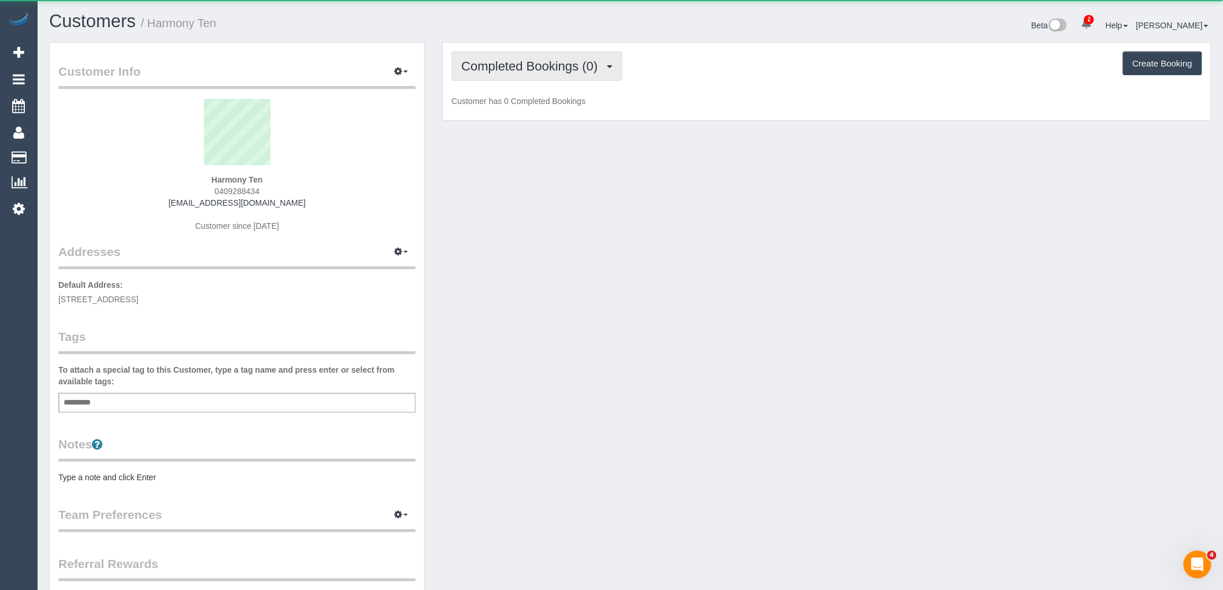
click at [547, 53] on button "Completed Bookings (0)" at bounding box center [536, 65] width 171 height 29
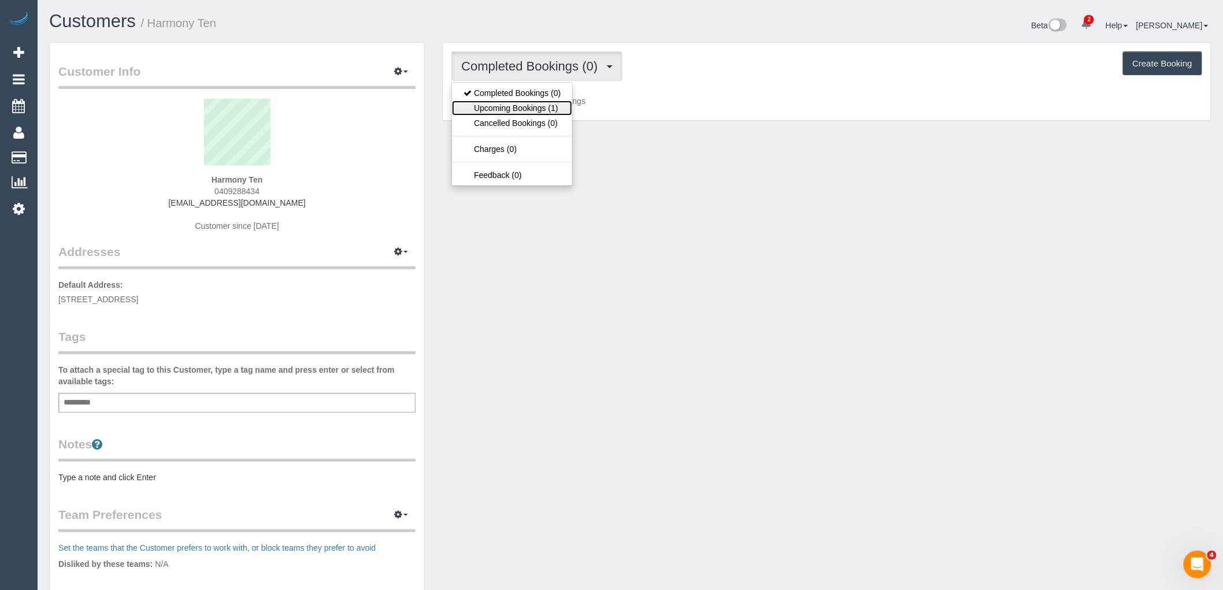
click at [542, 103] on link "Upcoming Bookings (1)" at bounding box center [512, 108] width 120 height 15
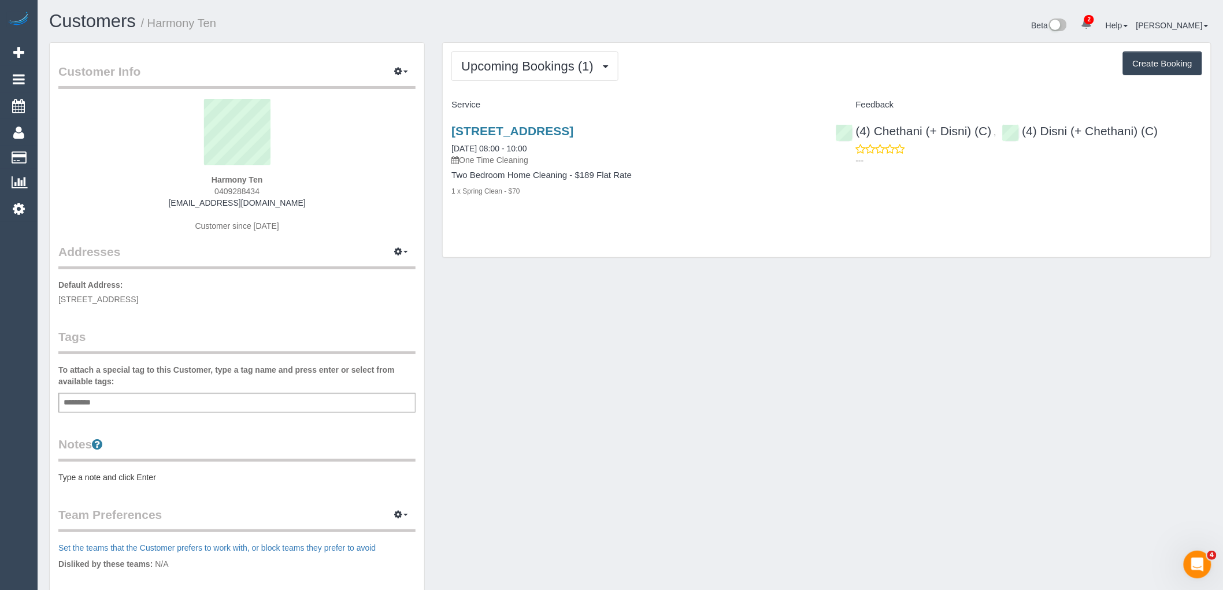
click at [220, 407] on div "Add a tag" at bounding box center [236, 403] width 357 height 20
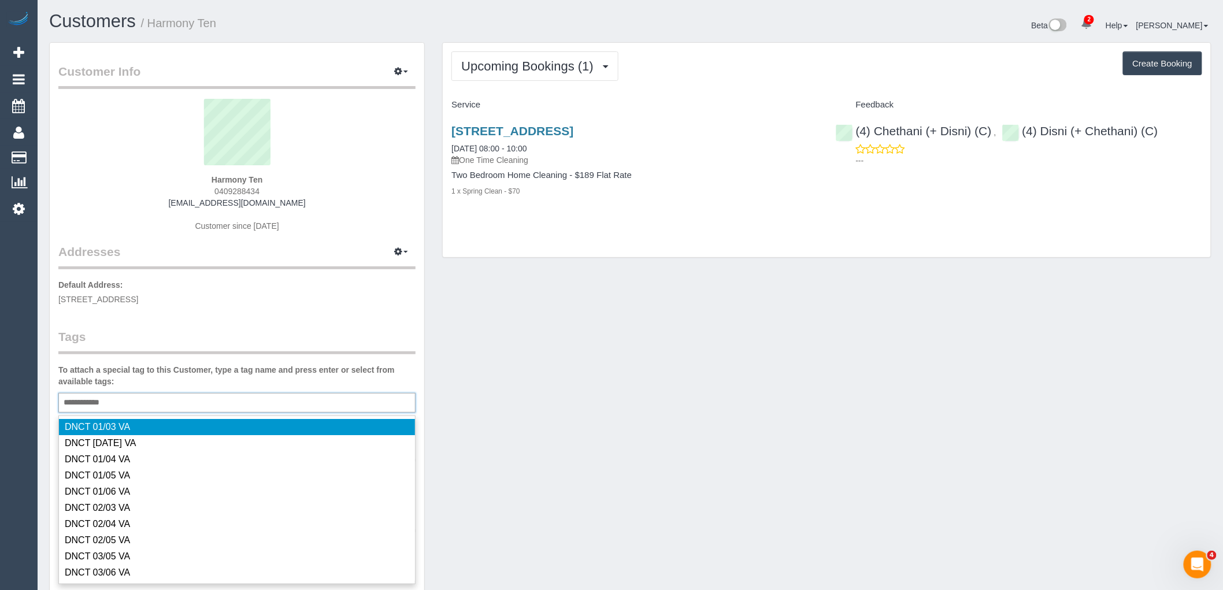
type input "**********"
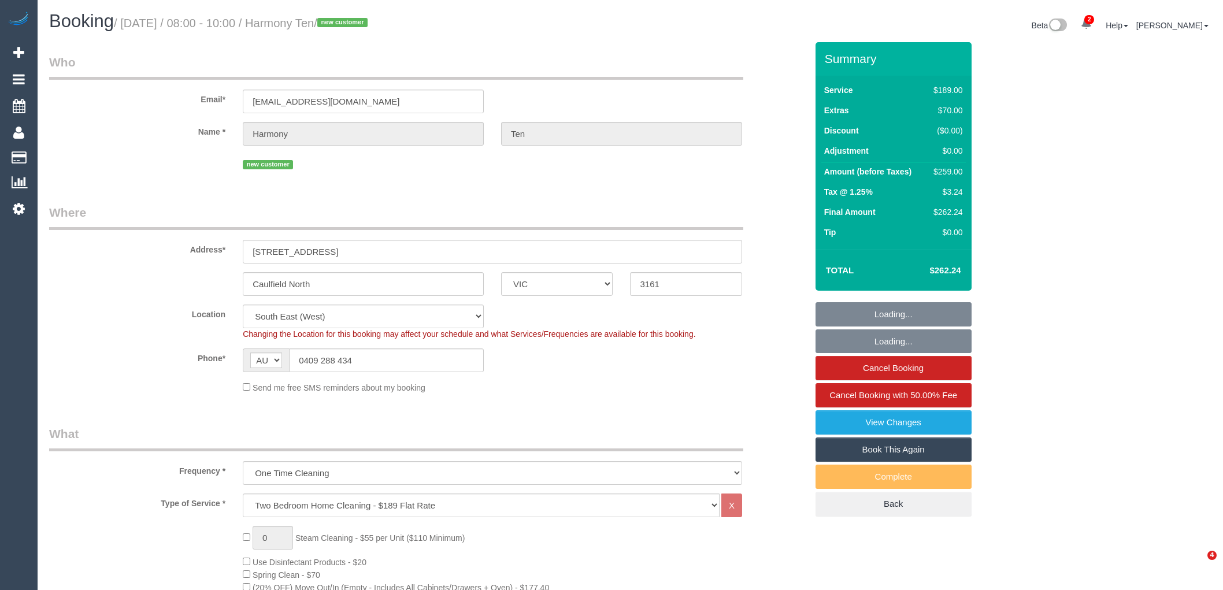
select select "VIC"
select select "number:29"
select select "number:14"
select select "number:19"
select select "number:23"
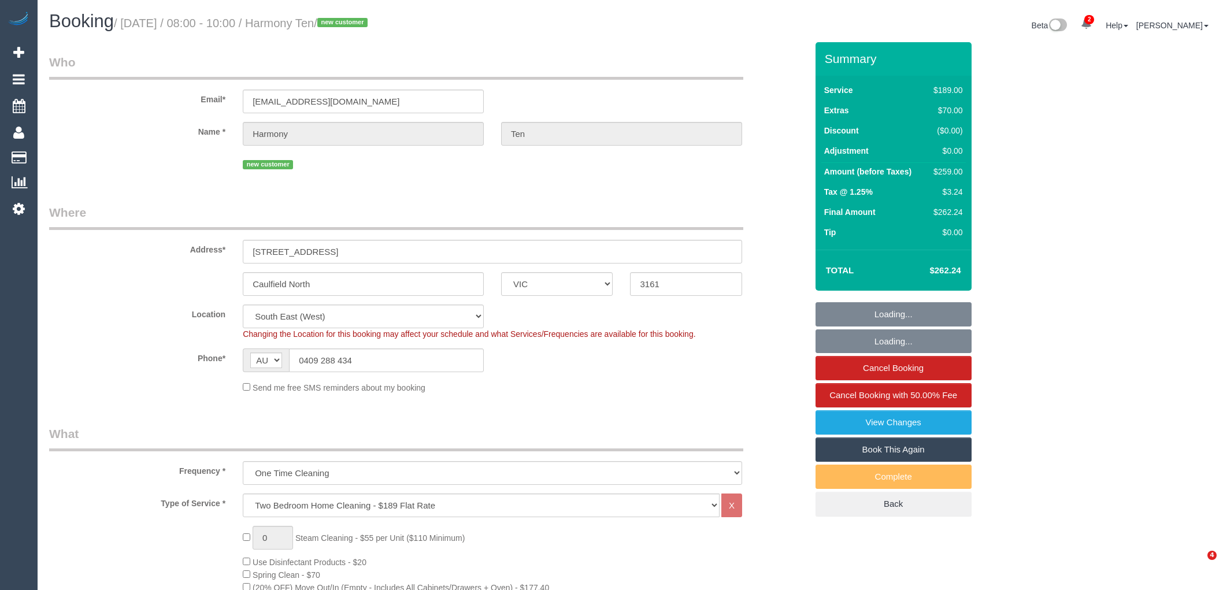
select select "number:33"
select select "number:26"
select select "spot1"
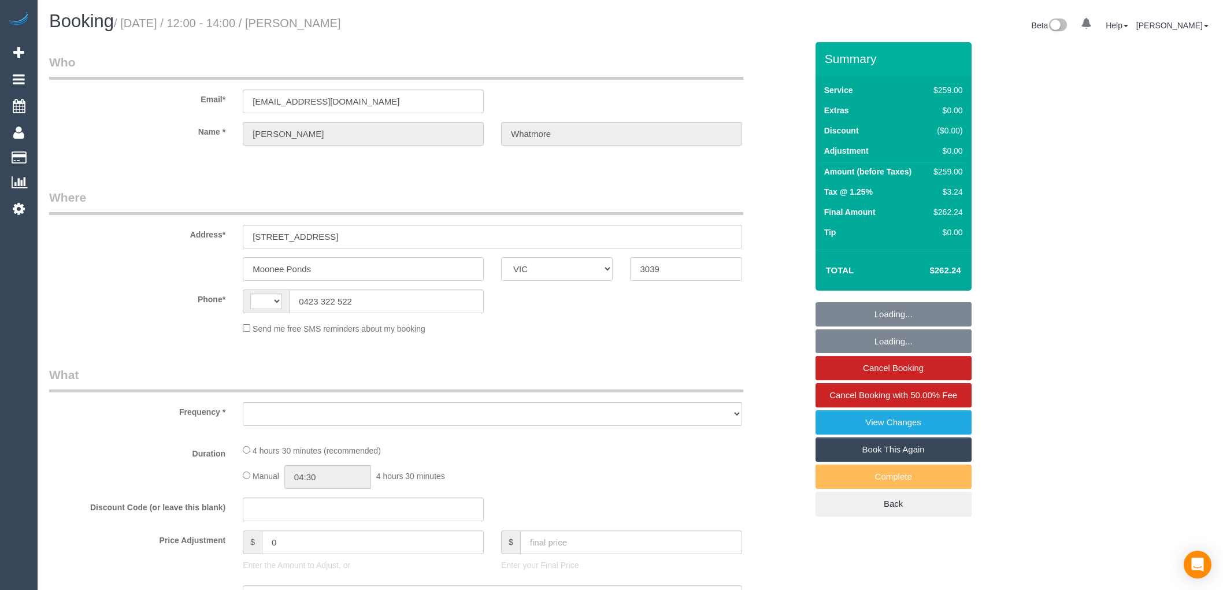
select select "VIC"
select select "string:stripe-pm_1R61Yb2GScqysDRVajjKVjRB"
select select "number:27"
select select "number:14"
select select "number:19"
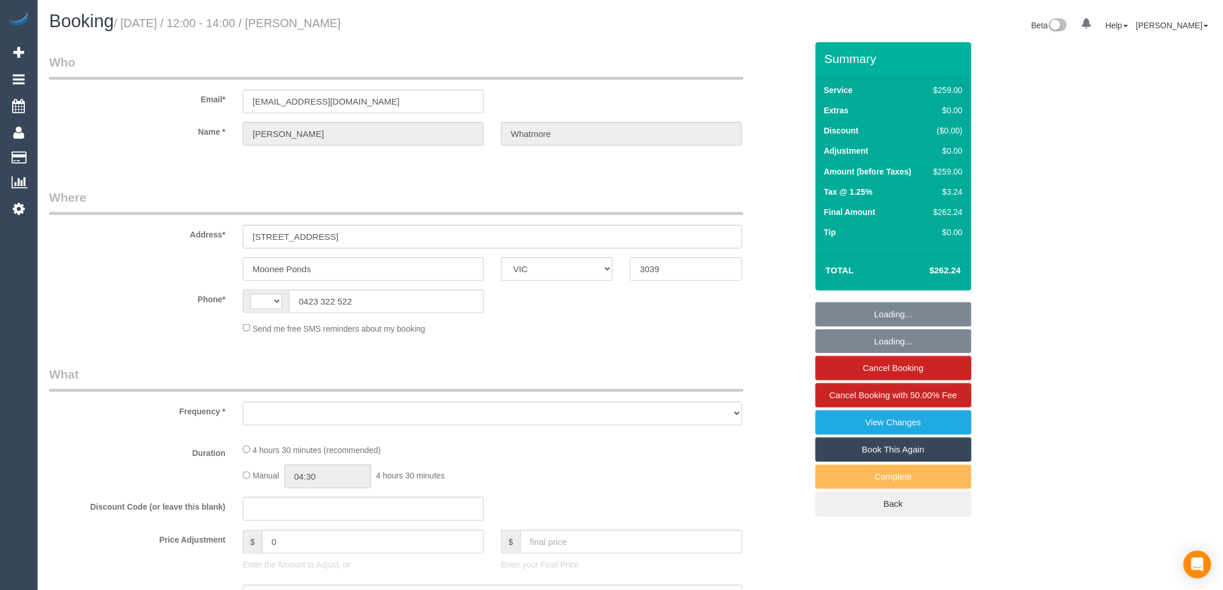
select select "number:25"
select select "number:13"
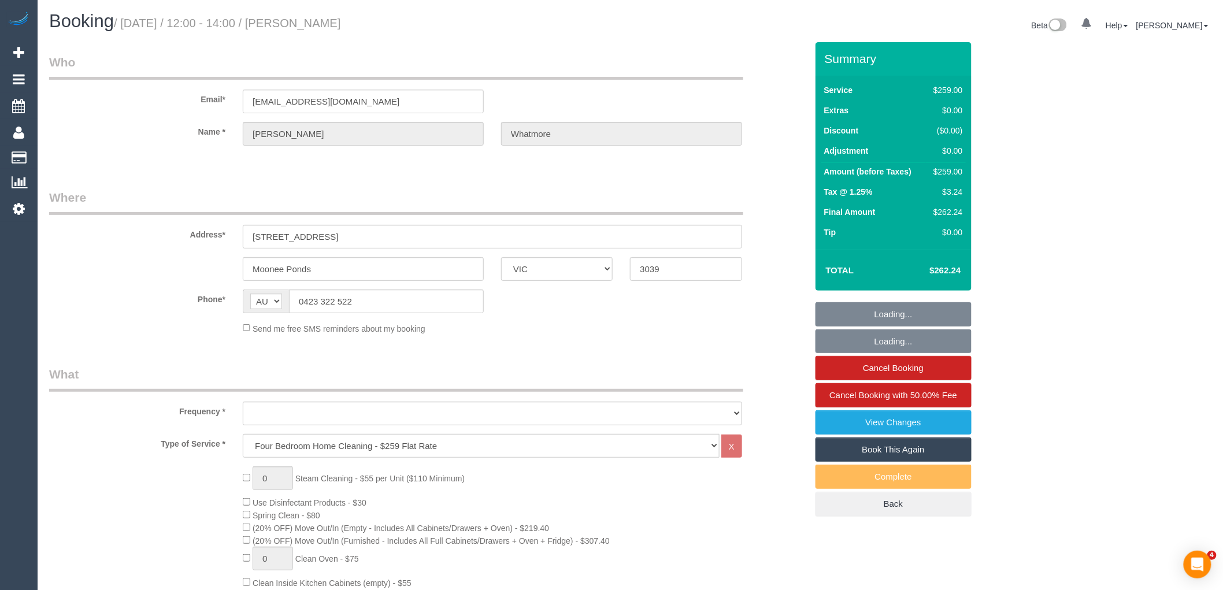
select select "string:AU"
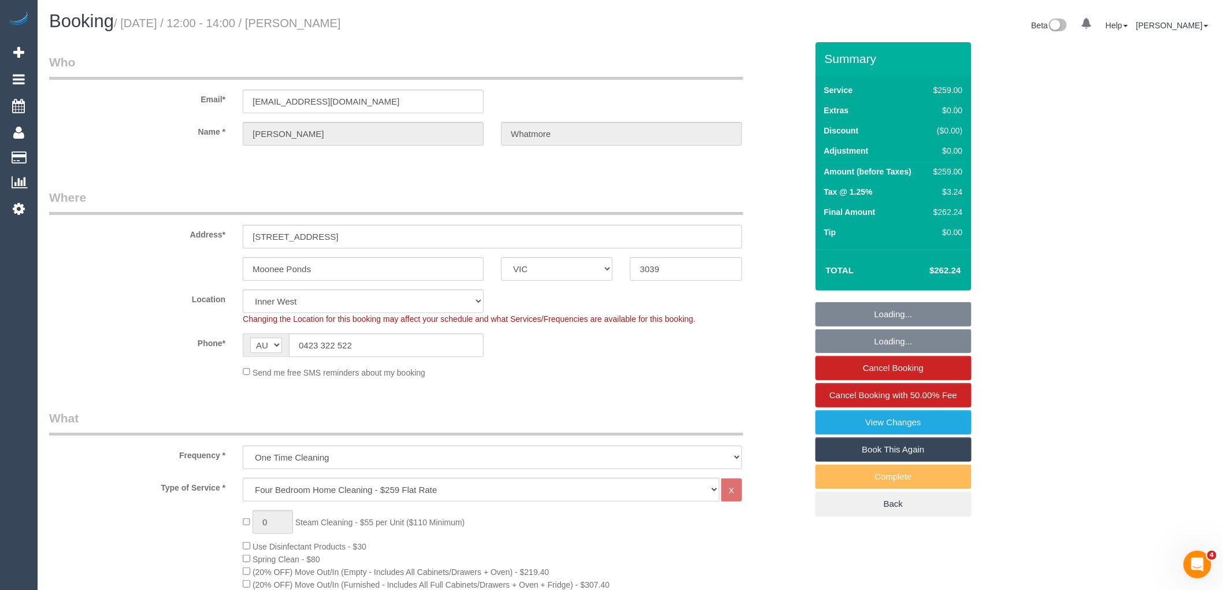
select select "object:1503"
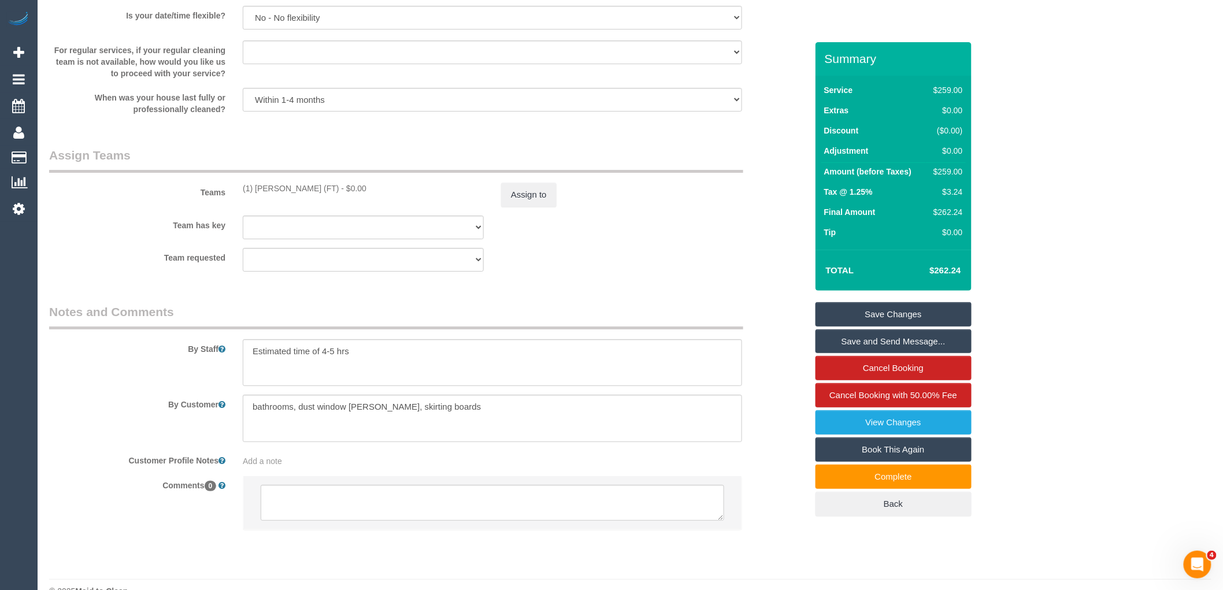
scroll to position [1669, 0]
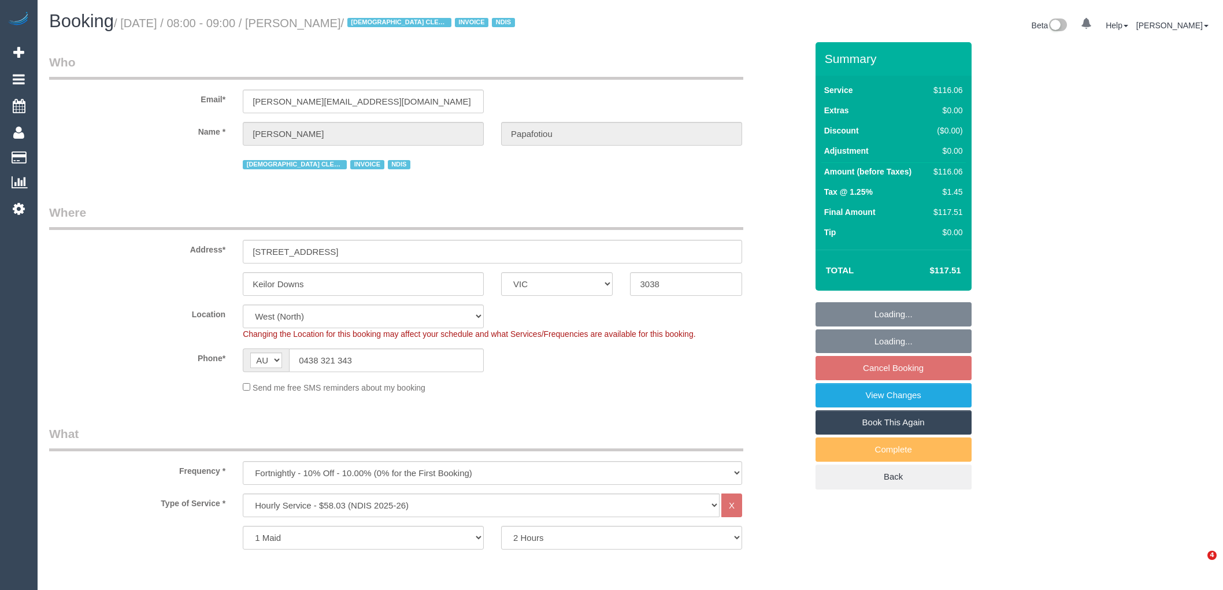
select select "VIC"
select select "number:29"
select select "number:14"
select select "number:19"
select select "number:25"
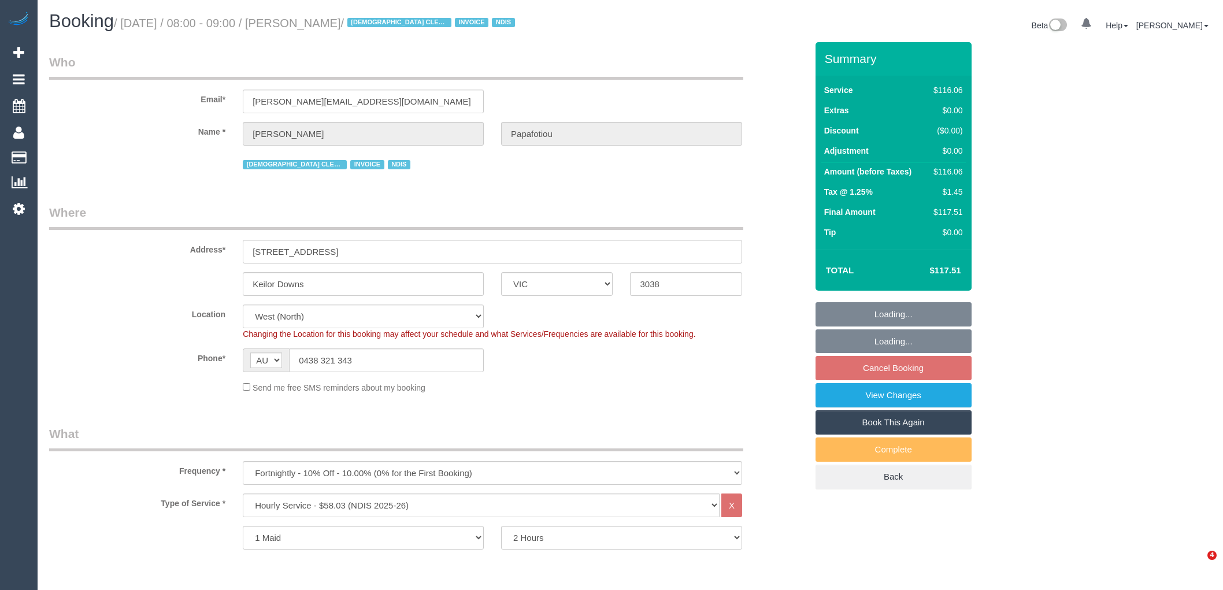
select select "number:35"
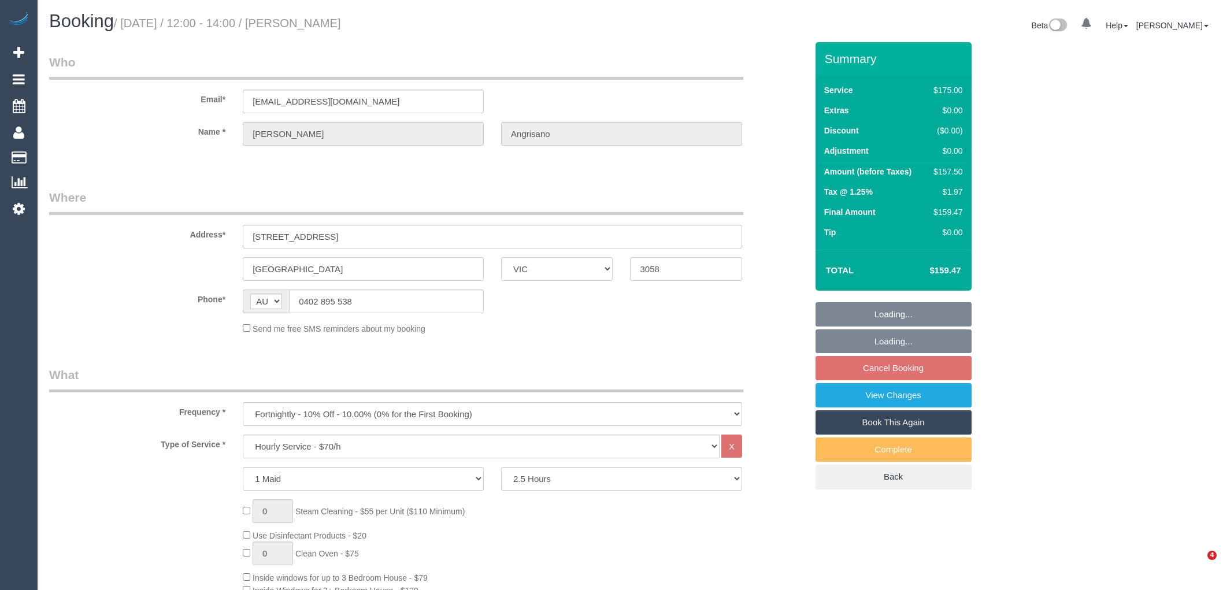
select select "VIC"
select select "150"
select select "number:29"
select select "number:14"
select select "number:19"
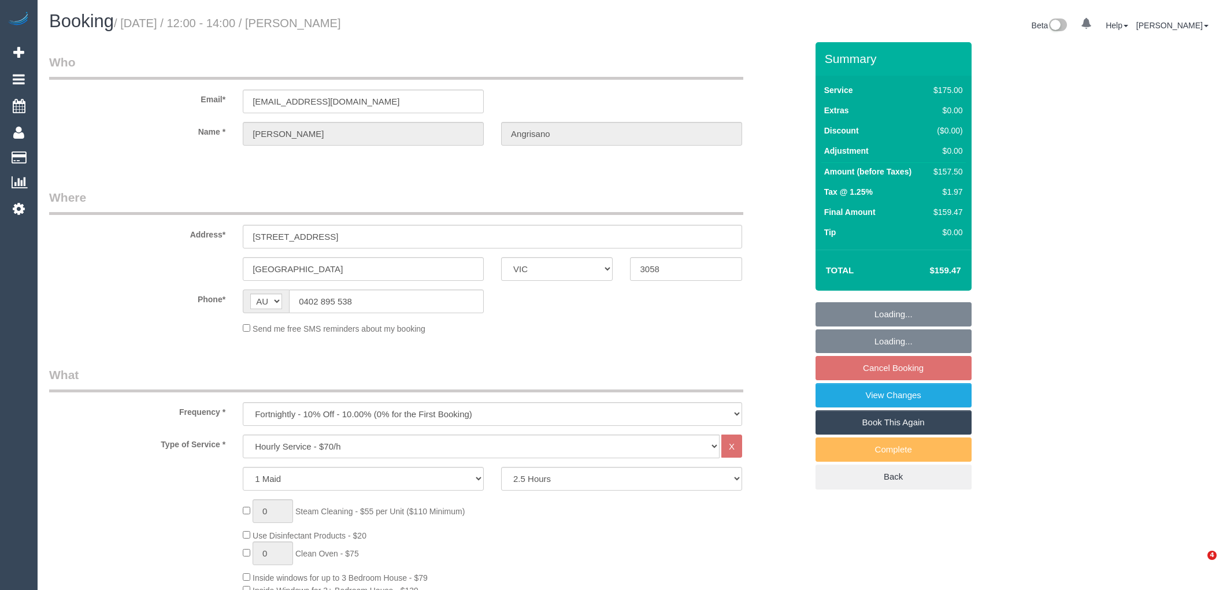
select select "number:22"
select select "number:34"
select select "number:12"
select select "object:1603"
select select "spot1"
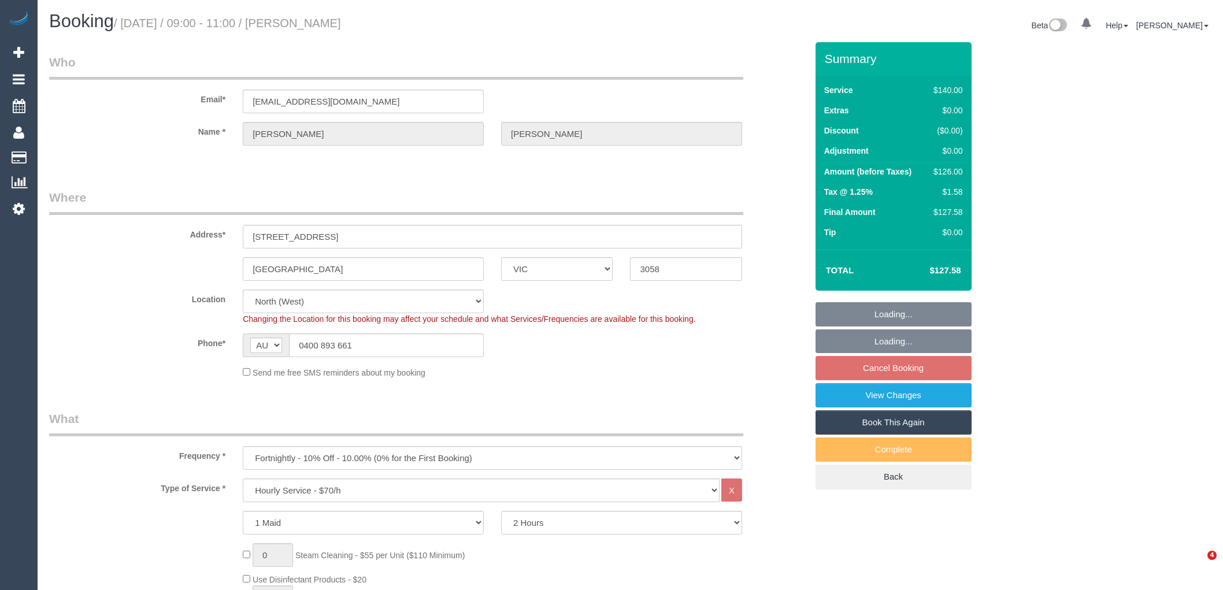
select select "VIC"
select select "number:29"
select select "number:16"
select select "number:19"
select select "number:22"
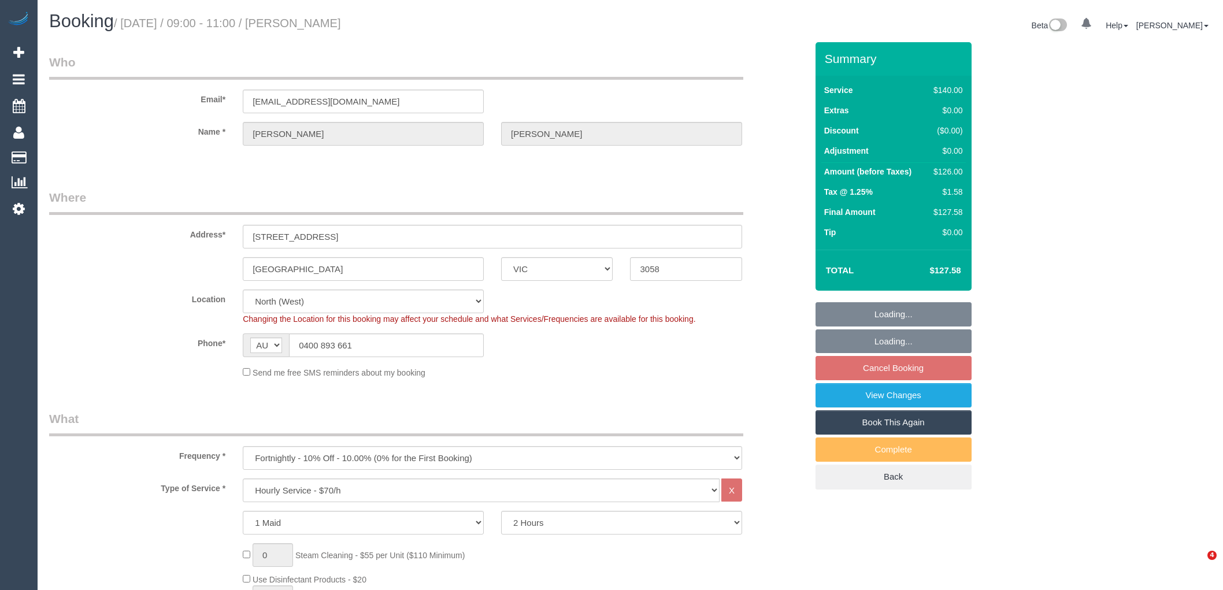
select select "number:33"
select select "number:26"
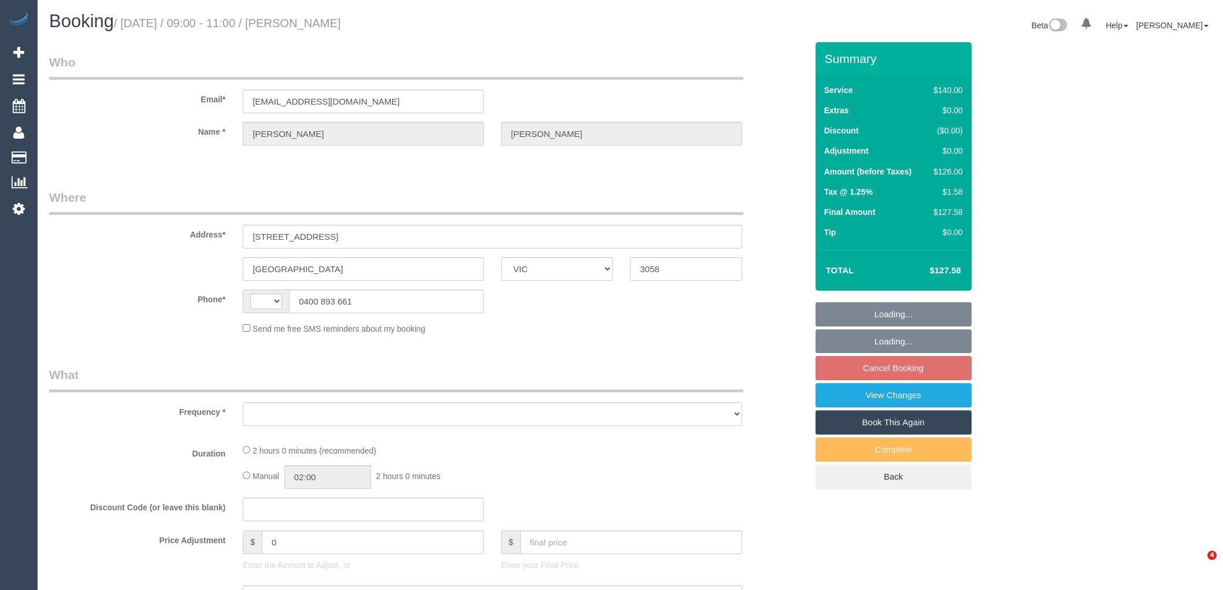
select select "VIC"
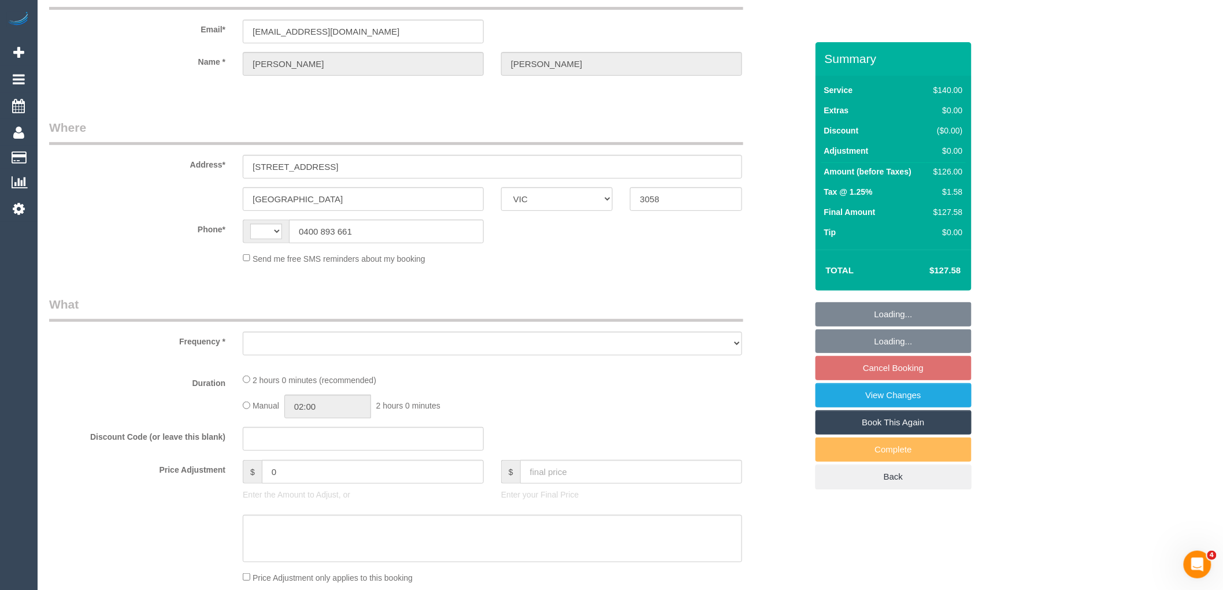
scroll to position [192, 0]
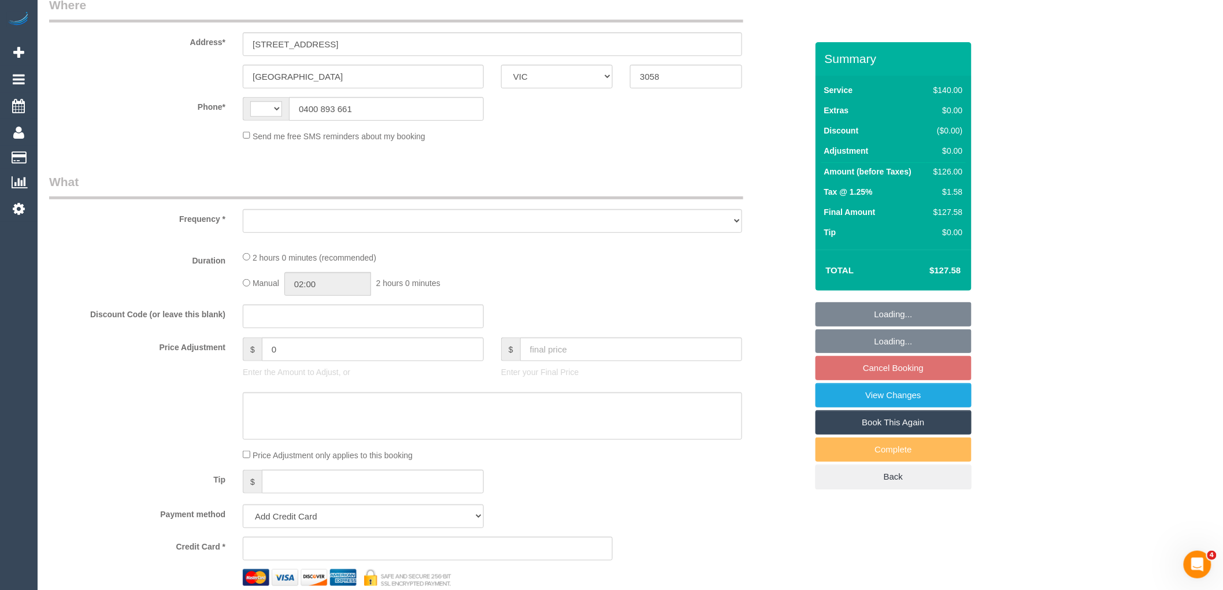
select select "string:AU"
select select "string:stripe-pm_1RkZXO2GScqysDRVXWJrhGgF"
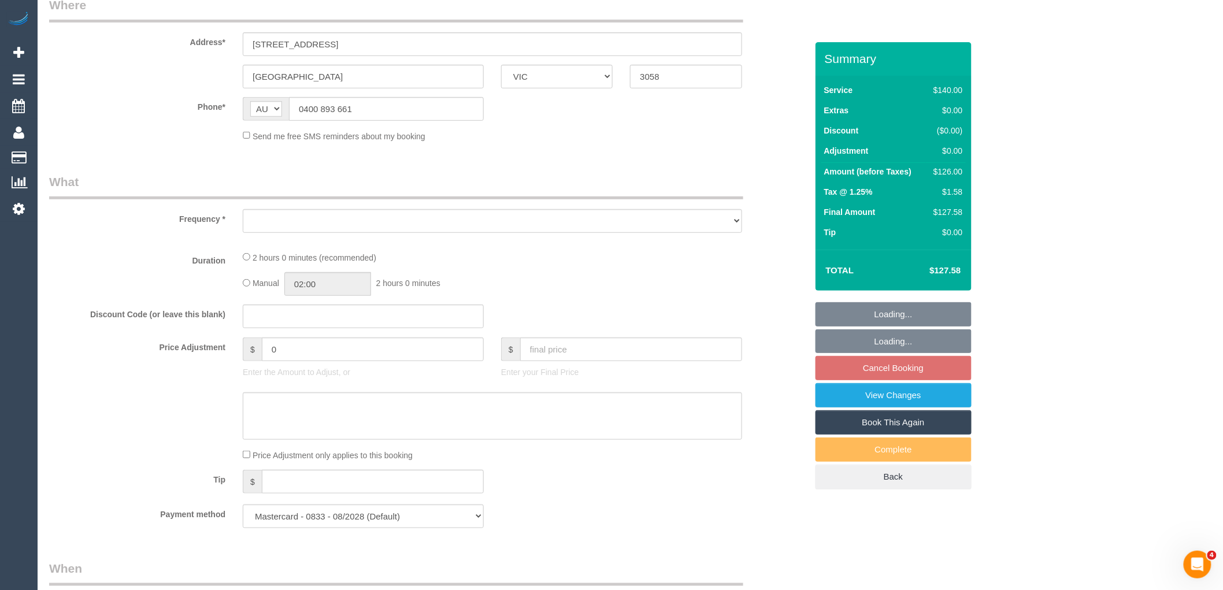
select select "object:530"
select select "number:29"
select select "number:16"
select select "number:19"
select select "number:22"
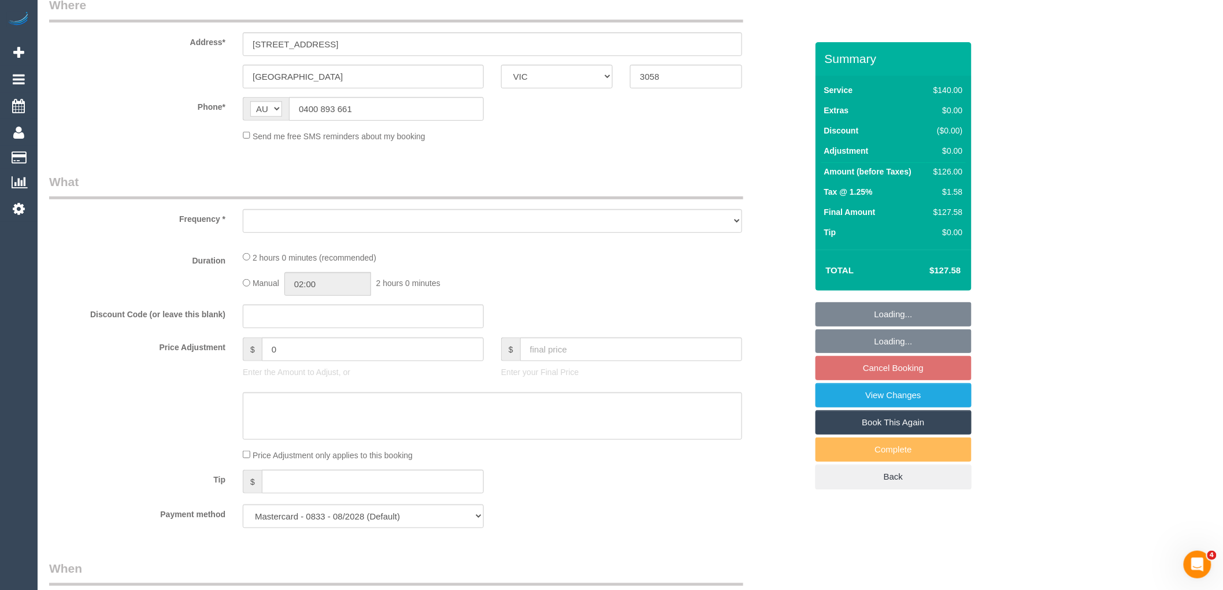
select select "number:33"
select select "number:26"
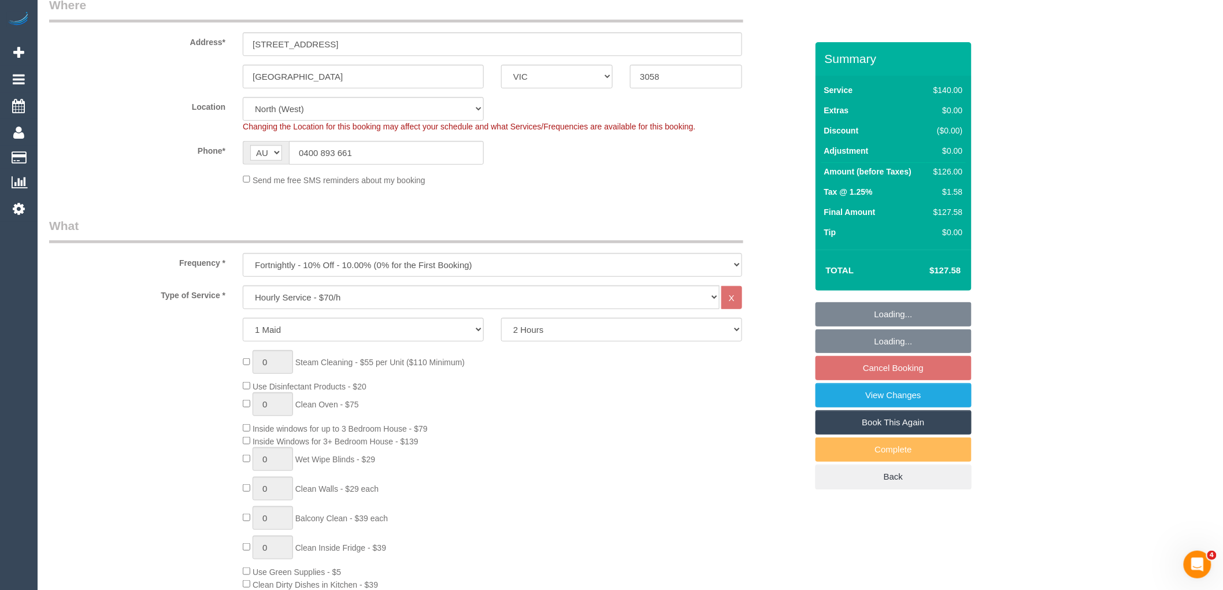
select select "object:1598"
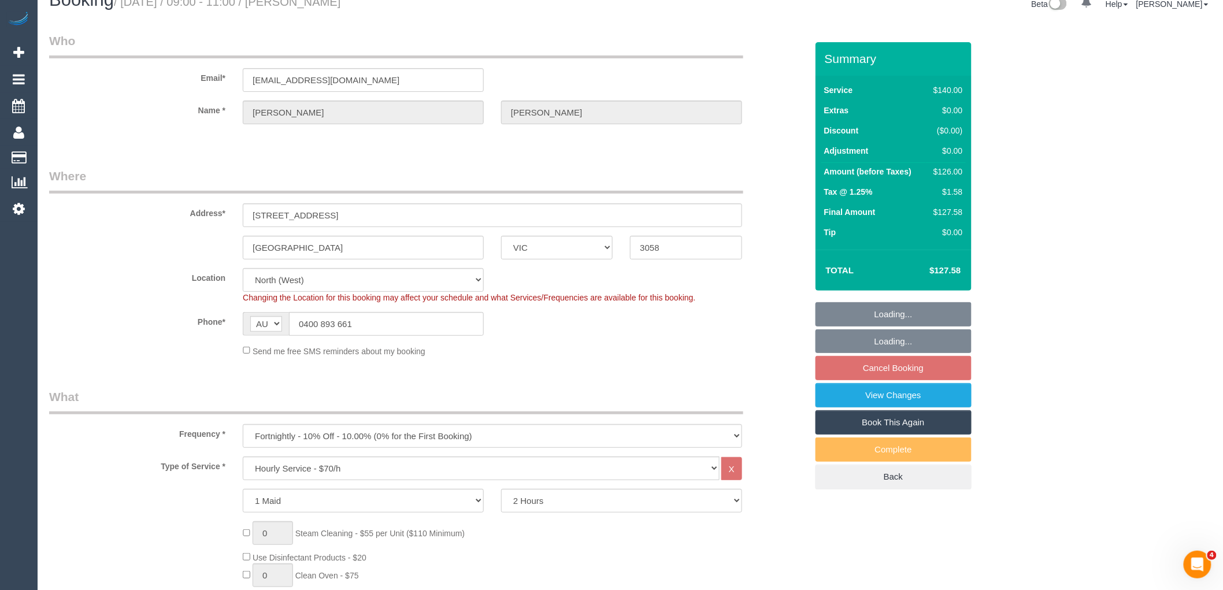
scroll to position [0, 0]
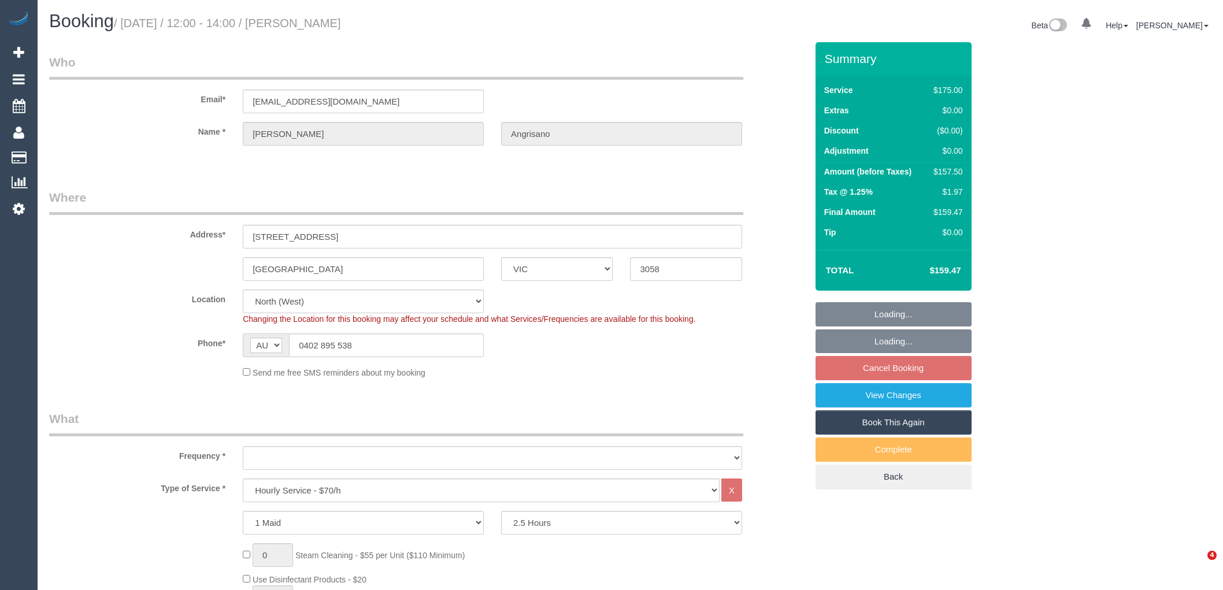
select select "VIC"
select select "150"
select select "object:1598"
select select "number:29"
select select "number:14"
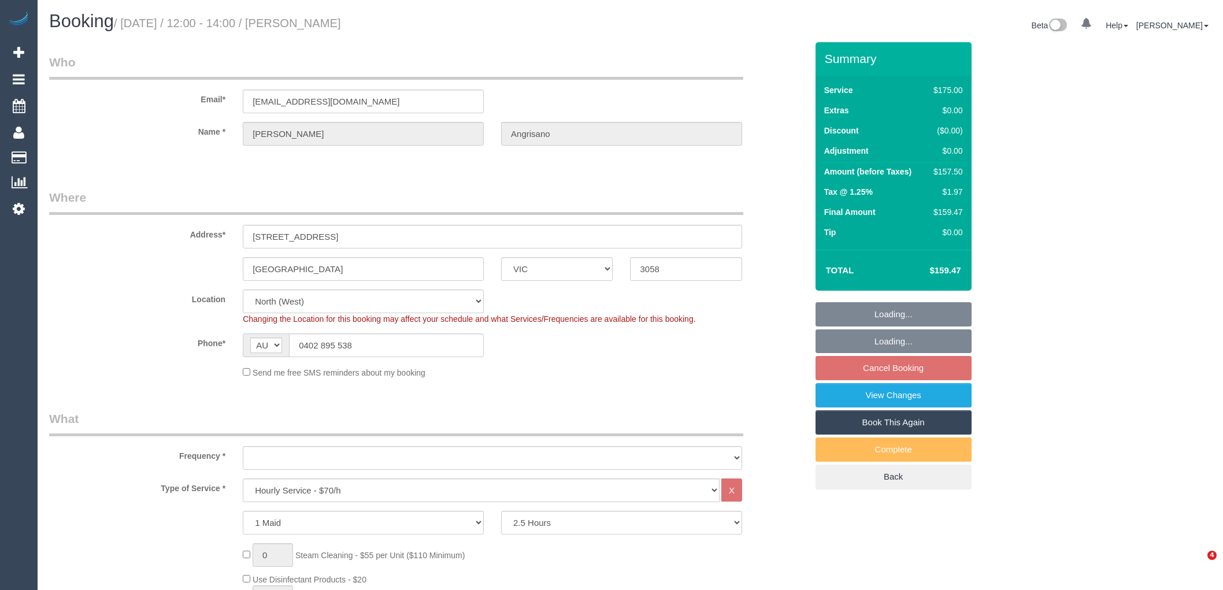
select select "number:19"
select select "number:22"
select select "number:34"
select select "number:12"
select select "spot1"
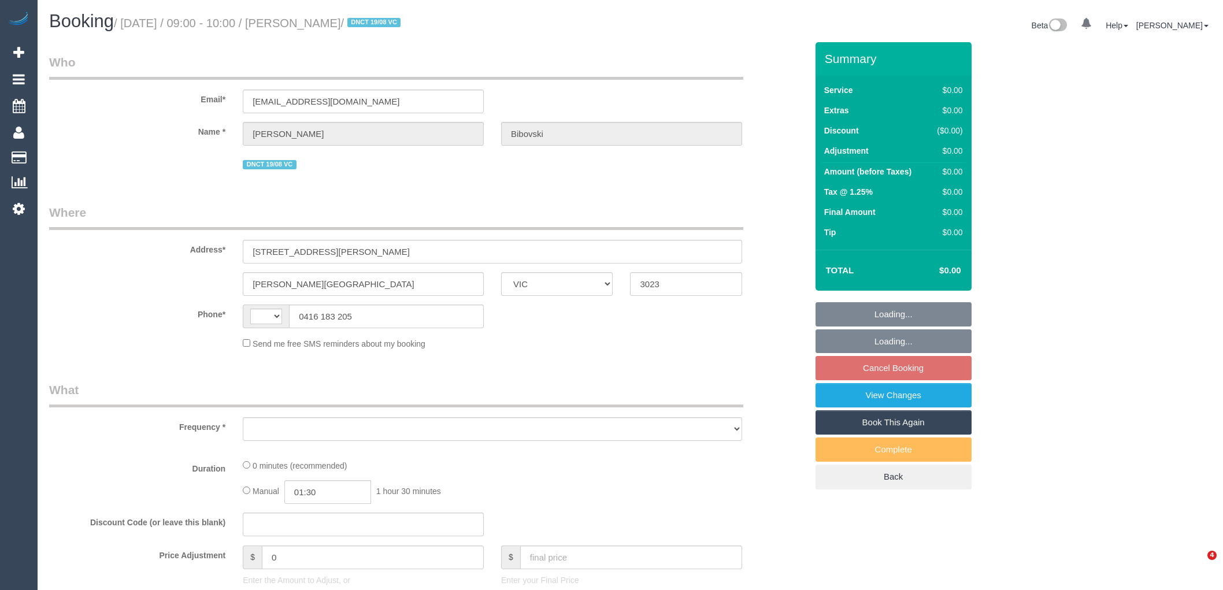
select select "VIC"
select select "string:AU"
select select "object:558"
select select "string:stripe-pm_1Rx8QM2GScqysDRVkavnNup3"
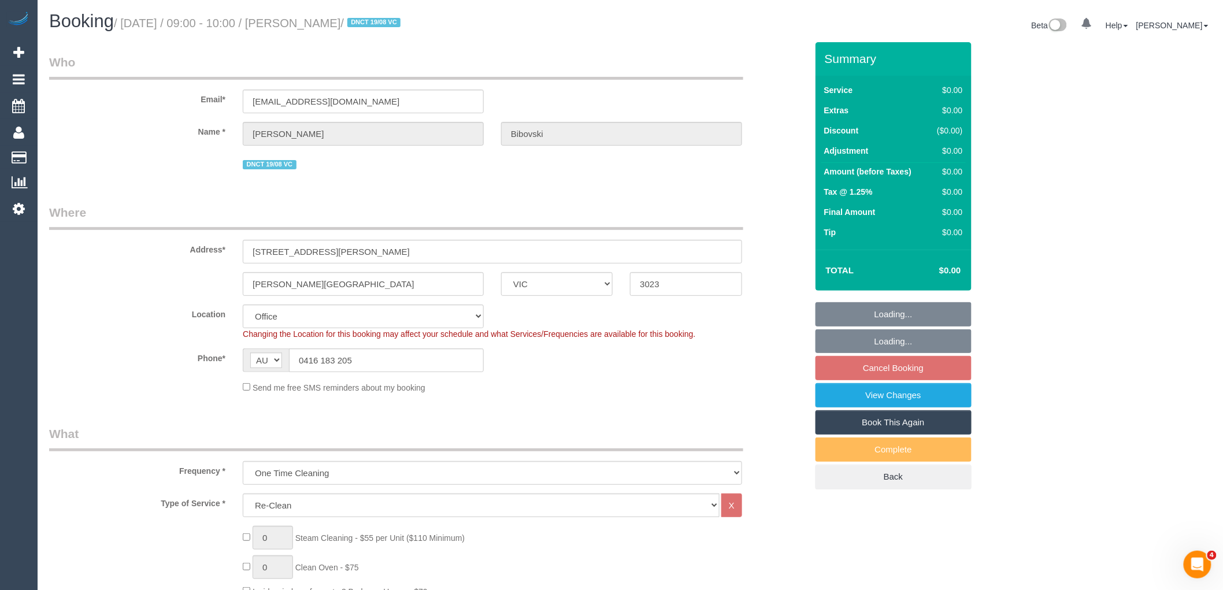
select select "number:28"
select select "number:14"
select select "number:19"
select select "number:23"
select select "number:13"
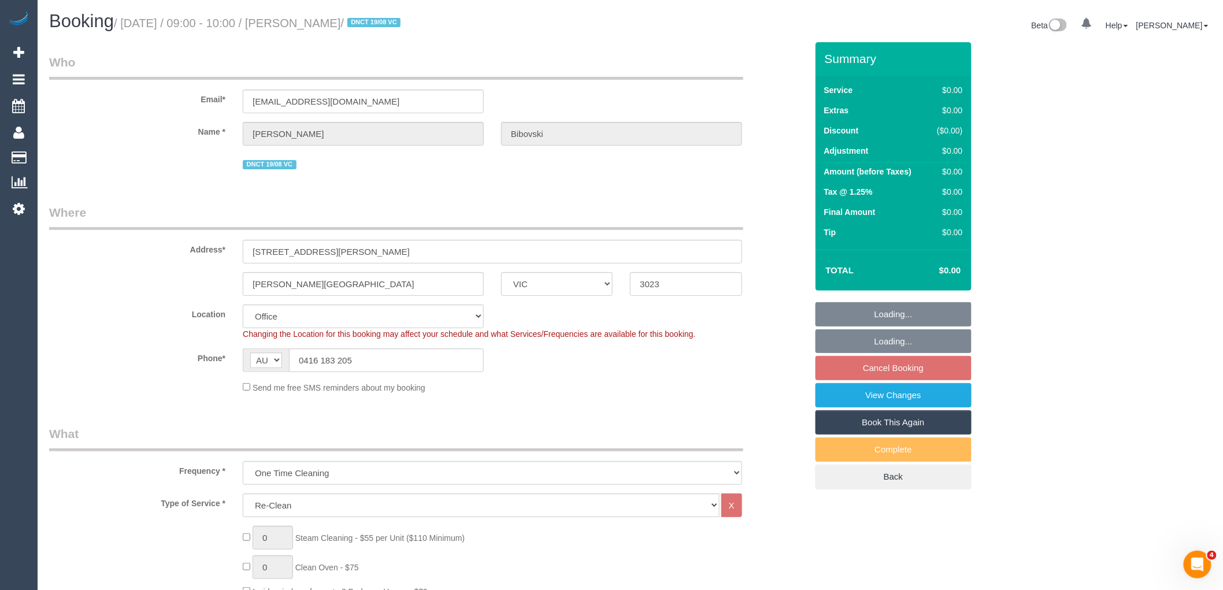
select select "object:768"
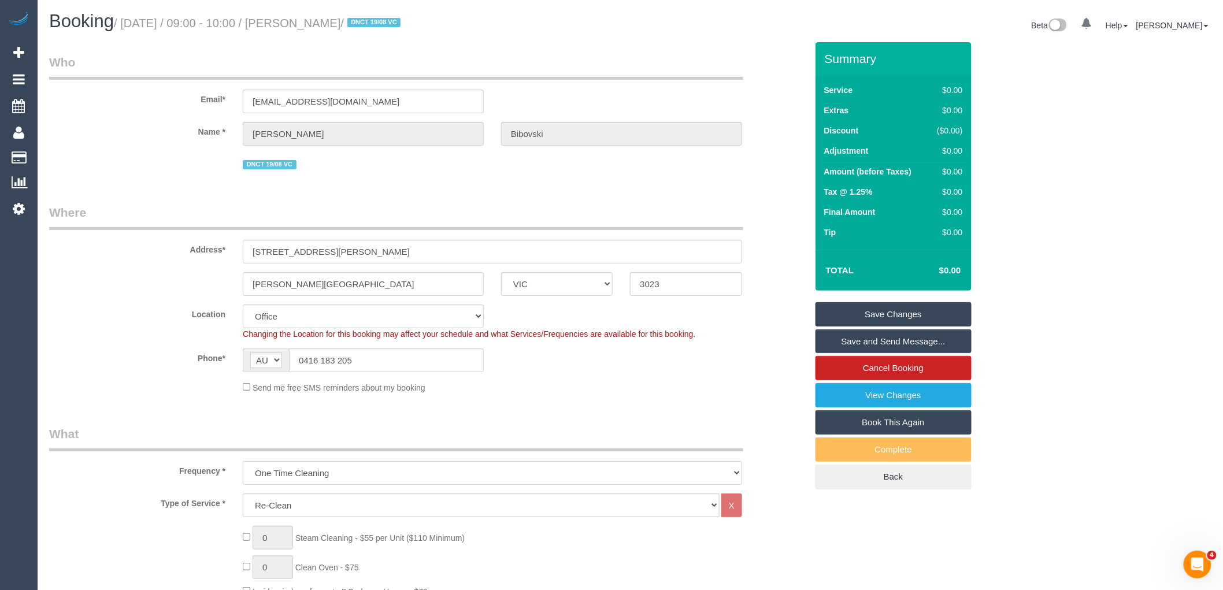
drag, startPoint x: 382, startPoint y: 365, endPoint x: 255, endPoint y: 421, distance: 138.4
click at [261, 362] on div "AF AL DZ AD AO AI AQ AG AR AM AW AU AT AZ BS BH BD BB BY BE BZ BJ BM BT BO BA B…" at bounding box center [363, 361] width 241 height 24
click at [394, 175] on fieldset "Who Email* [EMAIL_ADDRESS][DOMAIN_NAME] Name * [PERSON_NAME] [GEOGRAPHIC_DATA] …" at bounding box center [428, 117] width 758 height 127
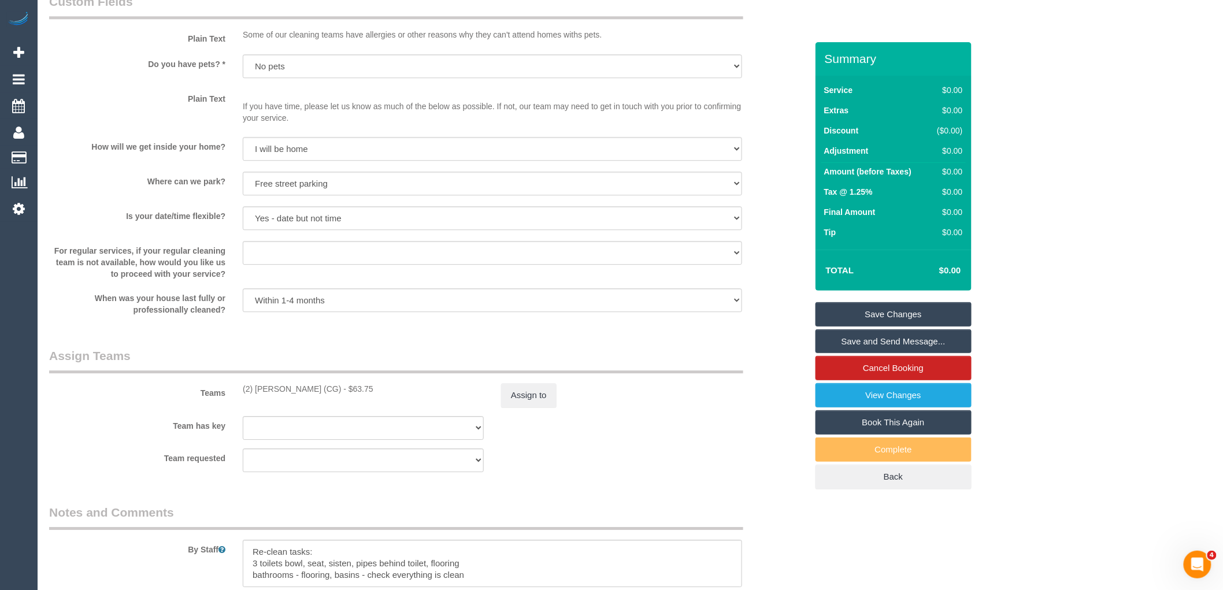
scroll to position [1477, 0]
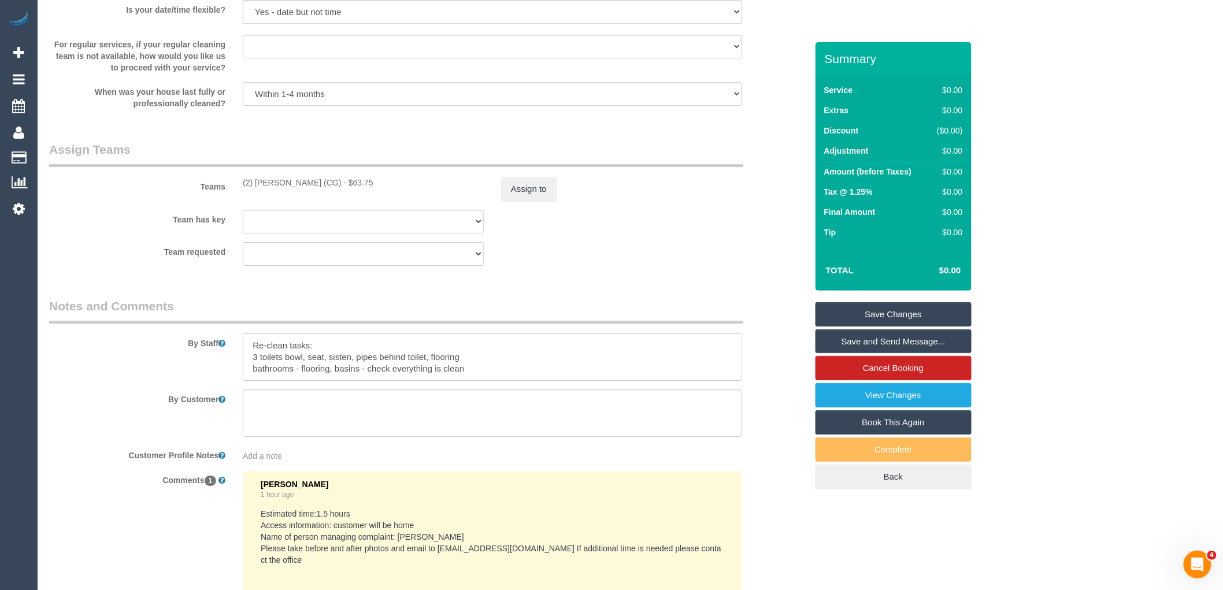
click at [522, 368] on textarea at bounding box center [492, 356] width 499 height 47
drag, startPoint x: 1095, startPoint y: 227, endPoint x: 734, endPoint y: 354, distance: 382.4
drag, startPoint x: 476, startPoint y: 373, endPoint x: 247, endPoint y: 360, distance: 228.7
click at [247, 360] on textarea at bounding box center [492, 356] width 499 height 47
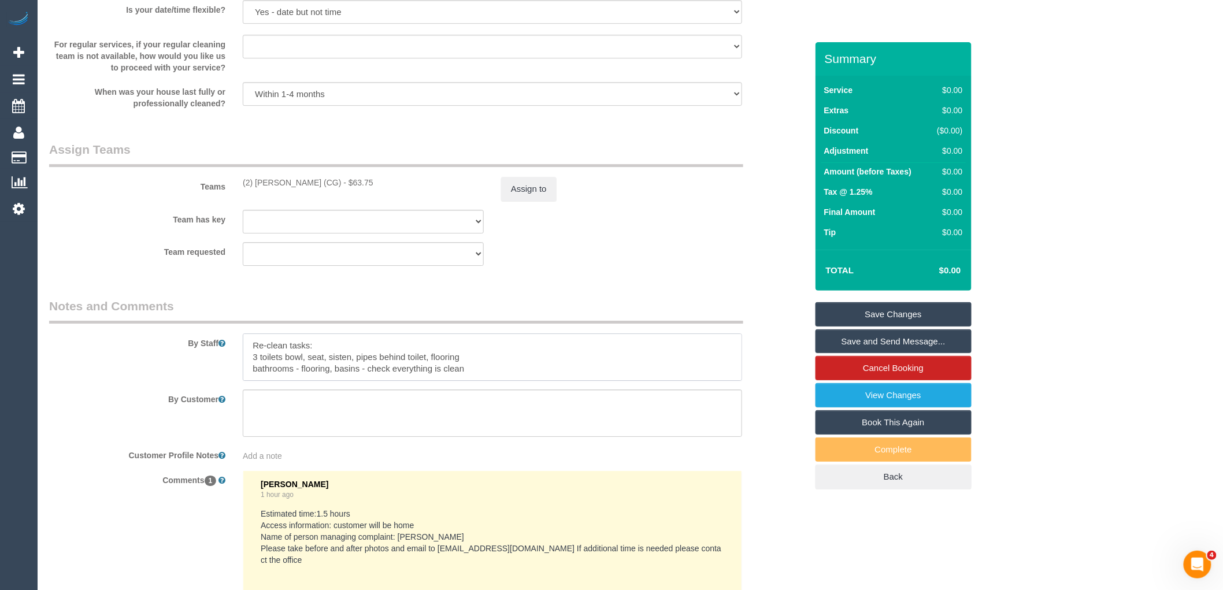
drag, startPoint x: 433, startPoint y: 353, endPoint x: 351, endPoint y: 378, distance: 85.9
click at [433, 353] on textarea at bounding box center [492, 356] width 499 height 47
click at [340, 358] on textarea at bounding box center [492, 356] width 499 height 47
paste textarea "[DEMOGRAPHIC_DATA]"
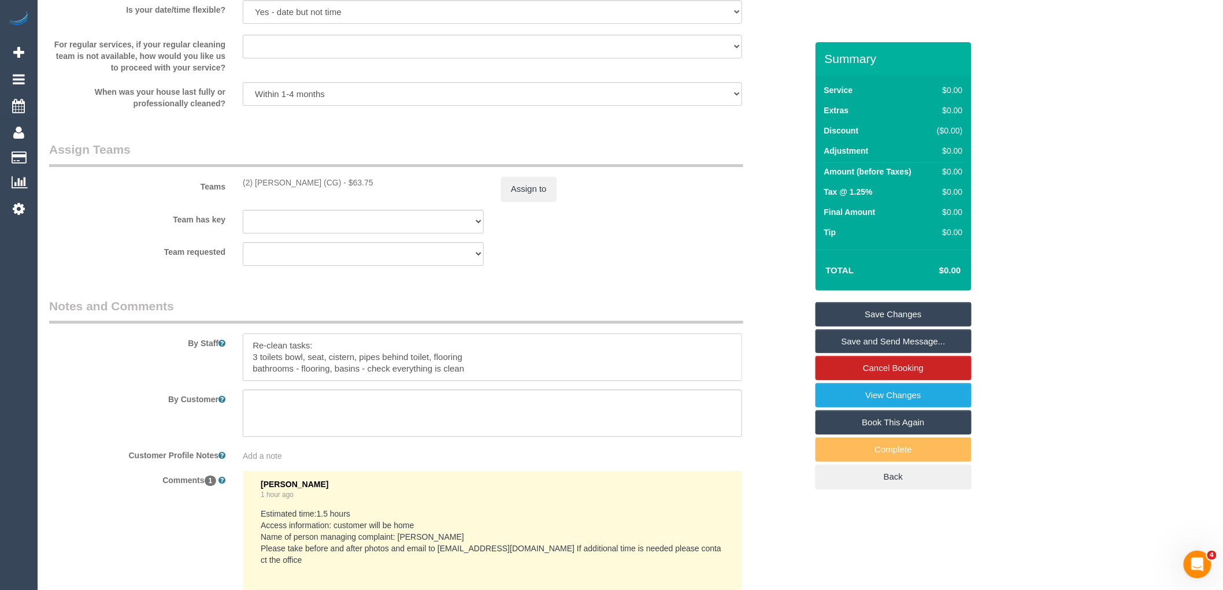
type textarea "Re-clean tasks: 3 toilets bowl, seat, cistern, pipes behind toilet, flooring ba…"
